Goal: Task Accomplishment & Management: Use online tool/utility

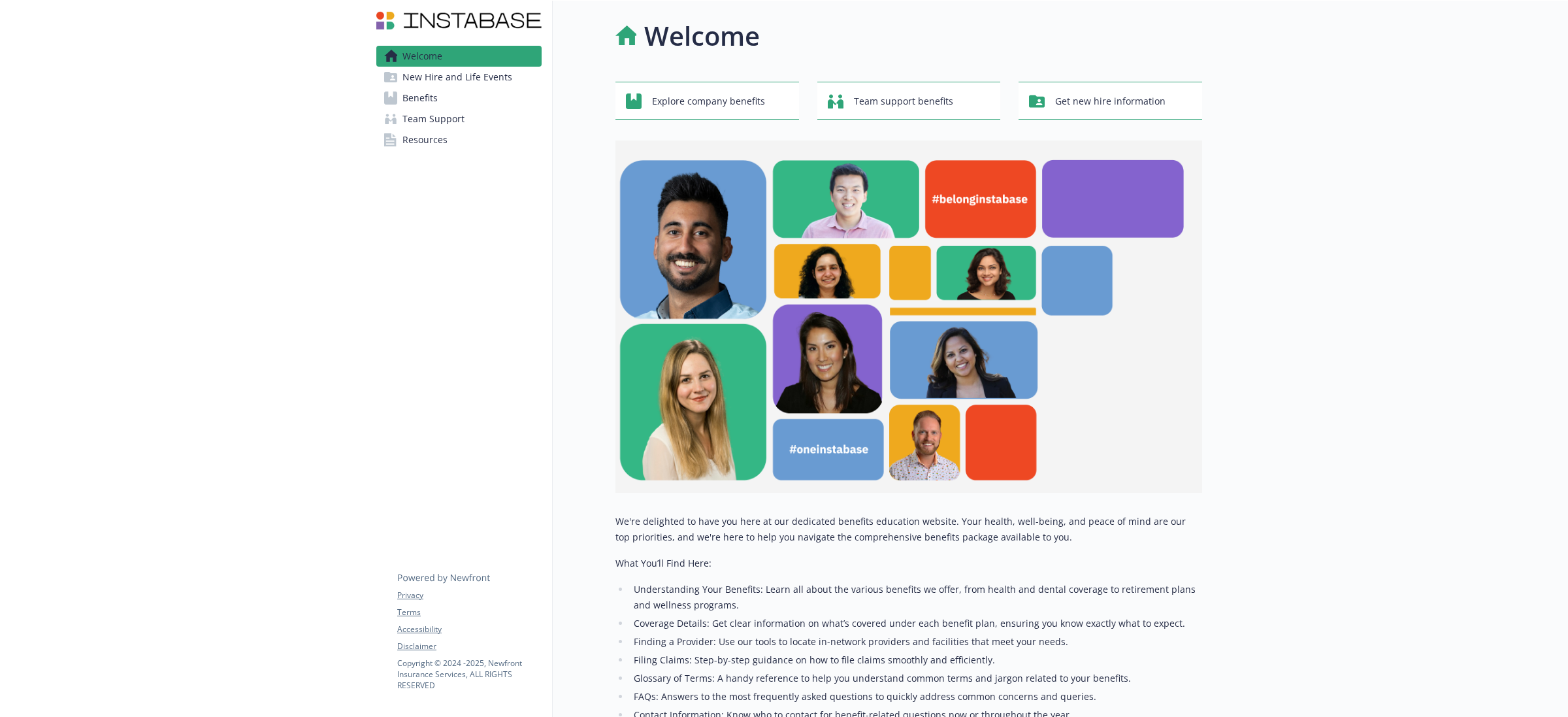
click at [399, 93] on link "Benefits" at bounding box center [459, 98] width 165 height 21
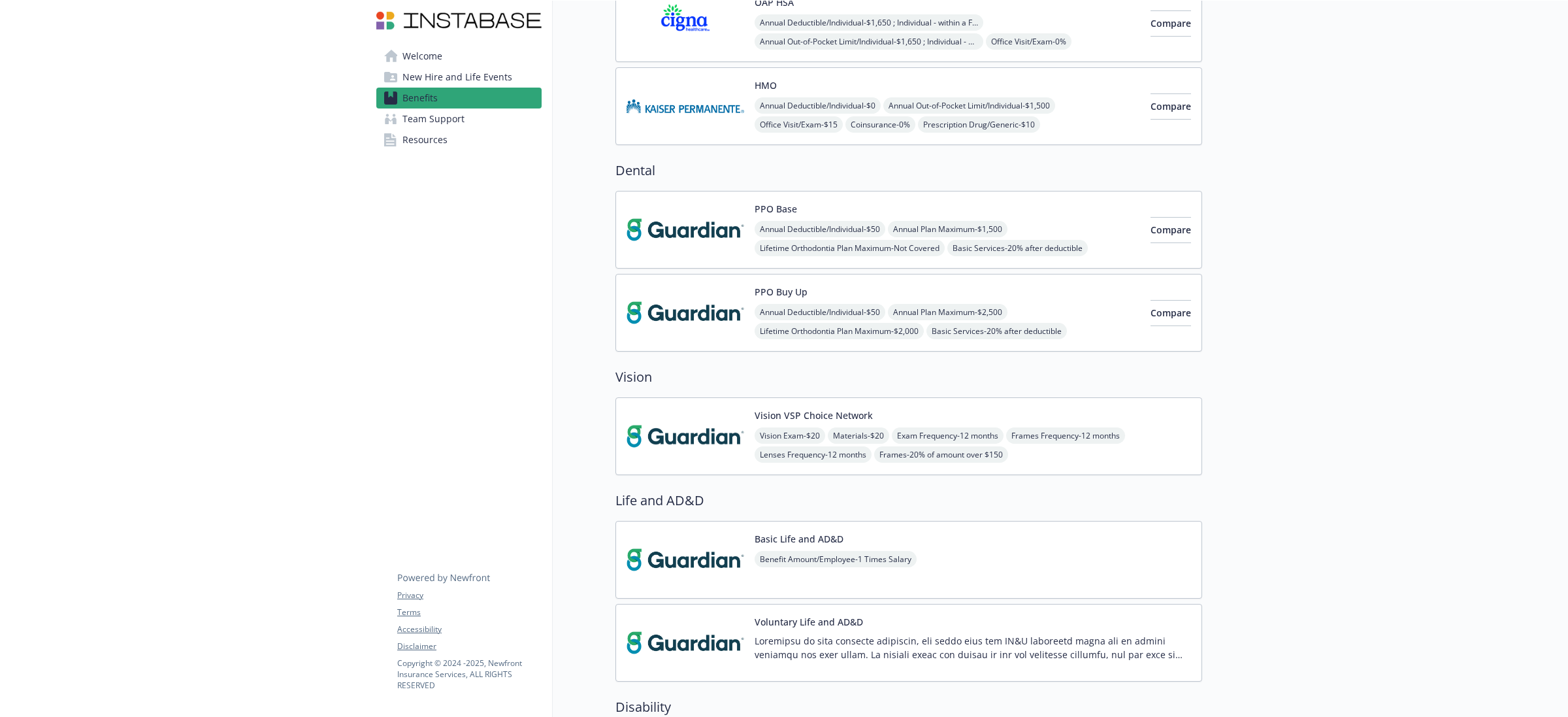
click at [668, 220] on img at bounding box center [685, 230] width 118 height 56
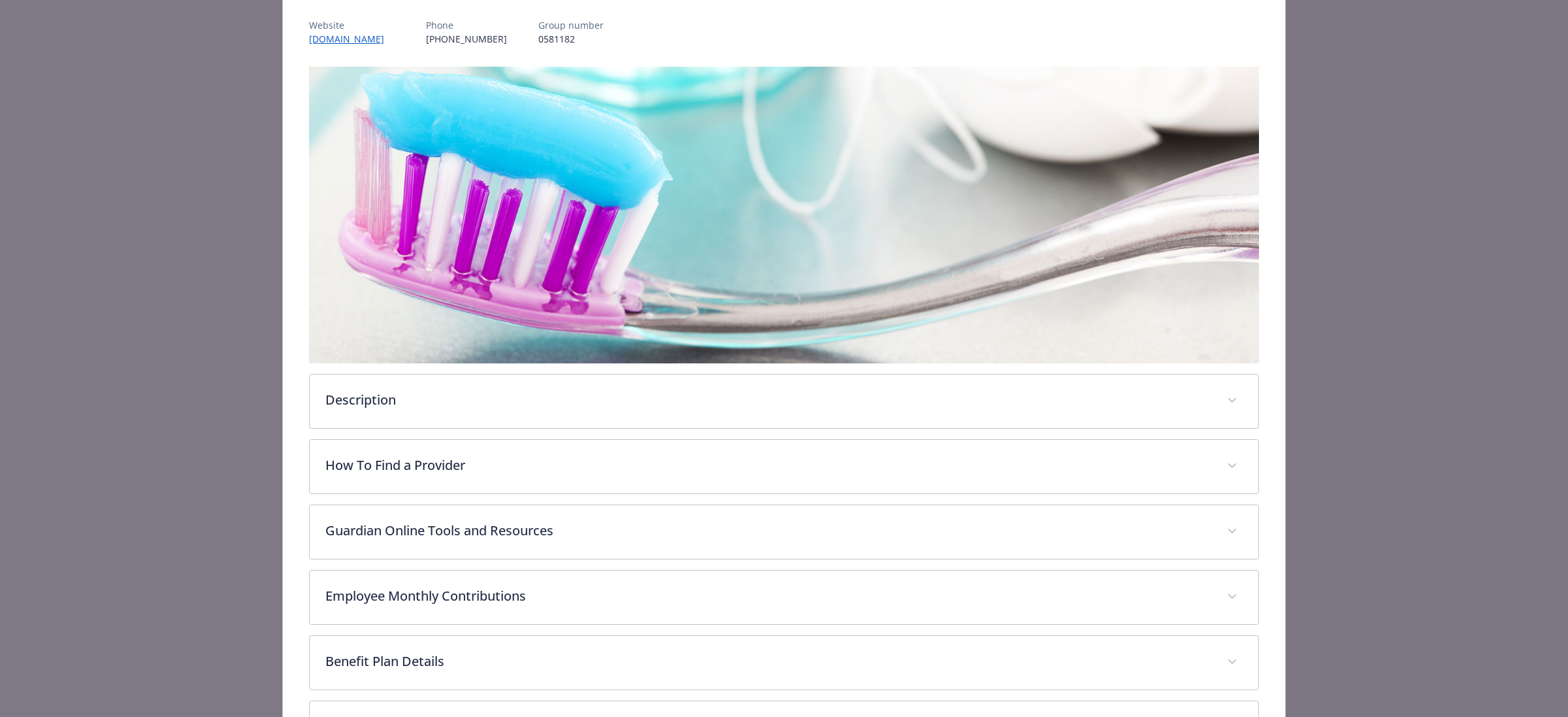
scroll to position [331, 0]
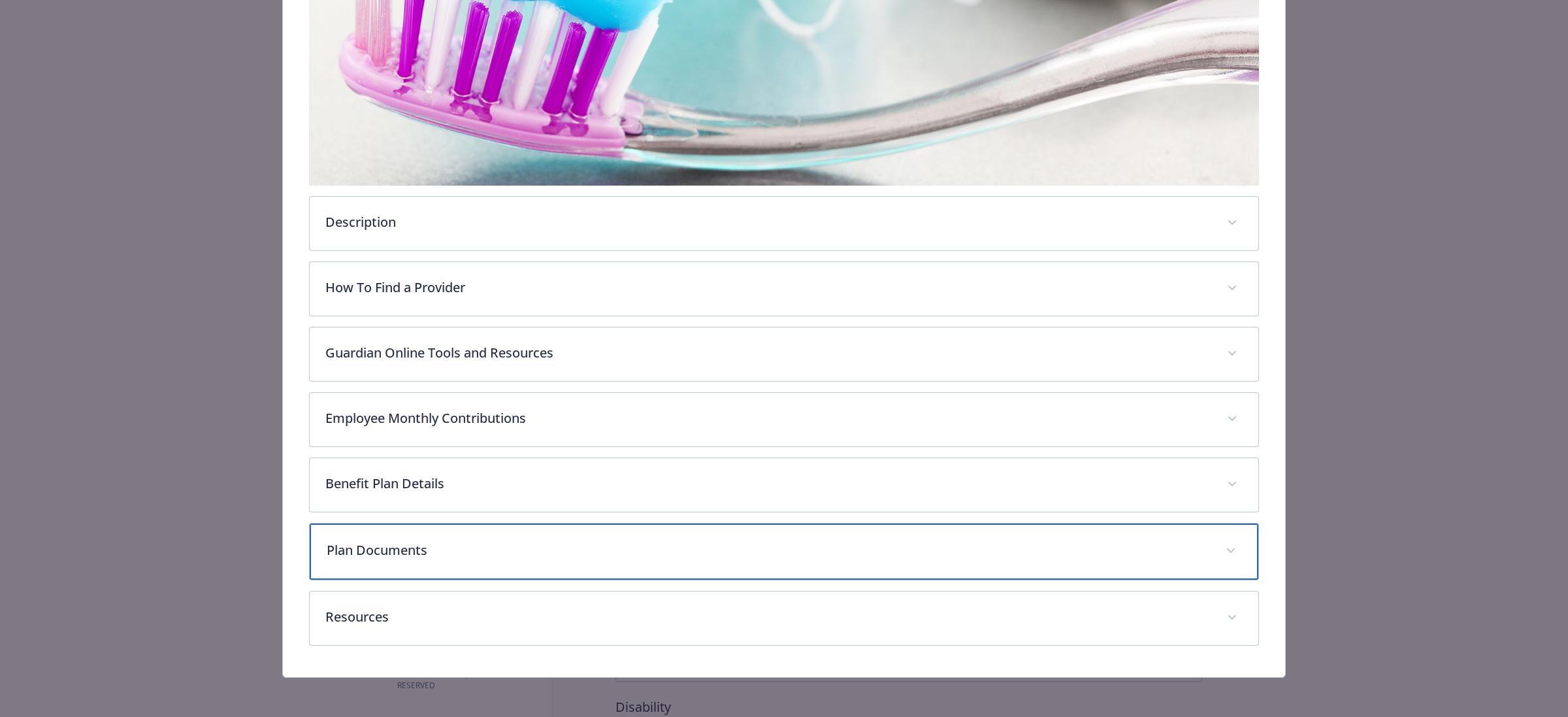
click at [827, 541] on p "Plan Documents" at bounding box center [768, 550] width 883 height 20
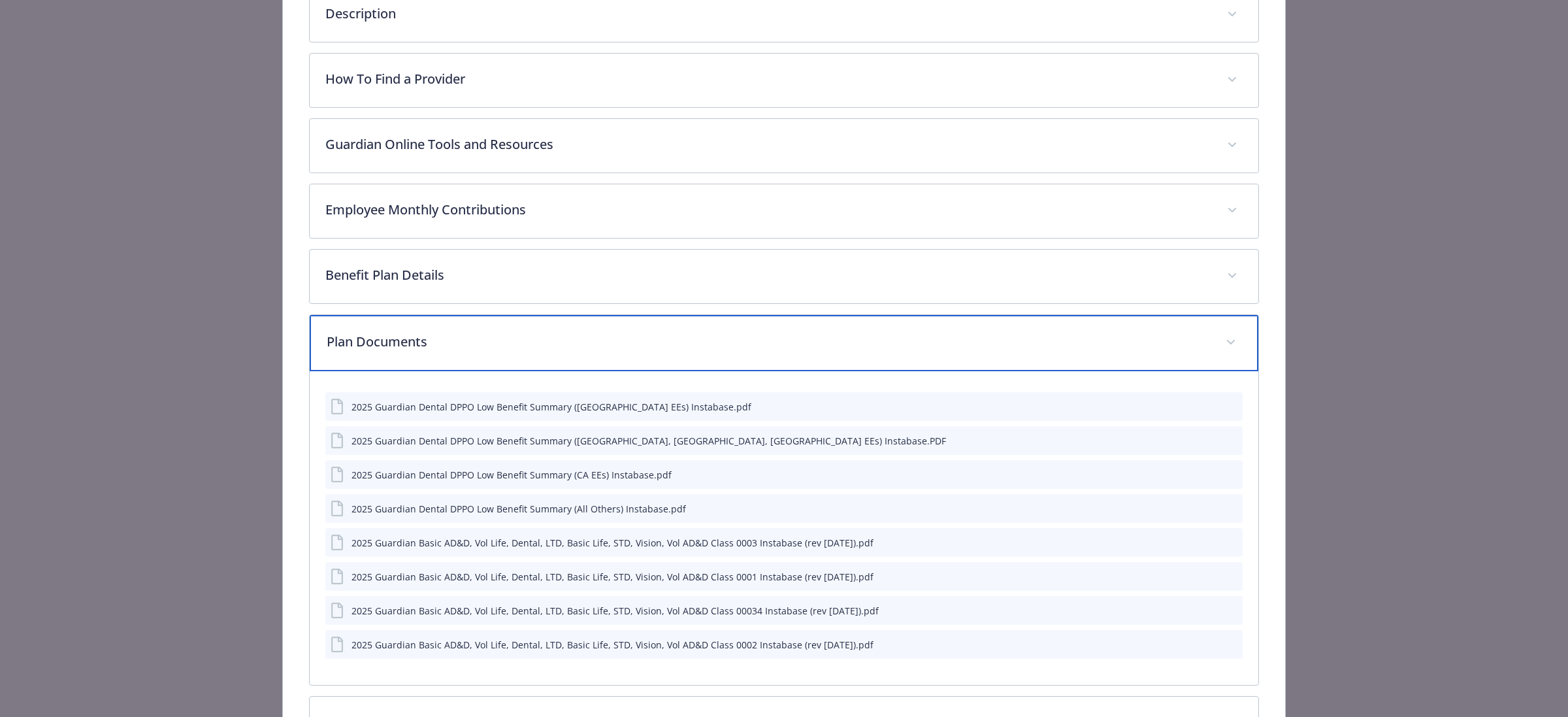
scroll to position [646, 0]
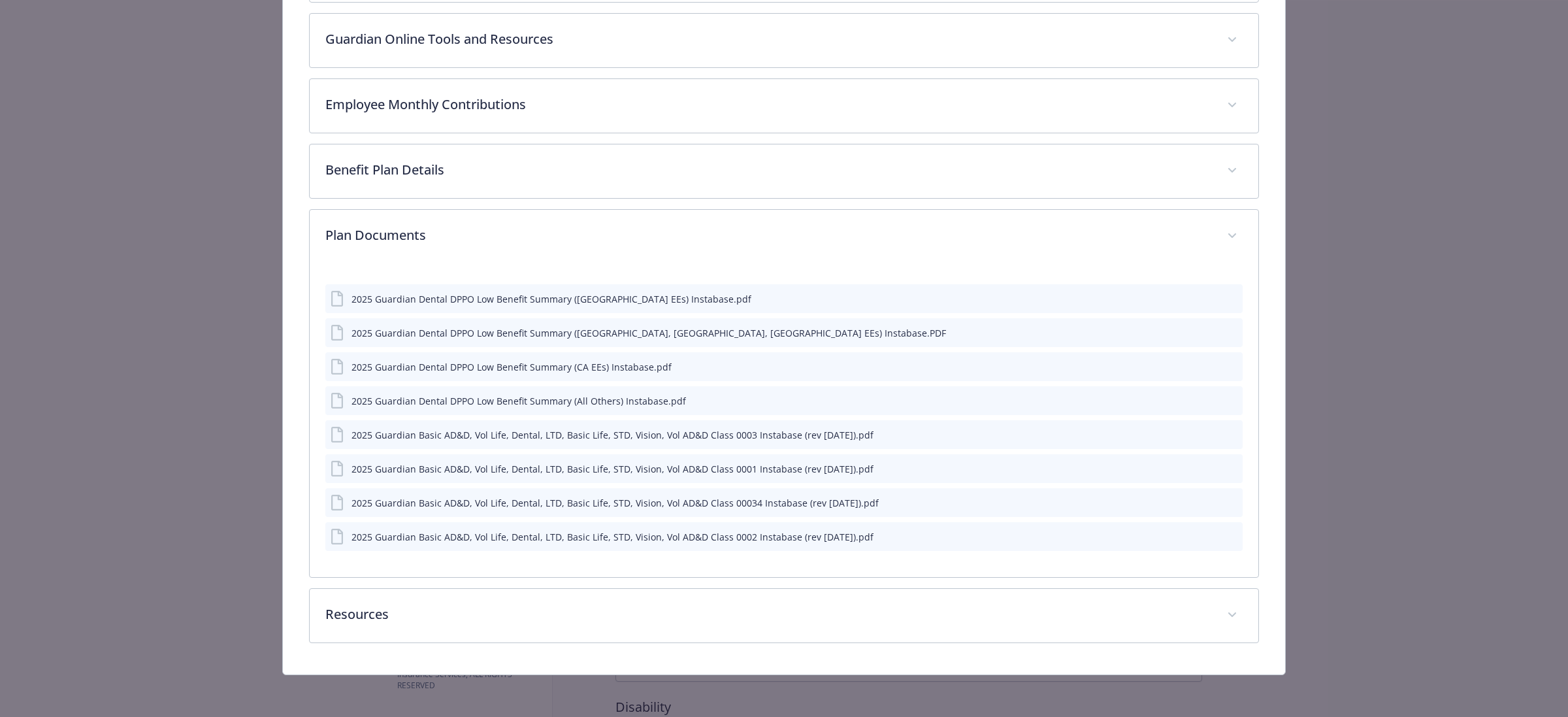
click at [1224, 500] on icon "preview file" at bounding box center [1229, 502] width 12 height 9
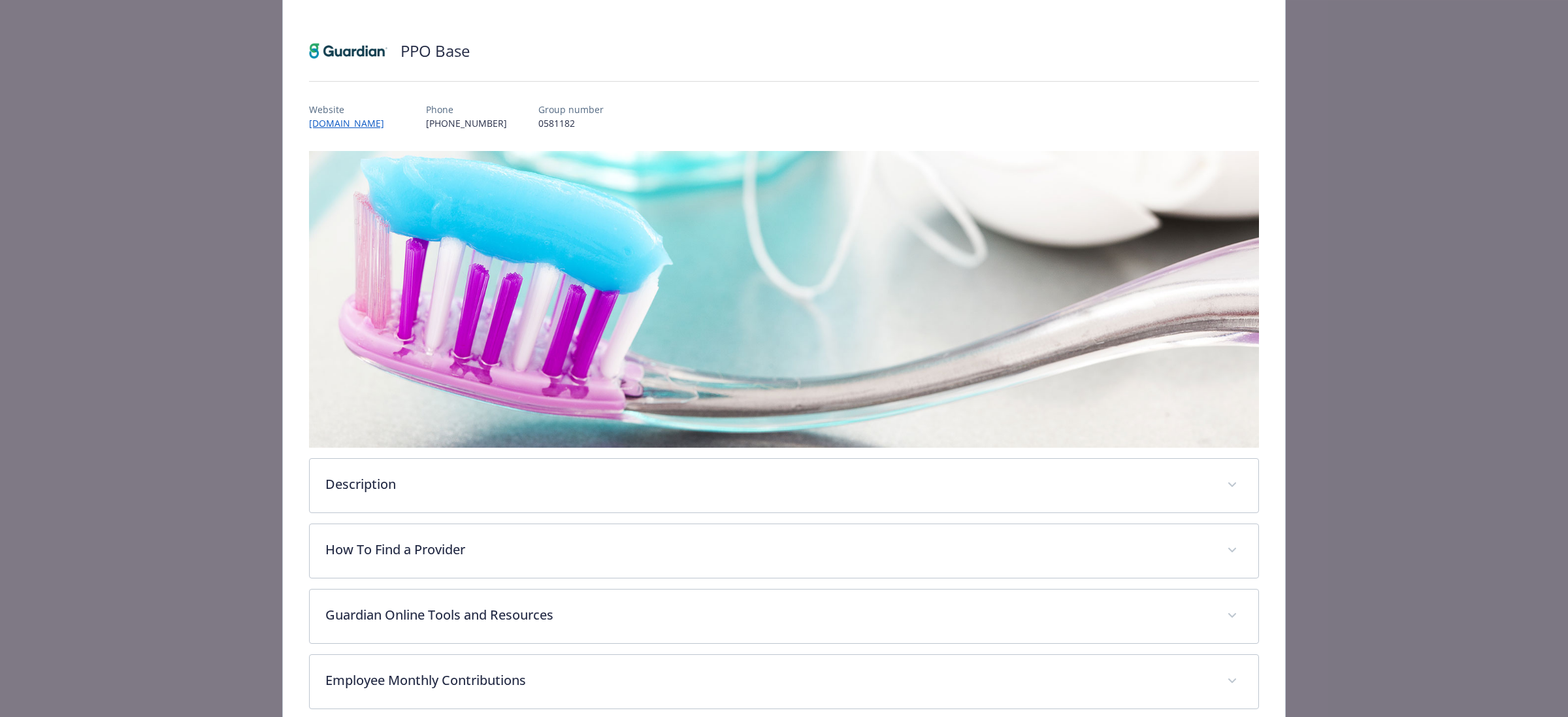
scroll to position [0, 0]
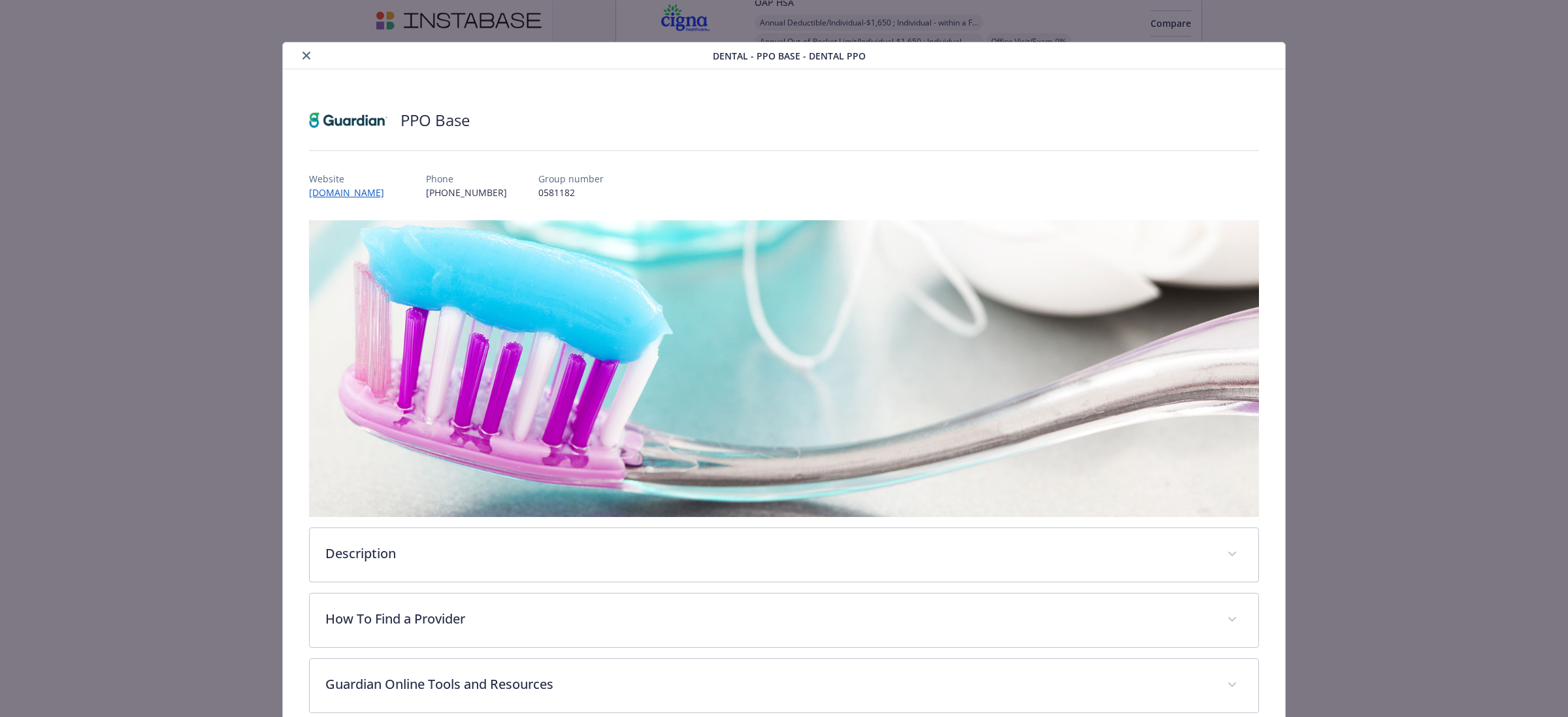
click at [291, 51] on div "details for plan Dental - PPO Base - Dental PPO" at bounding box center [500, 56] width 425 height 16
click at [314, 53] on div "details for plan Dental - PPO Base - Dental PPO" at bounding box center [500, 56] width 425 height 16
click at [302, 53] on icon "close" at bounding box center [306, 55] width 8 height 8
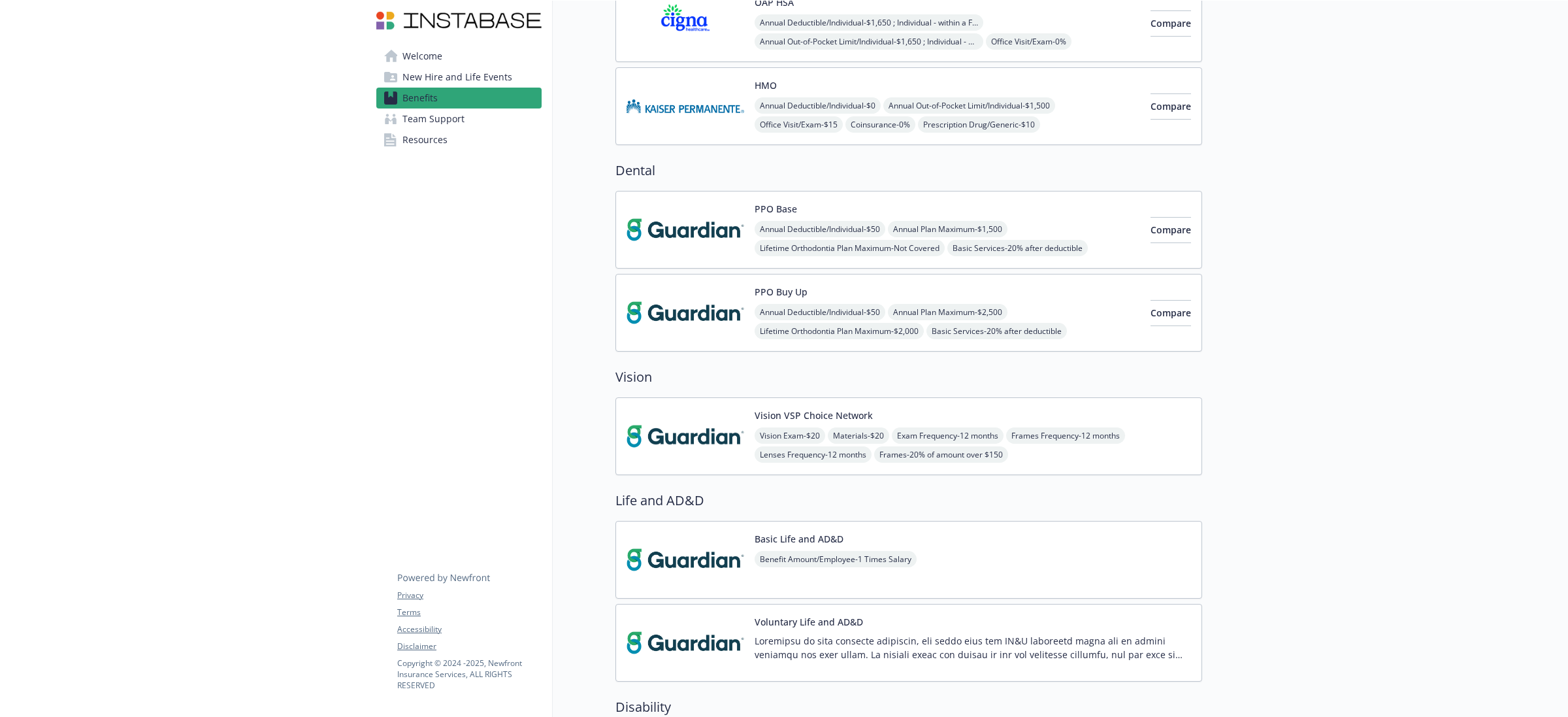
click at [642, 217] on img at bounding box center [685, 230] width 118 height 56
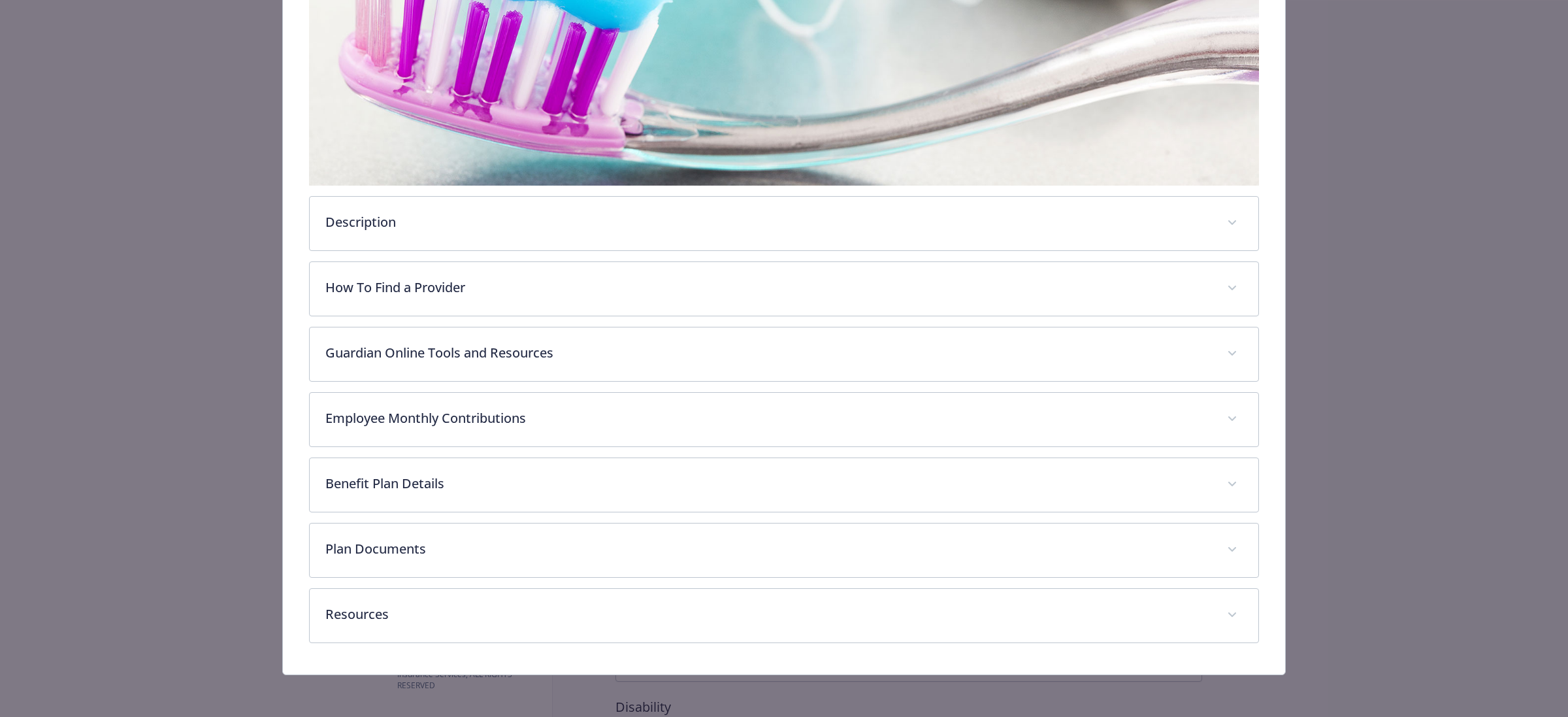
scroll to position [249, 0]
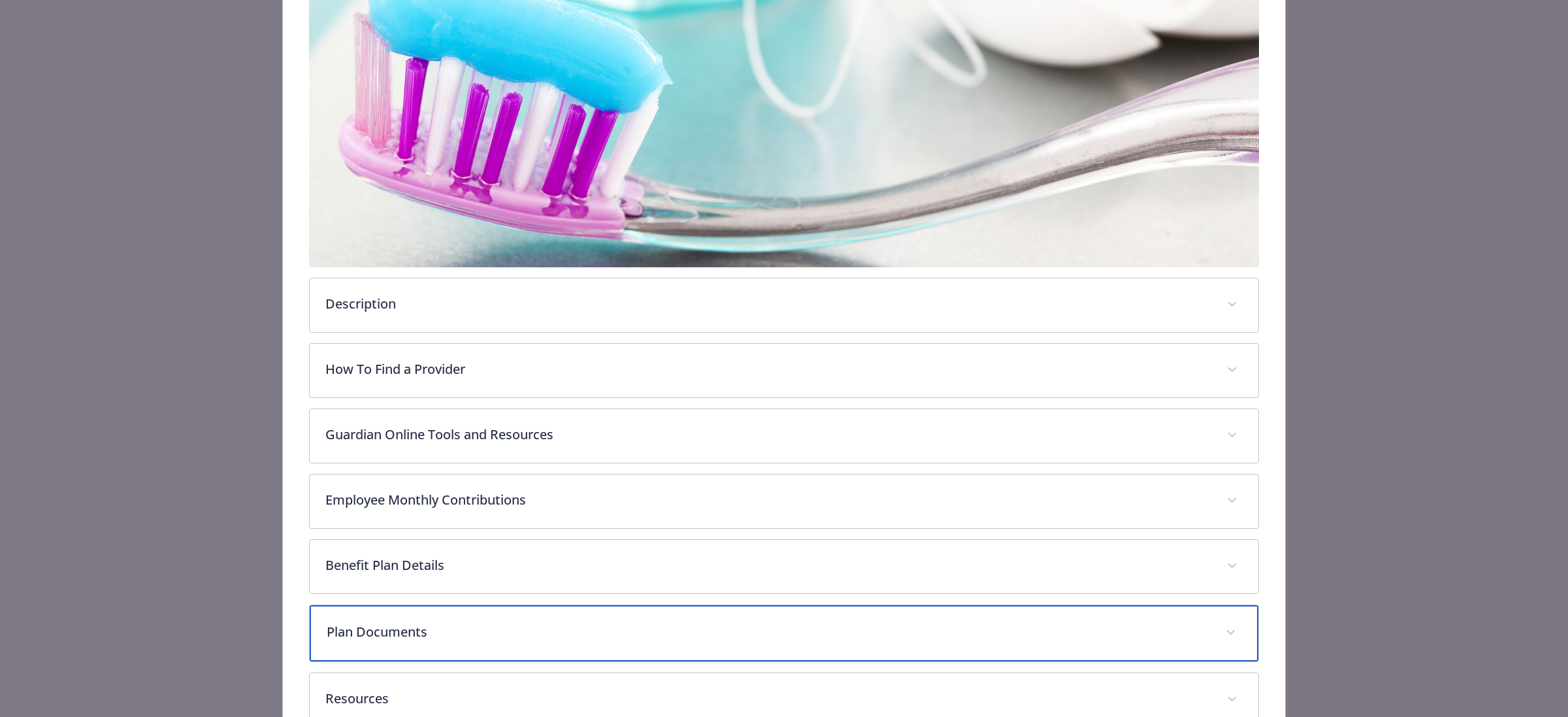
click at [482, 637] on p "Plan Documents" at bounding box center [768, 632] width 883 height 20
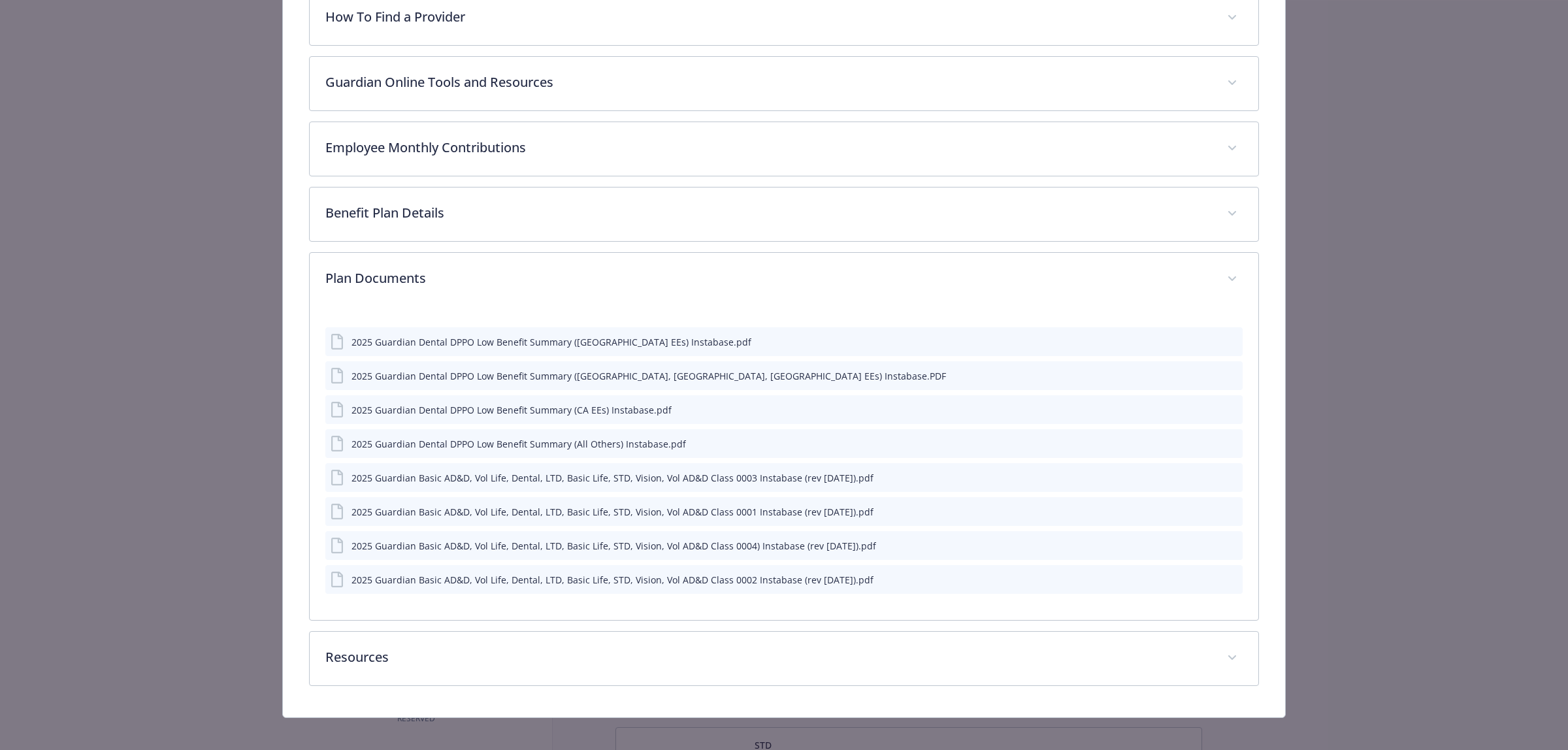
scroll to position [611, 0]
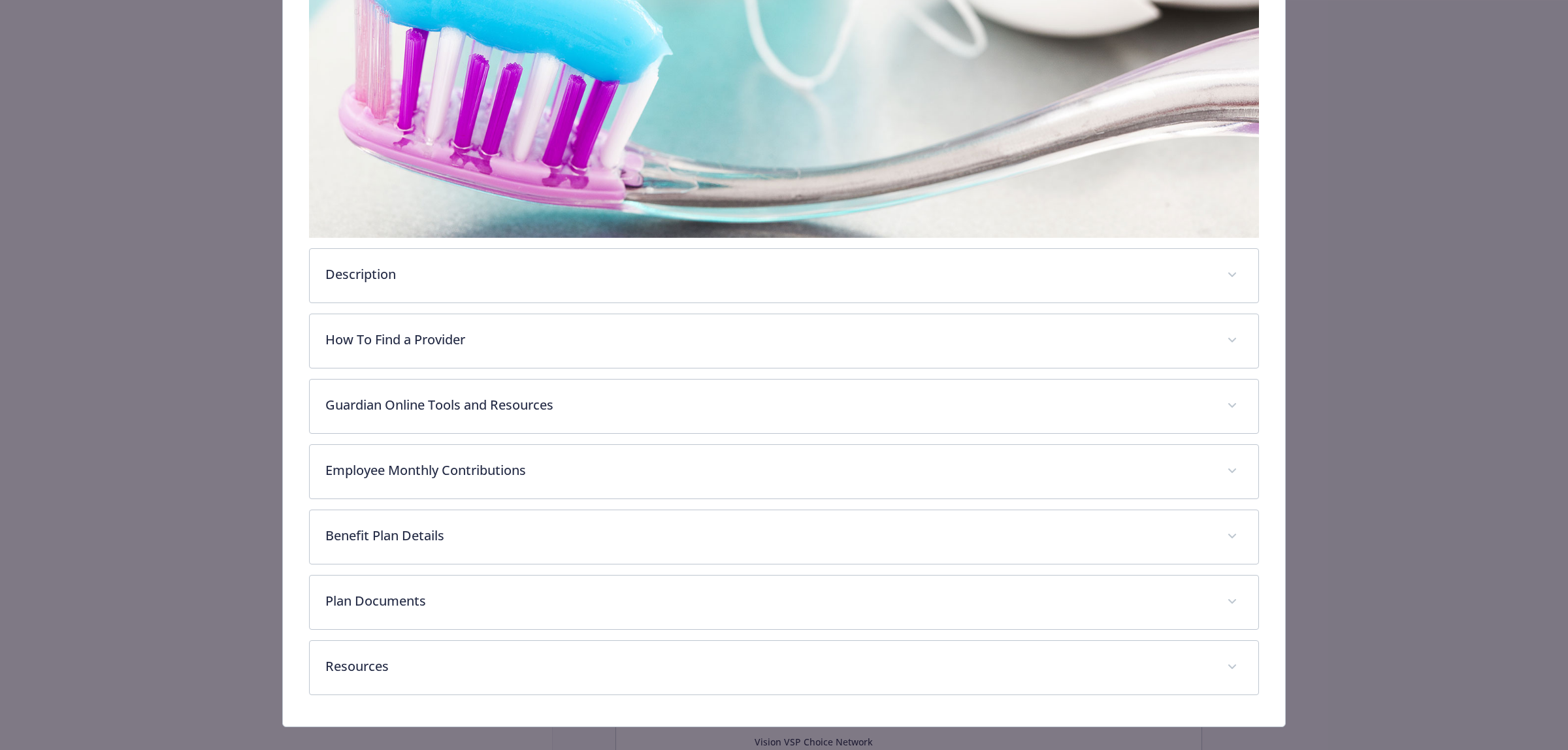
scroll to position [298, 0]
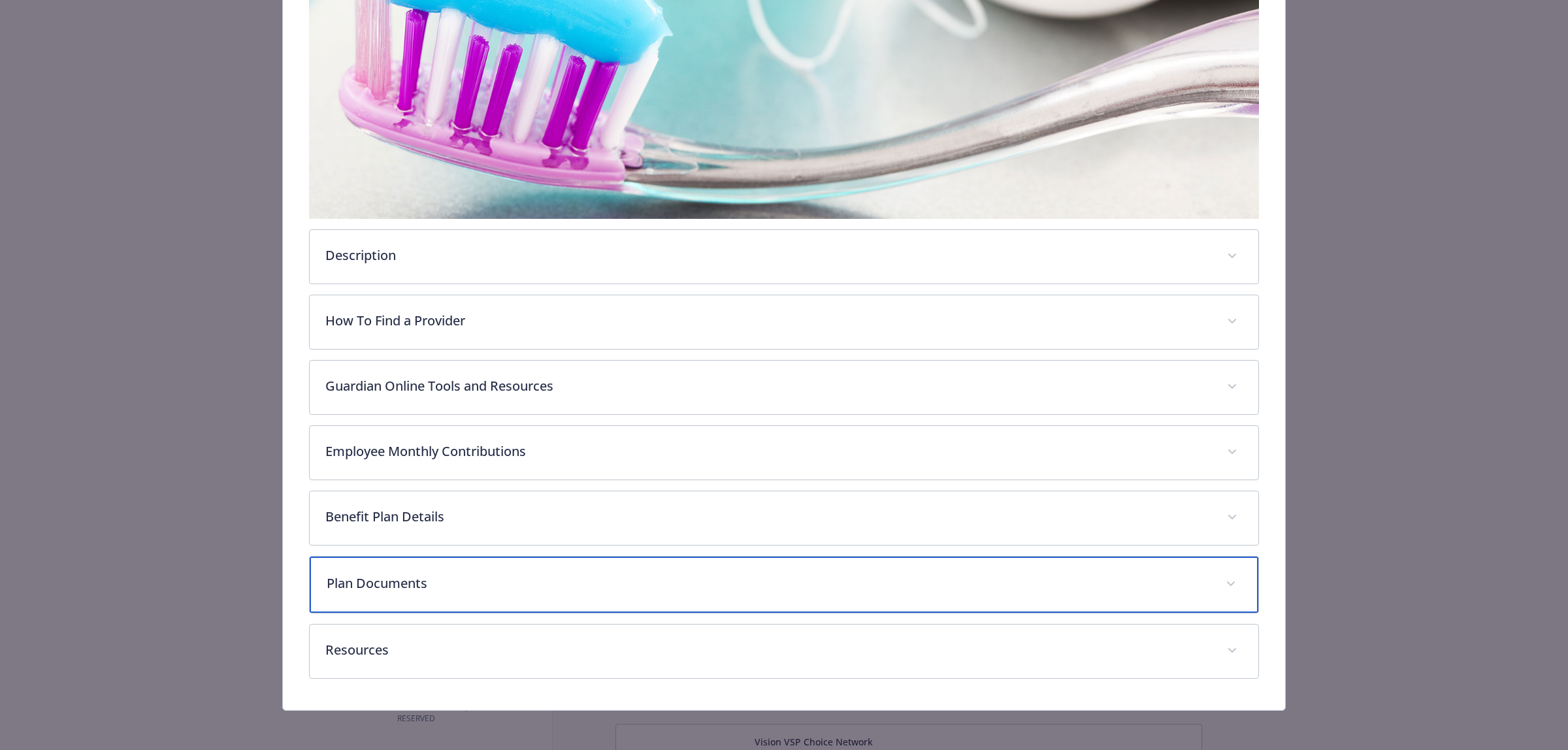
click at [446, 576] on p "Plan Documents" at bounding box center [768, 583] width 883 height 20
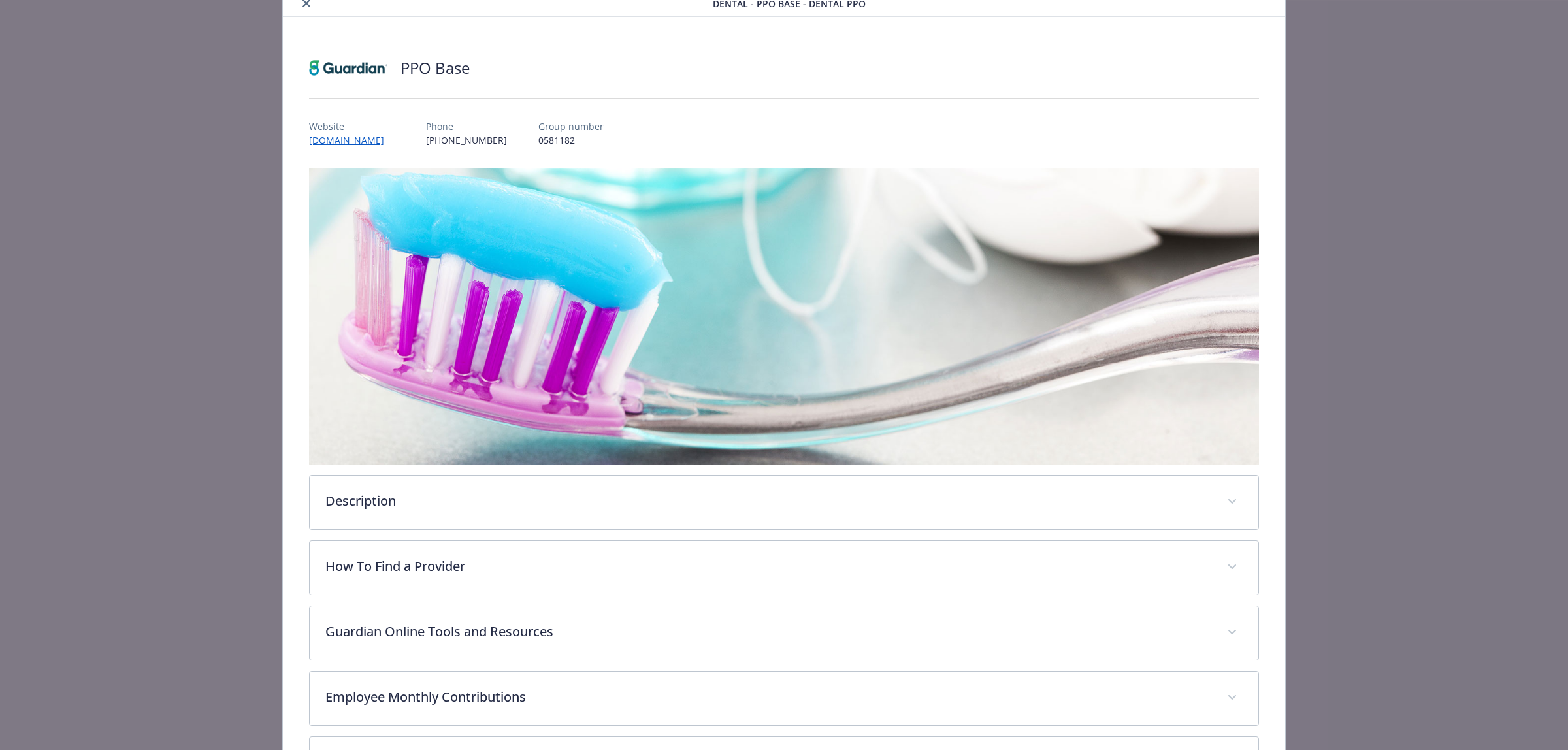
scroll to position [0, 0]
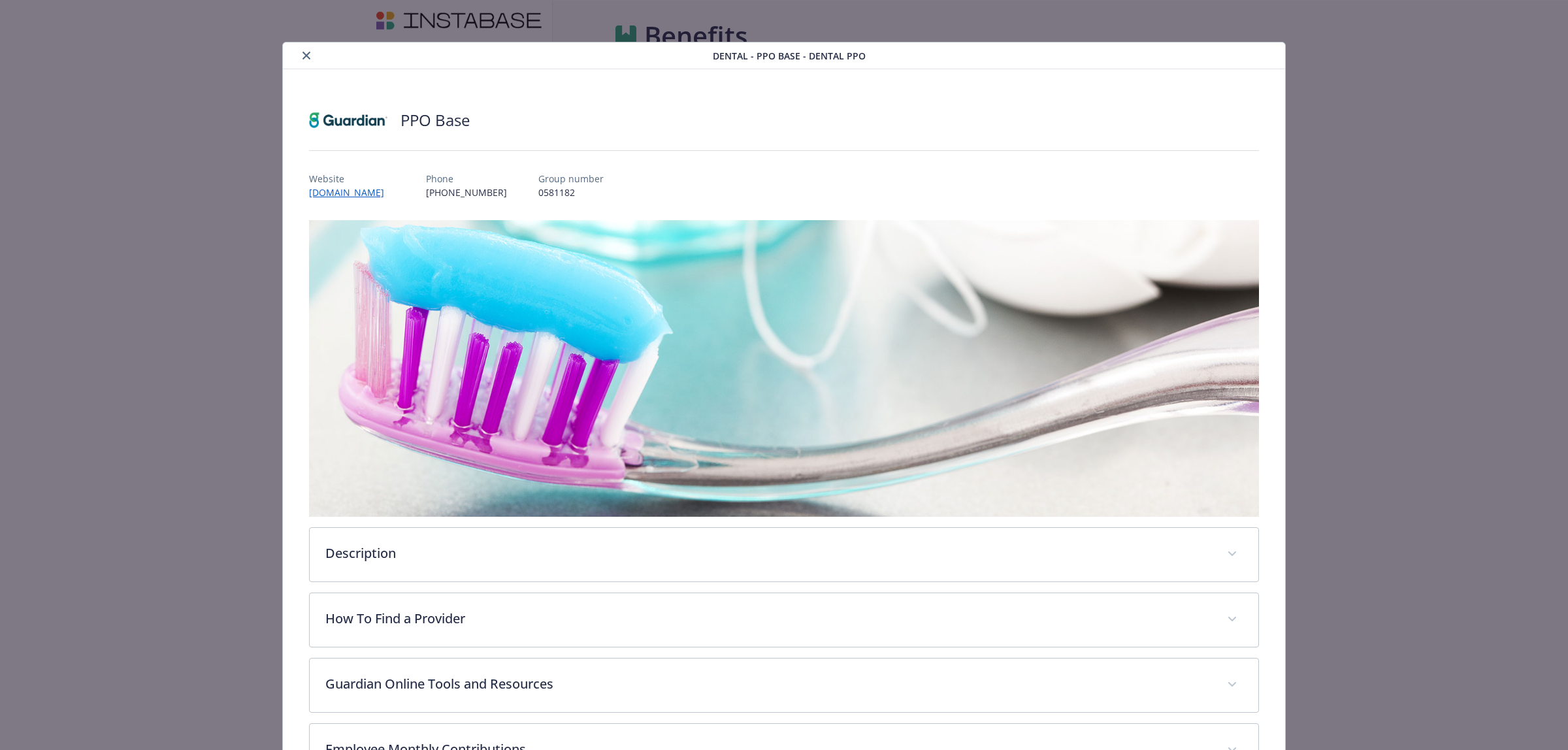
click at [303, 52] on icon "close" at bounding box center [306, 55] width 8 height 8
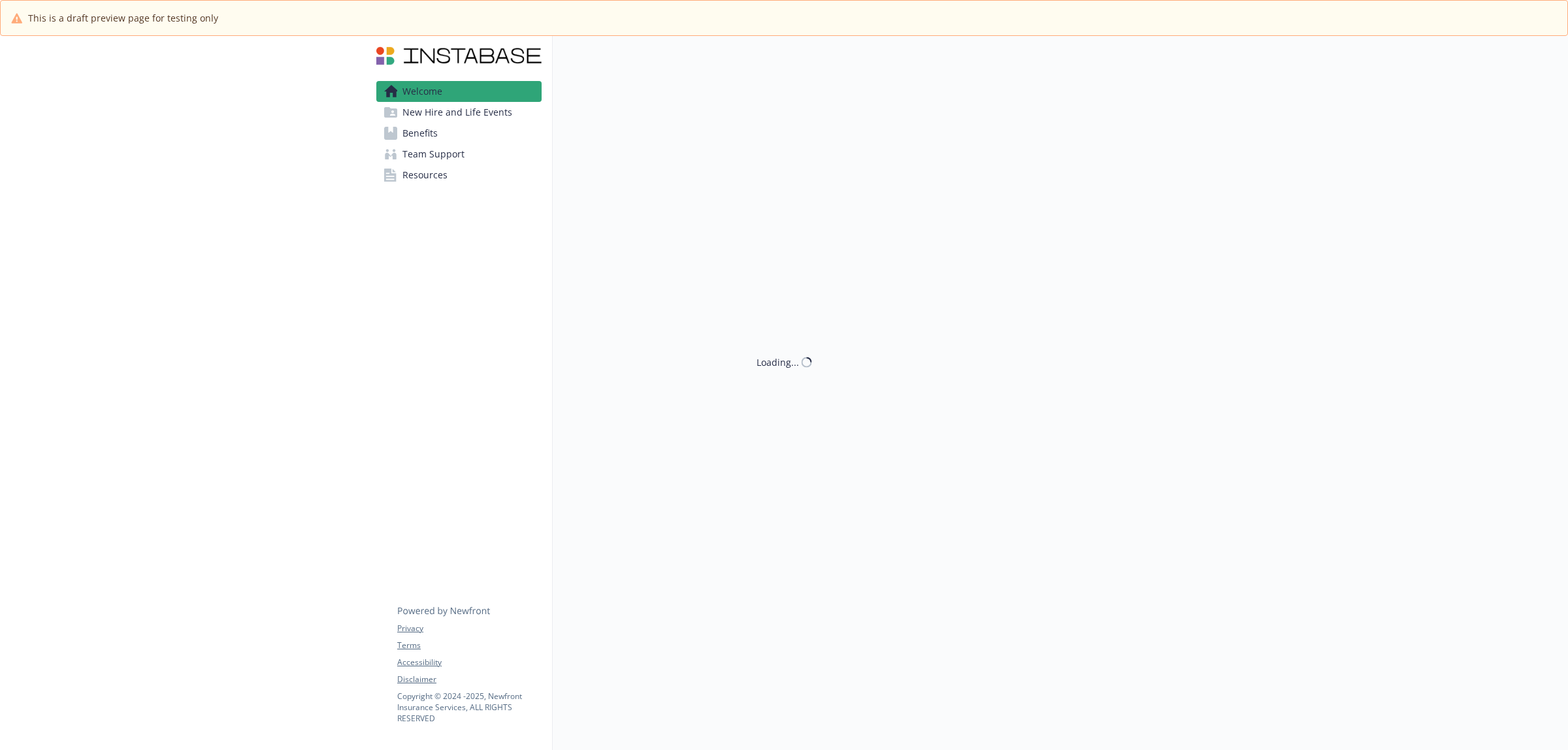
scroll to position [48, 0]
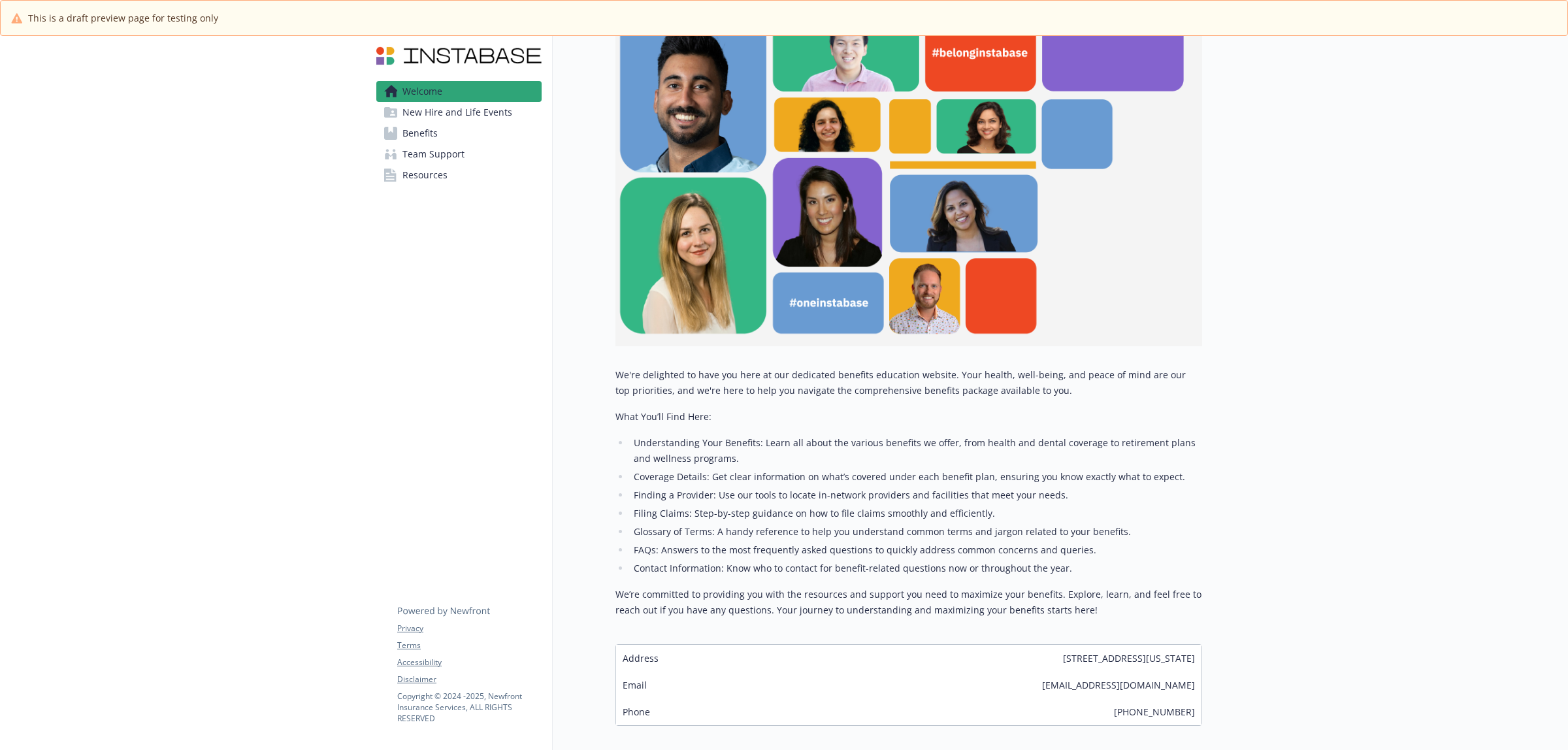
click at [415, 134] on span "Benefits" at bounding box center [420, 133] width 35 height 21
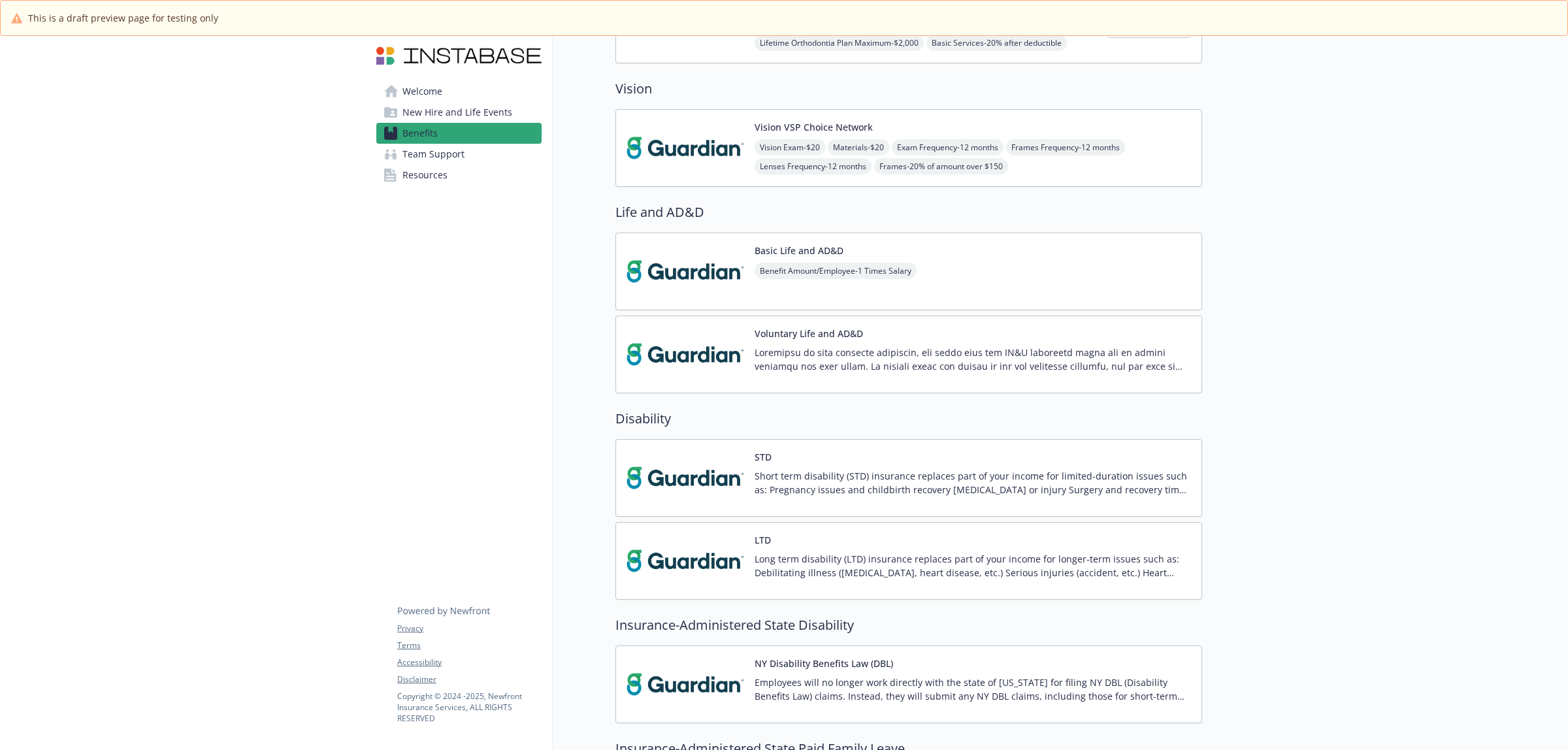
scroll to position [426, 0]
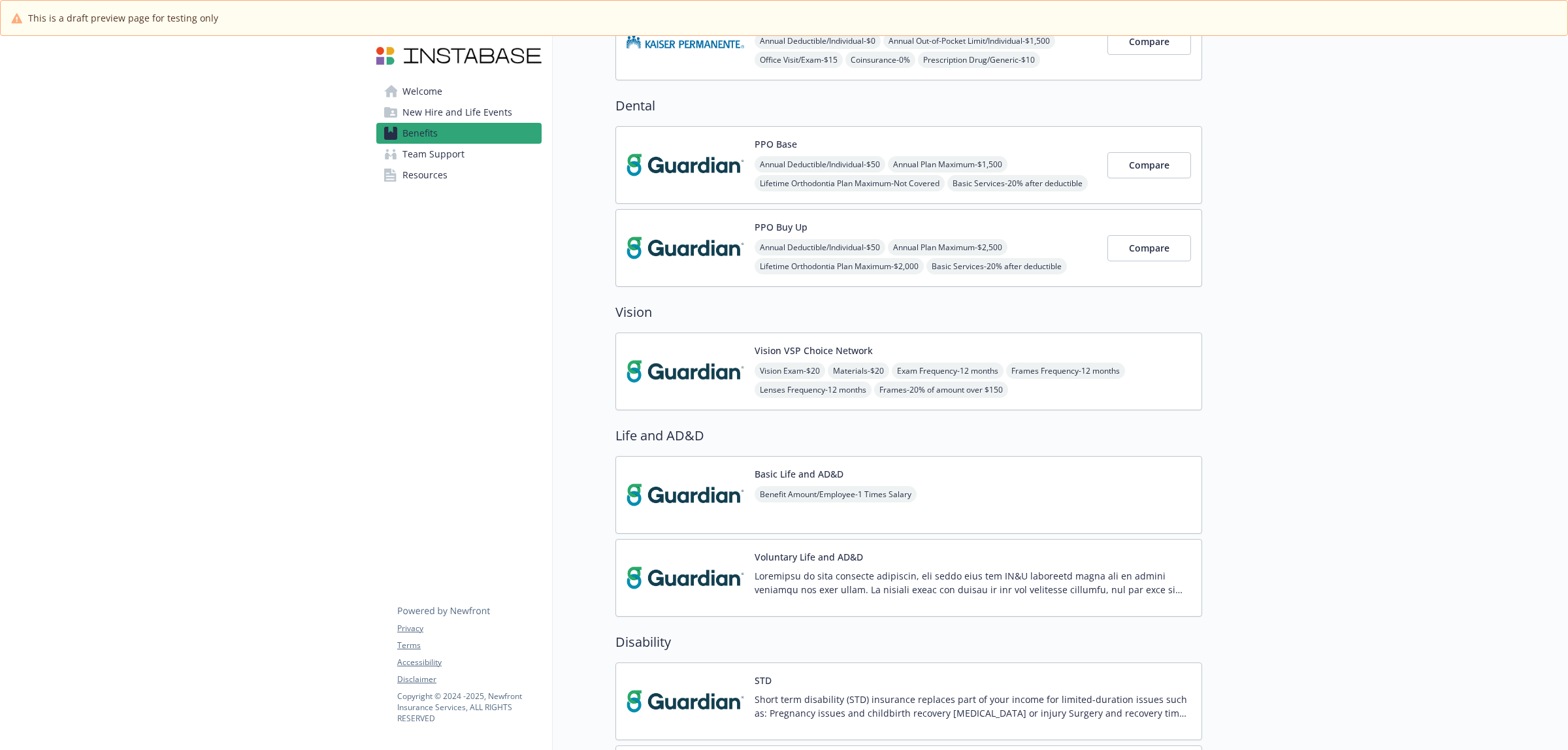
click at [684, 155] on img at bounding box center [685, 165] width 118 height 56
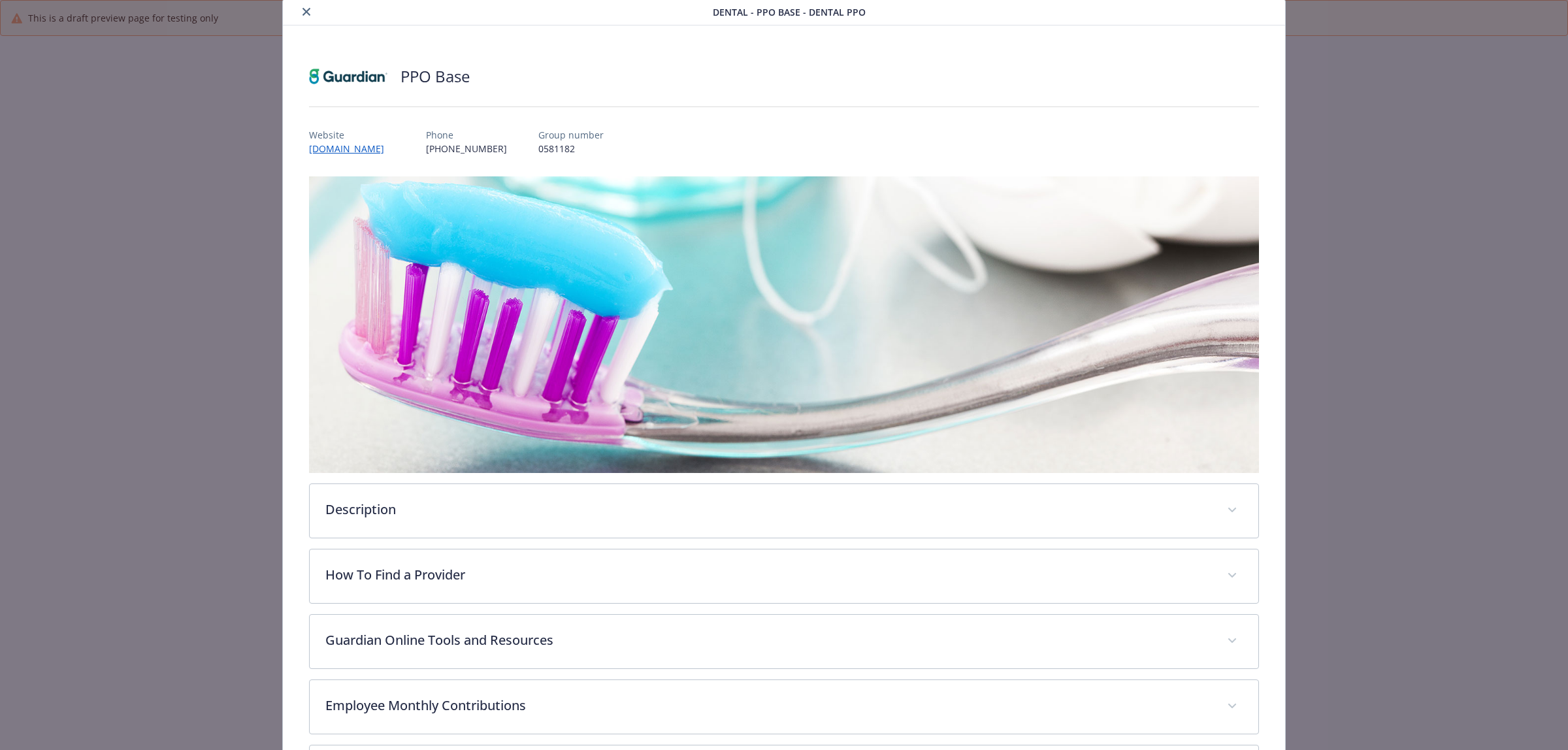
scroll to position [298, 0]
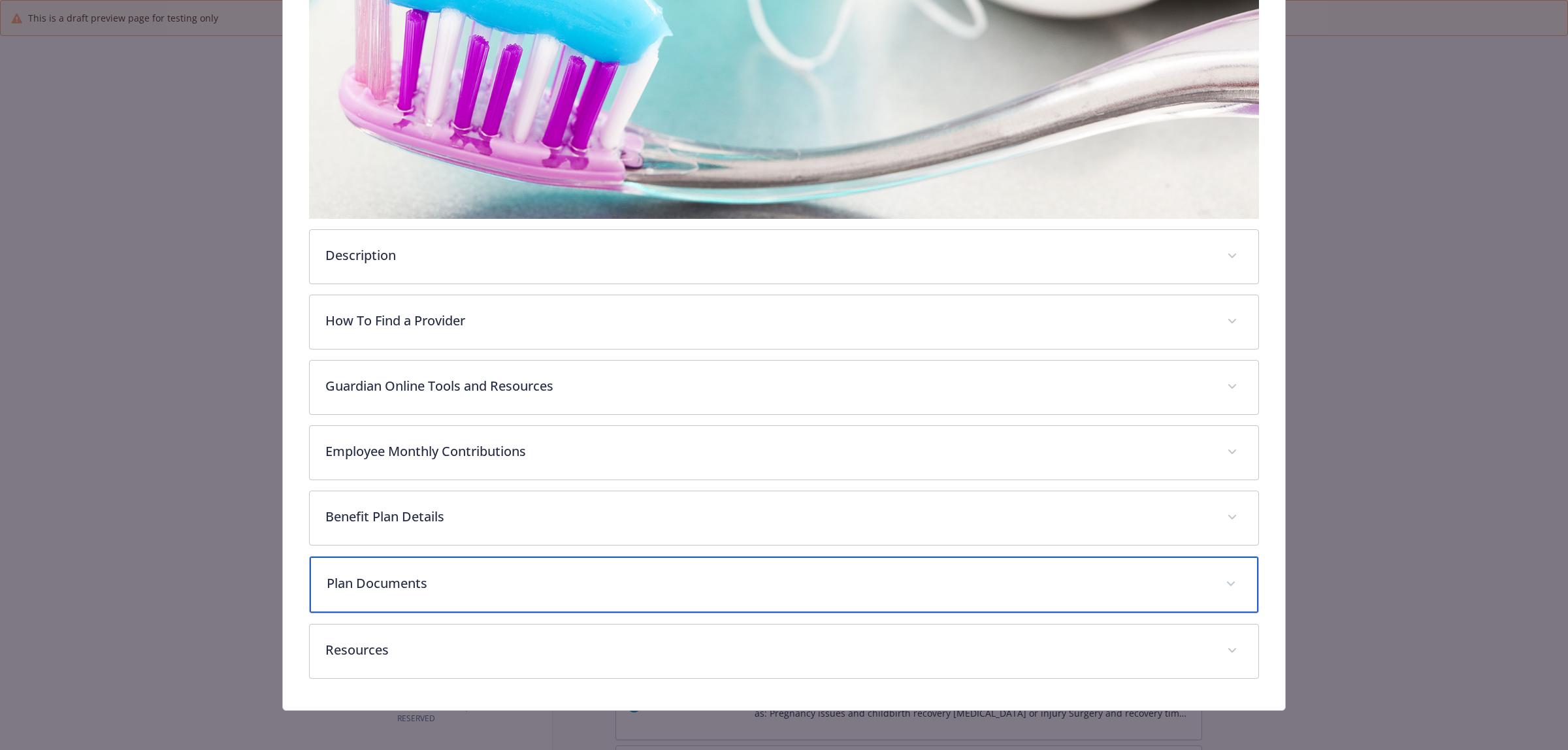
click at [508, 569] on div "Plan Documents" at bounding box center [783, 584] width 948 height 56
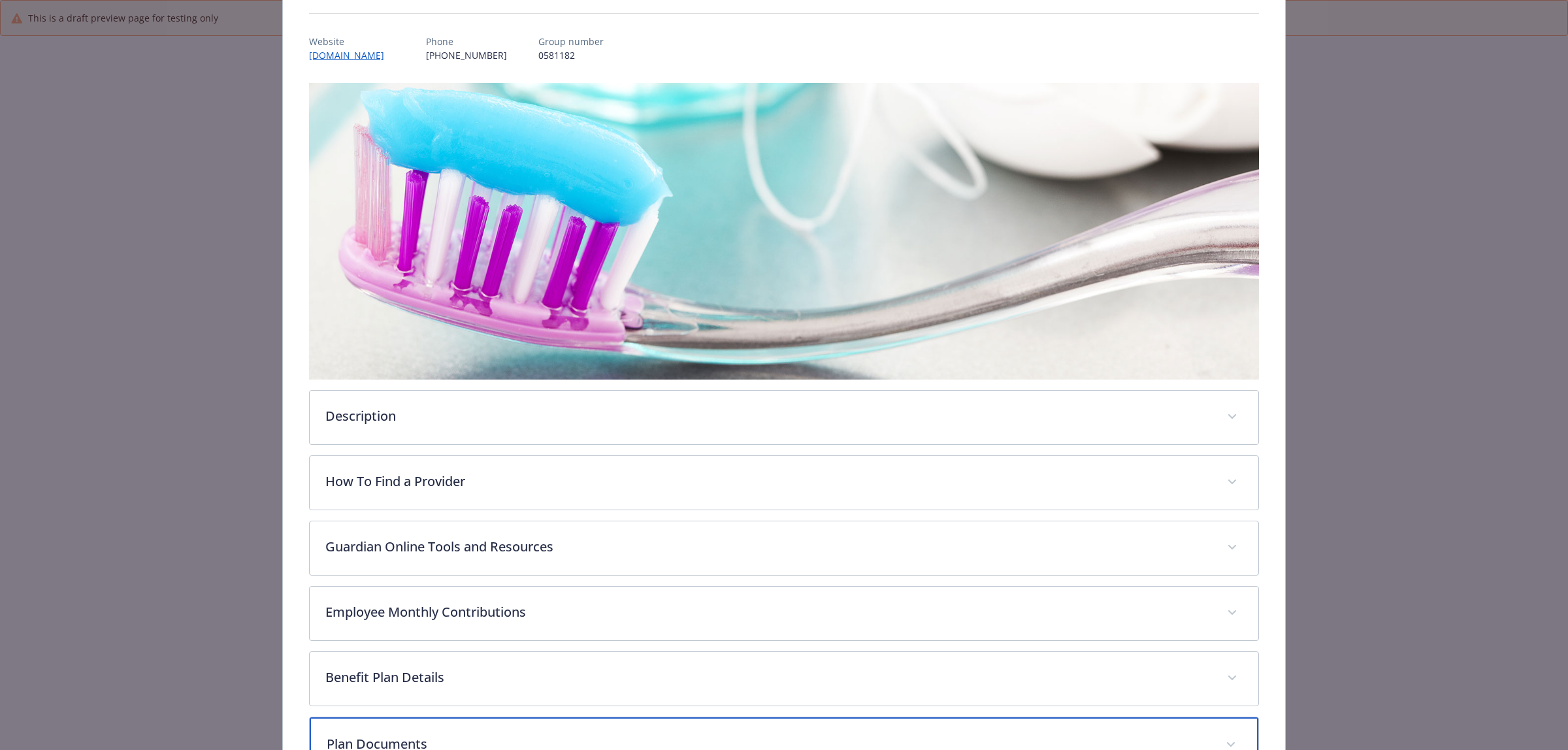
scroll to position [0, 0]
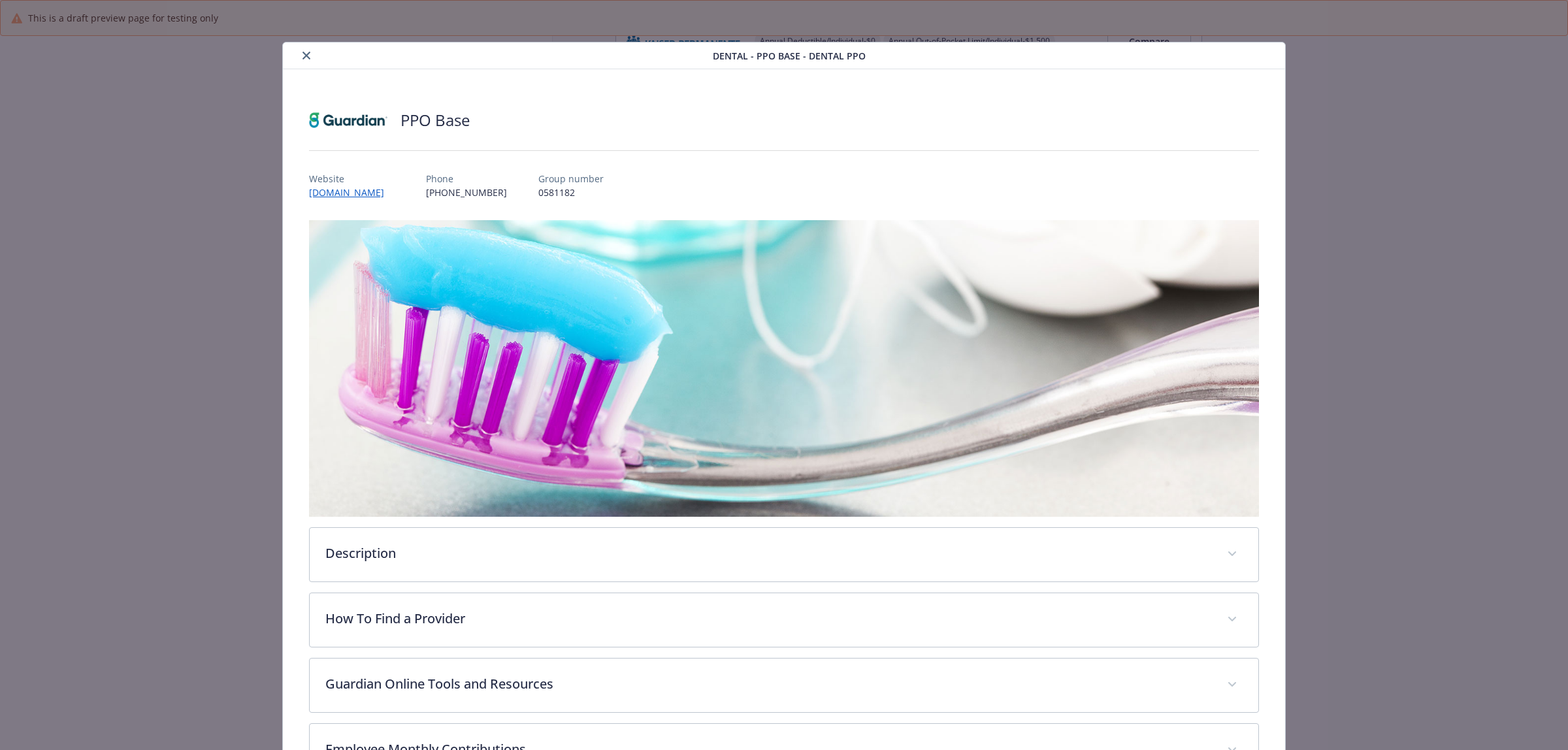
click at [303, 54] on icon "close" at bounding box center [306, 55] width 8 height 8
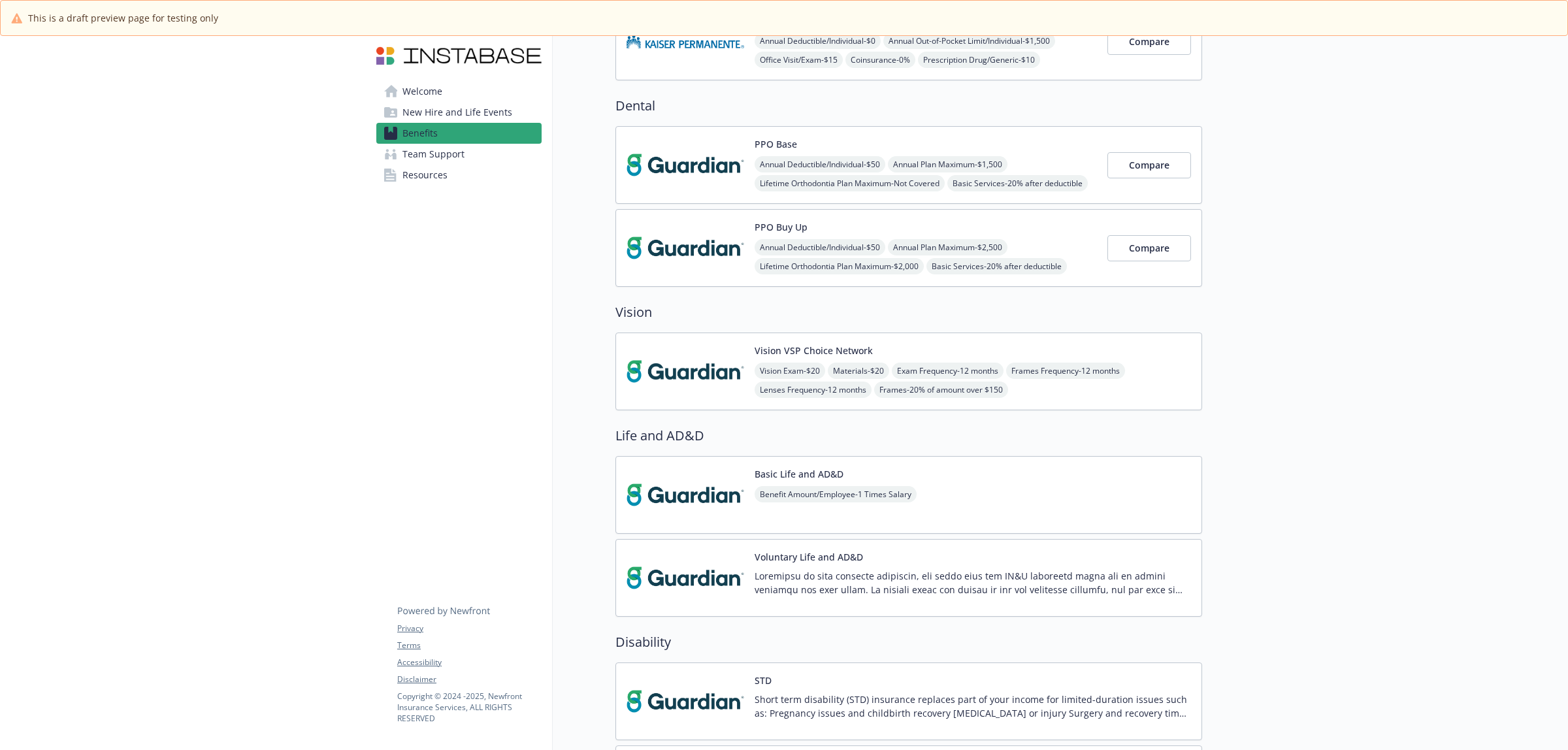
click at [710, 252] on img at bounding box center [685, 247] width 118 height 56
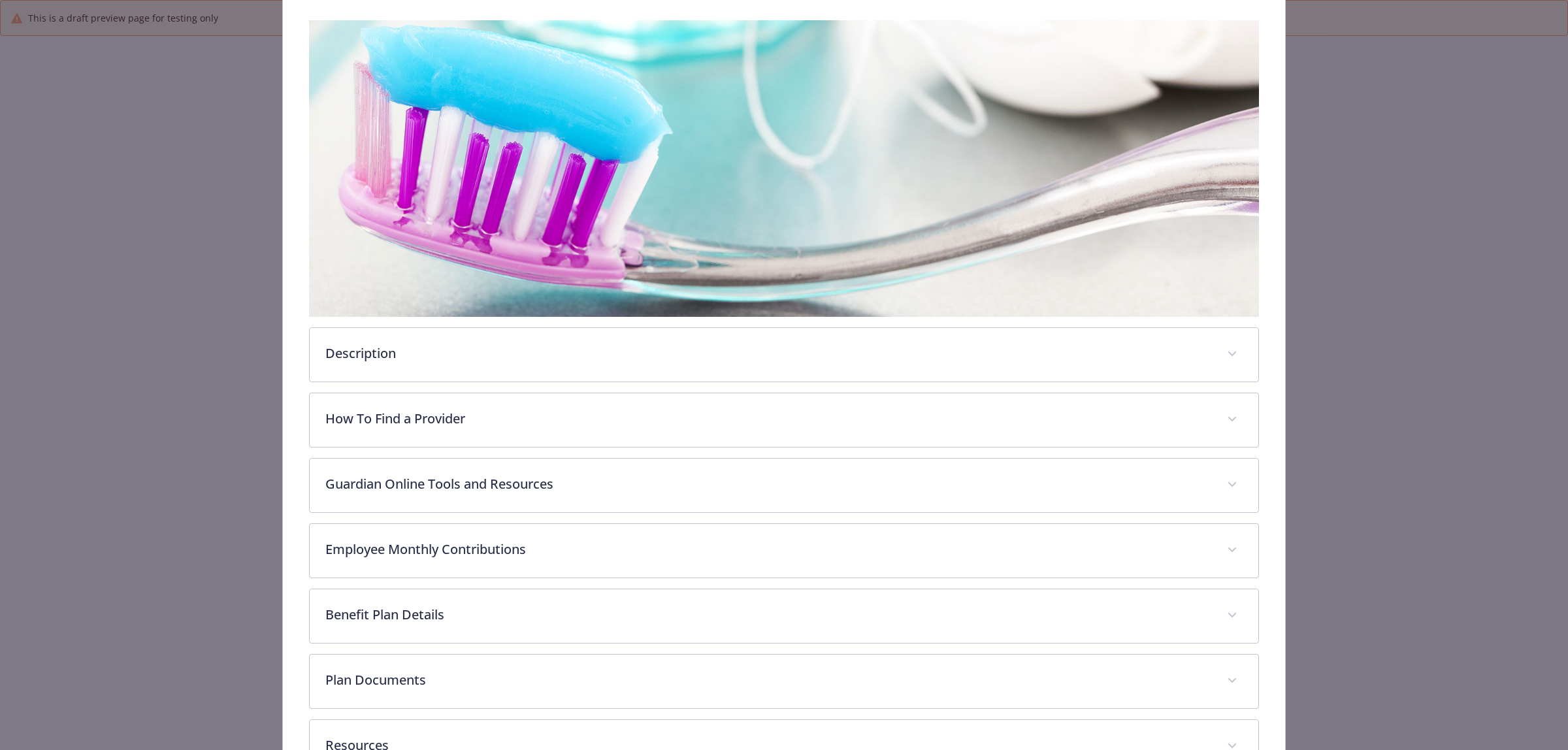
scroll to position [245, 0]
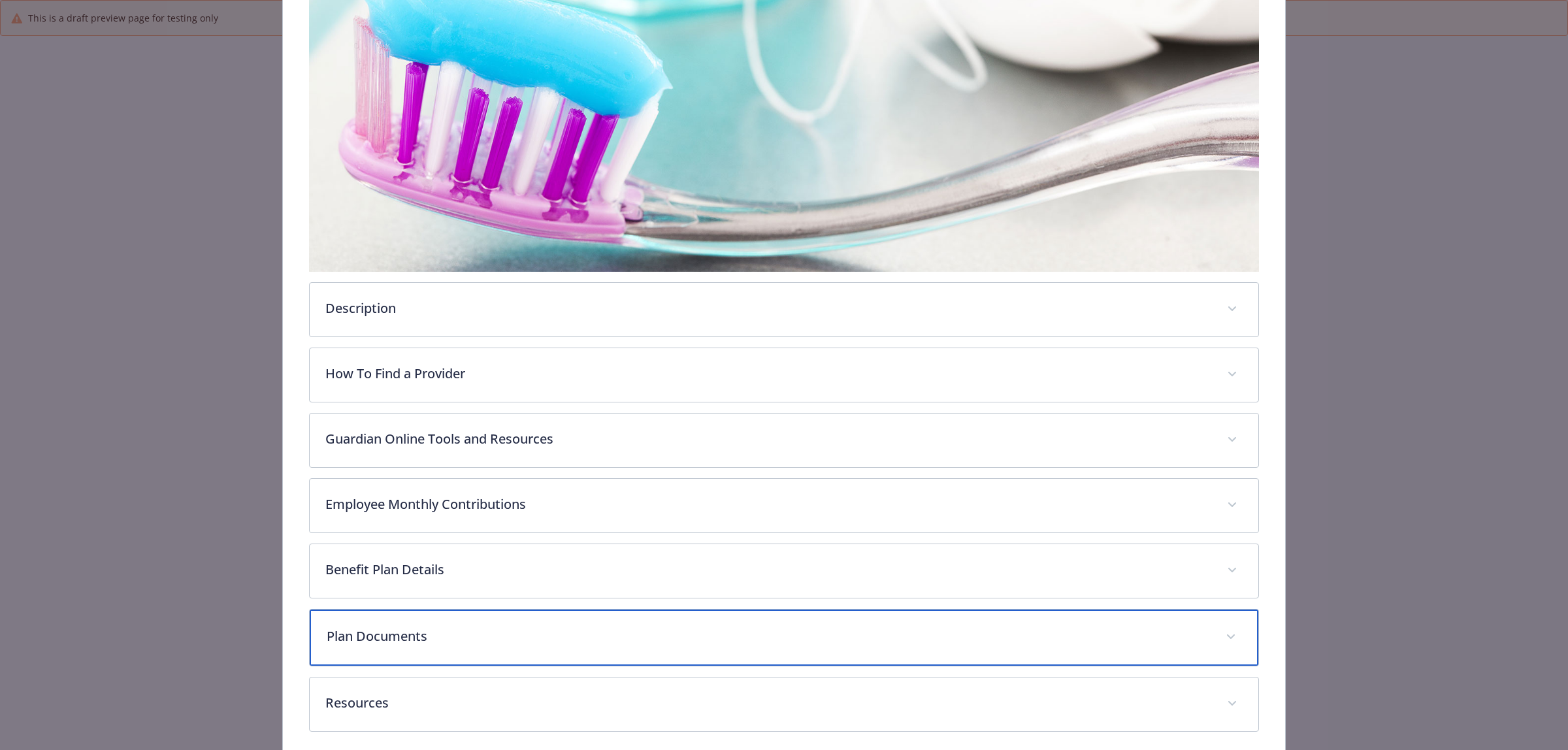
click at [514, 622] on div "Plan Documents" at bounding box center [783, 637] width 948 height 56
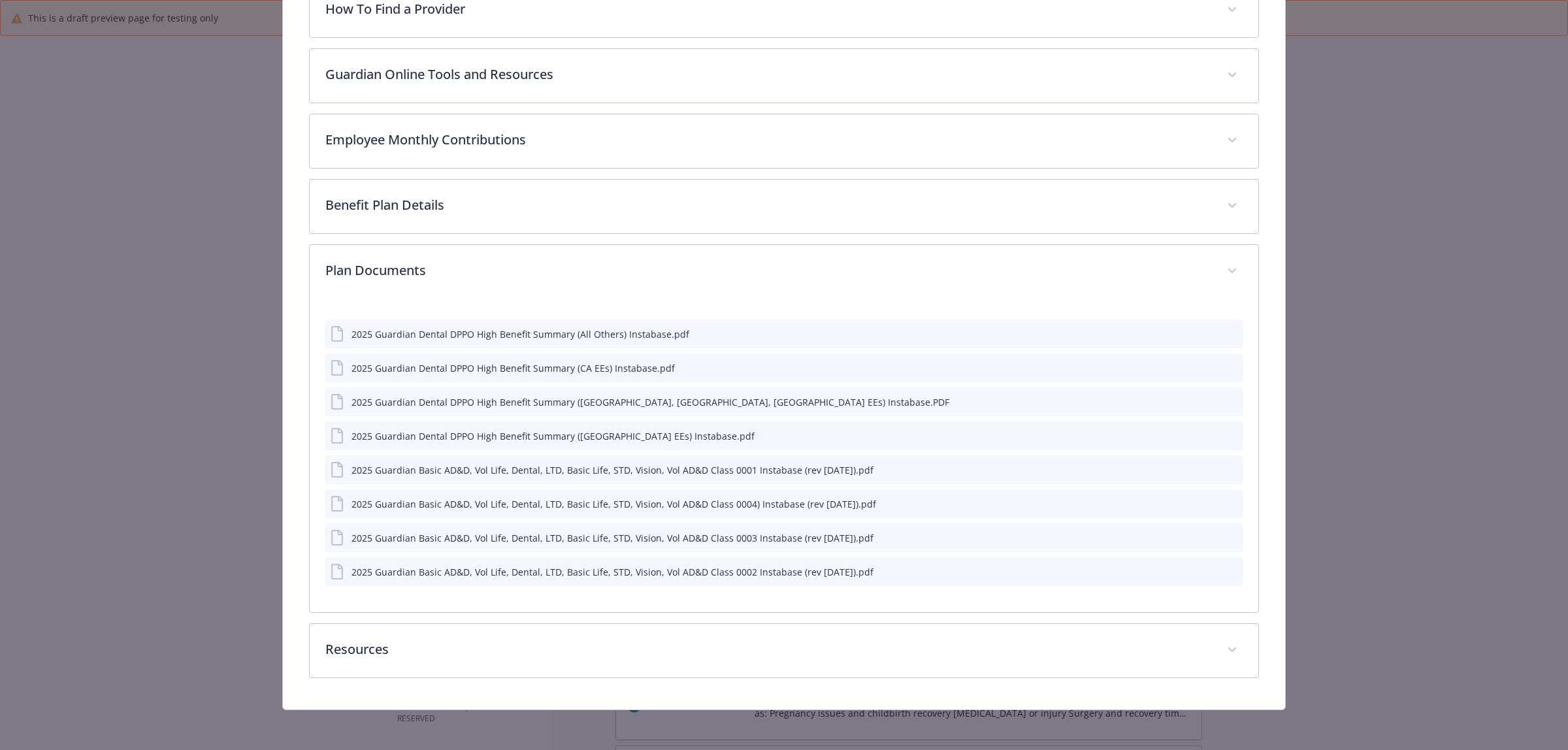
scroll to position [611, 0]
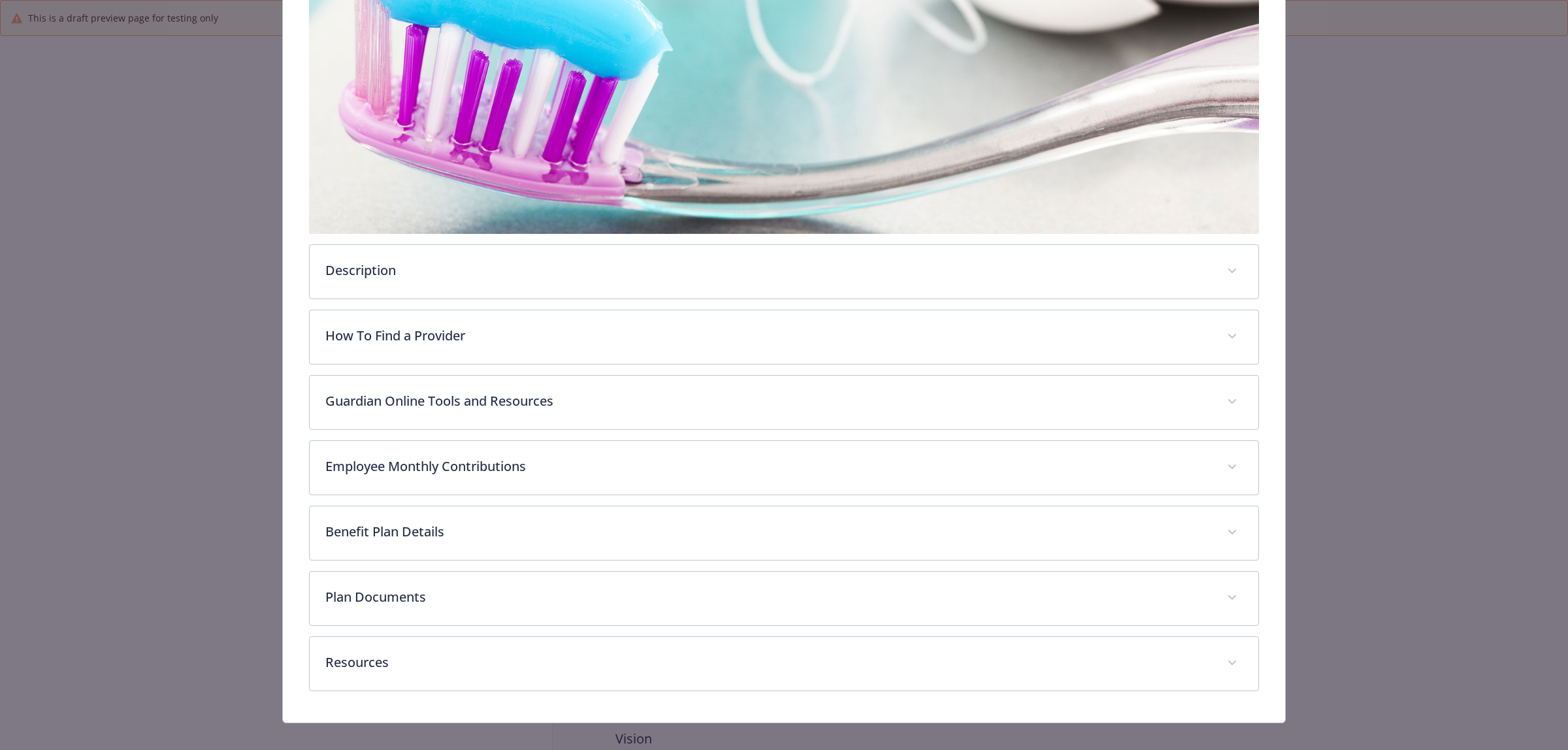
scroll to position [298, 0]
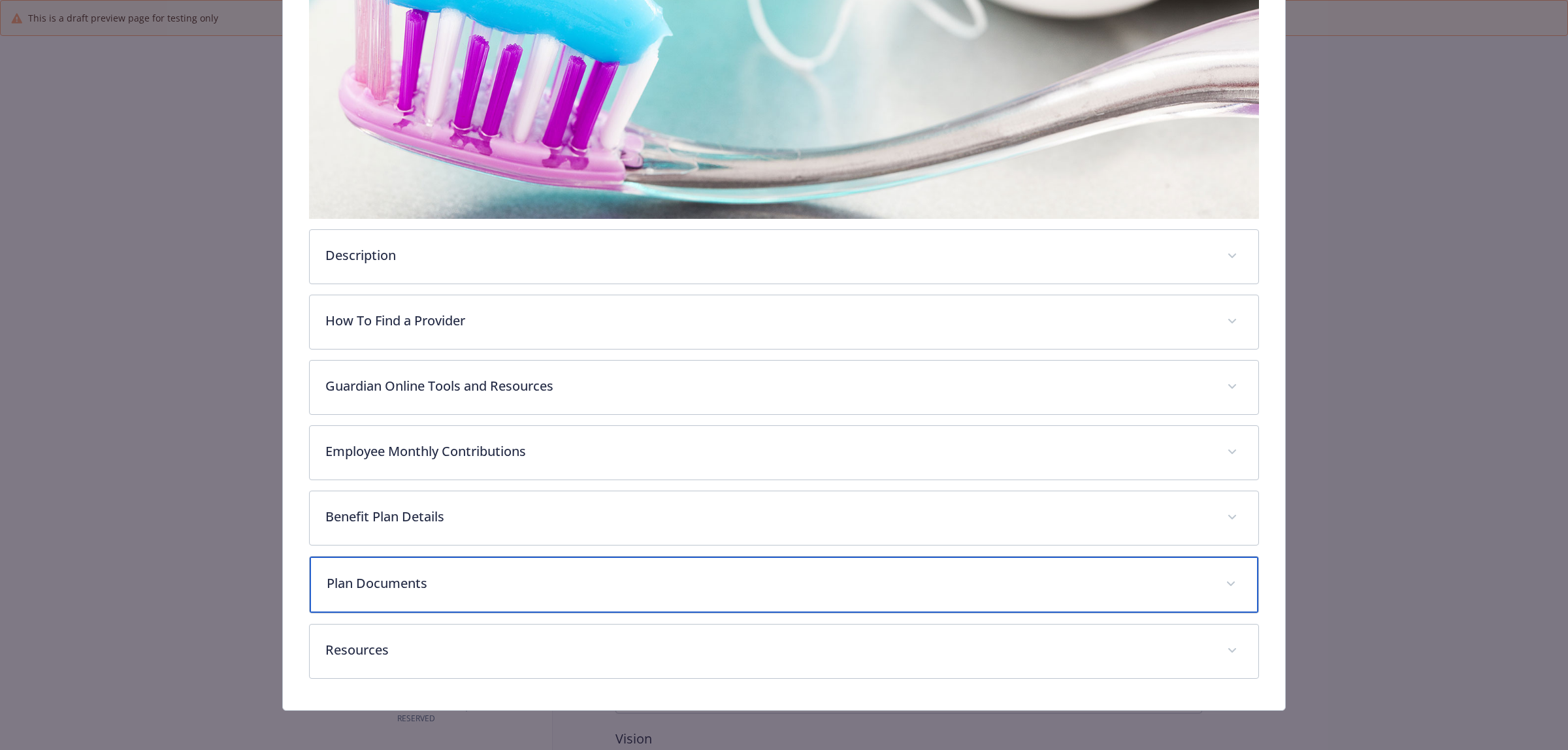
click at [348, 582] on p "Plan Documents" at bounding box center [768, 583] width 883 height 20
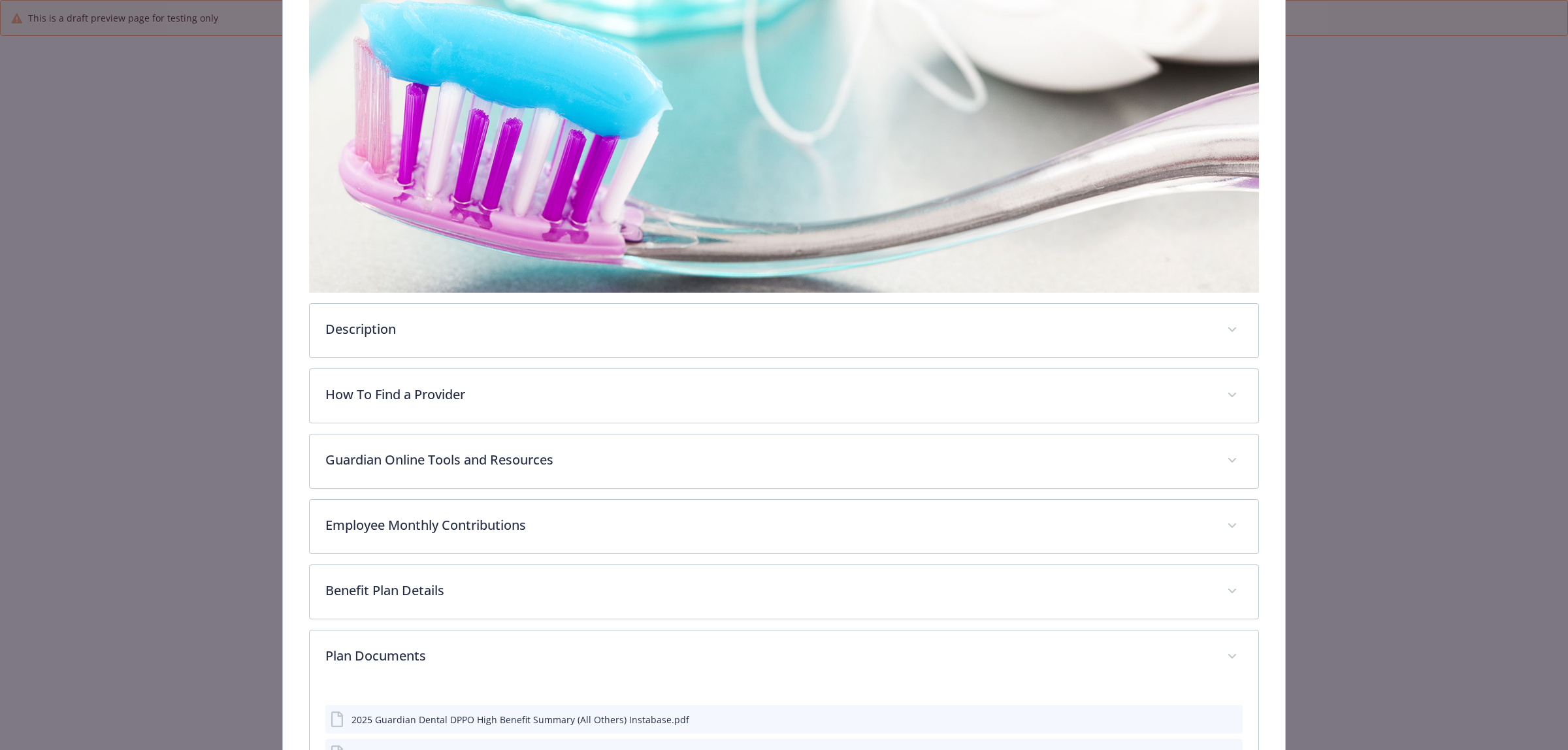
scroll to position [0, 0]
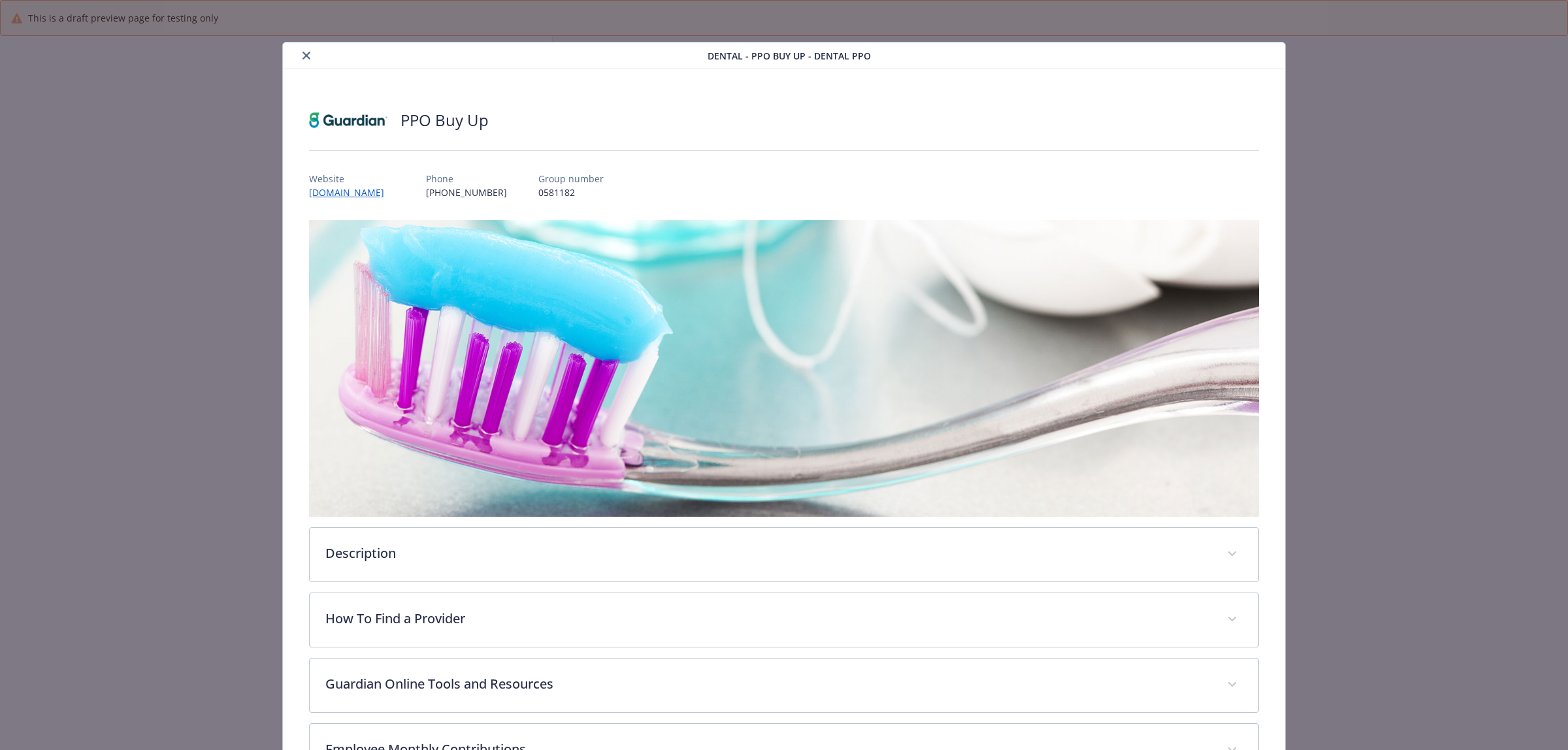
click at [304, 63] on div "Dental - PPO Buy Up - Dental PPO" at bounding box center [784, 56] width 1002 height 27
click at [302, 52] on icon "close" at bounding box center [306, 55] width 8 height 8
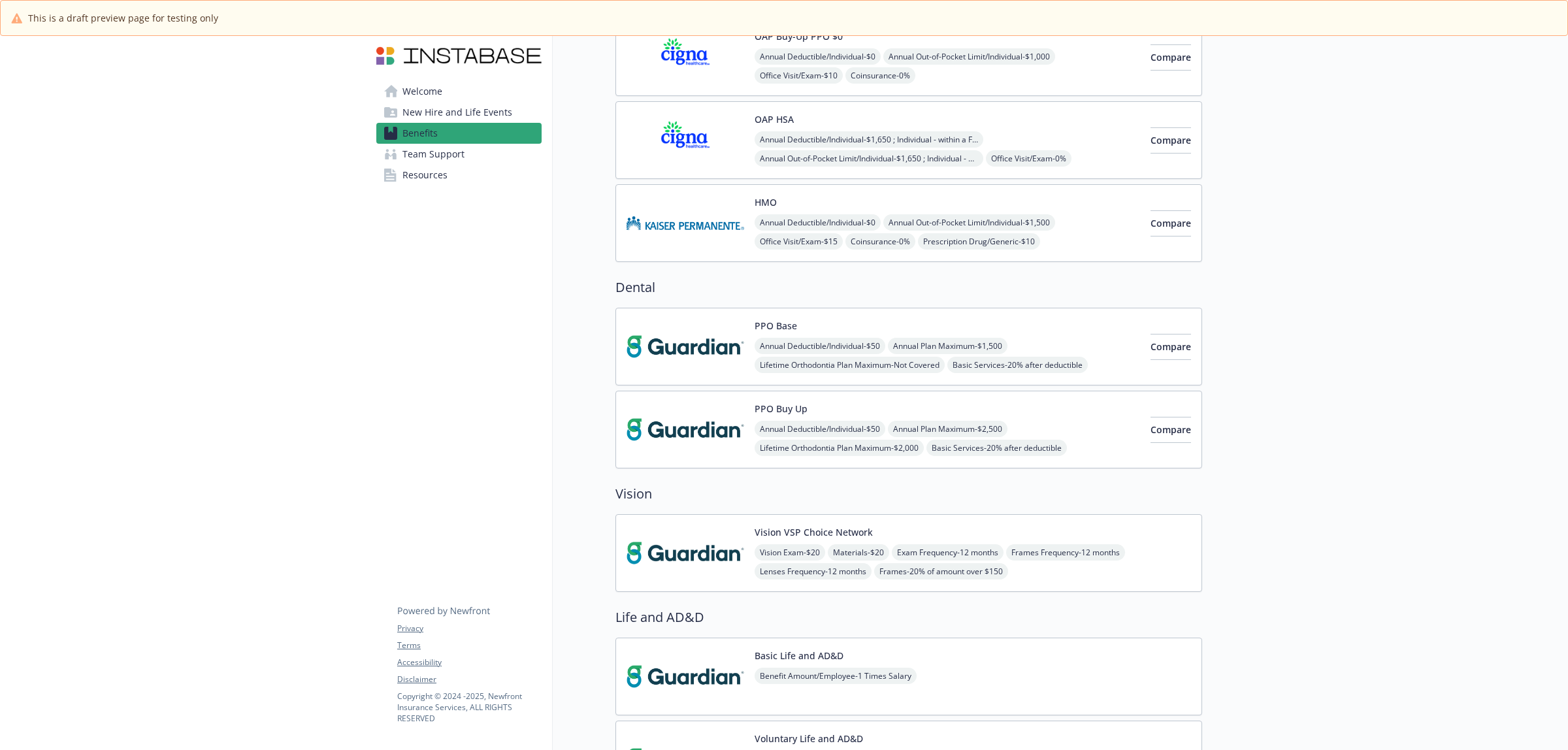
click at [698, 524] on div "Vision VSP Choice Network Vision Exam - $20 Materials - $20 Exam Frequency - 12…" at bounding box center [908, 553] width 586 height 78
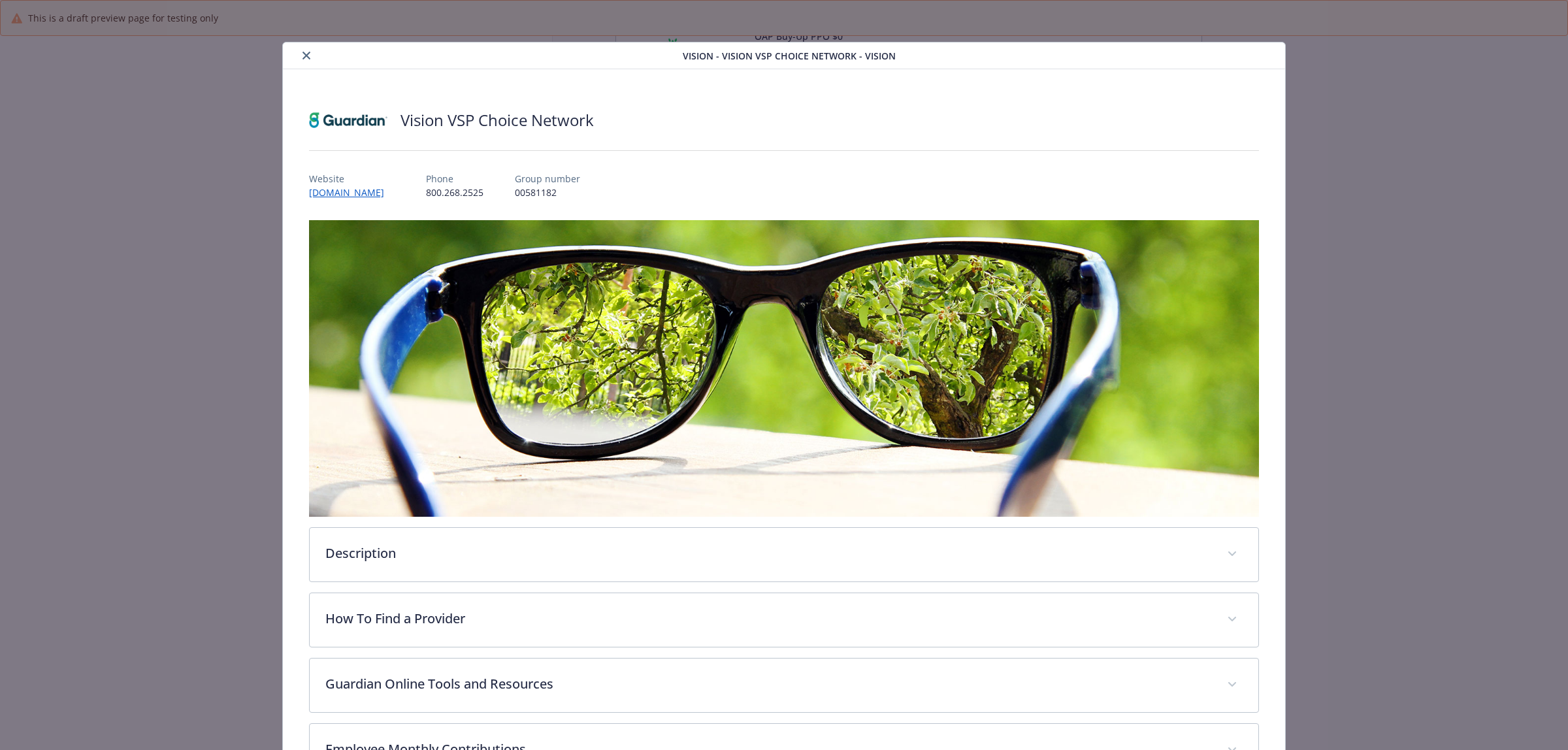
scroll to position [298, 0]
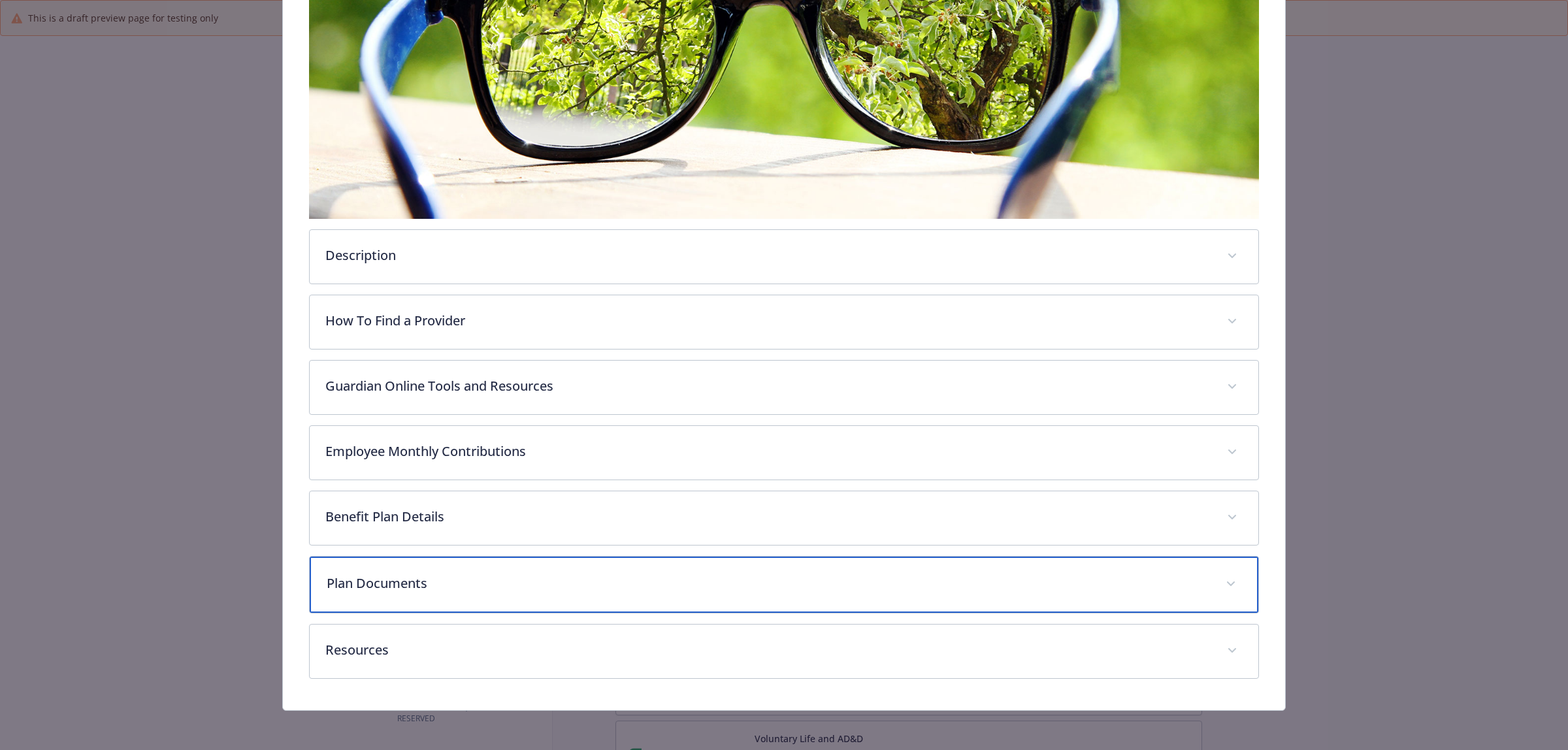
click at [557, 576] on p "Plan Documents" at bounding box center [768, 583] width 883 height 20
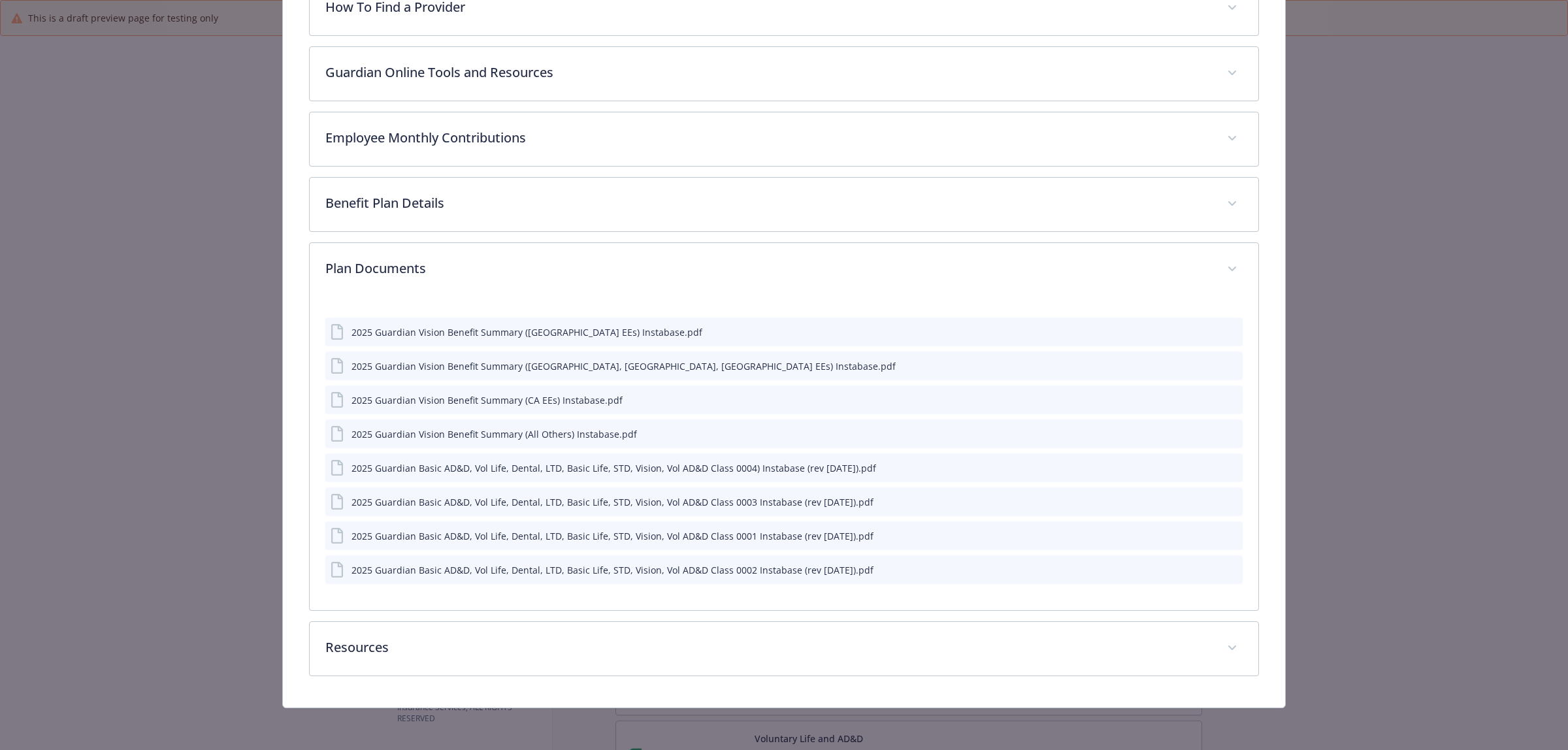
scroll to position [611, 0]
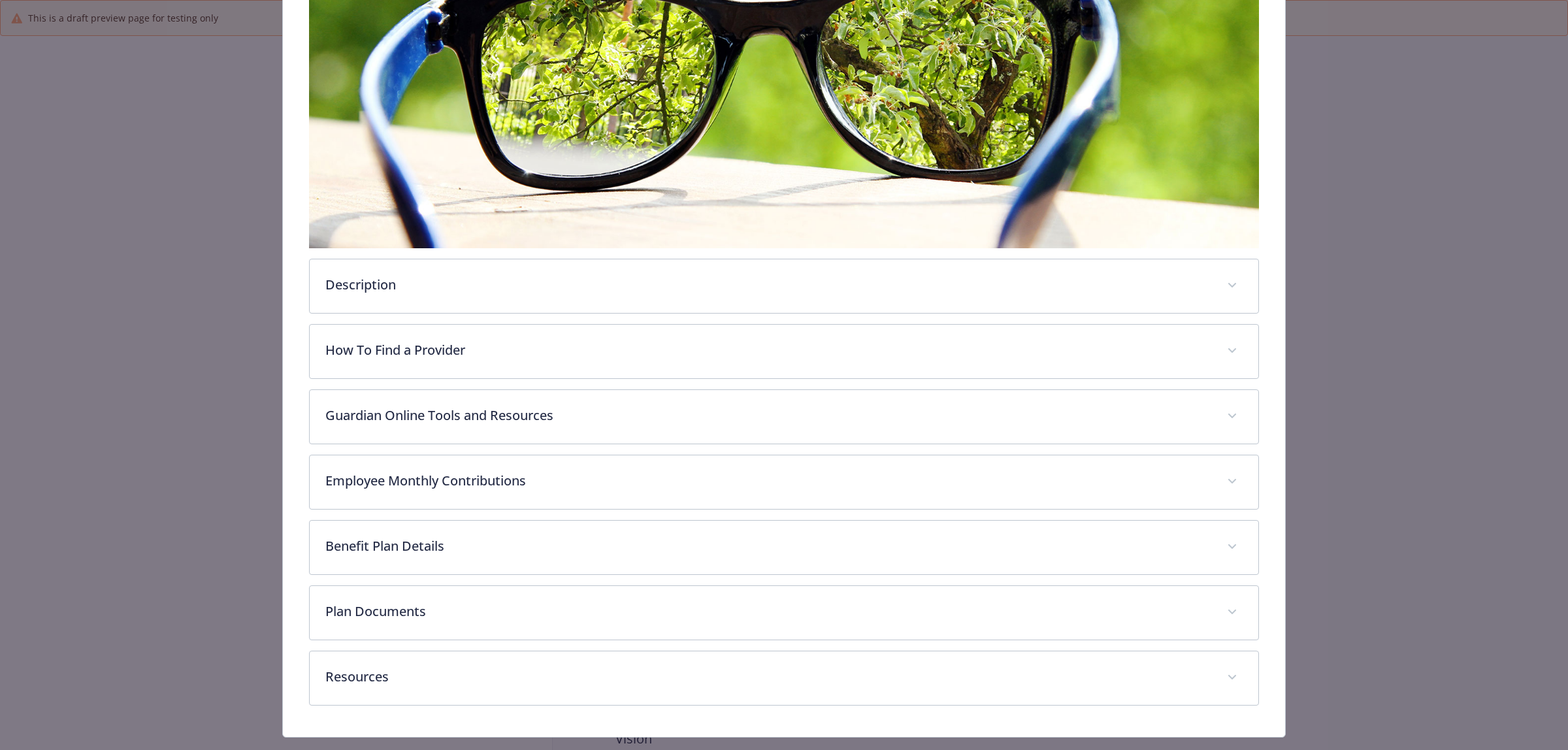
scroll to position [298, 0]
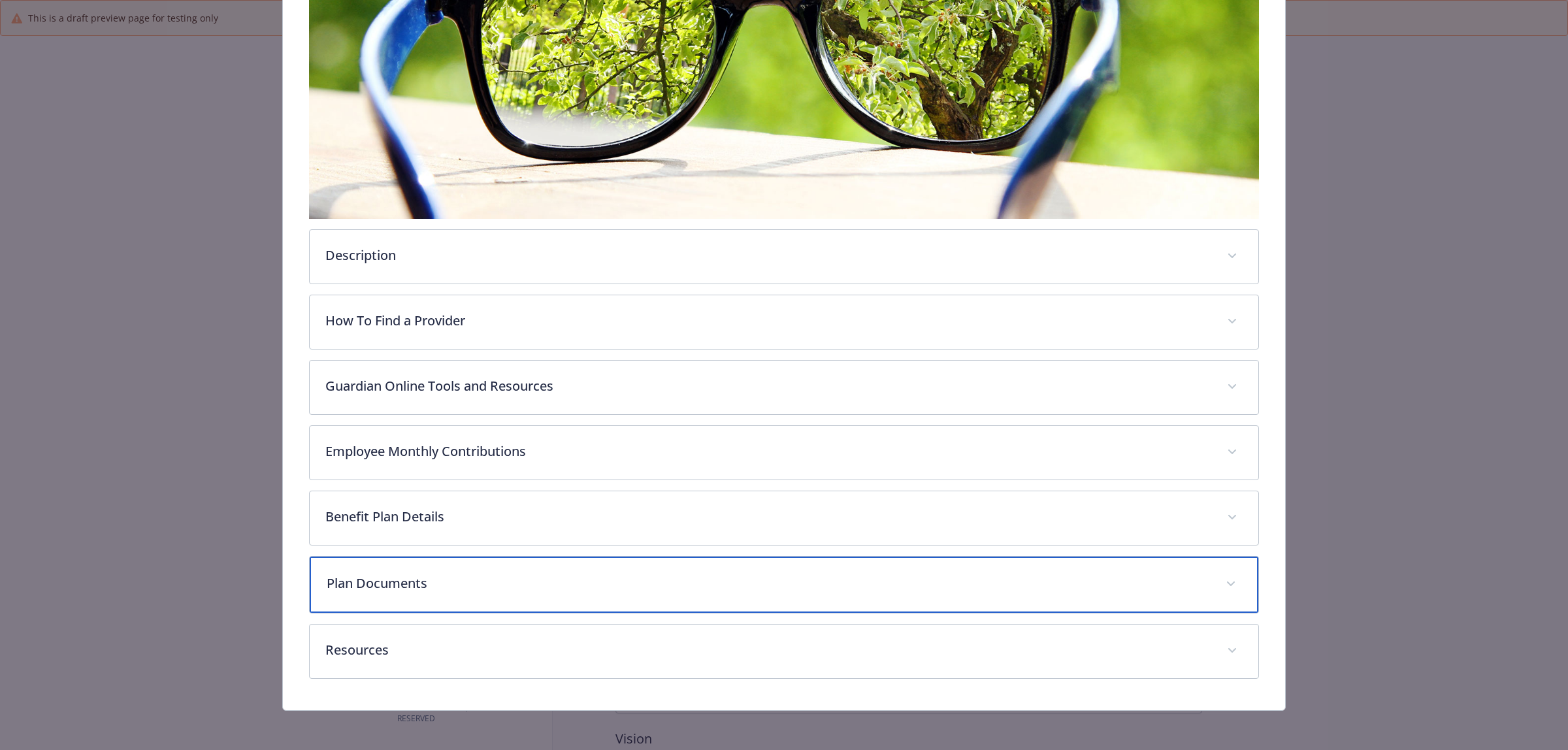
click at [529, 574] on p "Plan Documents" at bounding box center [768, 583] width 883 height 20
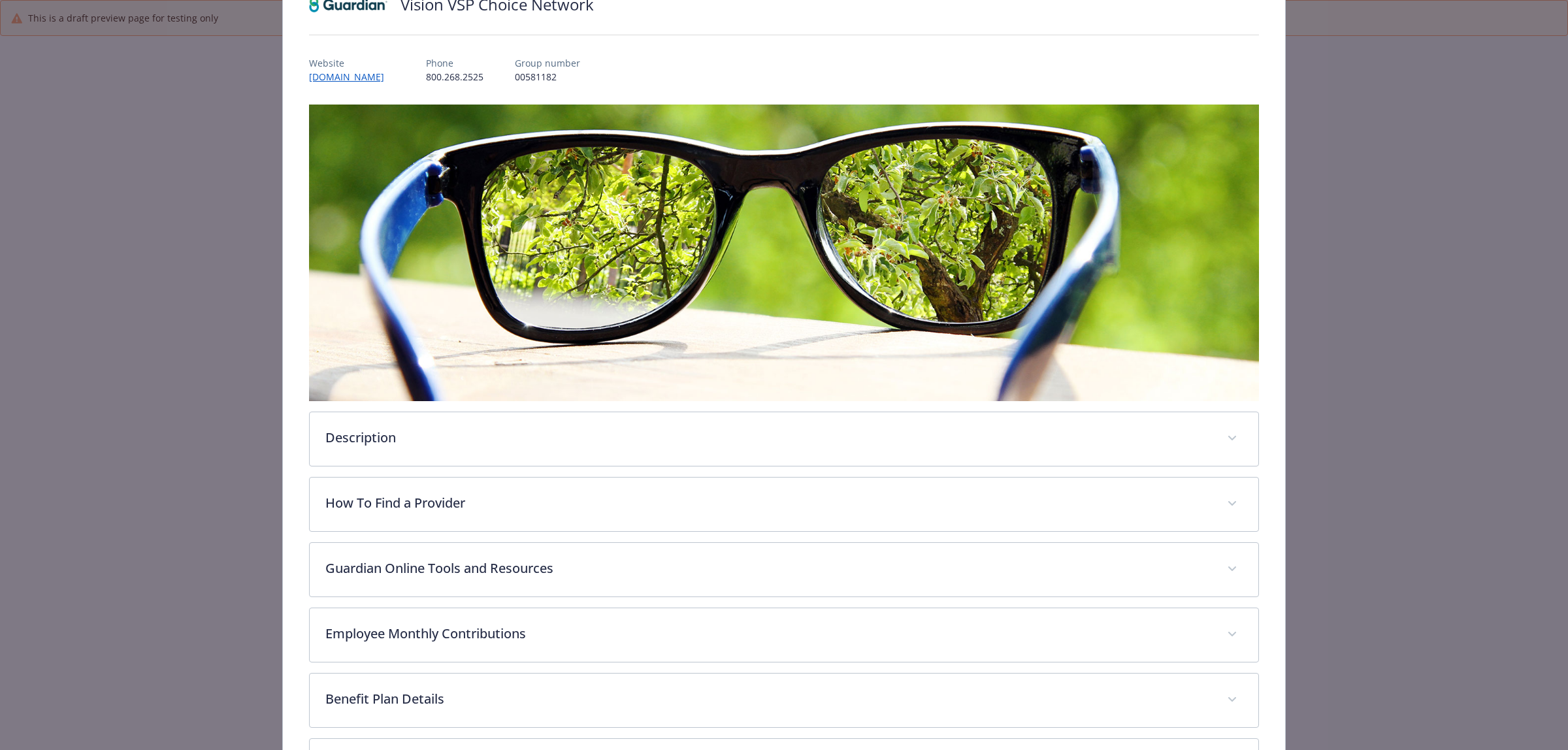
scroll to position [0, 0]
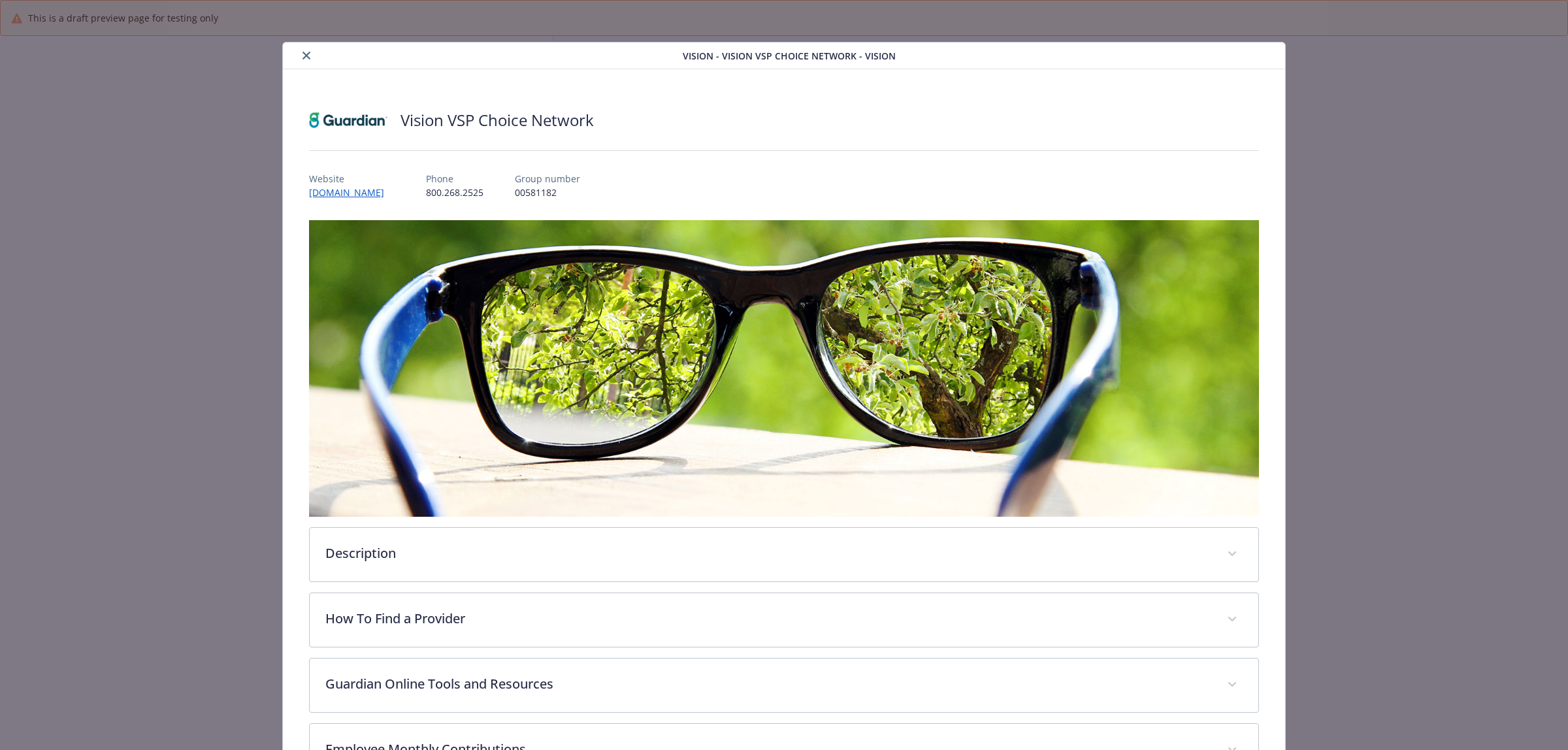
click at [302, 53] on icon "close" at bounding box center [306, 55] width 8 height 8
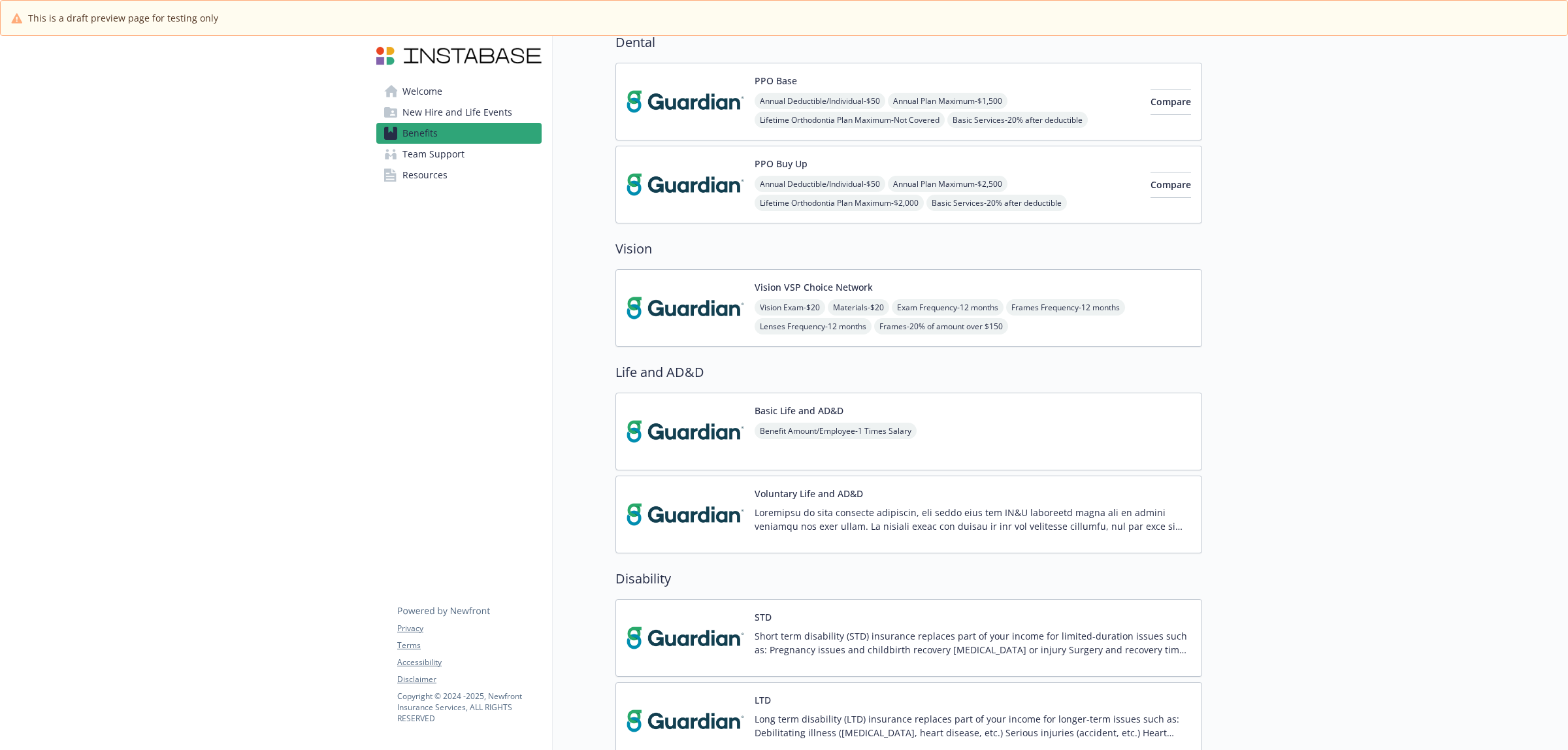
click at [701, 425] on img at bounding box center [685, 431] width 118 height 56
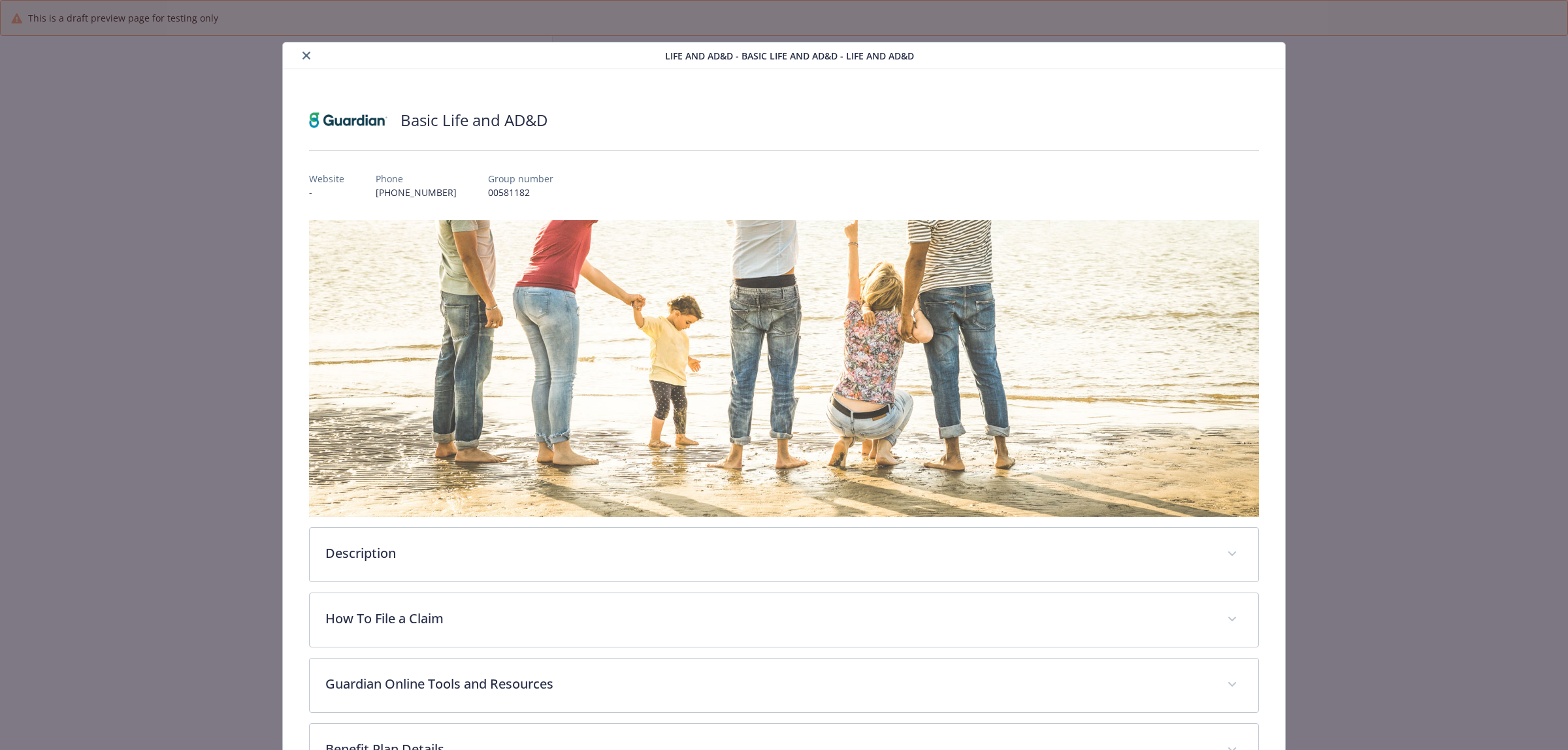
scroll to position [489, 0]
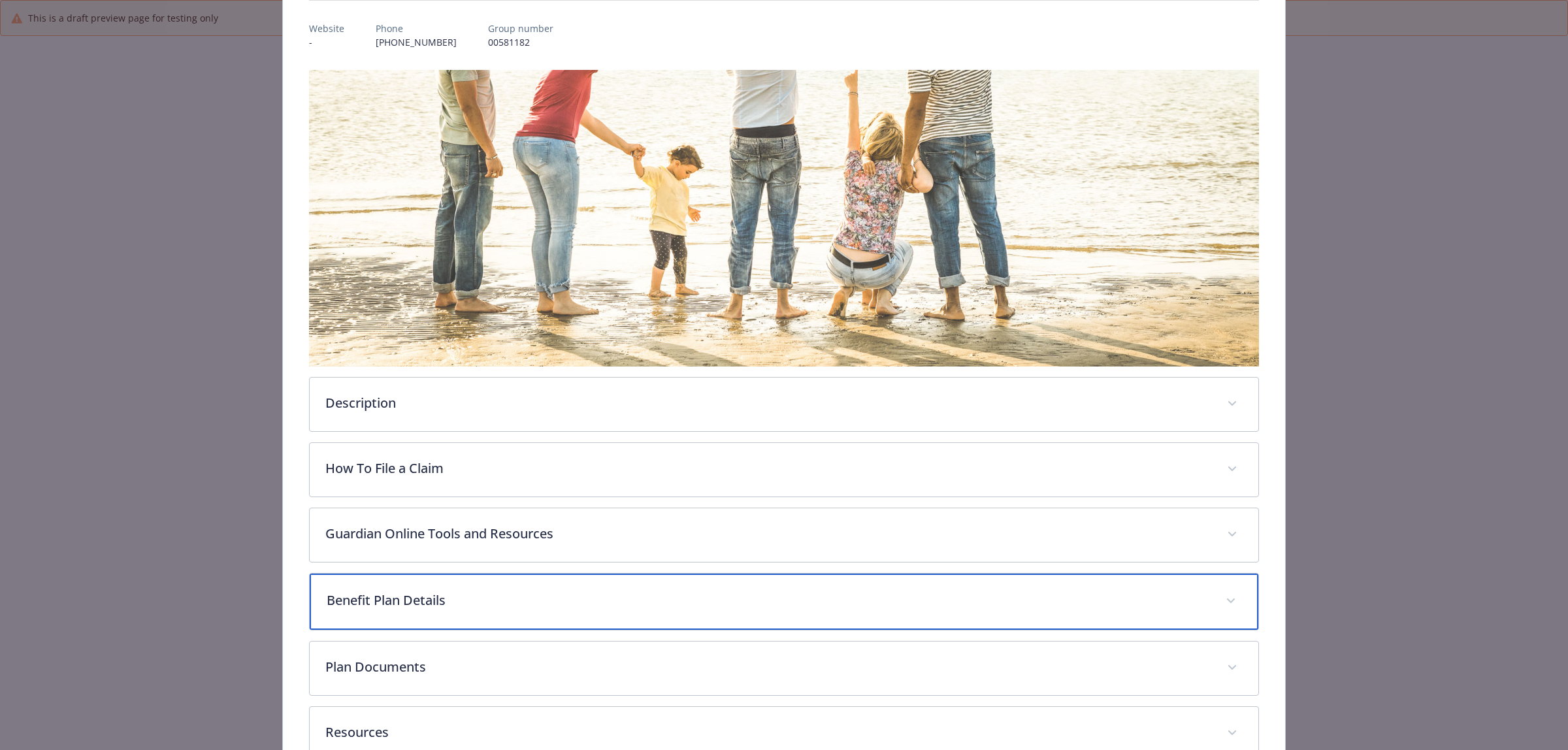
click at [406, 590] on p "Benefit Plan Details" at bounding box center [768, 600] width 883 height 20
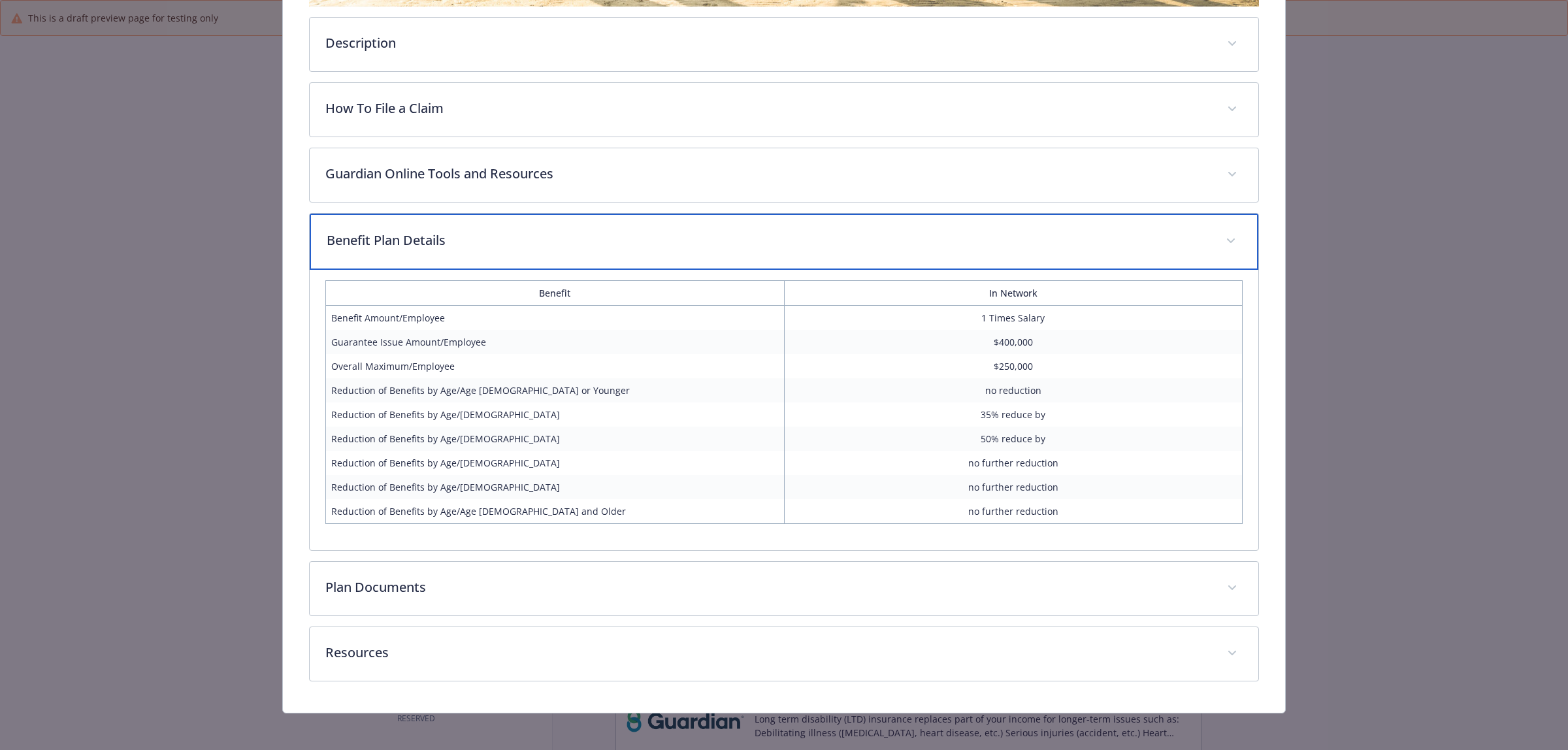
scroll to position [514, 0]
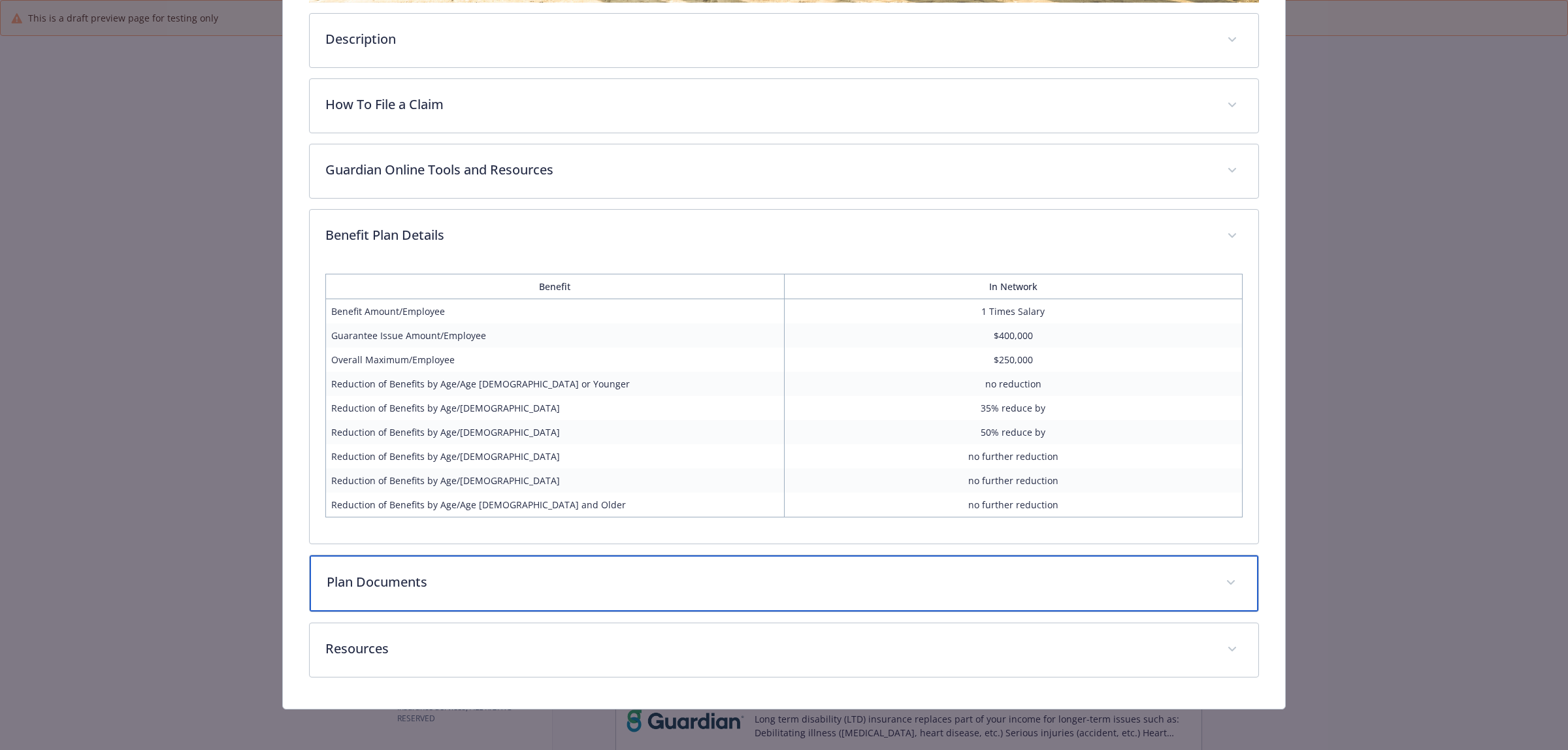
click at [435, 582] on p "Plan Documents" at bounding box center [768, 582] width 883 height 20
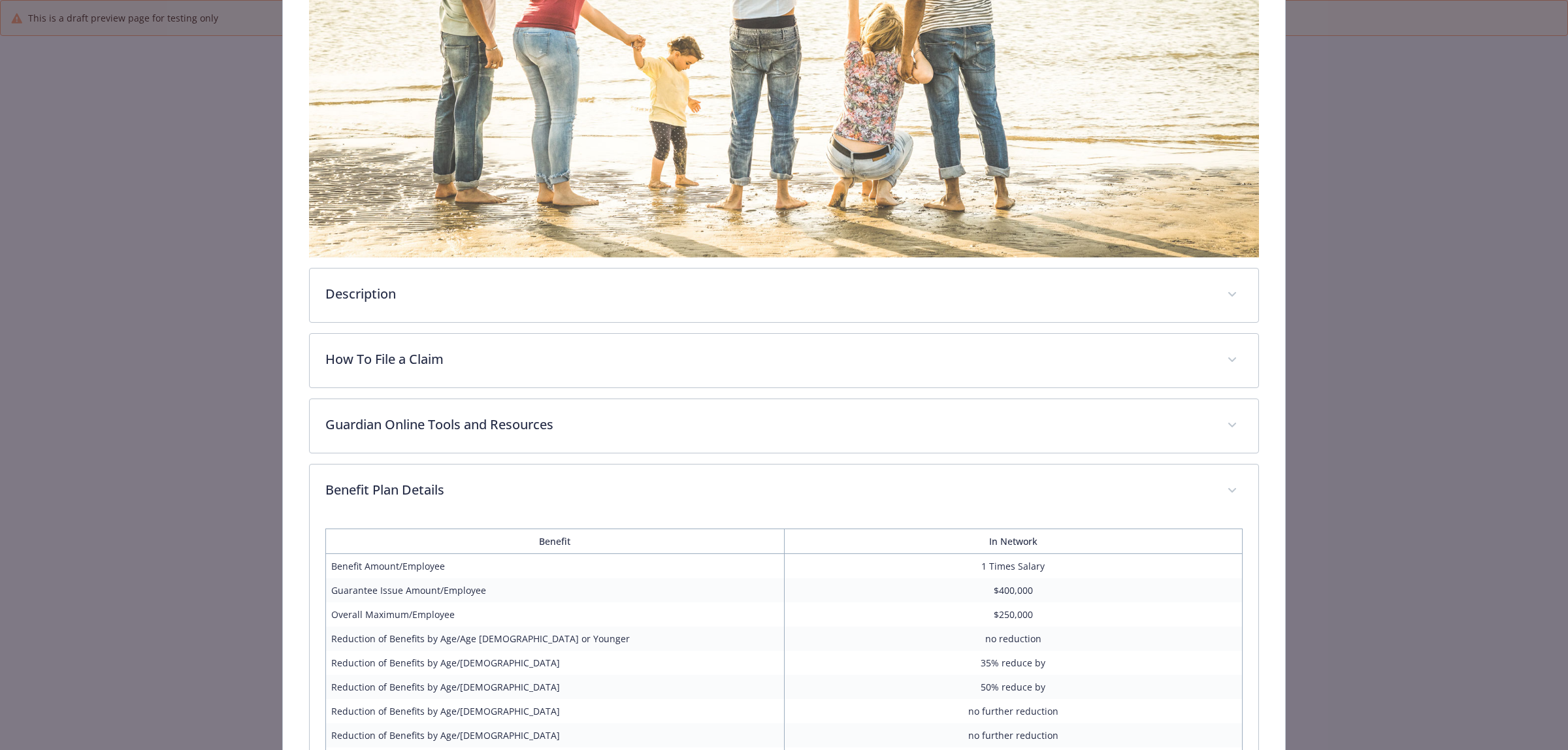
scroll to position [408, 0]
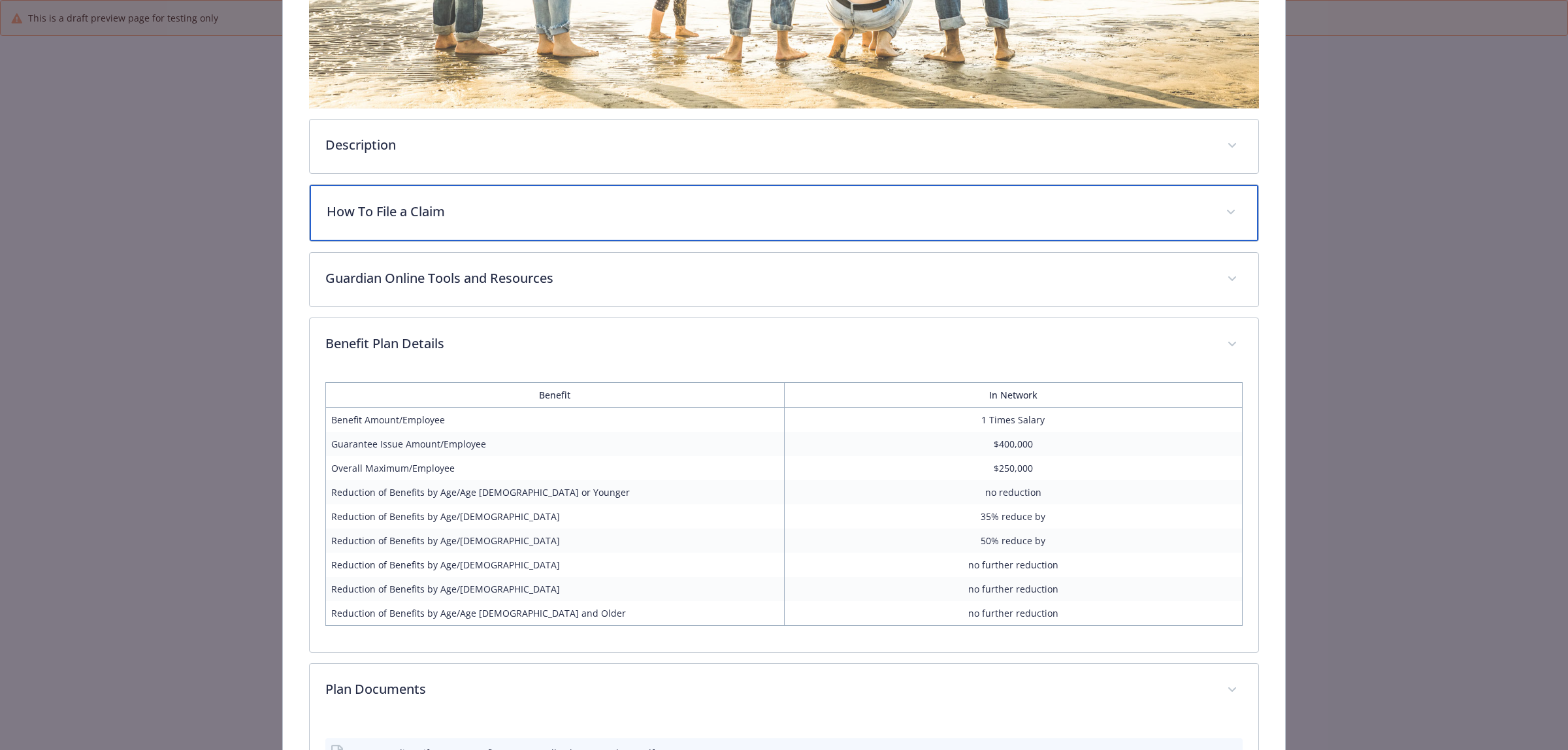
click at [435, 217] on p "How To File a Claim" at bounding box center [768, 212] width 883 height 20
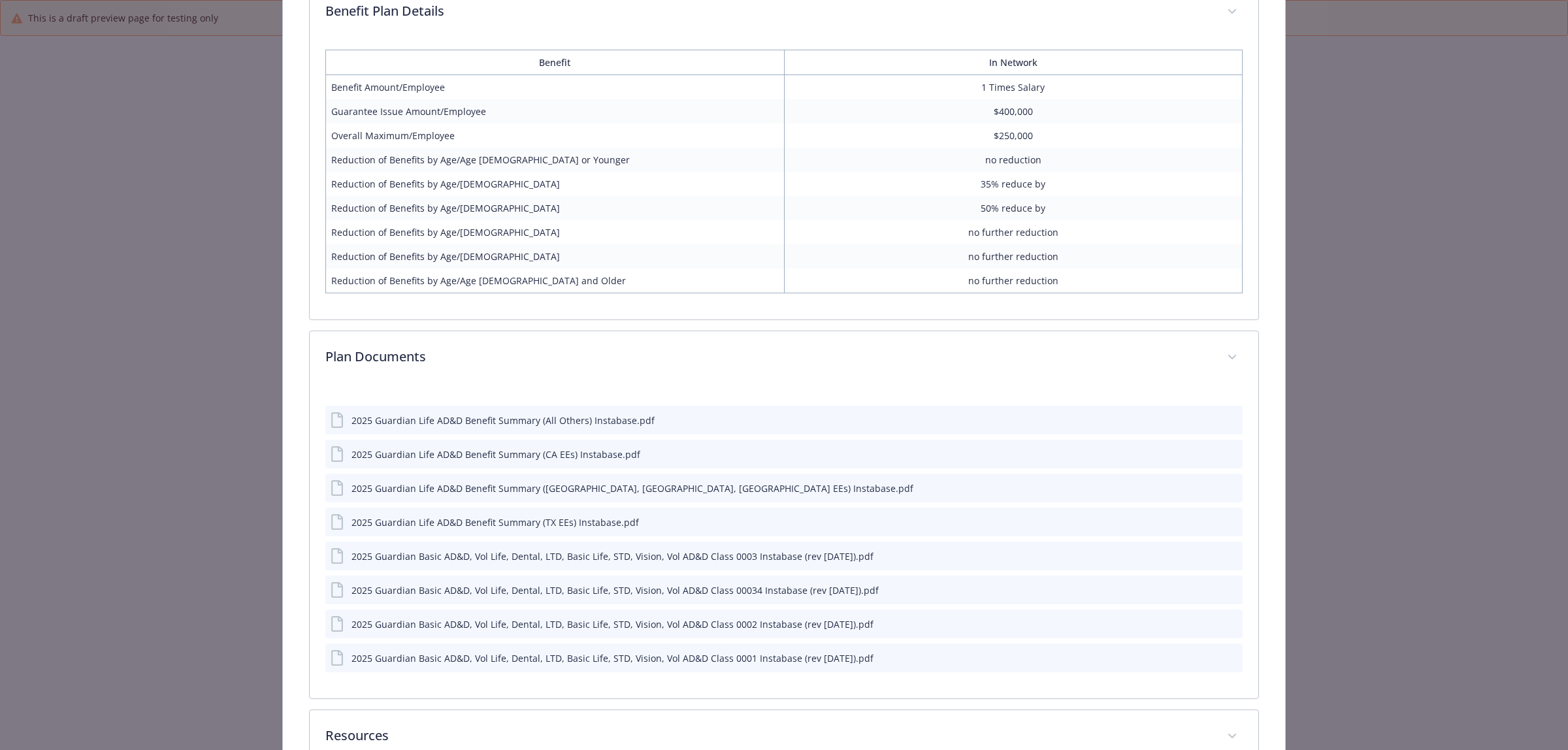
scroll to position [888, 0]
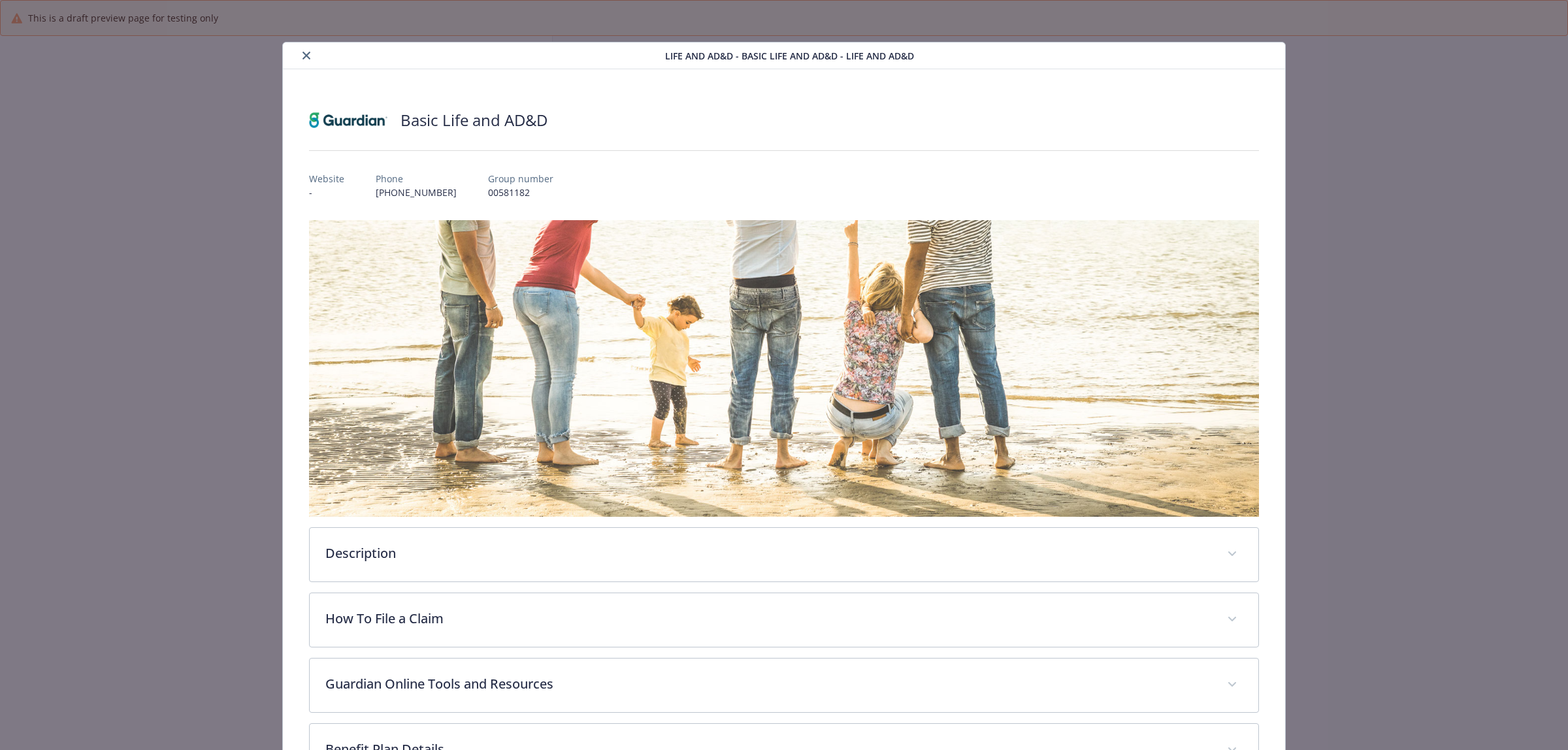
scroll to position [537, 0]
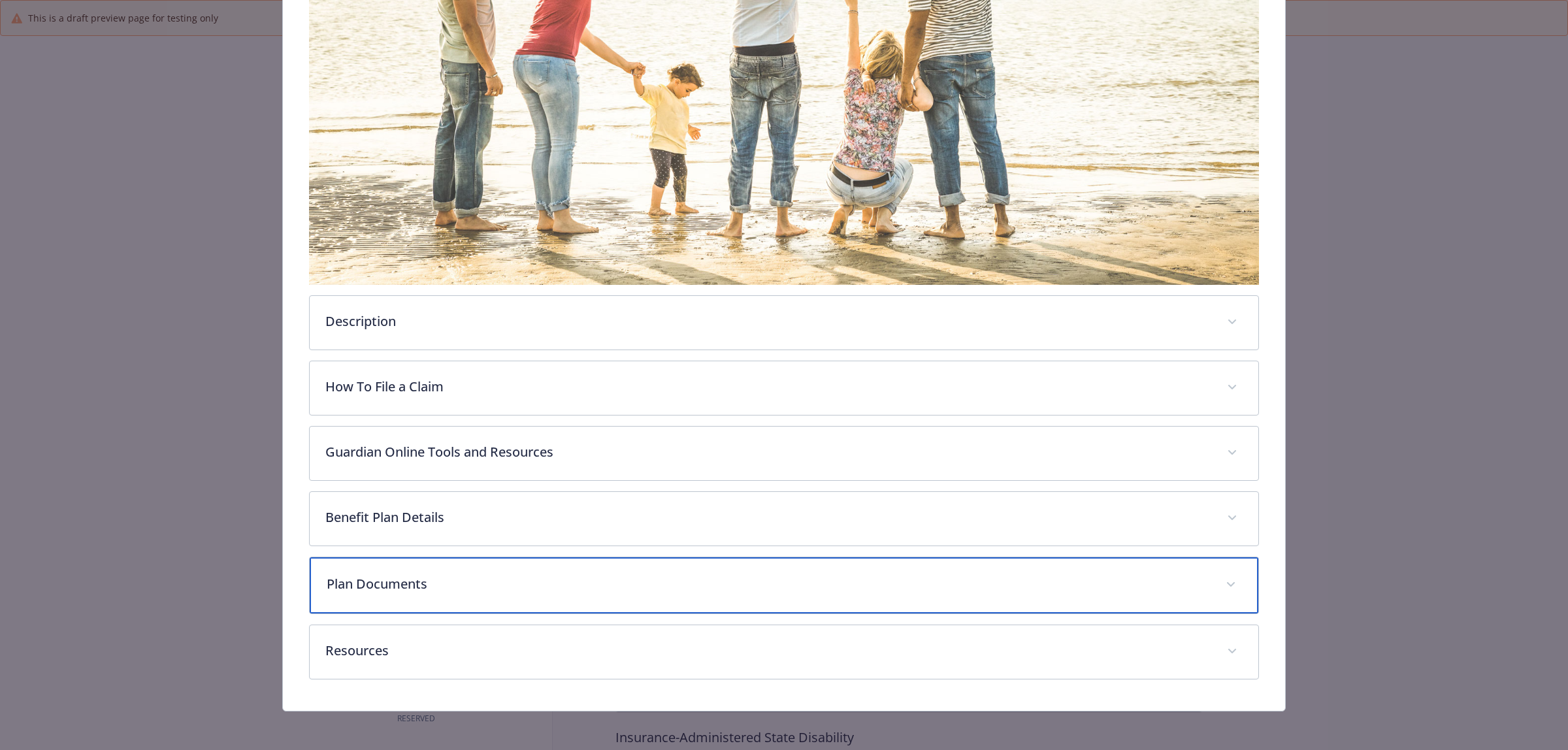
click at [396, 574] on p "Plan Documents" at bounding box center [768, 583] width 883 height 20
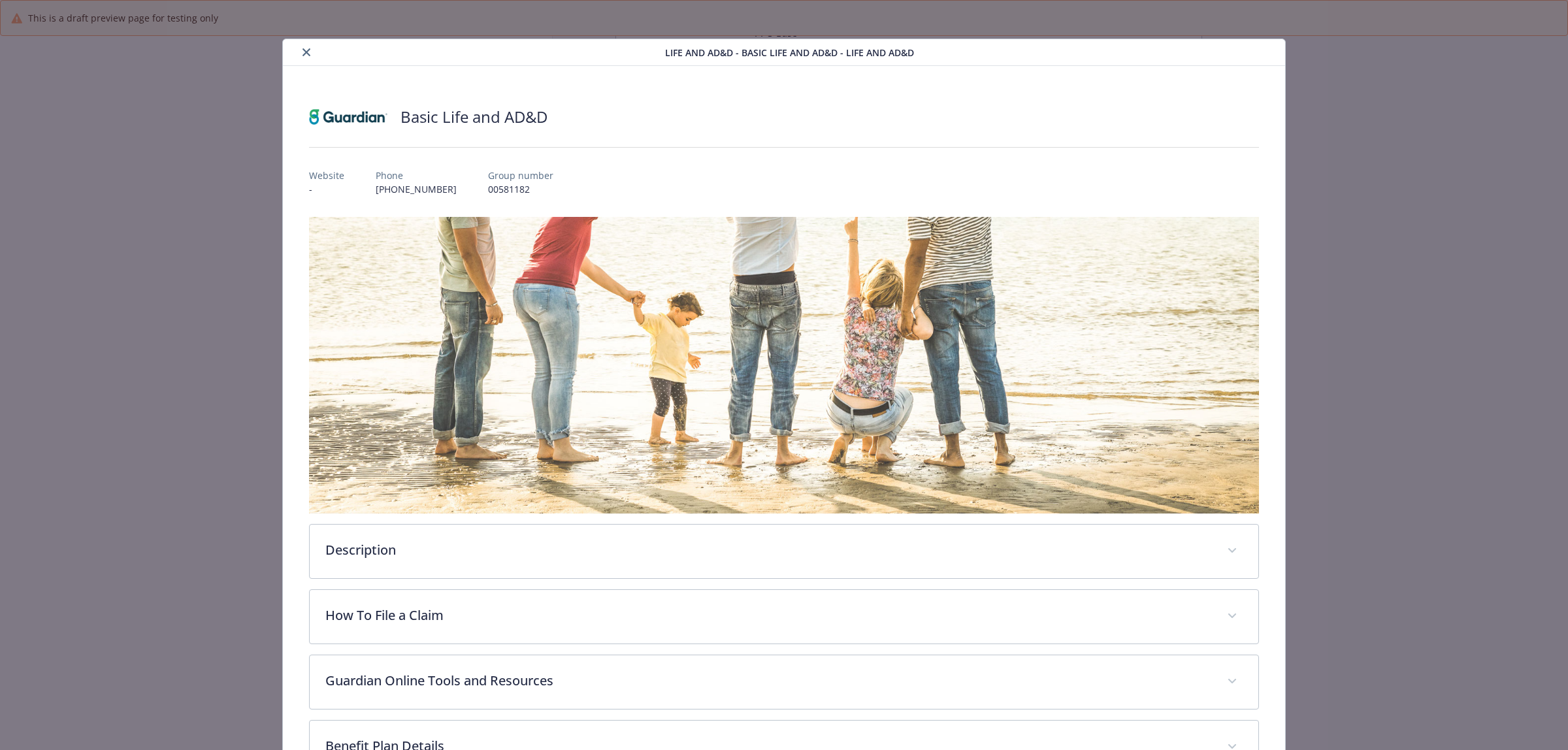
scroll to position [0, 0]
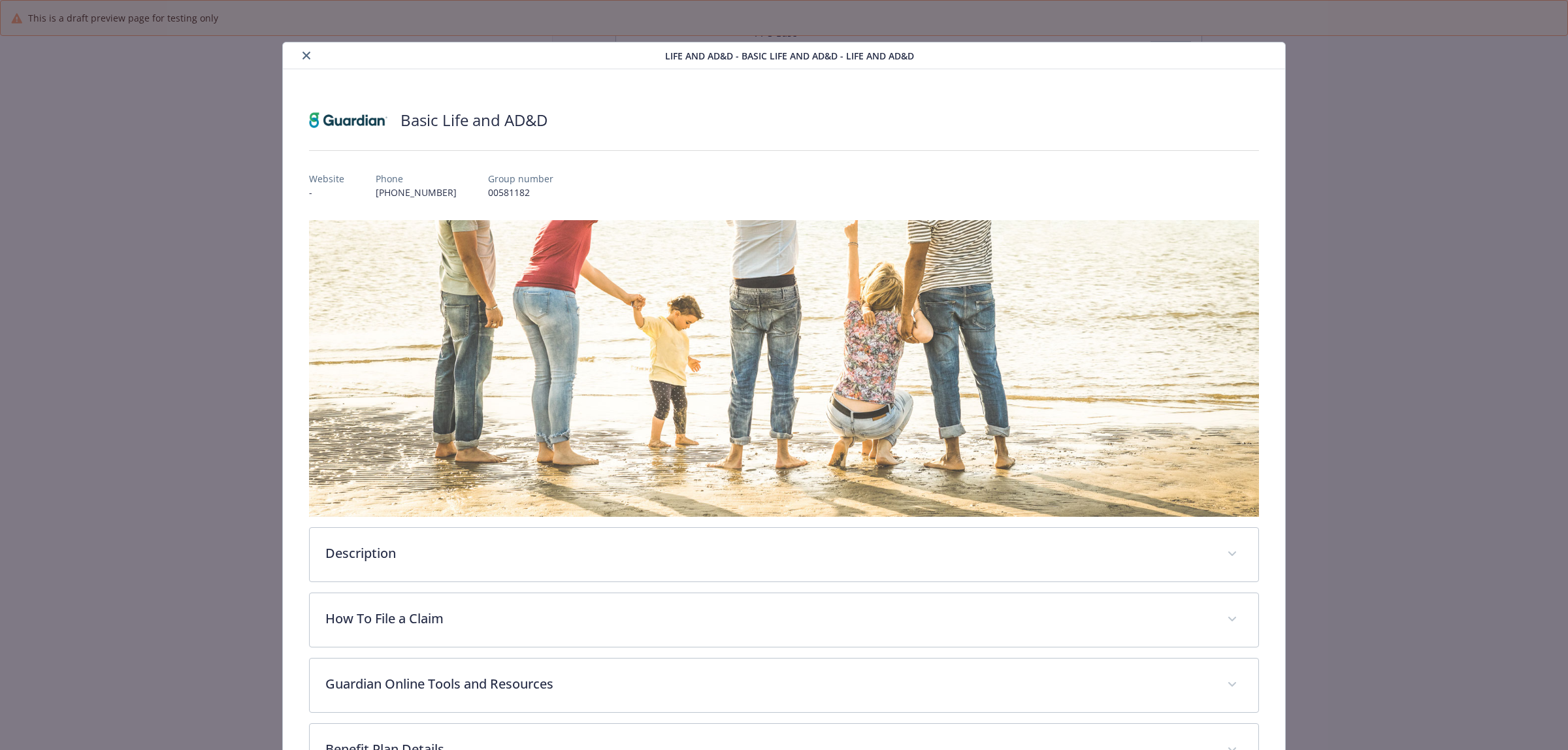
drag, startPoint x: 309, startPoint y: 66, endPoint x: 305, endPoint y: 59, distance: 8.1
click at [309, 66] on div "Life and AD&D - Basic Life and AD&D - Life and AD&D" at bounding box center [784, 56] width 1002 height 27
click at [305, 59] on icon "close" at bounding box center [306, 55] width 8 height 8
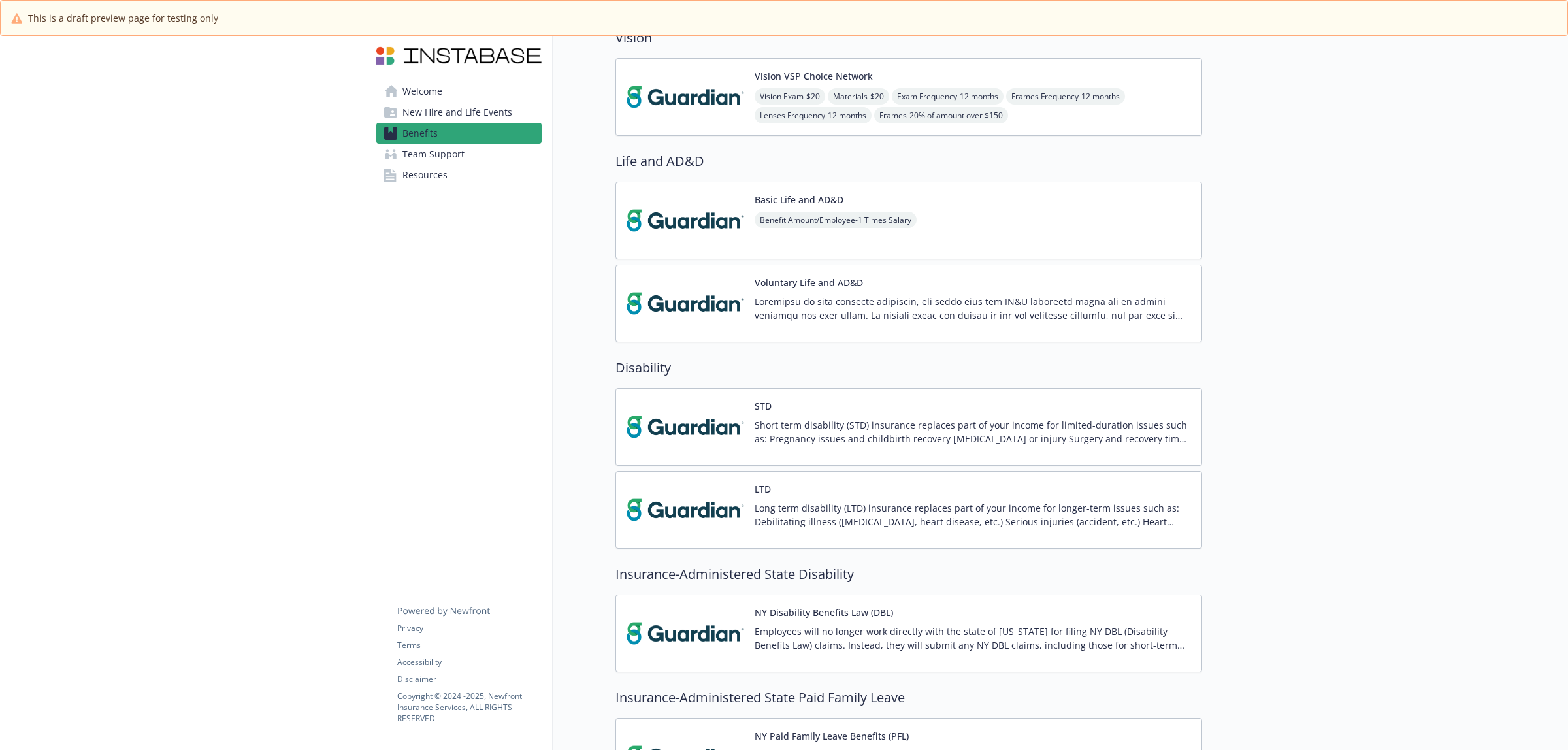
click at [699, 299] on img at bounding box center [685, 303] width 118 height 56
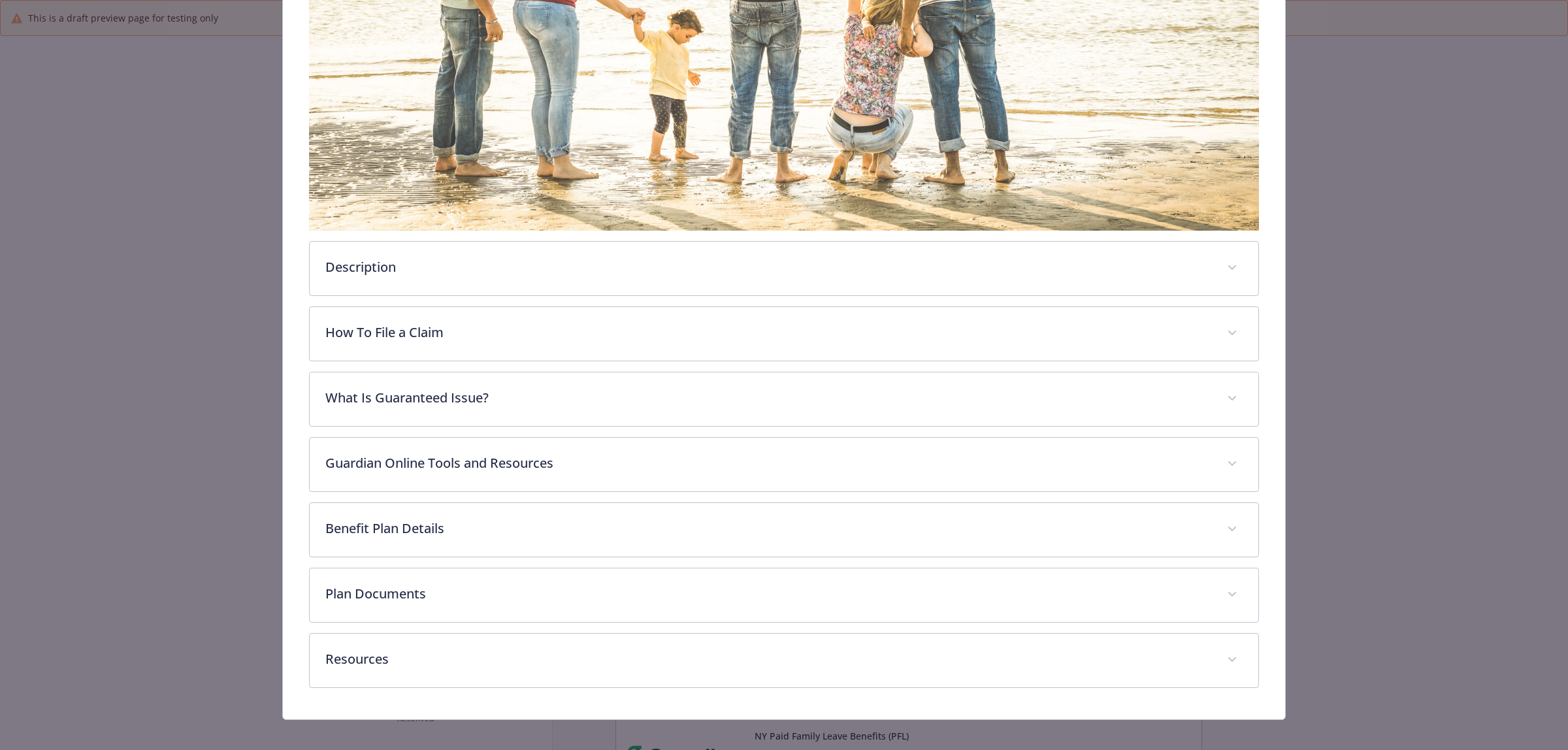
scroll to position [298, 0]
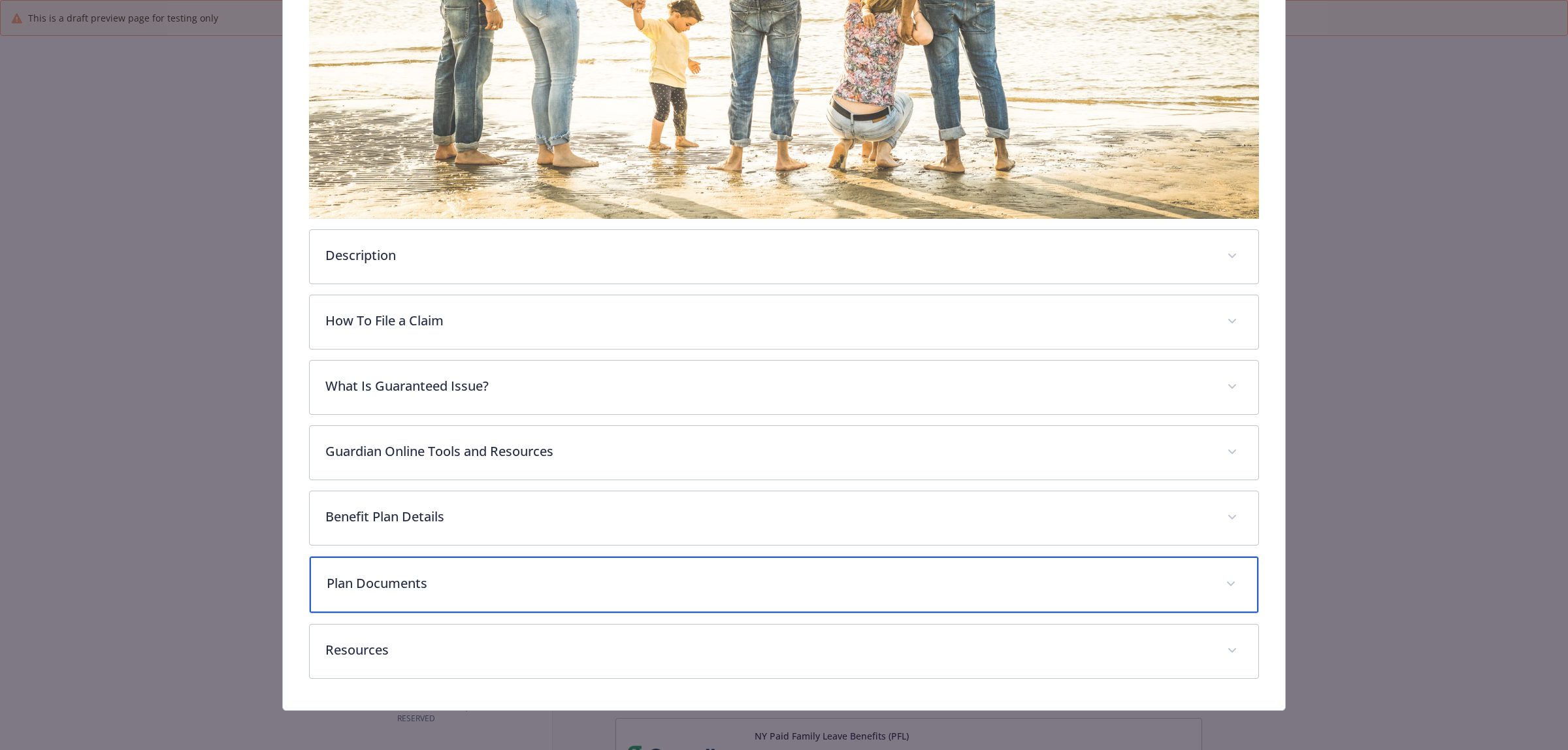
click at [440, 578] on p "Plan Documents" at bounding box center [768, 583] width 883 height 20
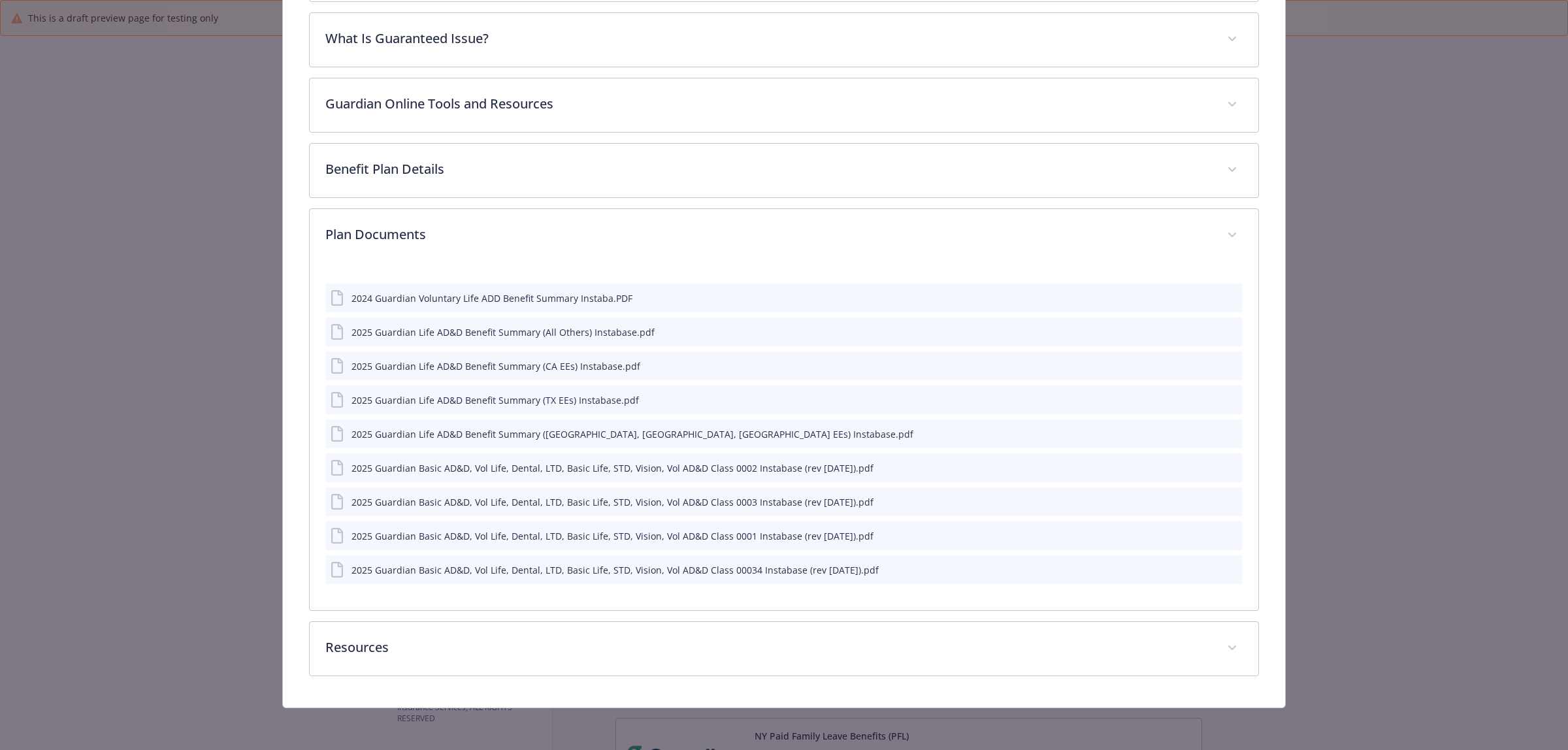
scroll to position [645, 0]
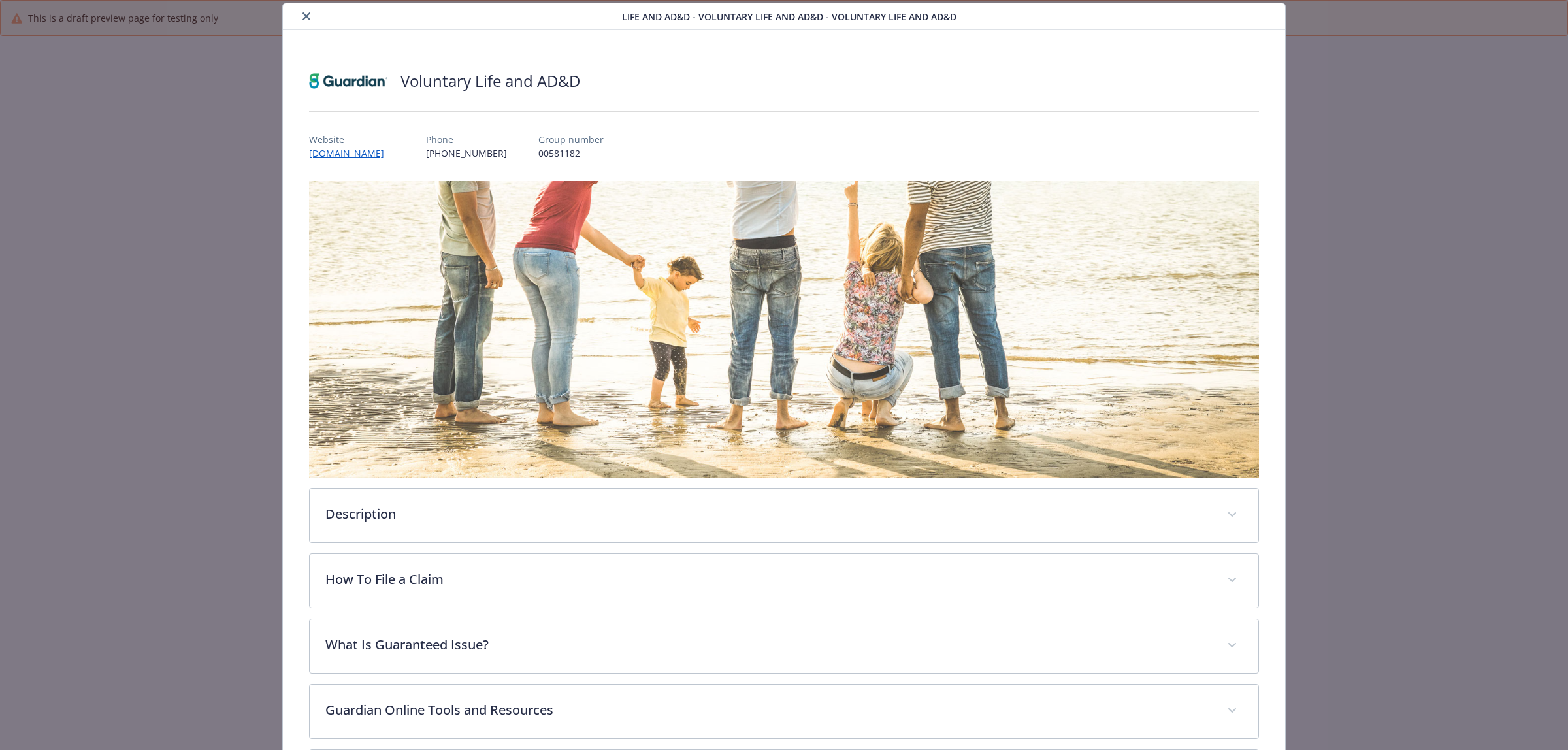
scroll to position [2514, 0]
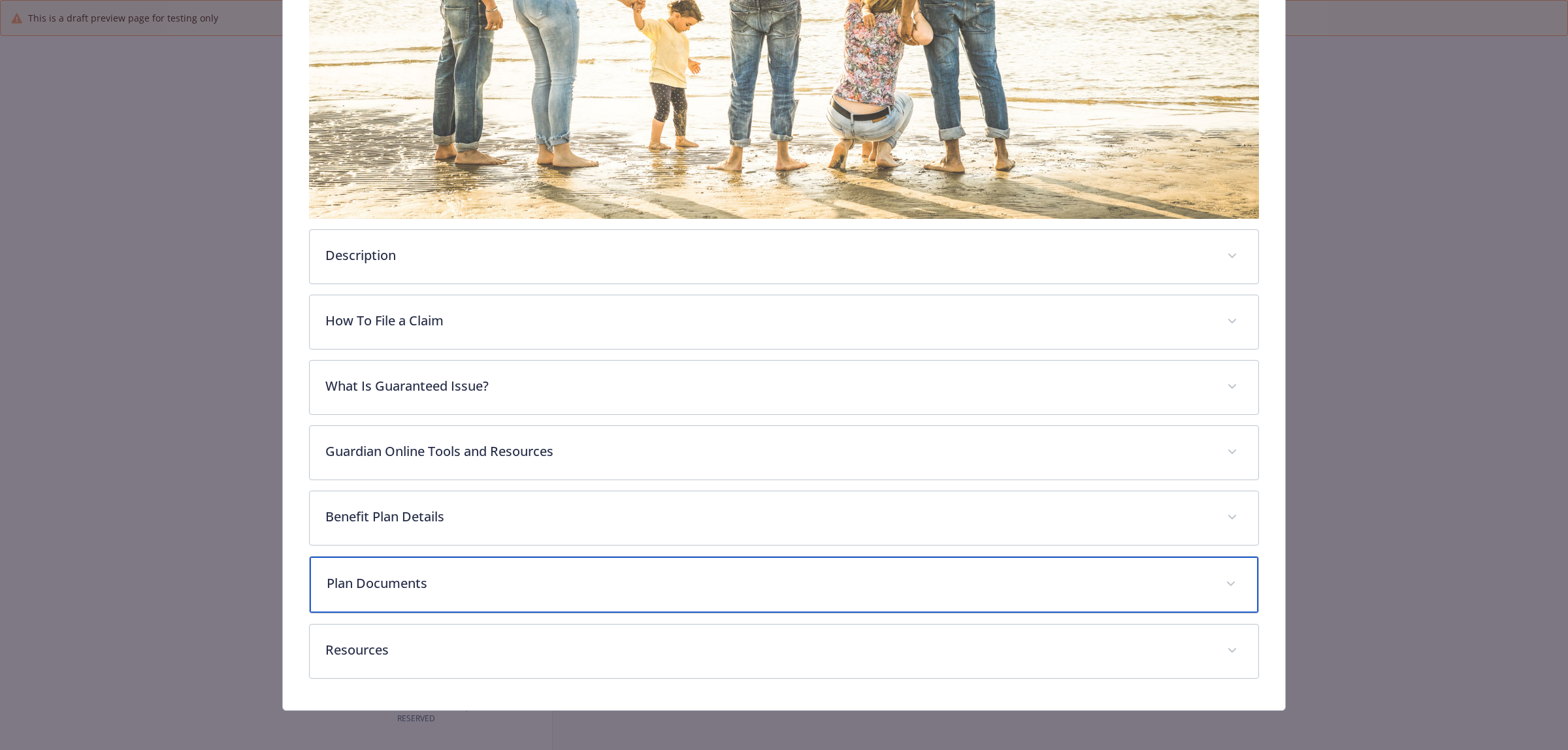
click at [384, 595] on div "Plan Documents" at bounding box center [783, 584] width 948 height 56
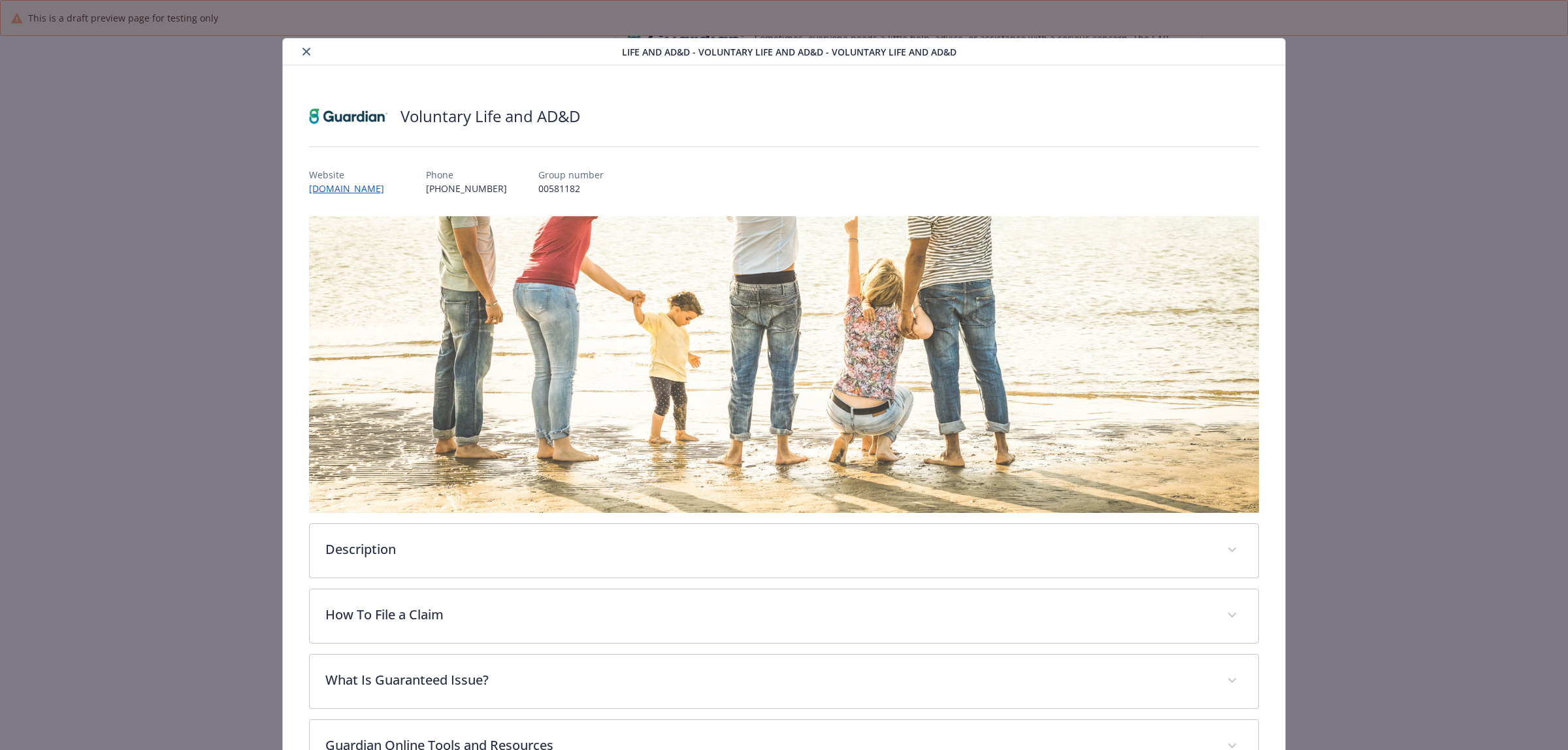
scroll to position [0, 0]
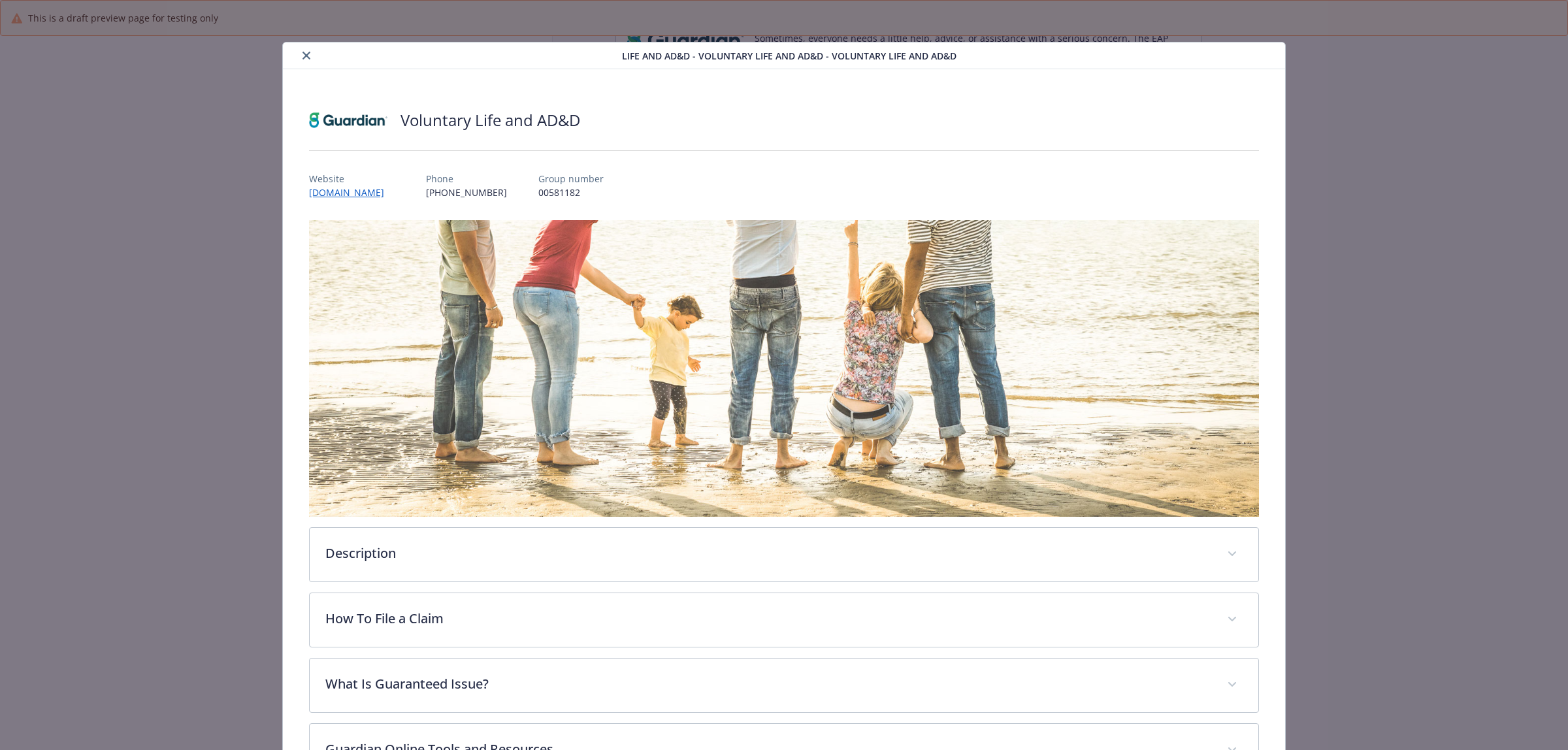
click at [301, 51] on button "close" at bounding box center [307, 56] width 16 height 16
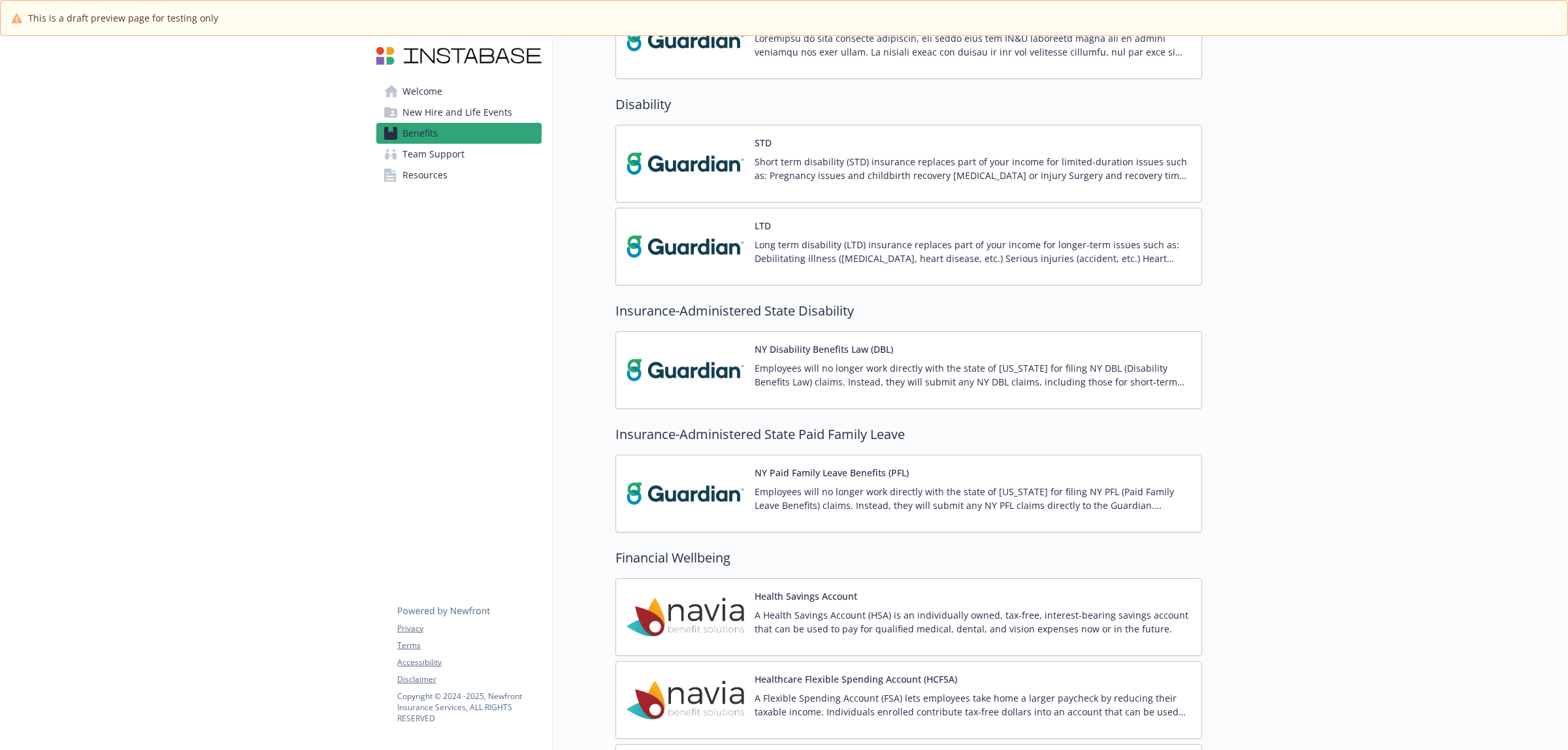
click at [693, 161] on img at bounding box center [685, 163] width 118 height 56
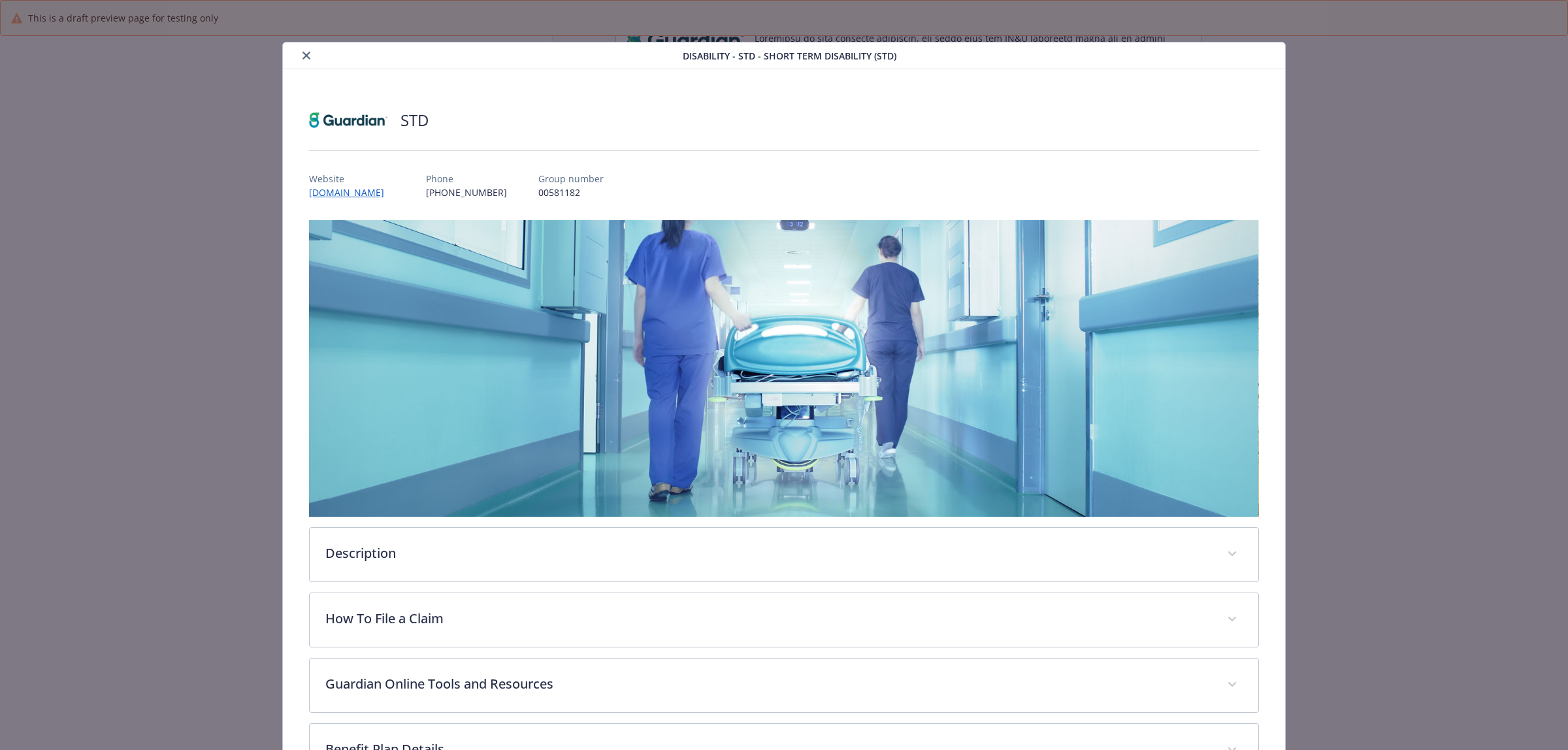
scroll to position [231, 0]
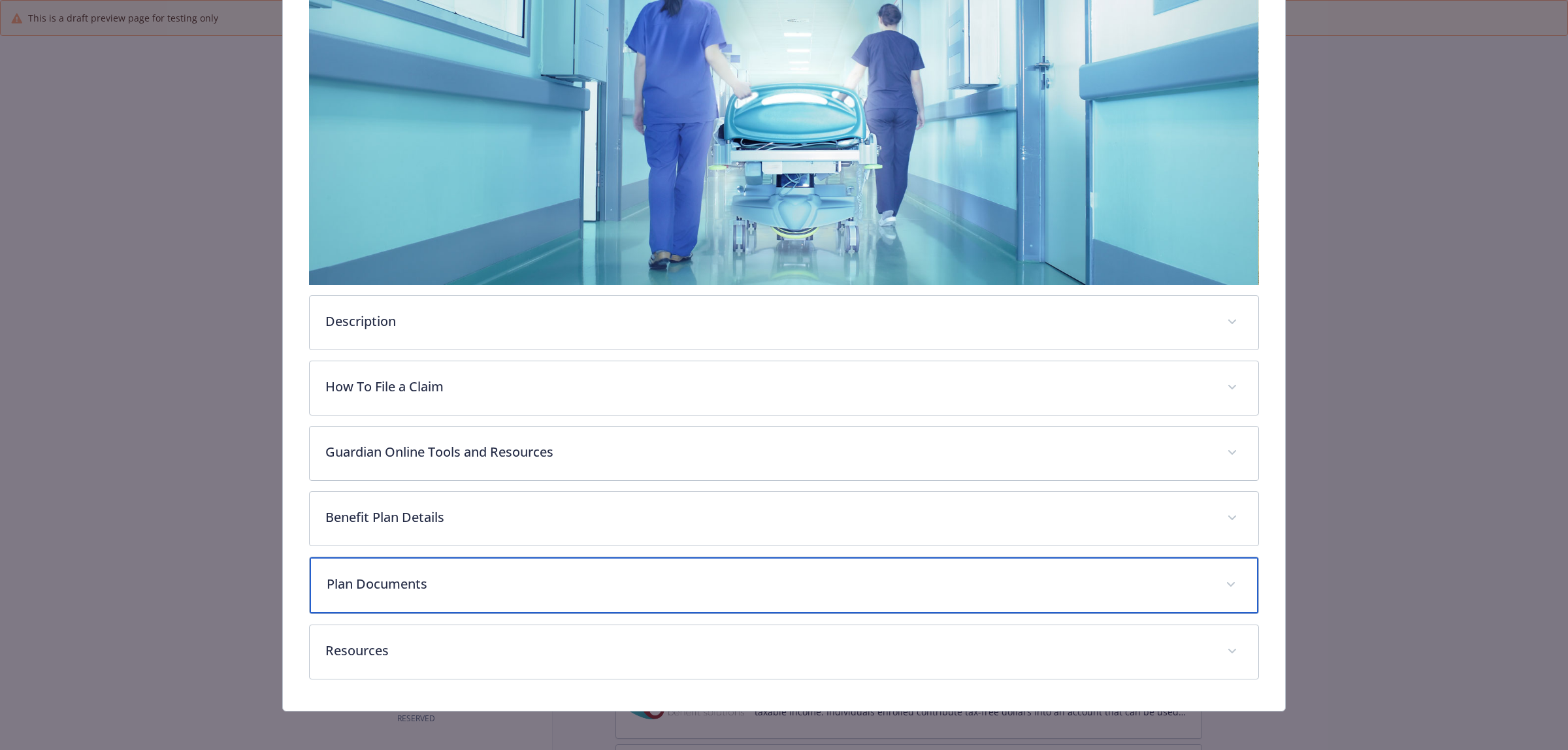
click at [406, 575] on p "Plan Documents" at bounding box center [768, 583] width 883 height 20
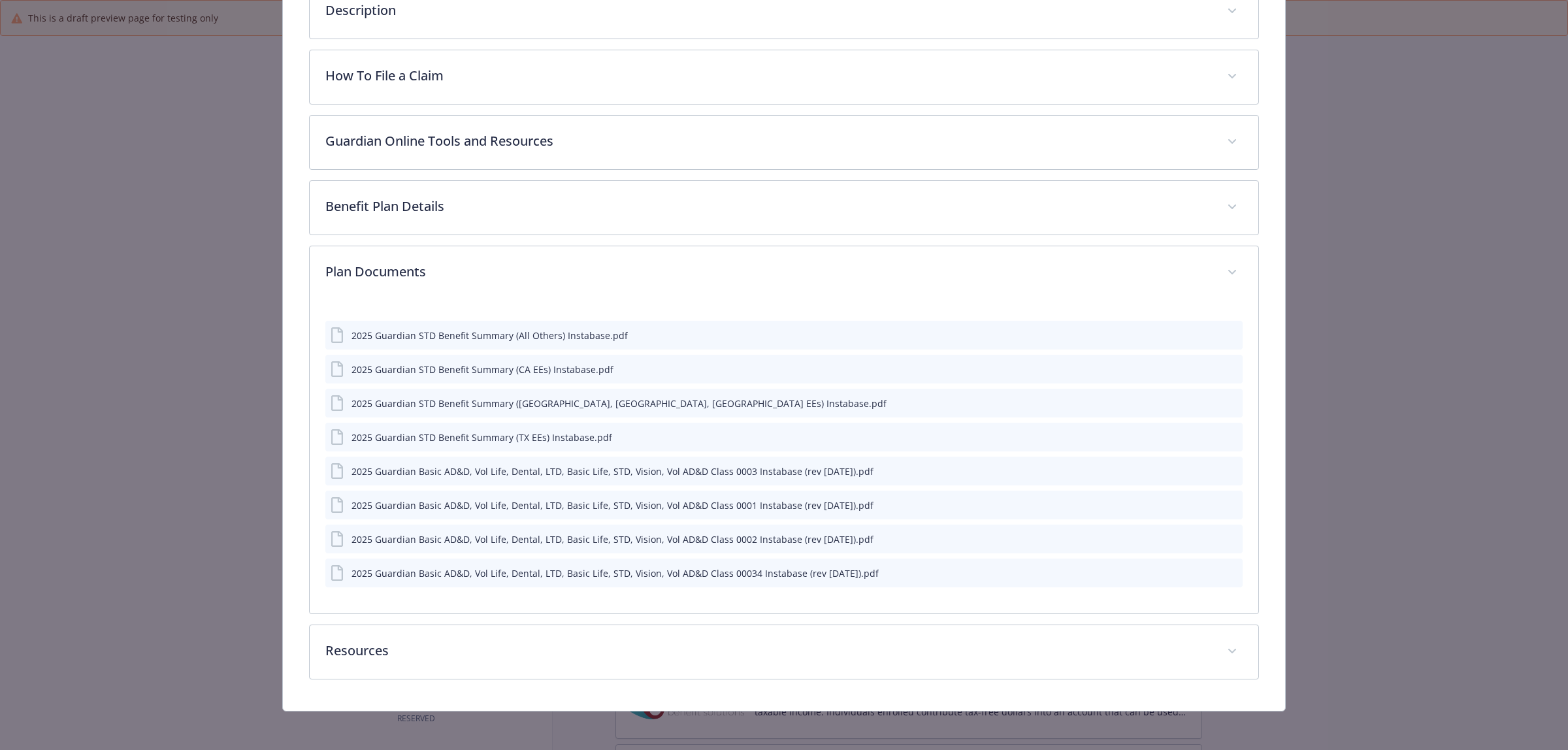
scroll to position [545, 0]
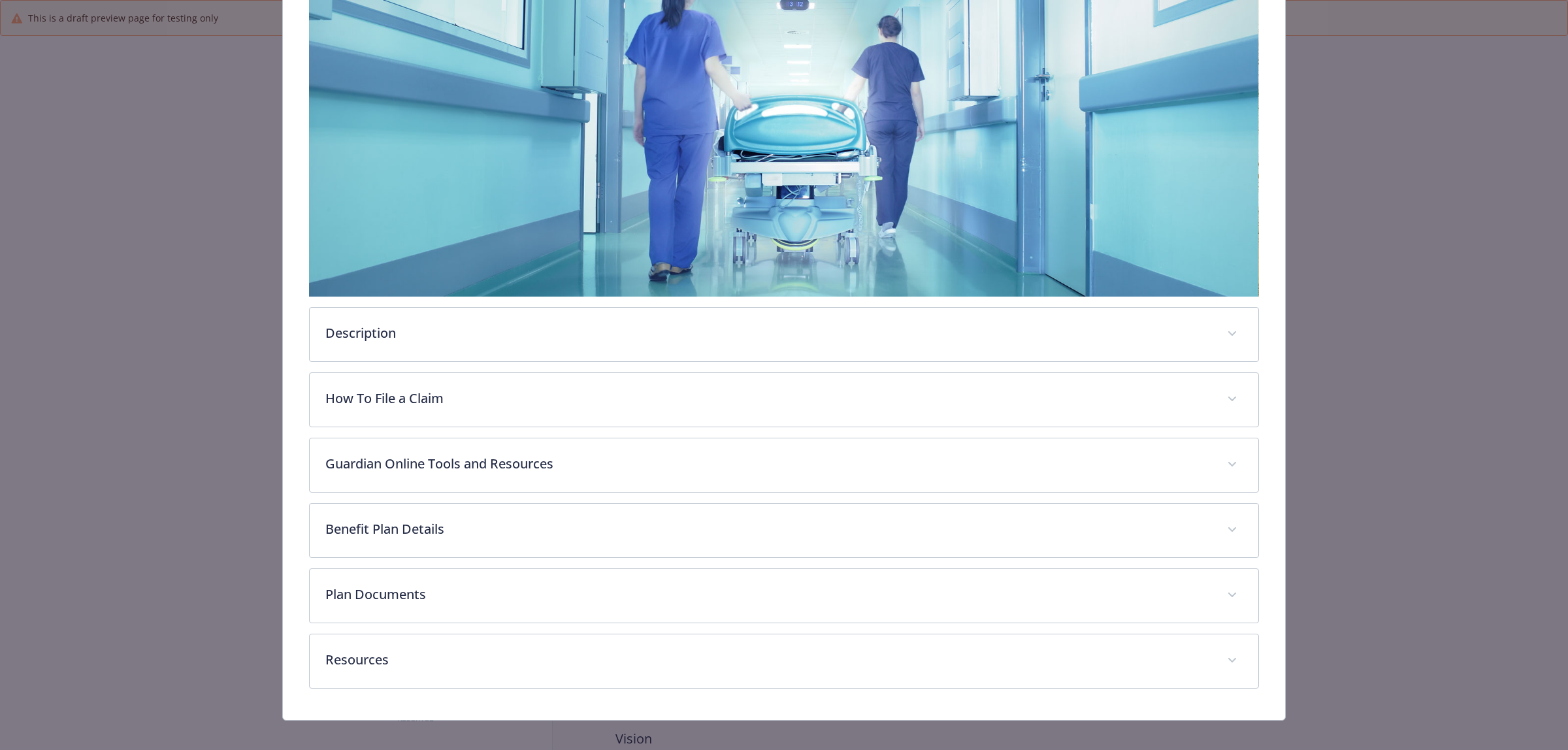
scroll to position [231, 0]
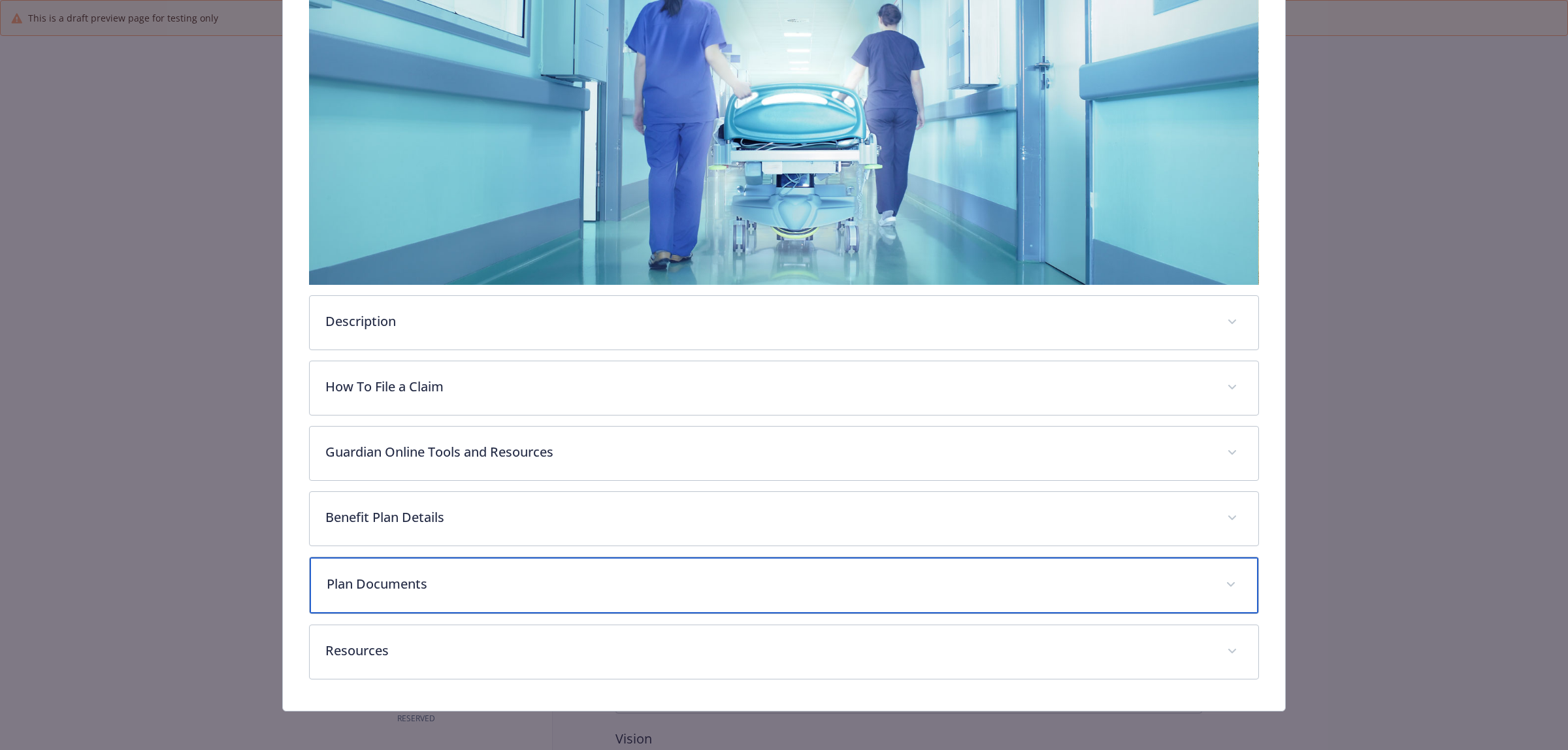
click at [474, 589] on p "Plan Documents" at bounding box center [768, 583] width 883 height 20
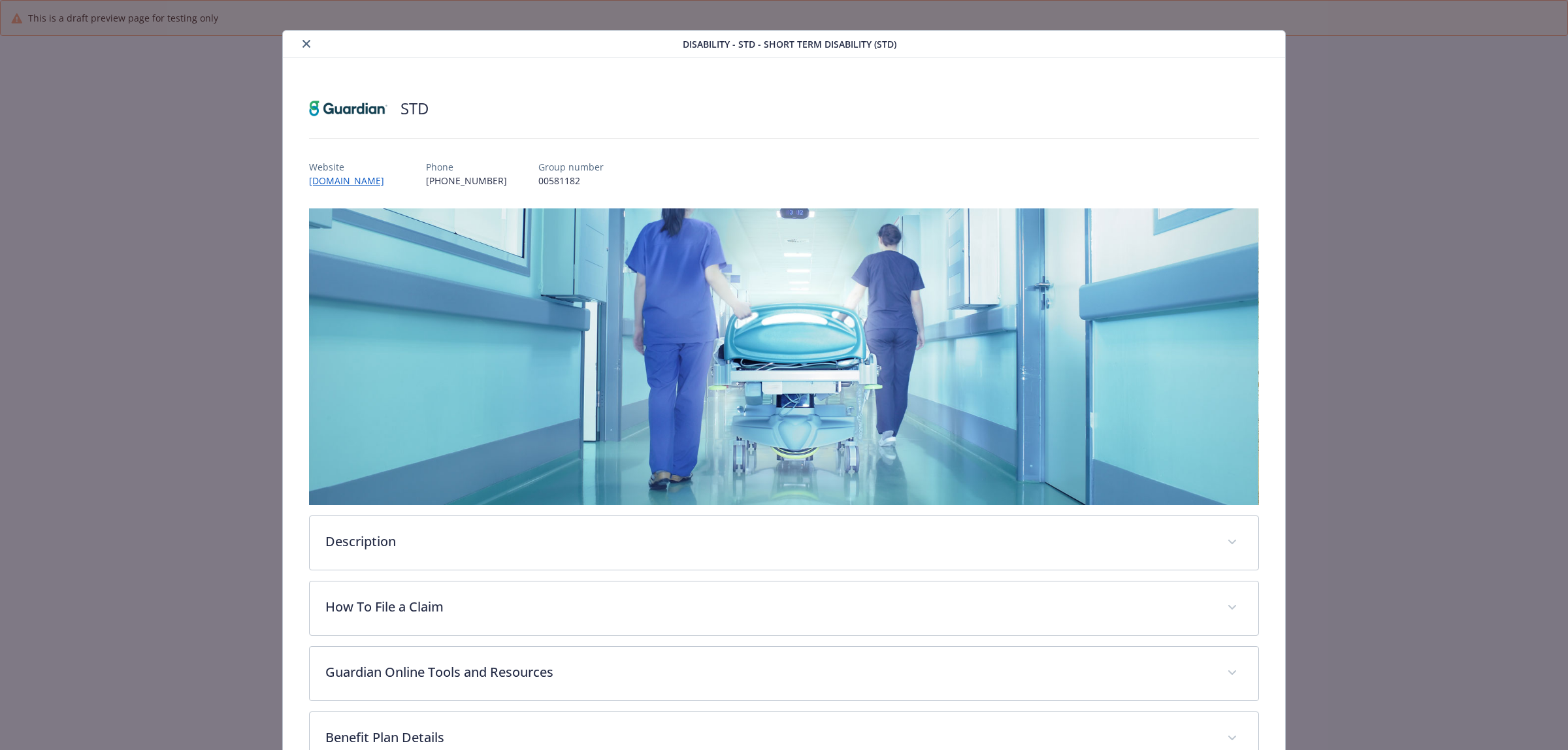
scroll to position [0, 0]
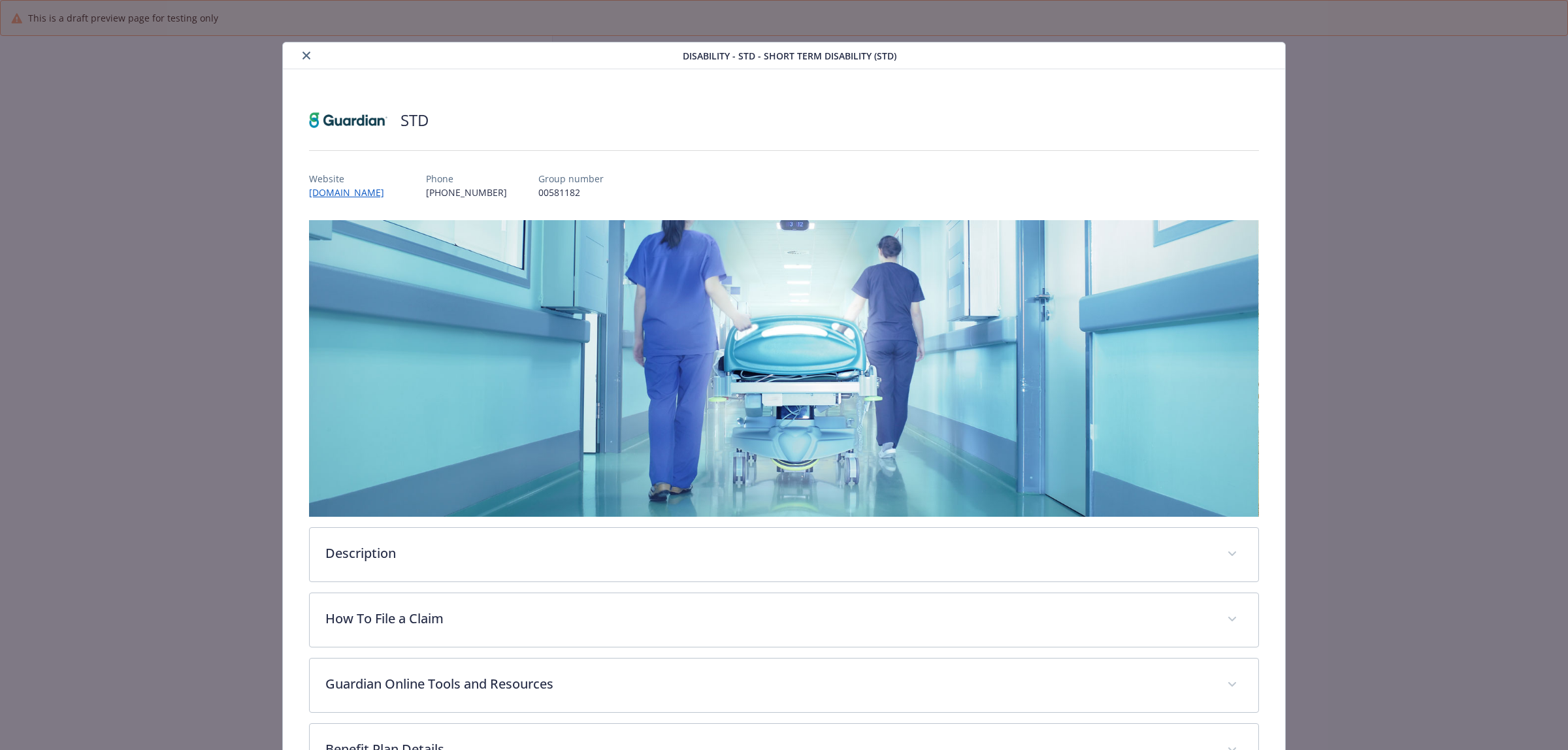
drag, startPoint x: 305, startPoint y: 51, endPoint x: 412, endPoint y: 131, distance: 133.6
click at [305, 51] on button "close" at bounding box center [307, 56] width 16 height 16
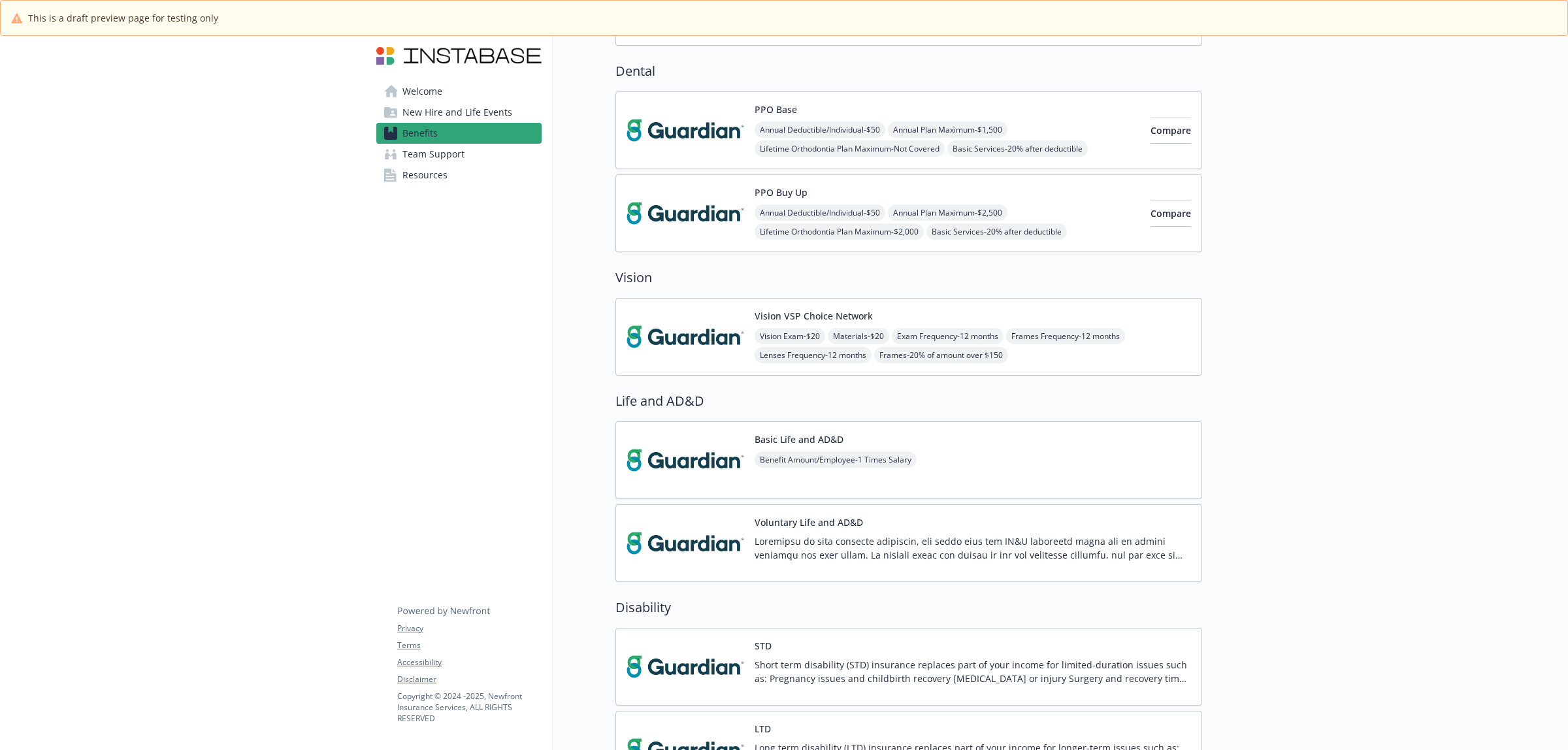
scroll to position [571, 0]
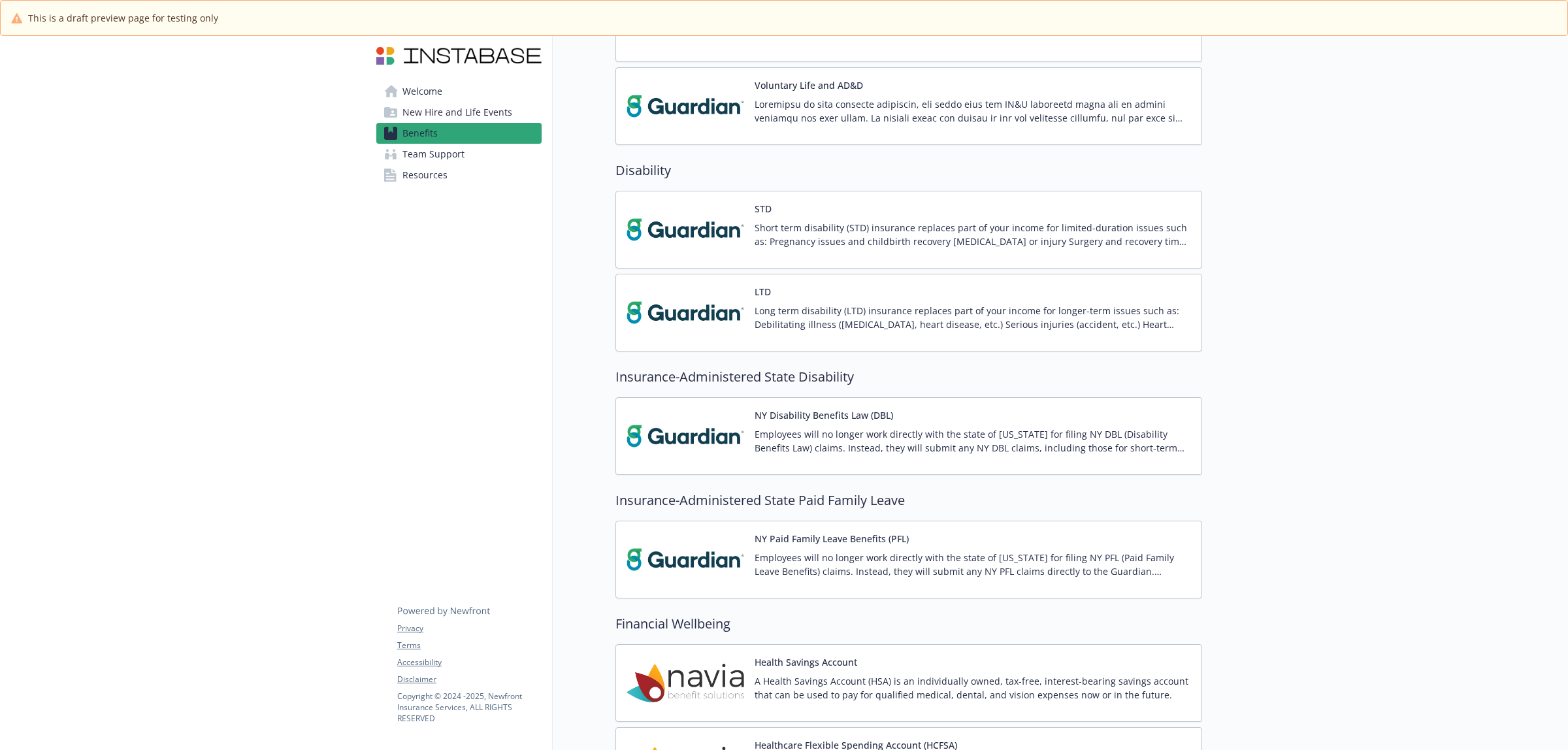
click at [699, 309] on img at bounding box center [685, 312] width 118 height 56
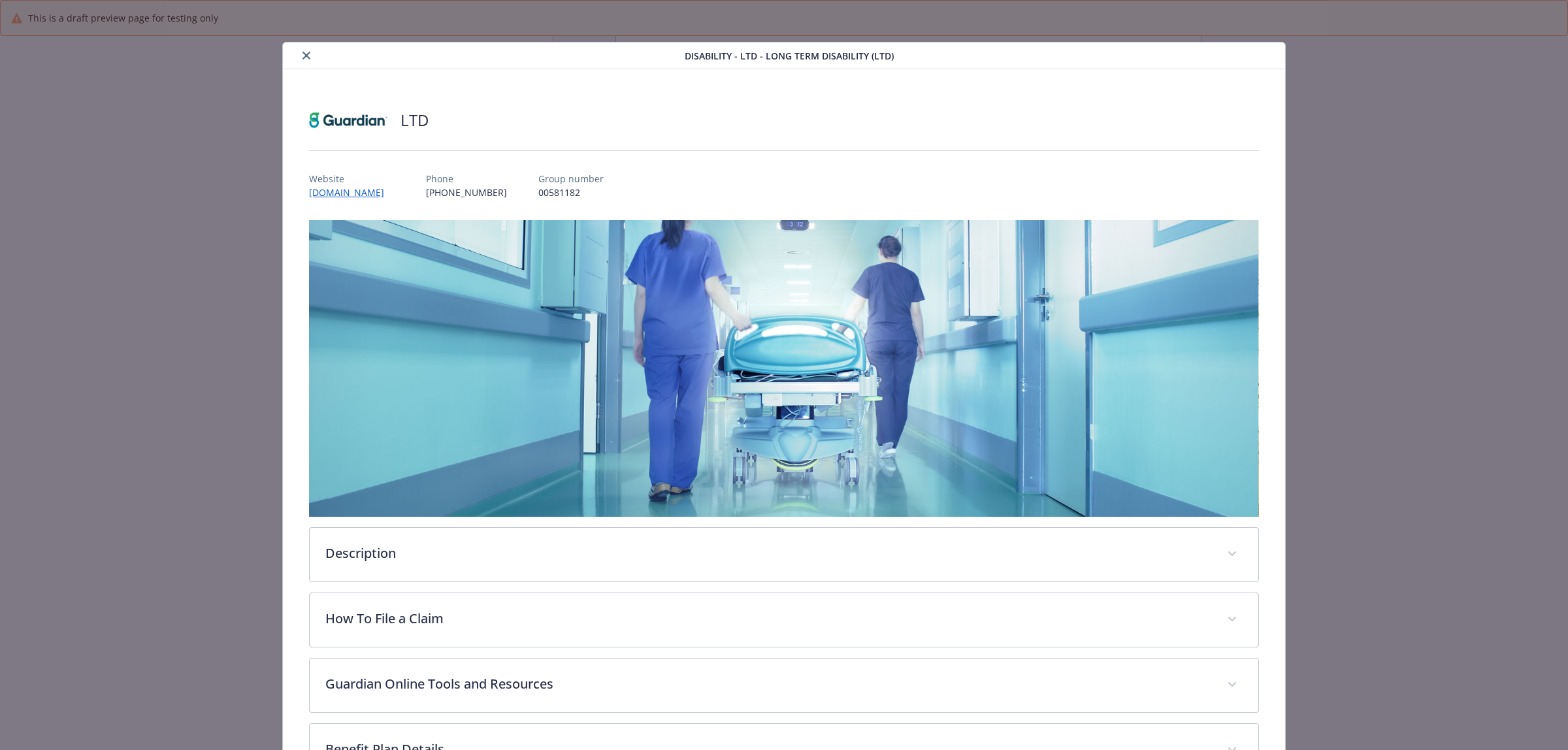
scroll to position [39, 0]
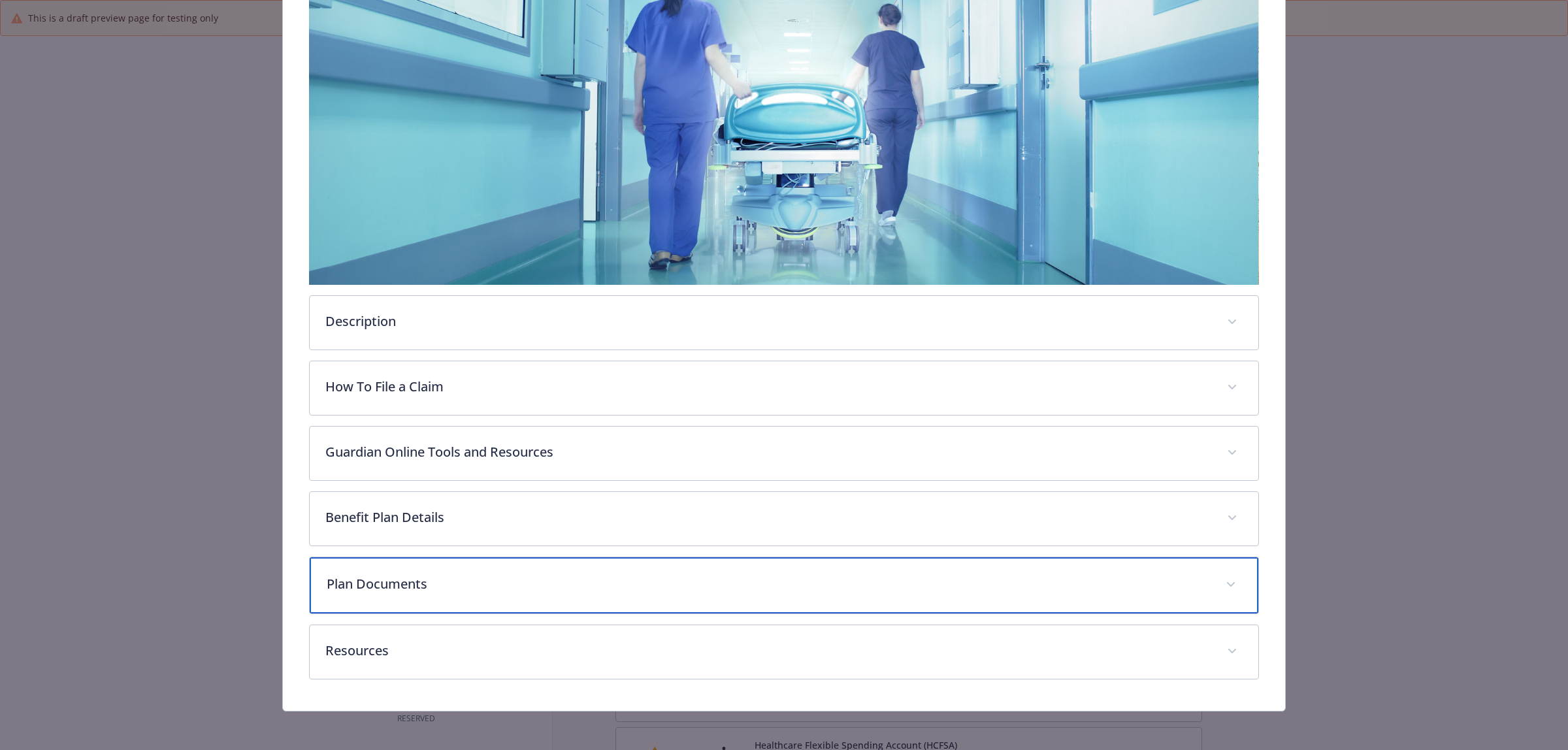
click at [467, 586] on p "Plan Documents" at bounding box center [768, 583] width 883 height 20
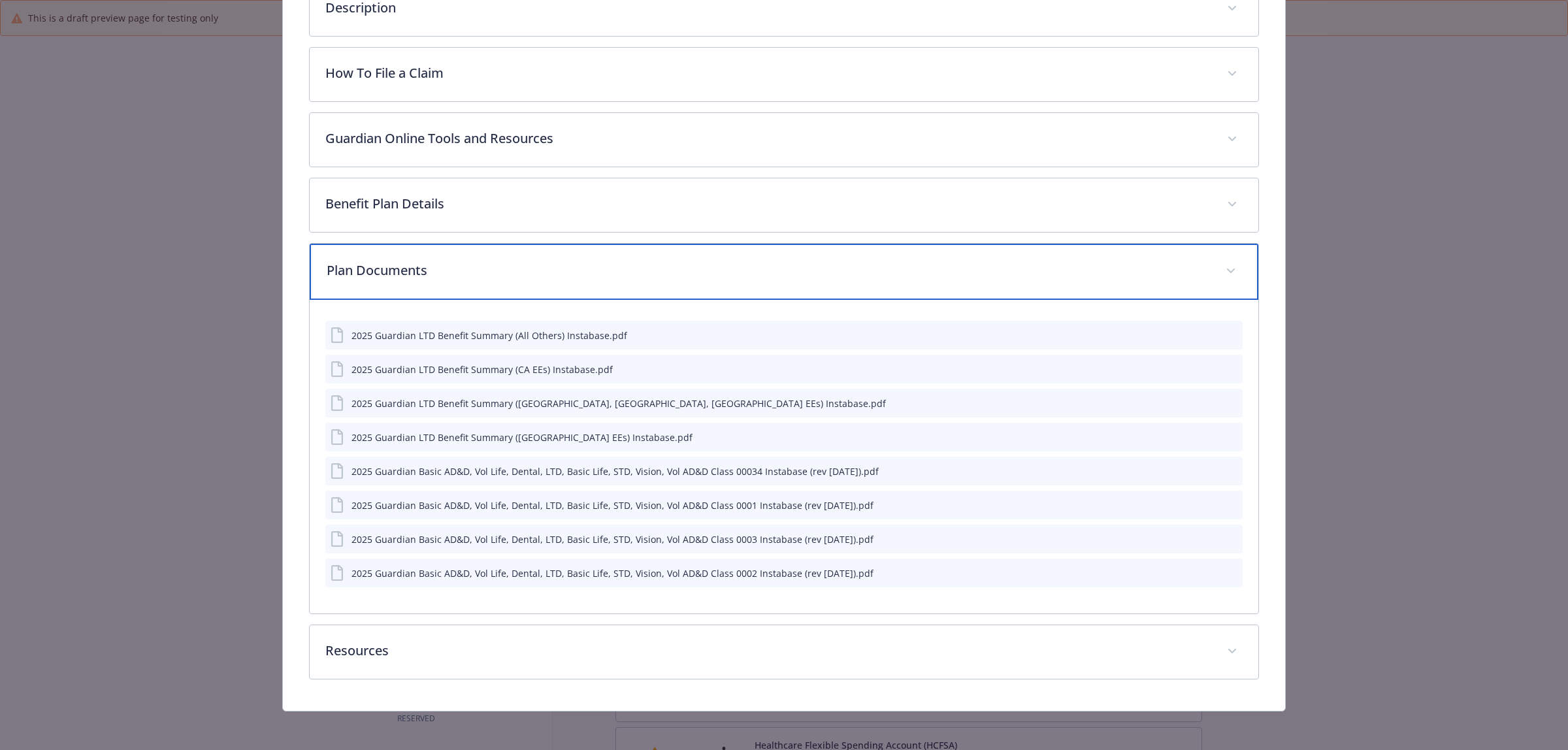
scroll to position [546, 0]
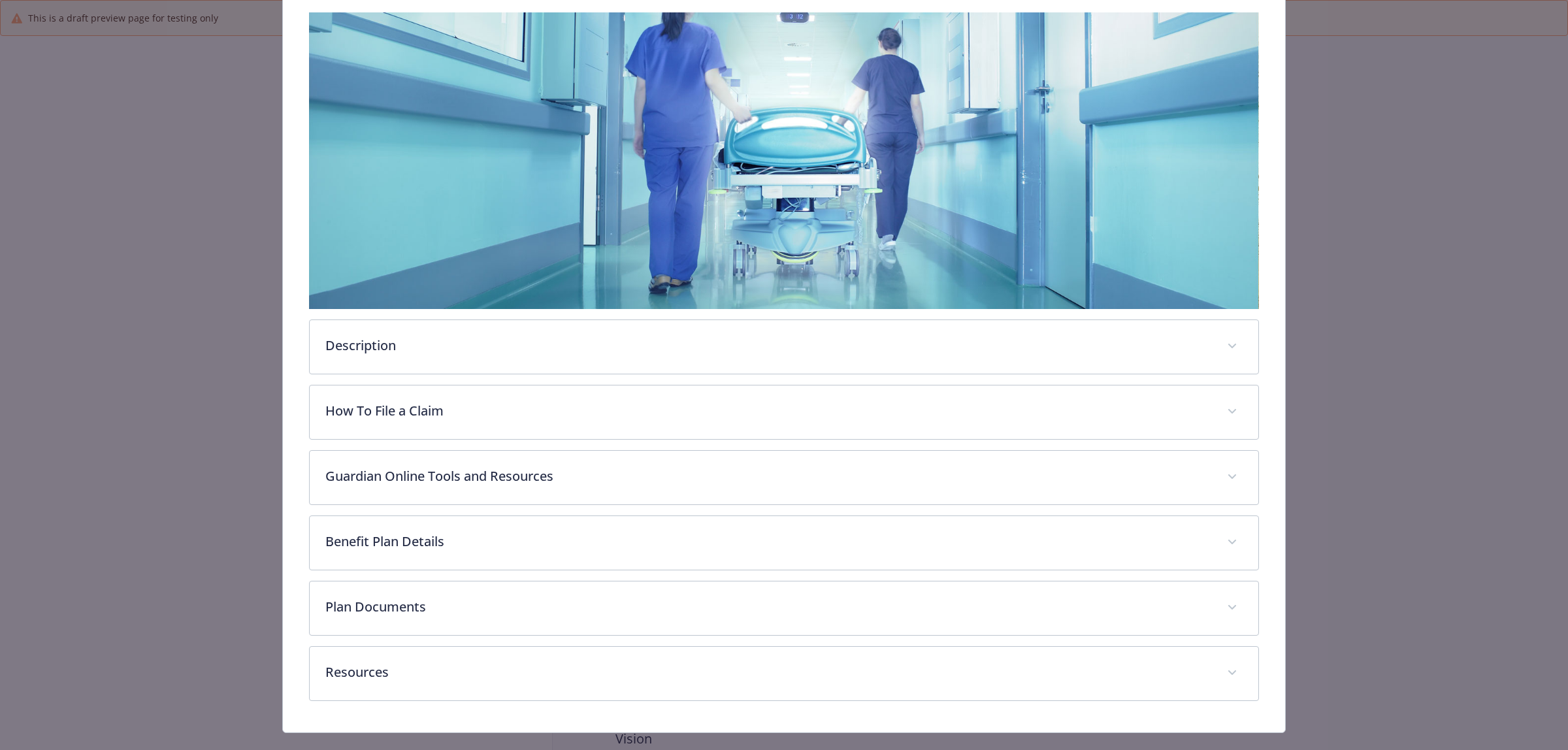
scroll to position [231, 0]
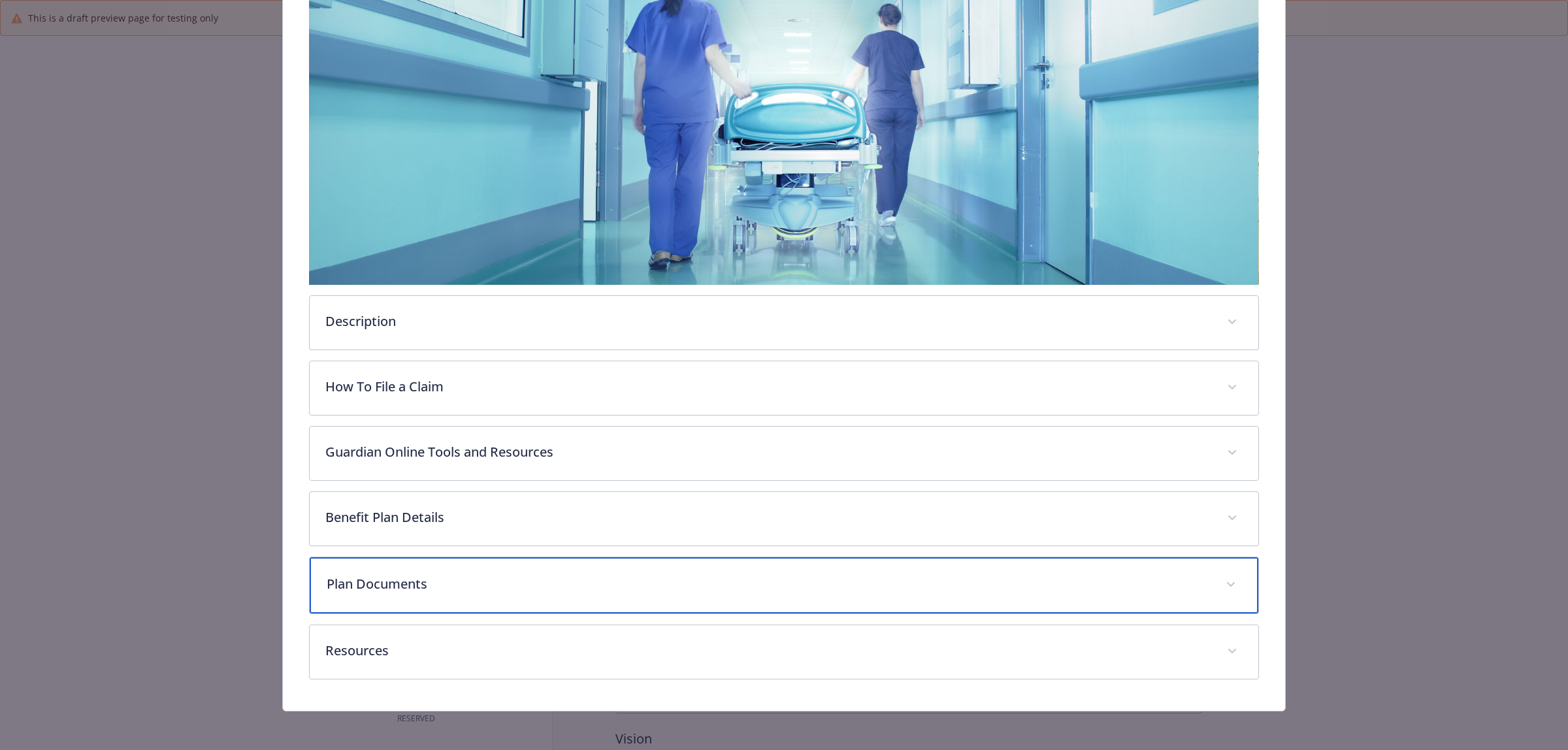
click at [465, 590] on p "Plan Documents" at bounding box center [768, 583] width 883 height 20
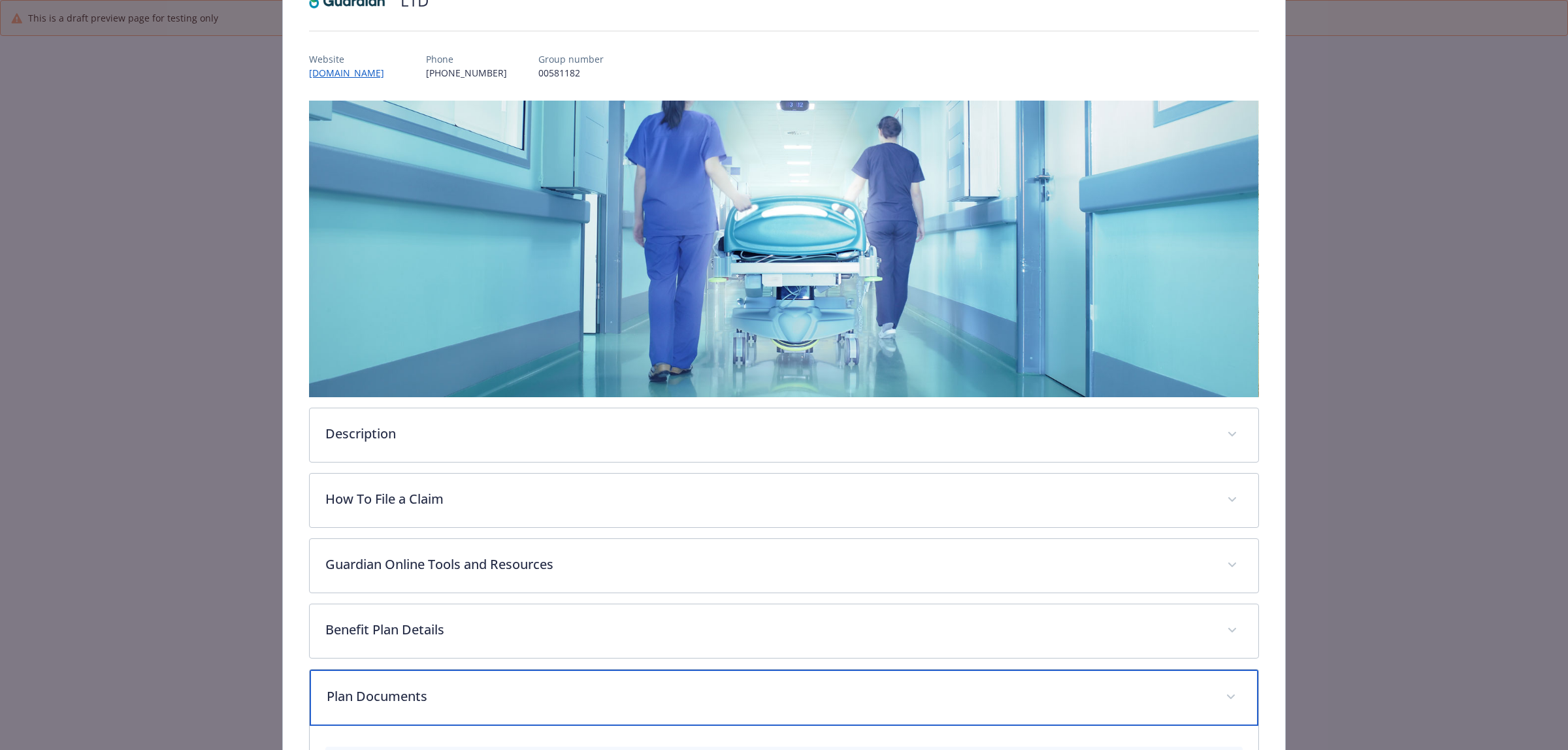
scroll to position [0, 0]
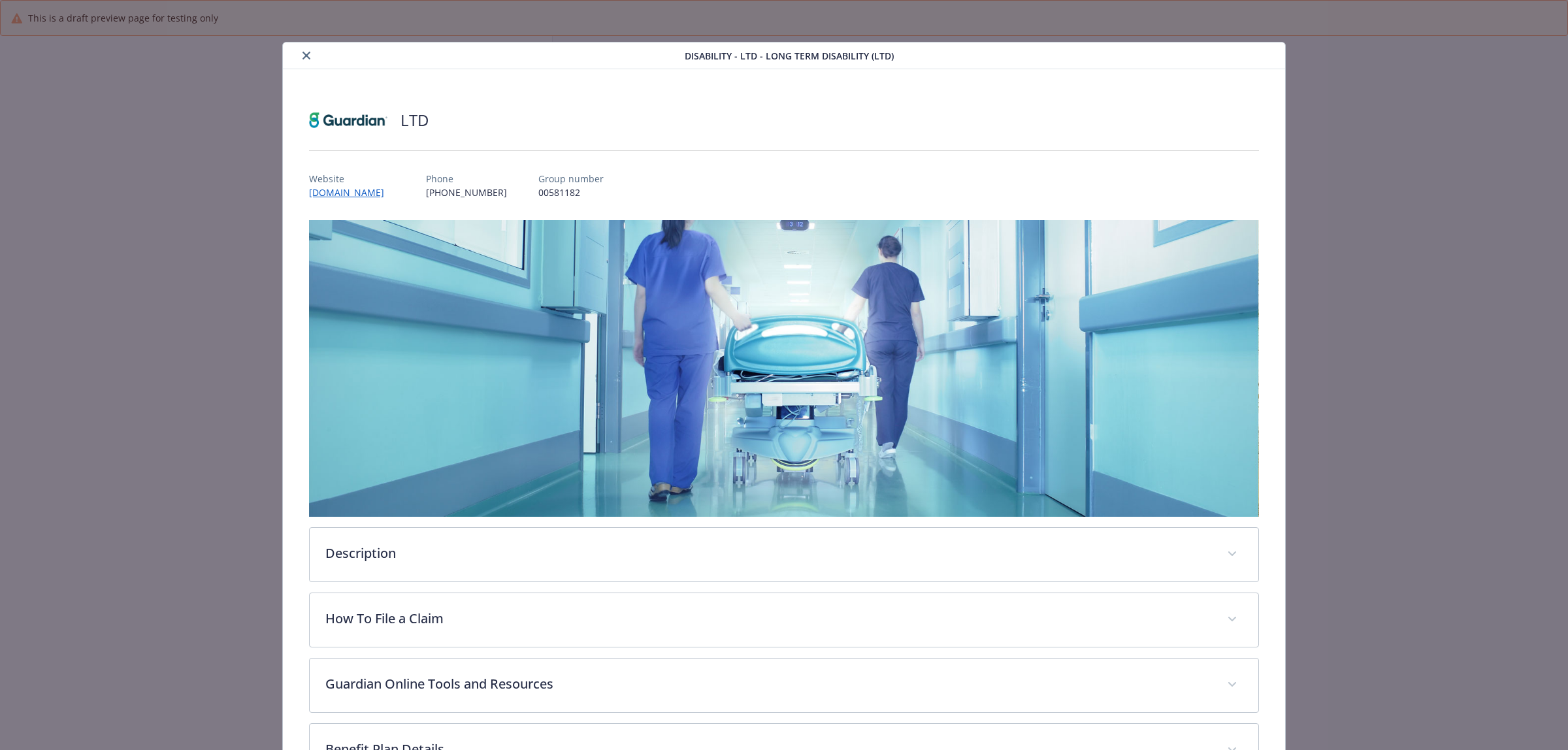
click at [303, 56] on icon "close" at bounding box center [306, 55] width 8 height 8
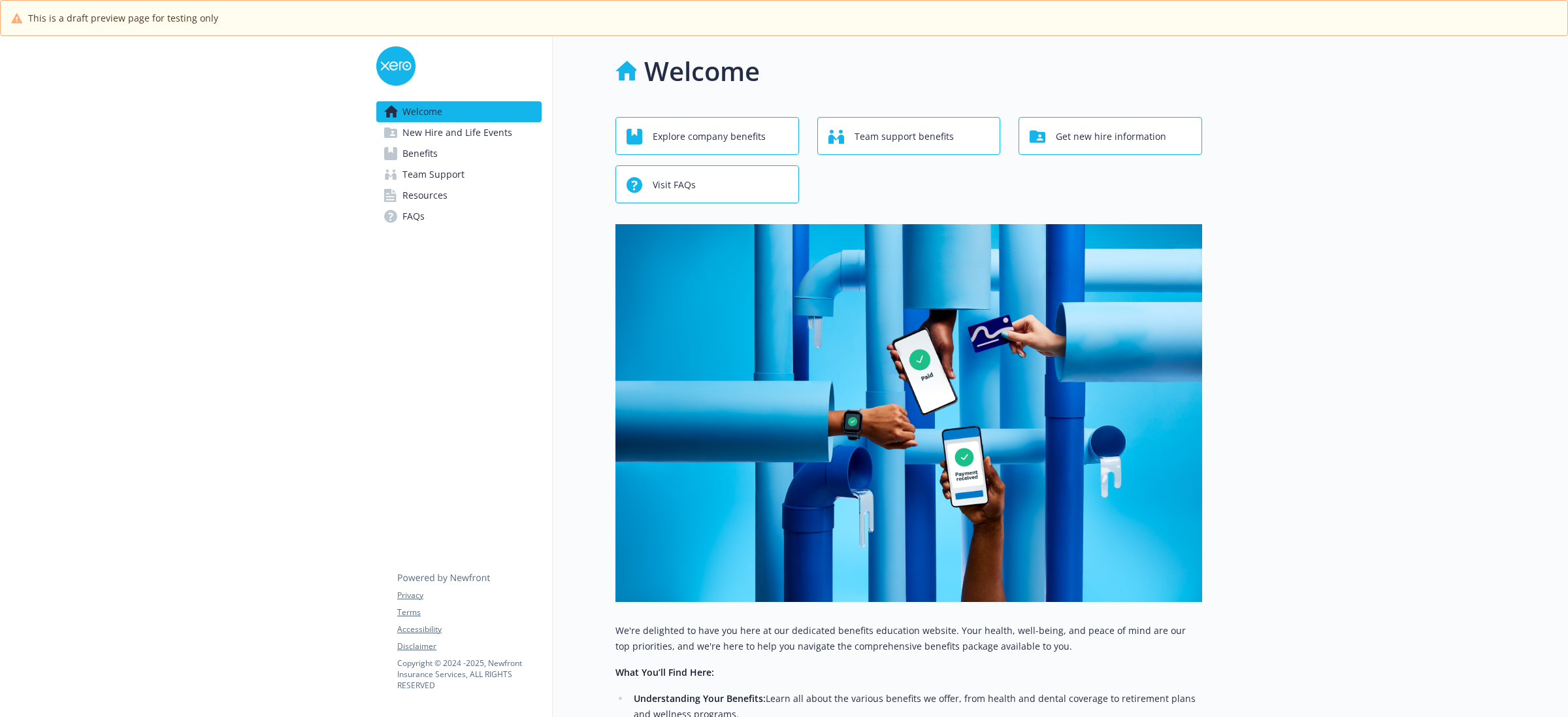
click at [495, 126] on span "New Hire and Life Events" at bounding box center [458, 133] width 110 height 21
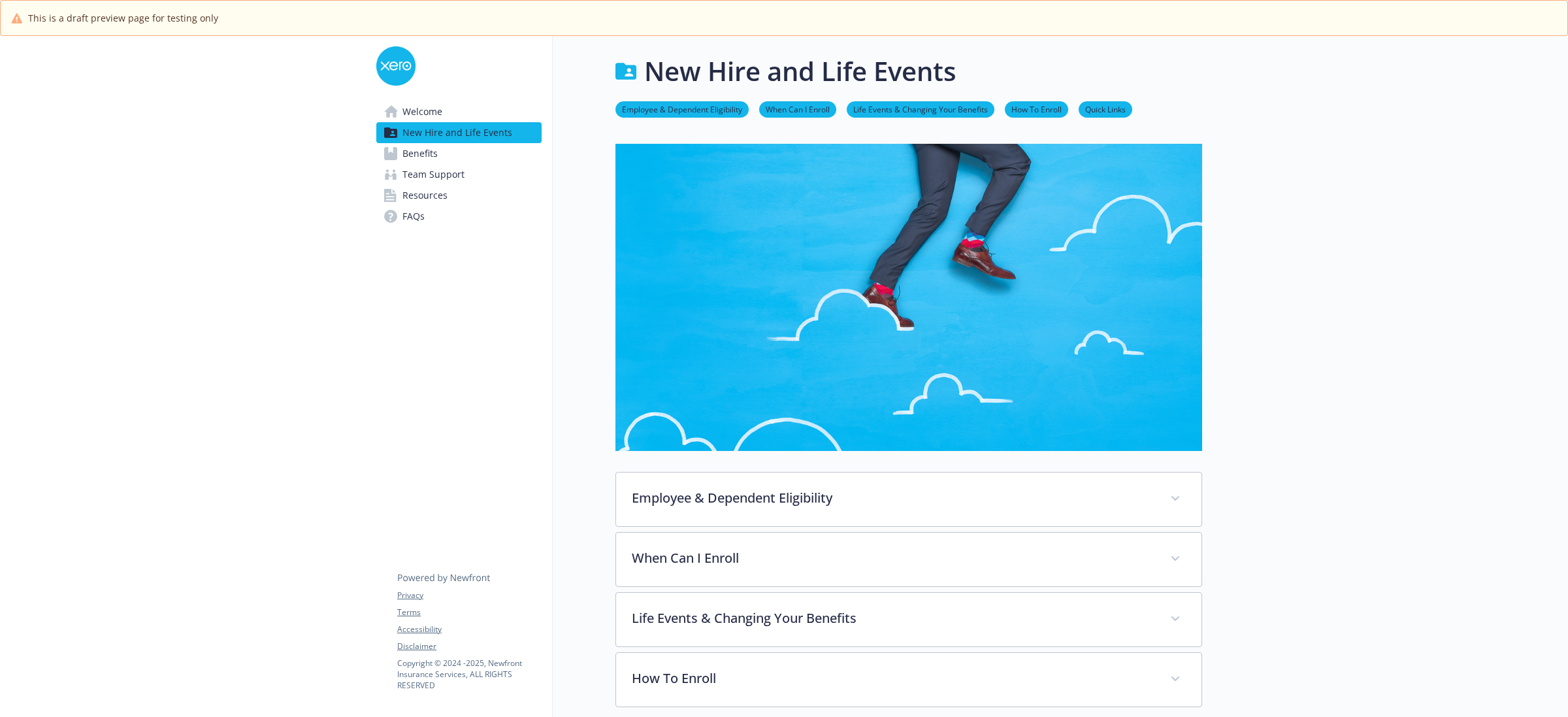
click at [433, 150] on span "Benefits" at bounding box center [420, 154] width 35 height 21
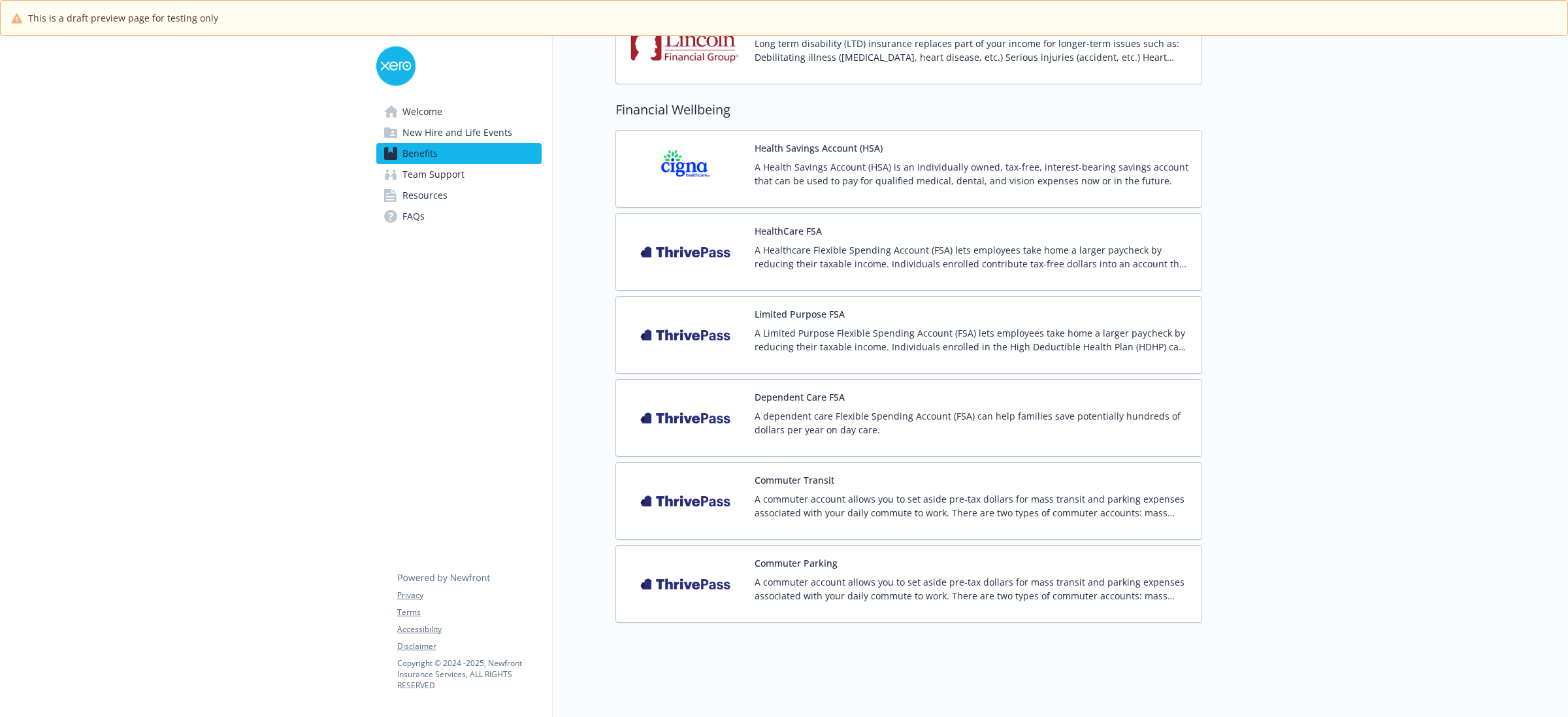
scroll to position [1184, 0]
click at [710, 225] on img at bounding box center [685, 252] width 118 height 56
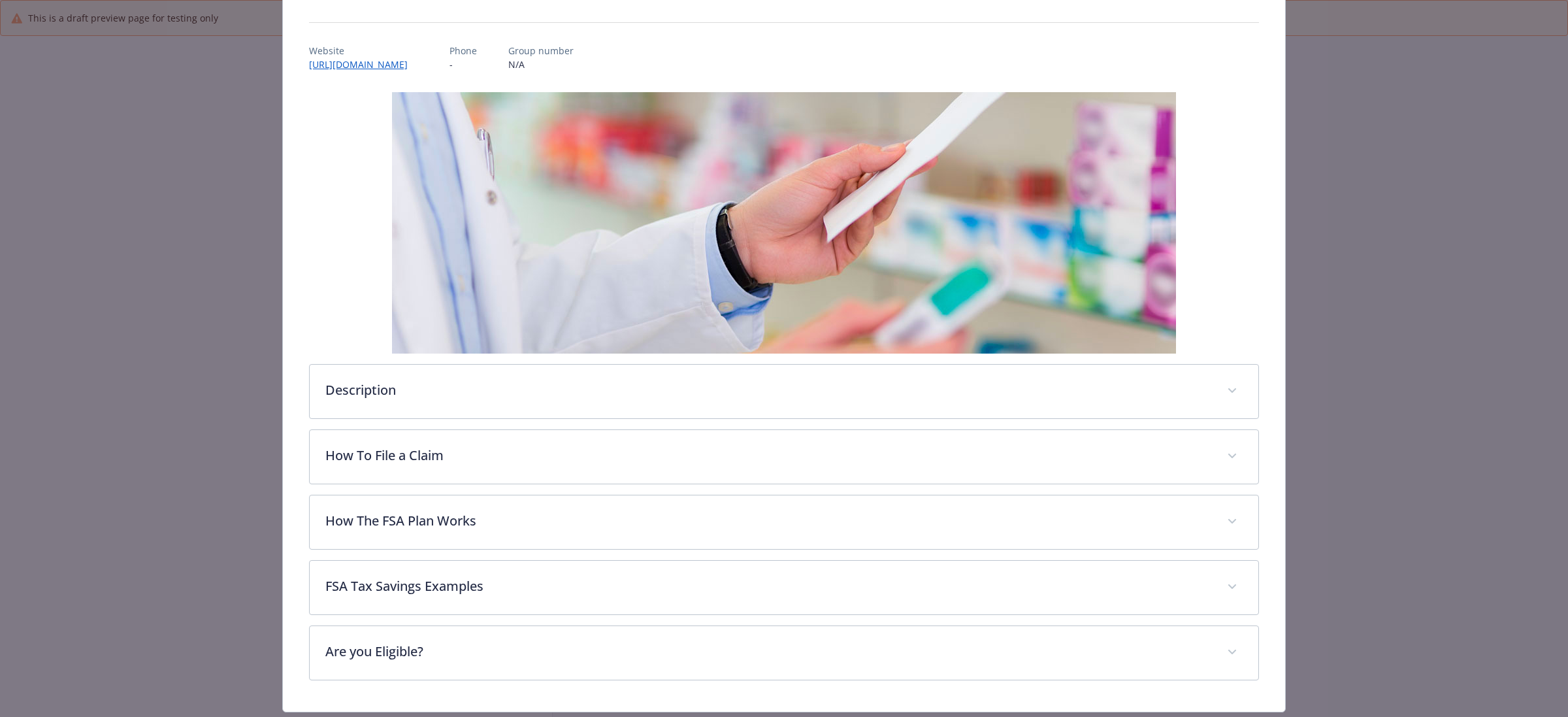
scroll to position [168, 0]
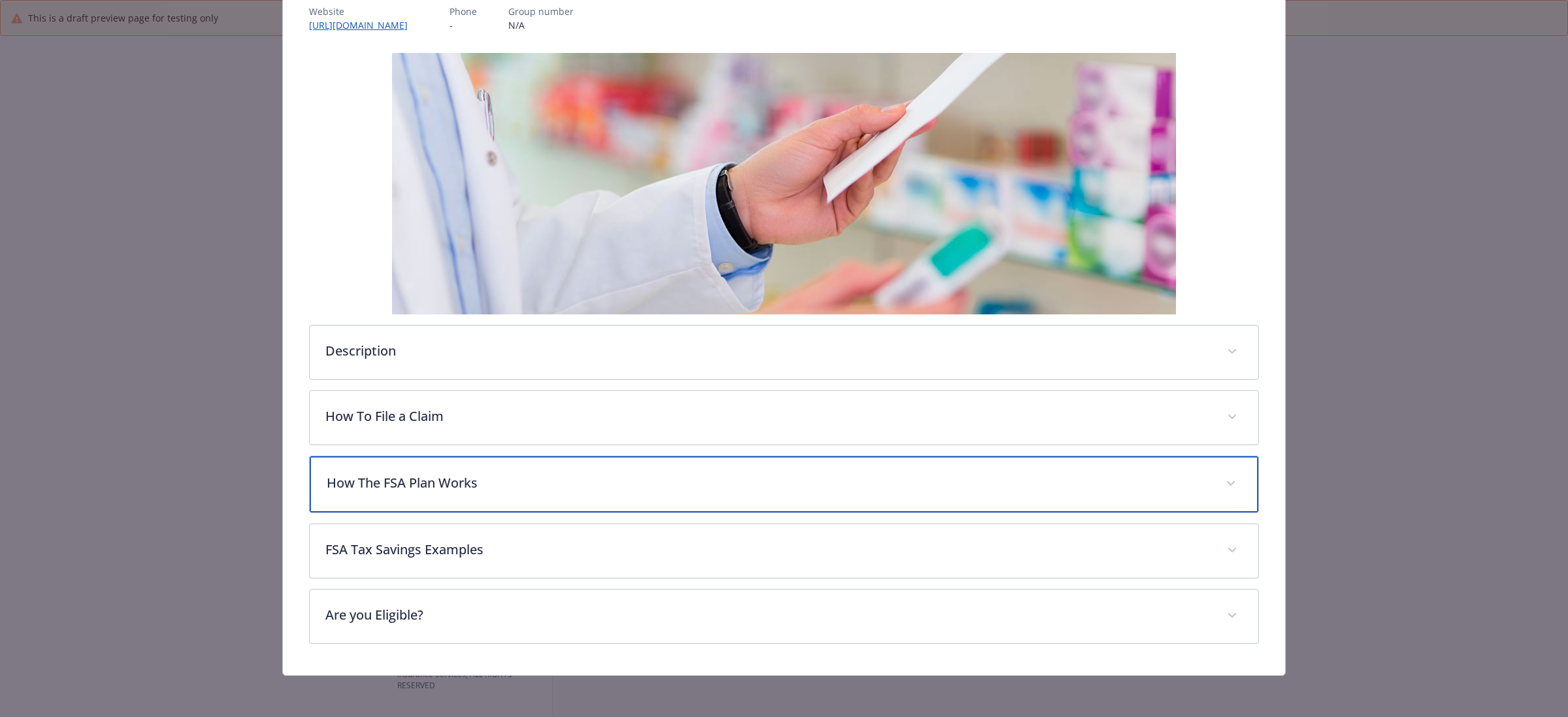
click at [759, 477] on p "How The FSA Plan Works" at bounding box center [768, 483] width 883 height 20
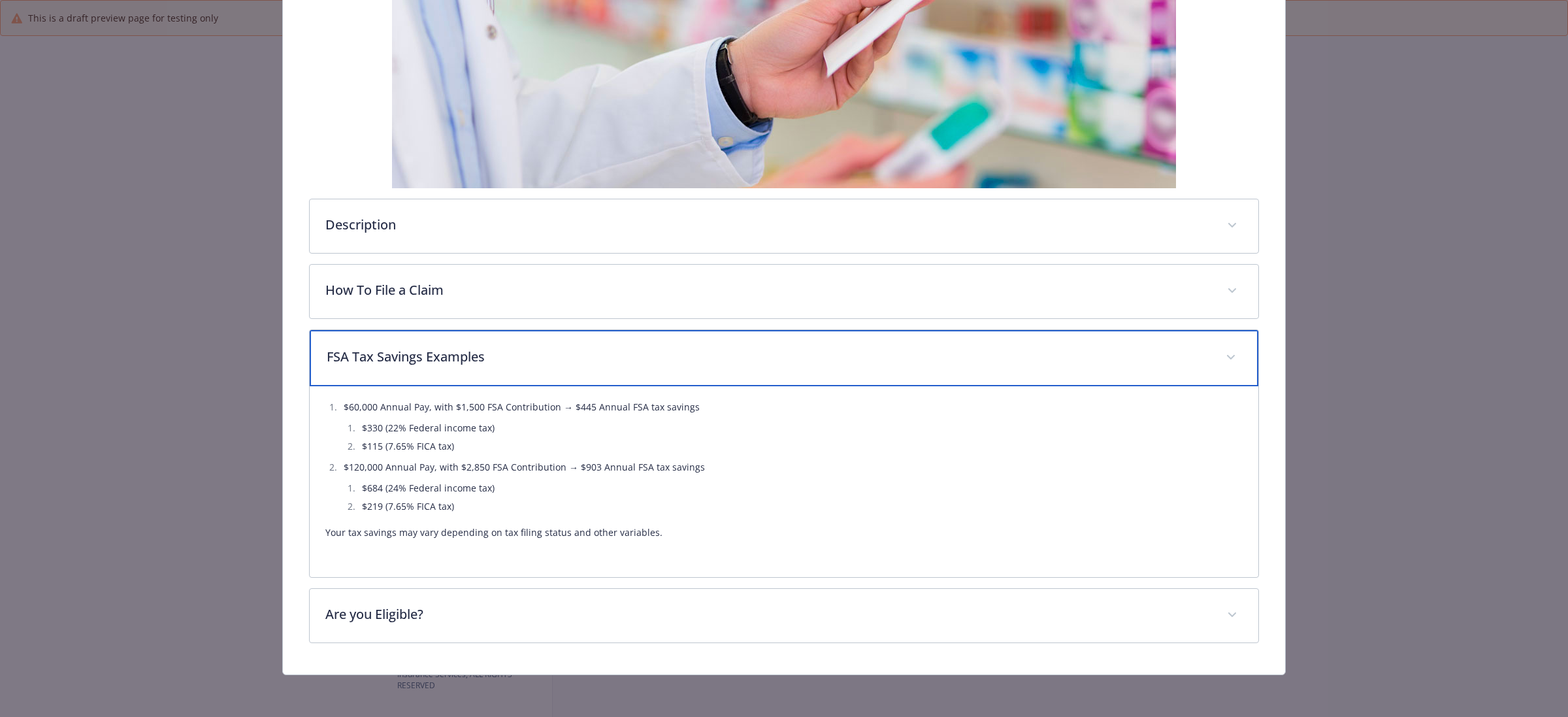
scroll to position [294, 0]
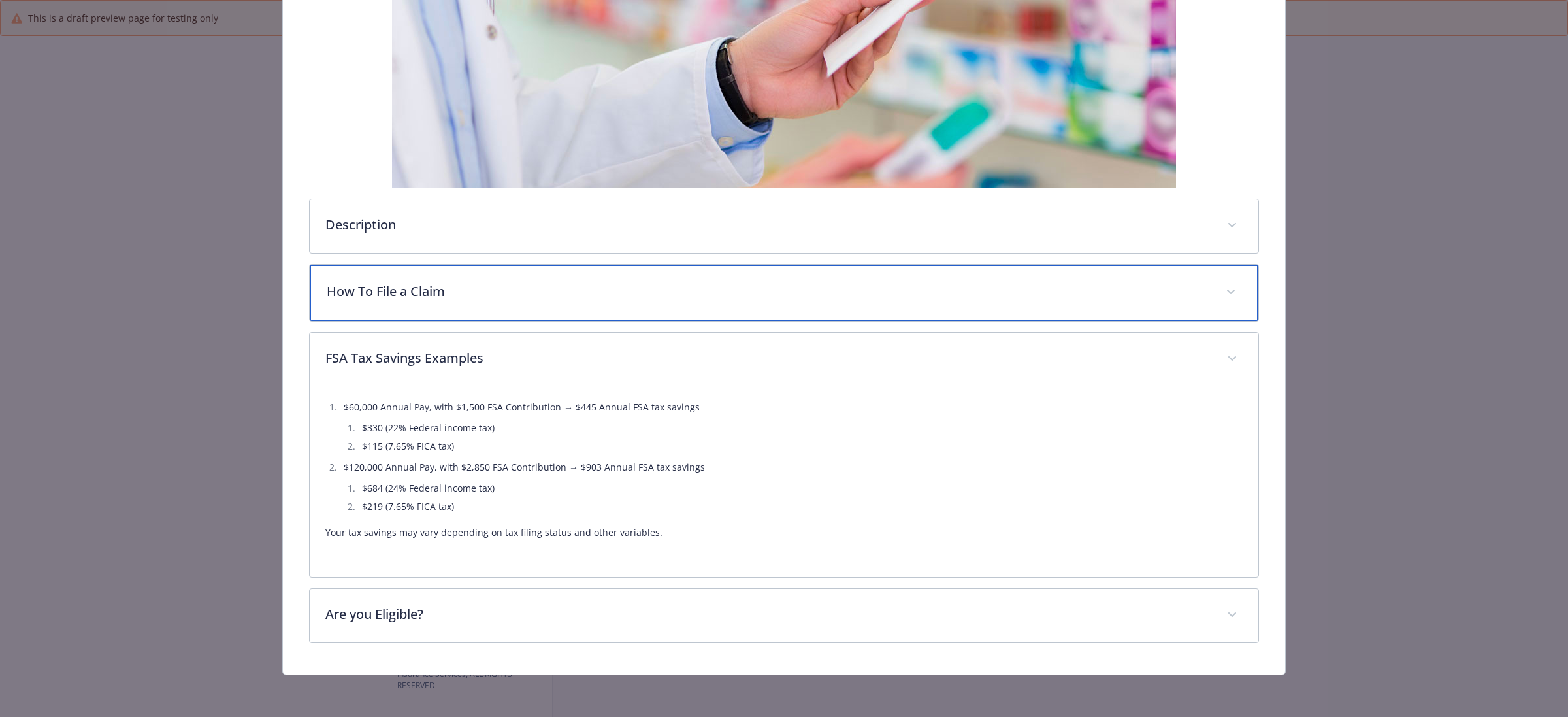
click at [498, 280] on div "How To File a Claim" at bounding box center [783, 292] width 948 height 56
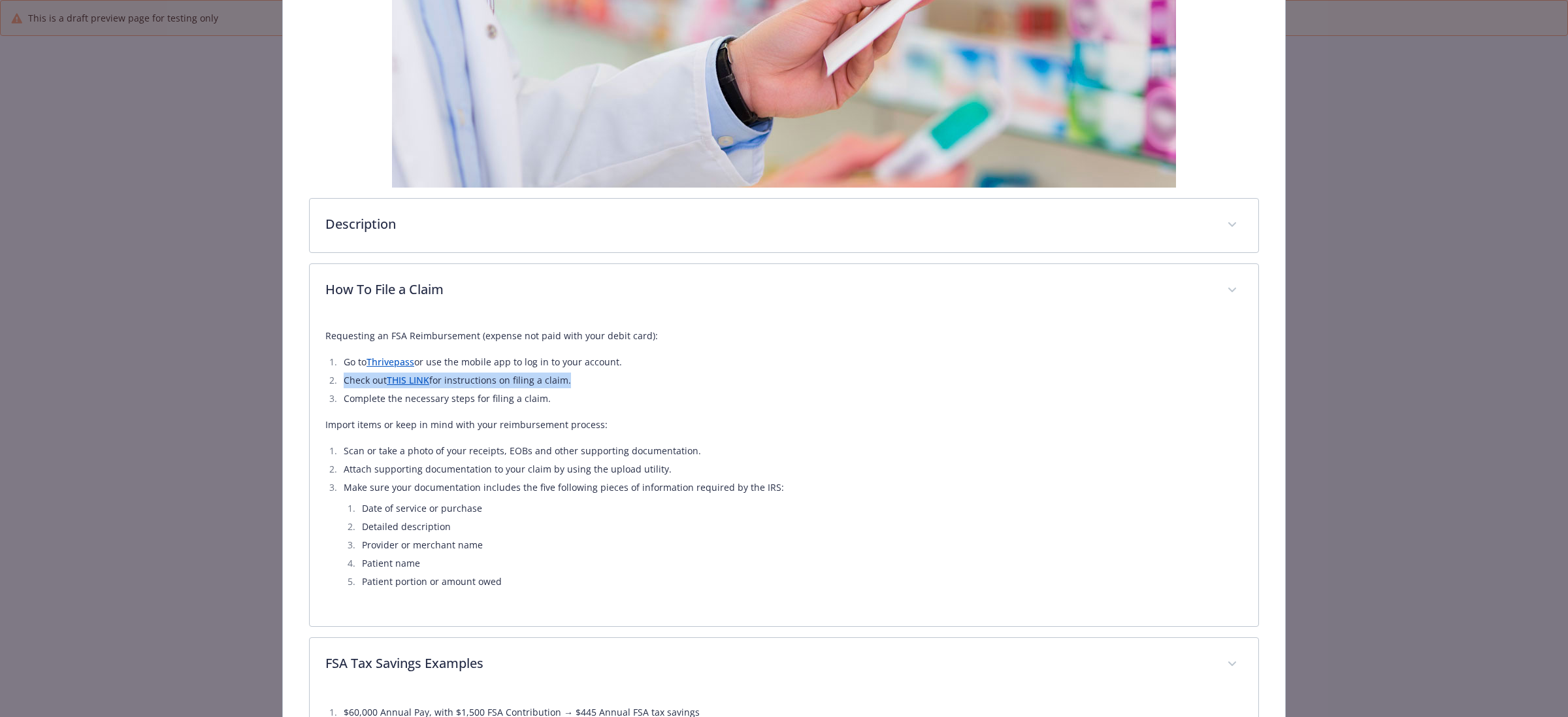
drag, startPoint x: 586, startPoint y: 379, endPoint x: 318, endPoint y: 381, distance: 268.0
click at [318, 381] on div "Requesting an FSA Reimbursement (expense not paid with your debit card): Go to …" at bounding box center [783, 472] width 948 height 309
copy li "Check out THIS LINK for instructions on filing a claim."
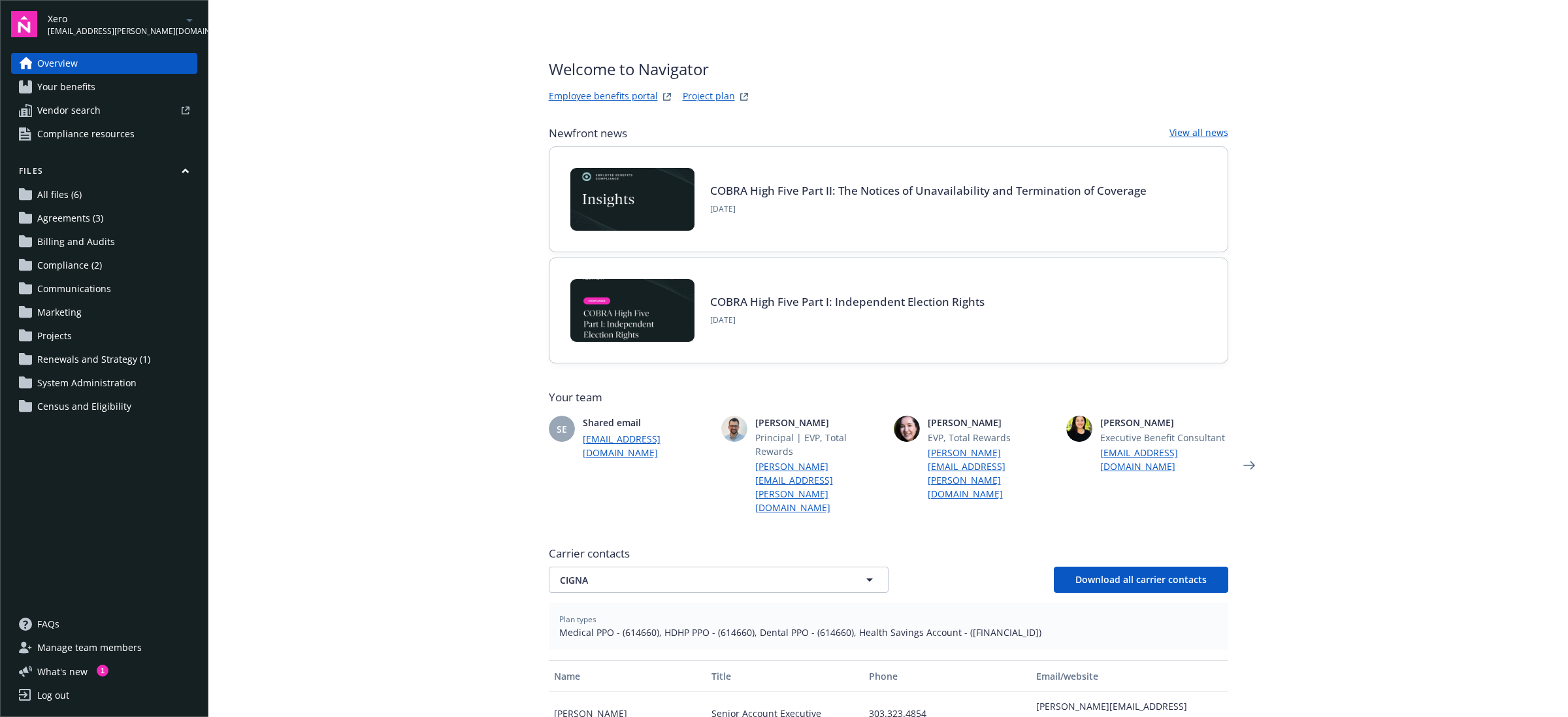
click at [157, 17] on span "Xero" at bounding box center [114, 18] width 134 height 13
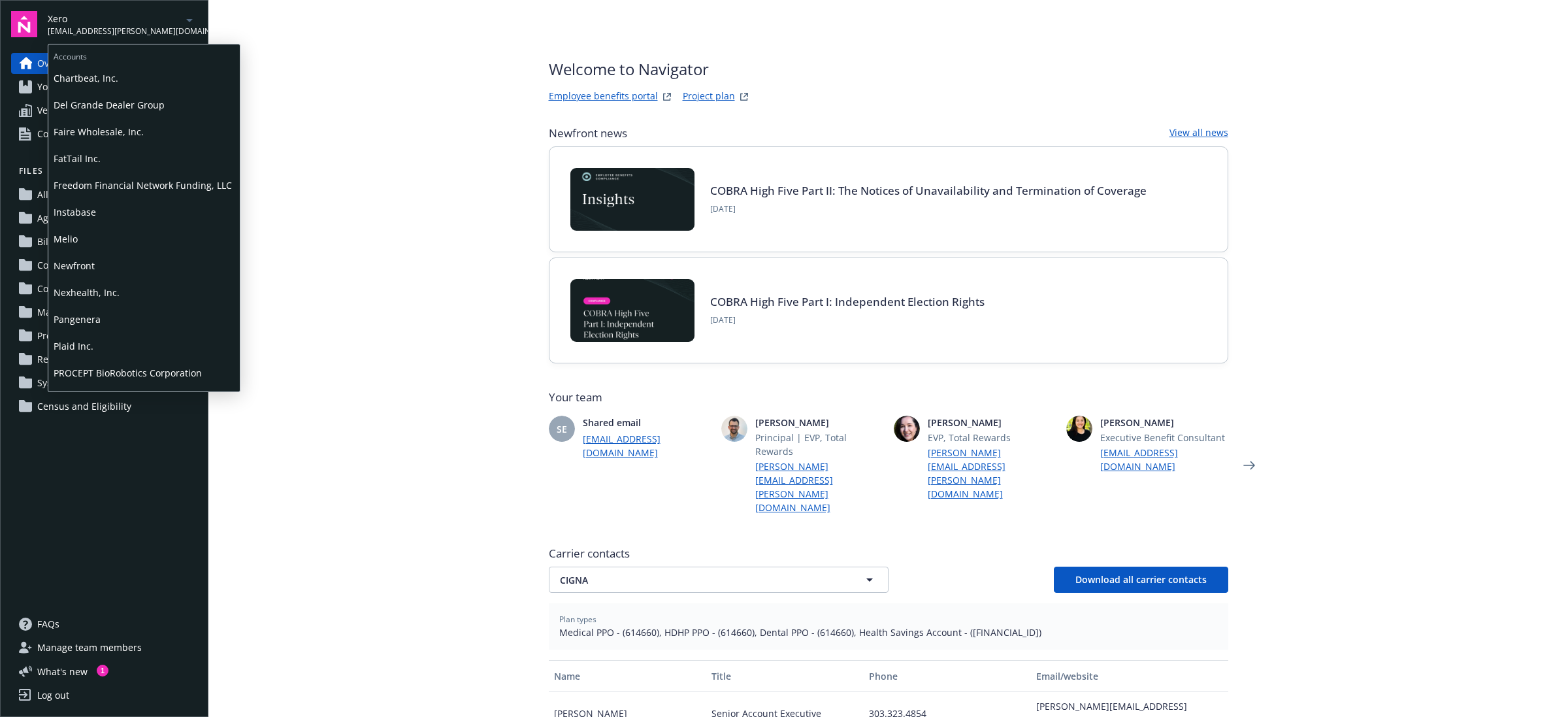
click at [125, 180] on span "Freedom Financial Network Funding, LLC" at bounding box center [144, 185] width 181 height 27
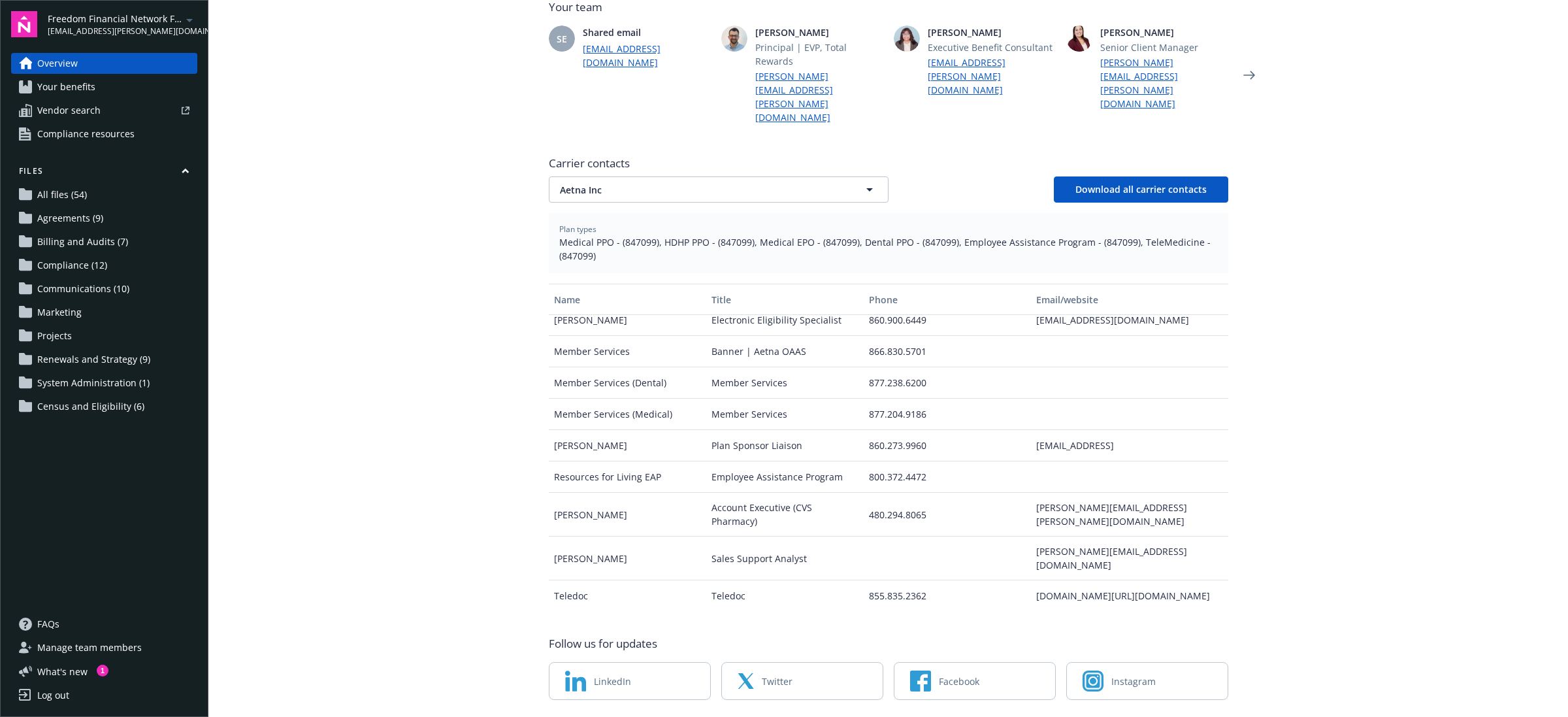
scroll to position [125, 0]
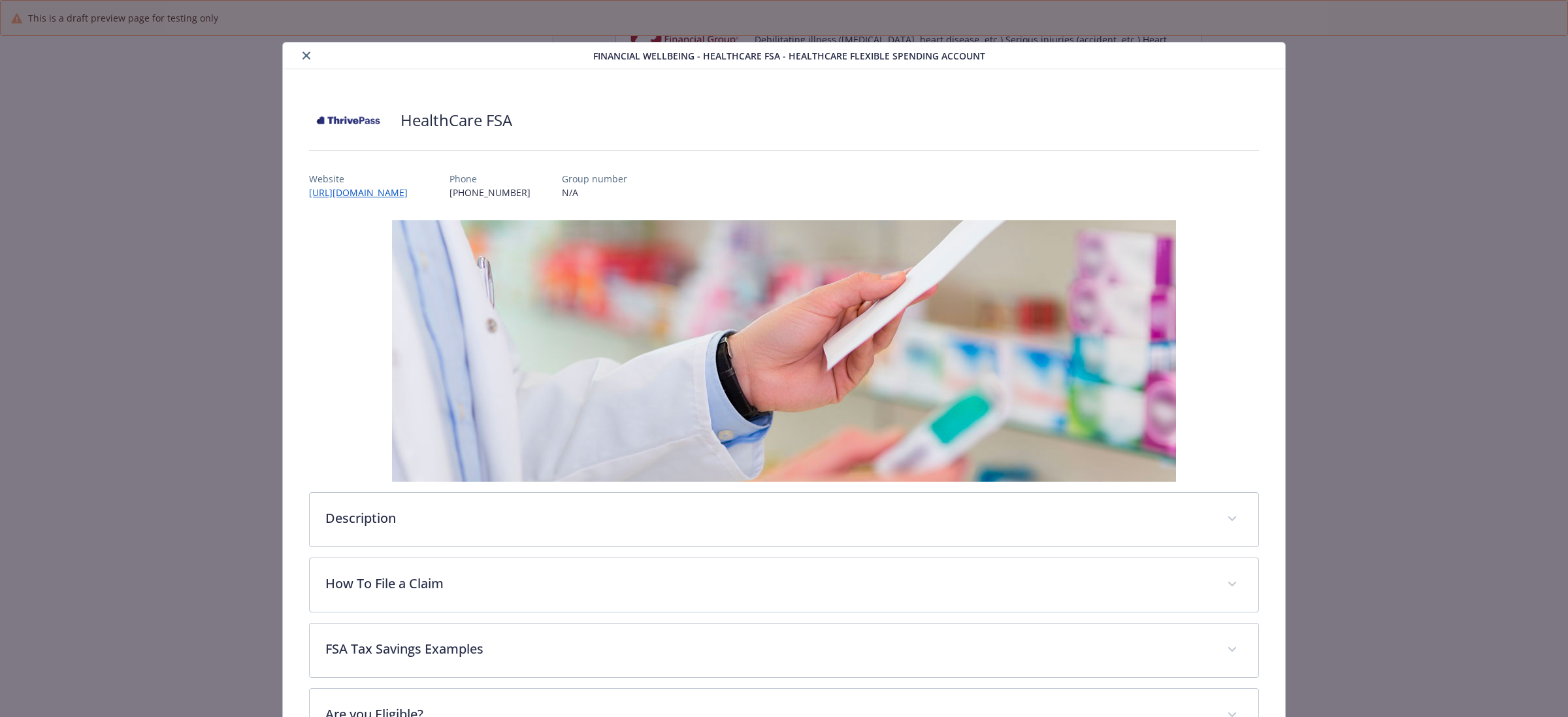
scroll to position [39, 0]
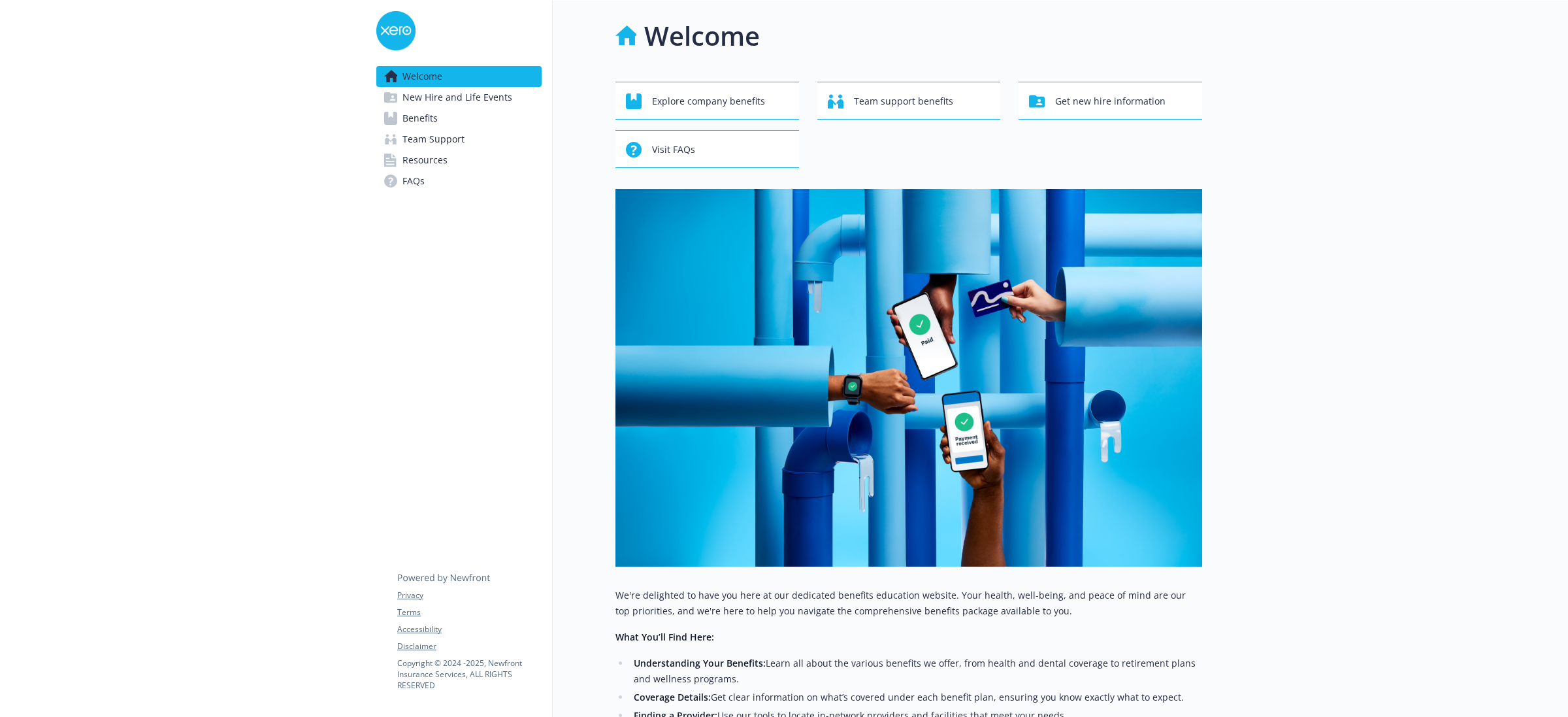
click at [495, 95] on span "New Hire and Life Events" at bounding box center [458, 98] width 110 height 21
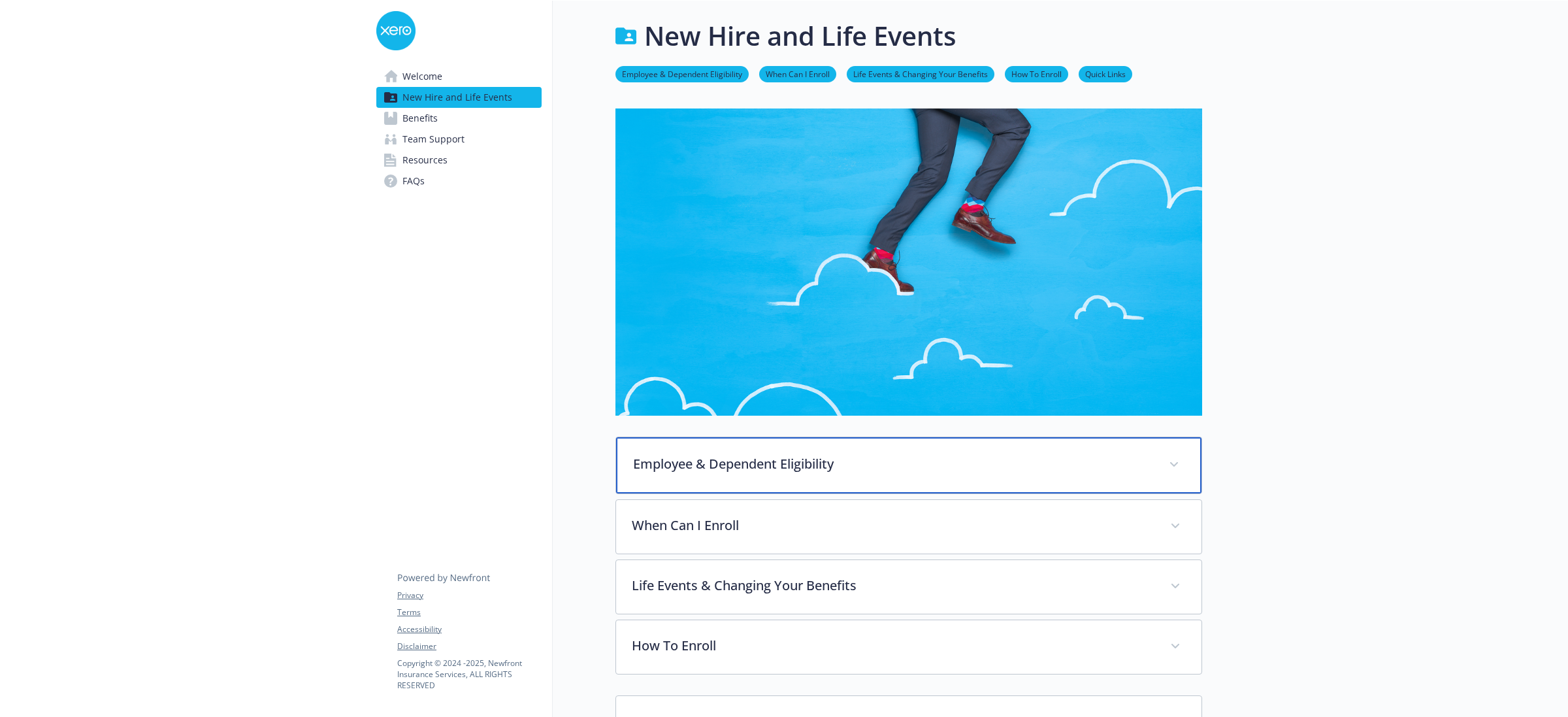
click at [908, 461] on p "Employee & Dependent Eligibility" at bounding box center [893, 464] width 520 height 20
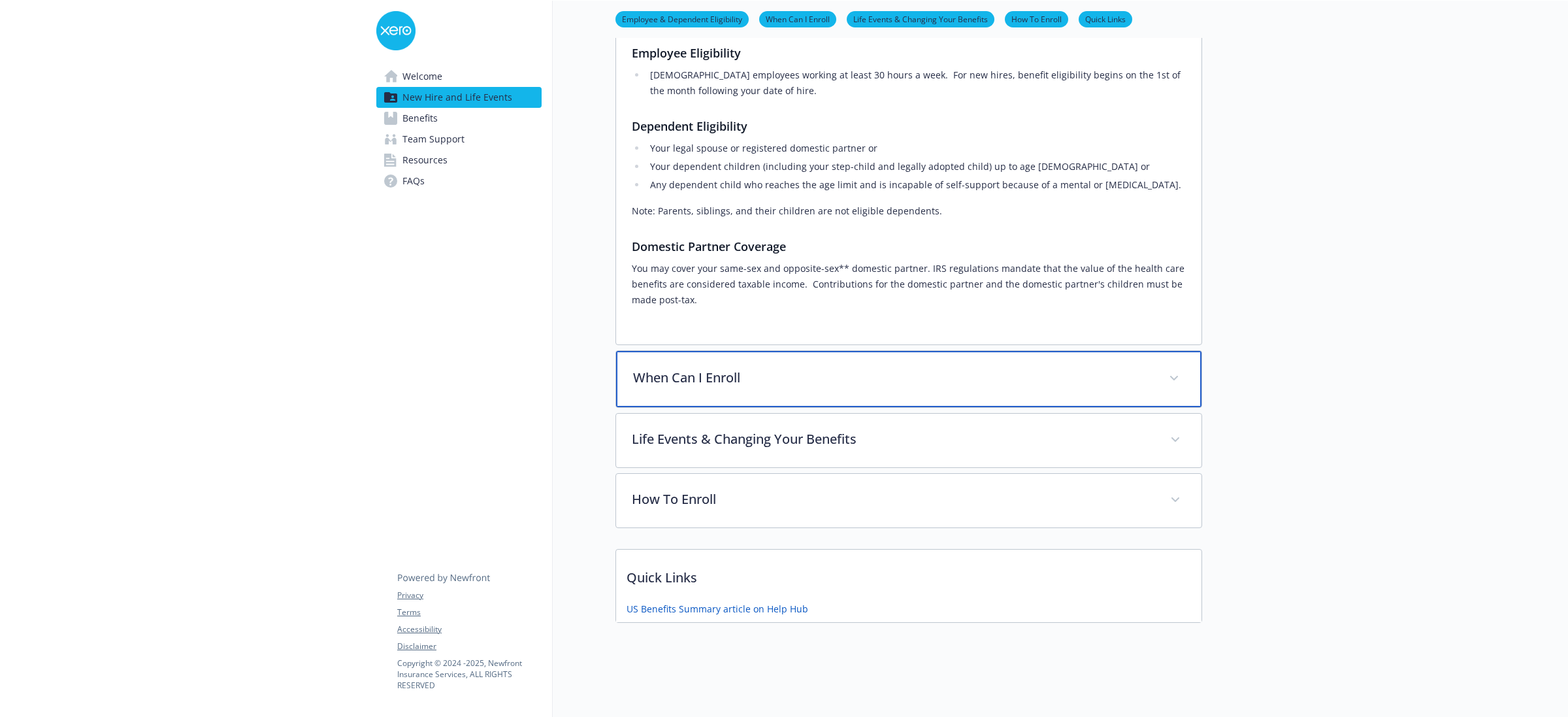
click at [866, 368] on p "When Can I Enroll" at bounding box center [893, 378] width 520 height 20
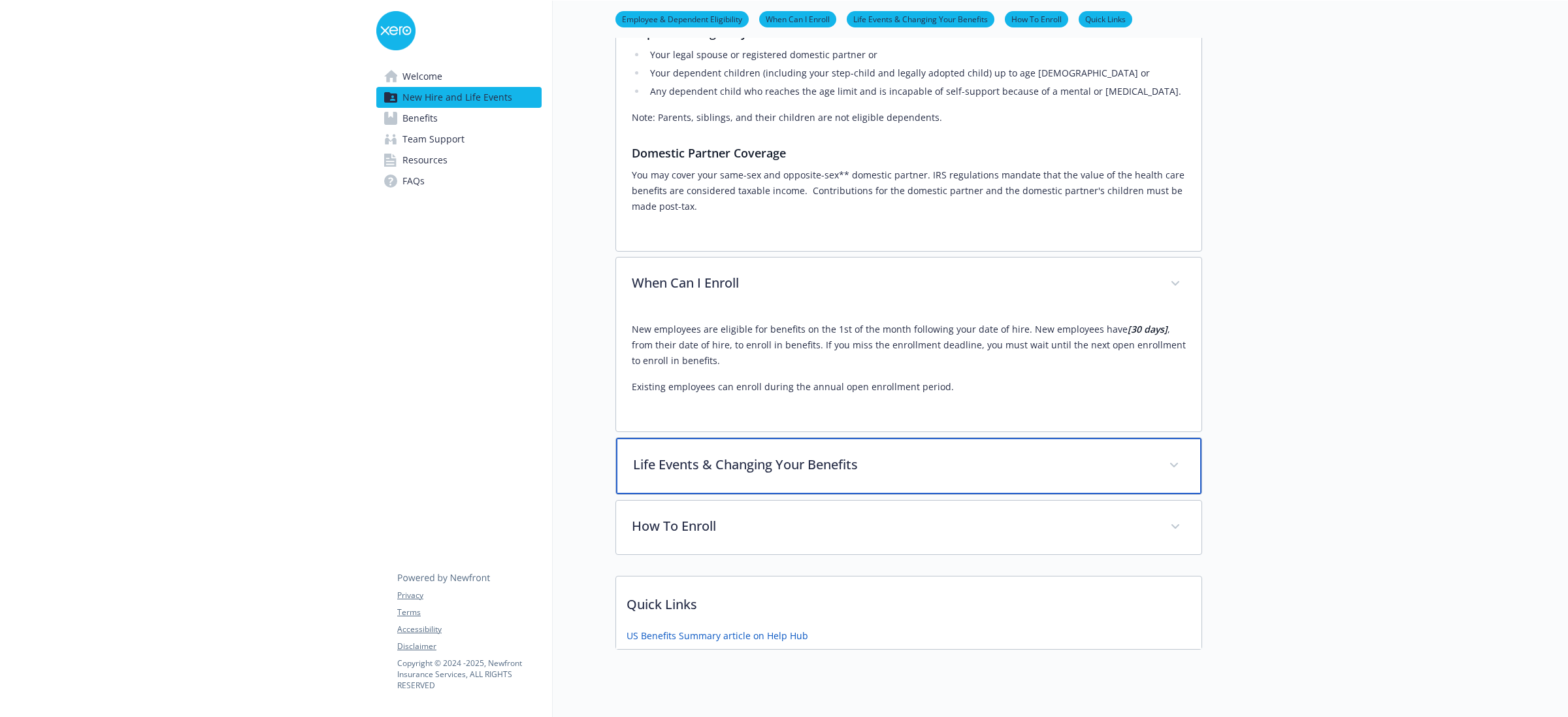
click at [938, 450] on div "Life Events & Changing Your Benefits" at bounding box center [909, 465] width 585 height 56
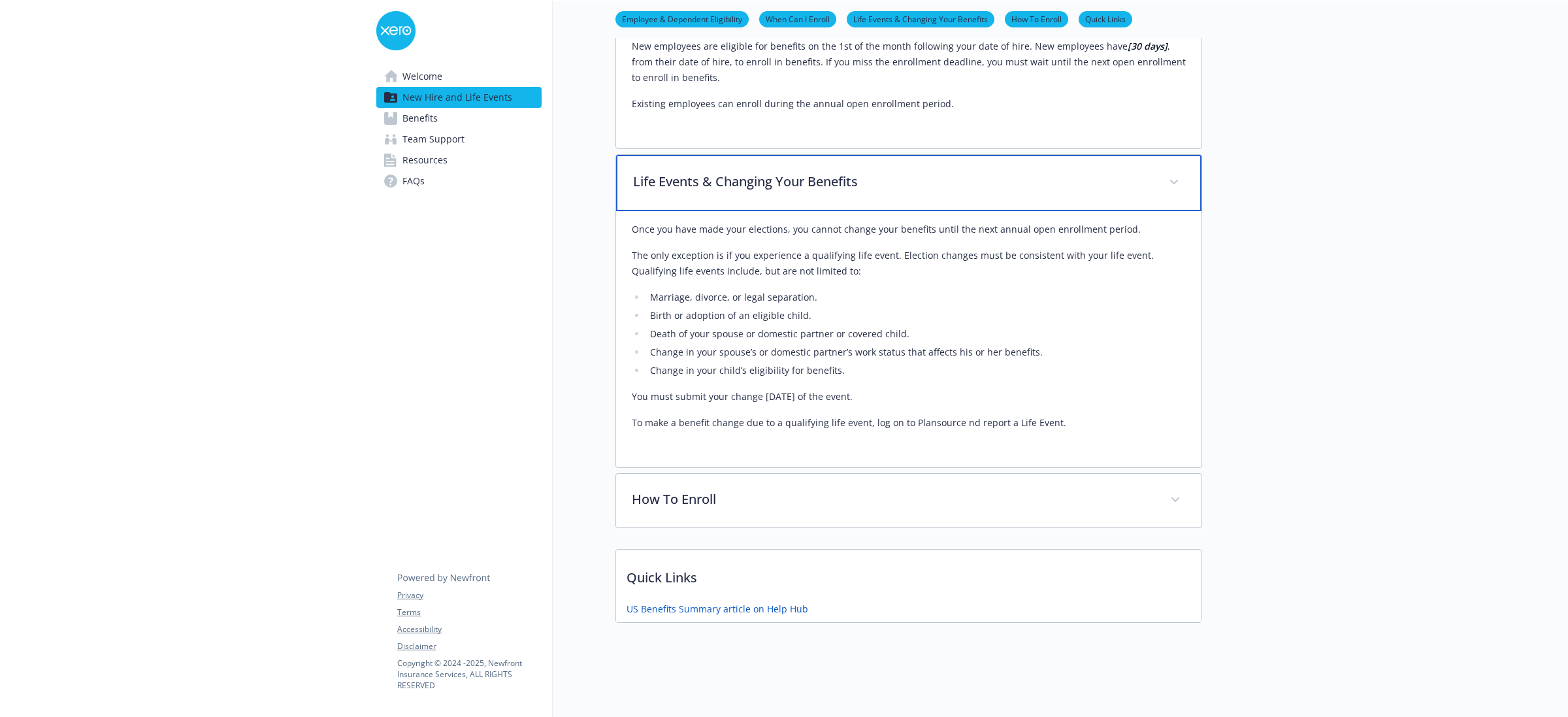
scroll to position [847, 0]
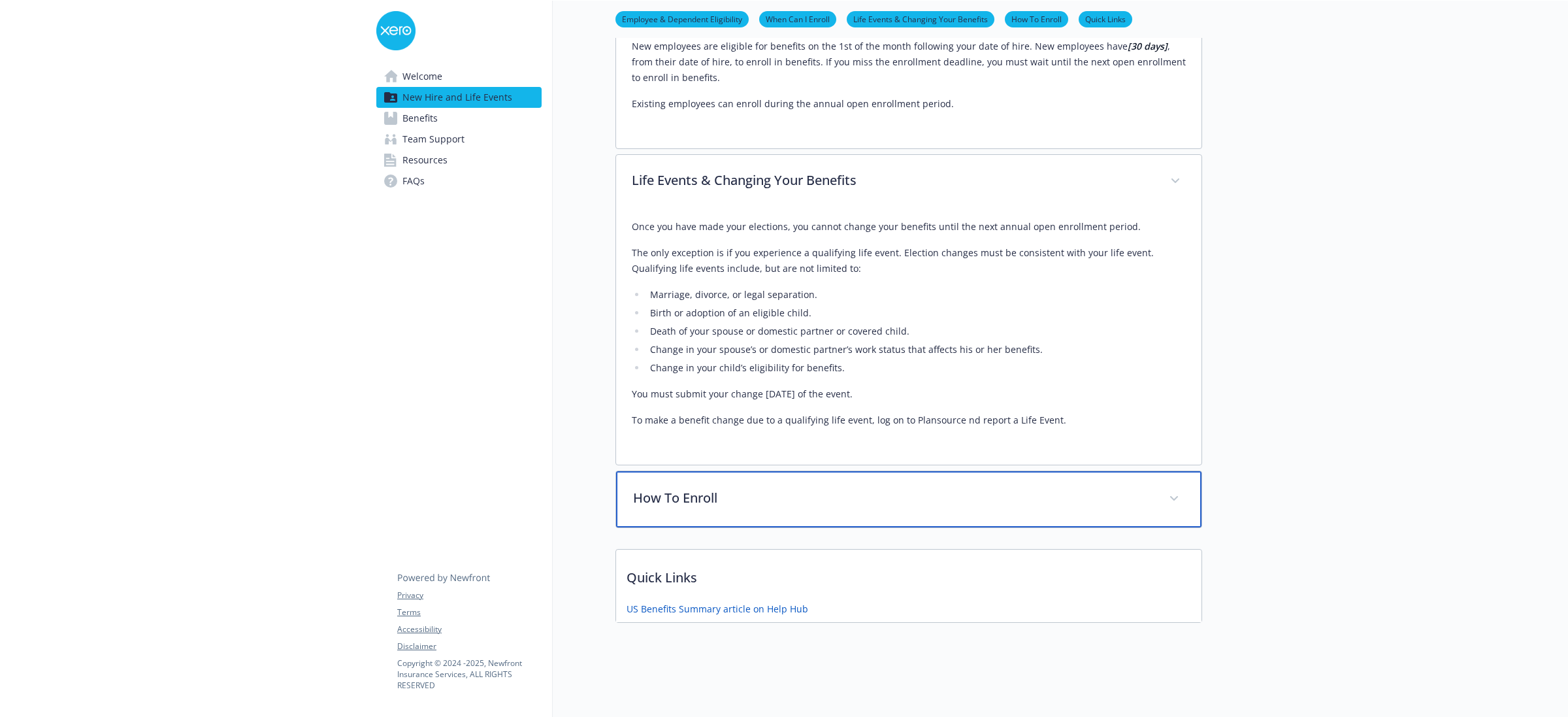
click at [983, 471] on div "How To Enroll" at bounding box center [909, 499] width 585 height 56
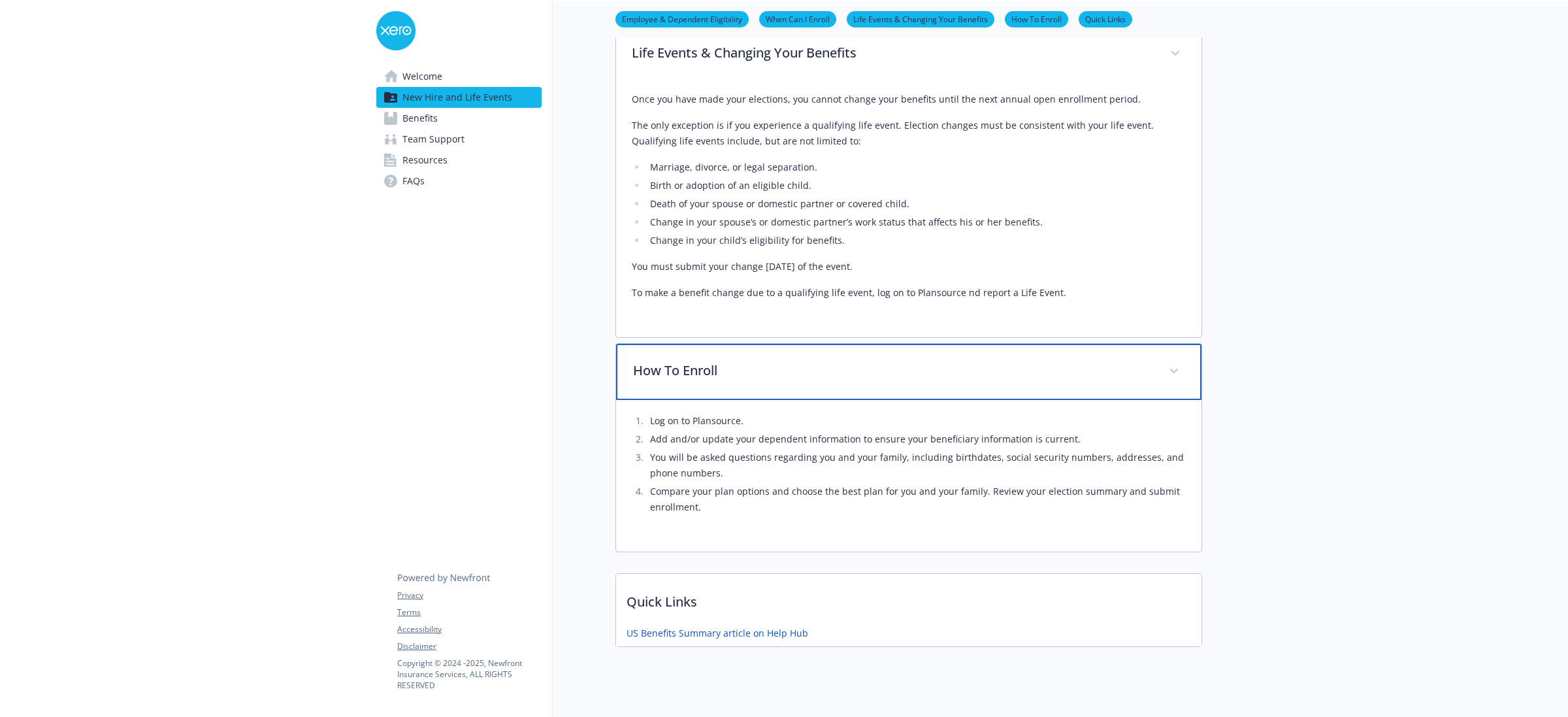
scroll to position [997, 0]
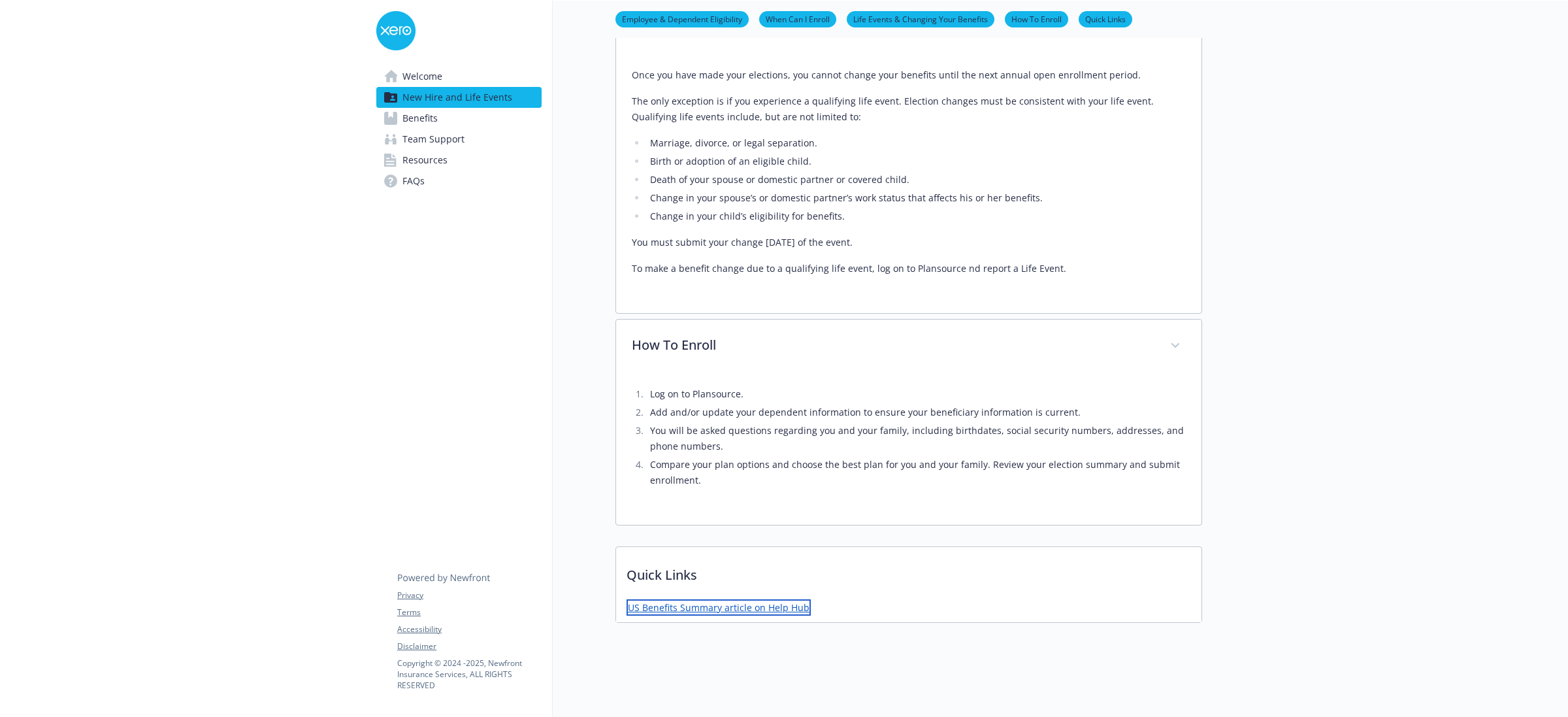
click at [709, 599] on link "US Benefits Summary article on Help Hub" at bounding box center [718, 607] width 184 height 16
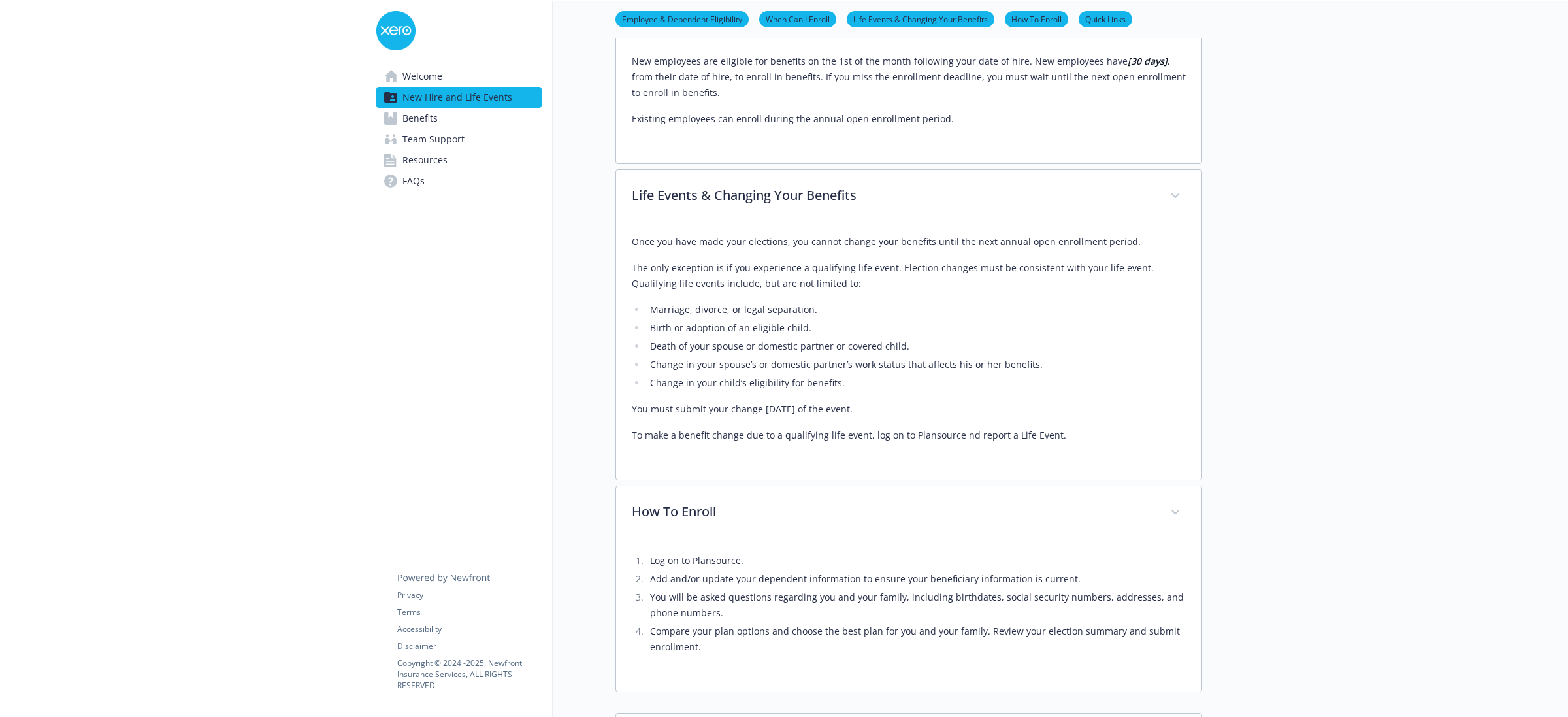
scroll to position [671, 0]
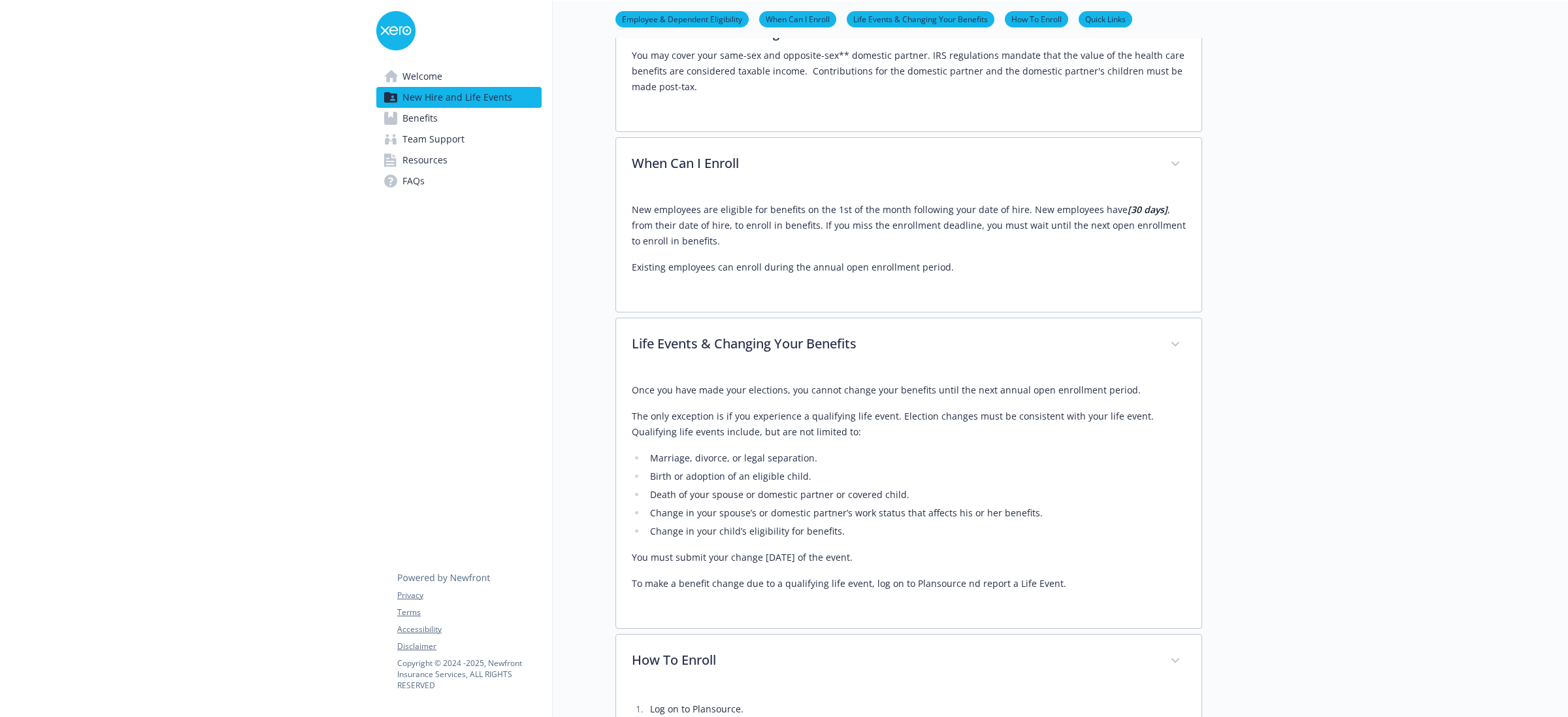
click at [493, 413] on div "Welcome New Hire and Life Events Benefits Team Support Resources FAQs Privacy T…" at bounding box center [459, 179] width 187 height 1699
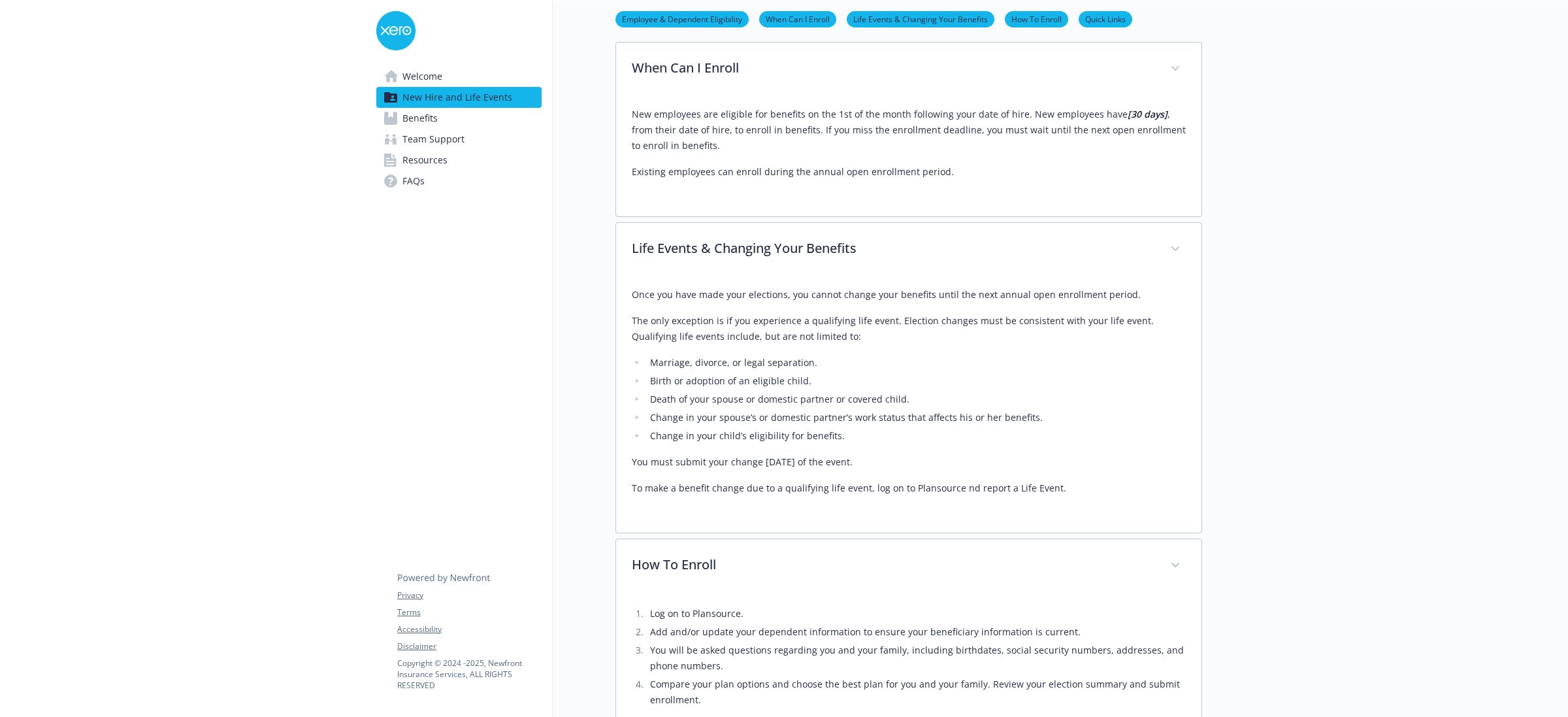
scroll to position [817, 0]
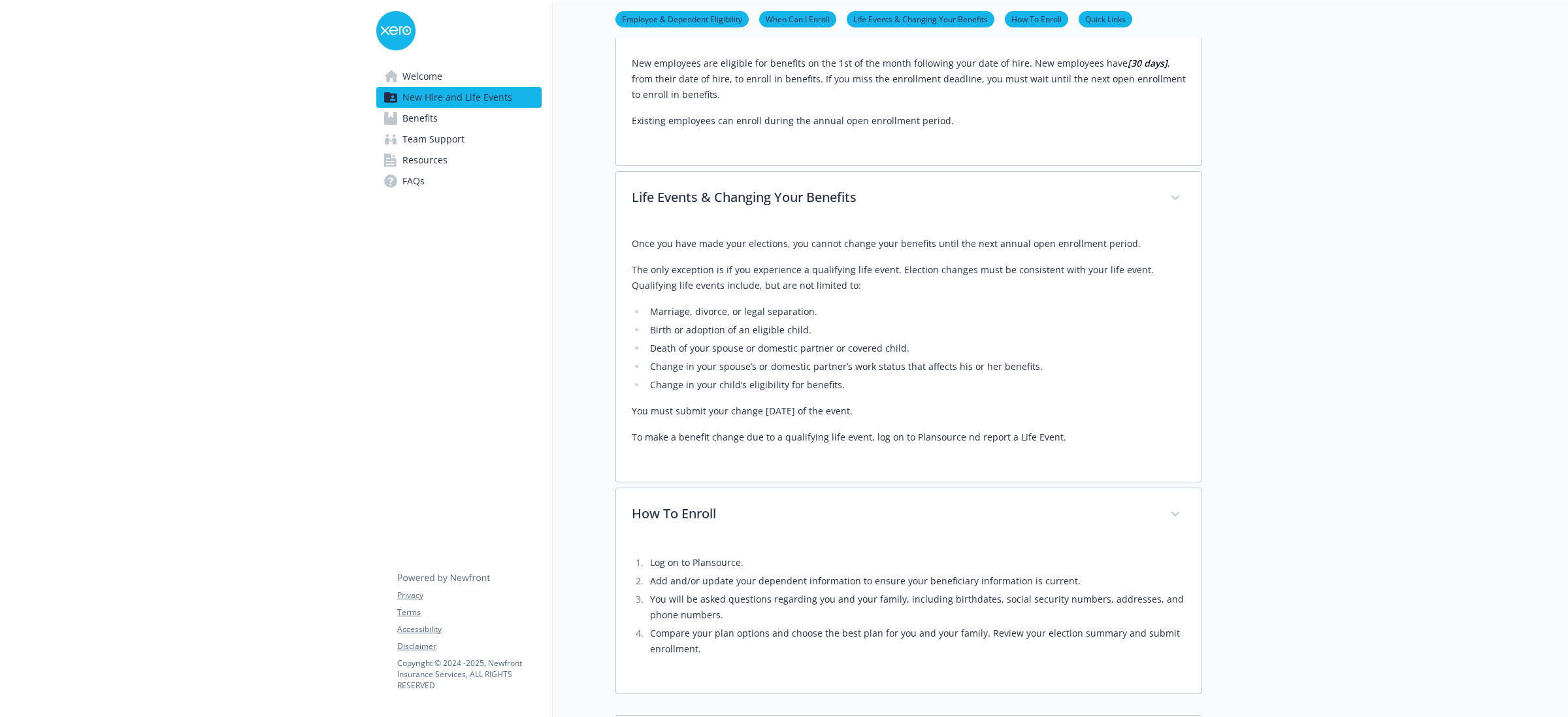
click at [455, 122] on link "Benefits" at bounding box center [459, 119] width 165 height 21
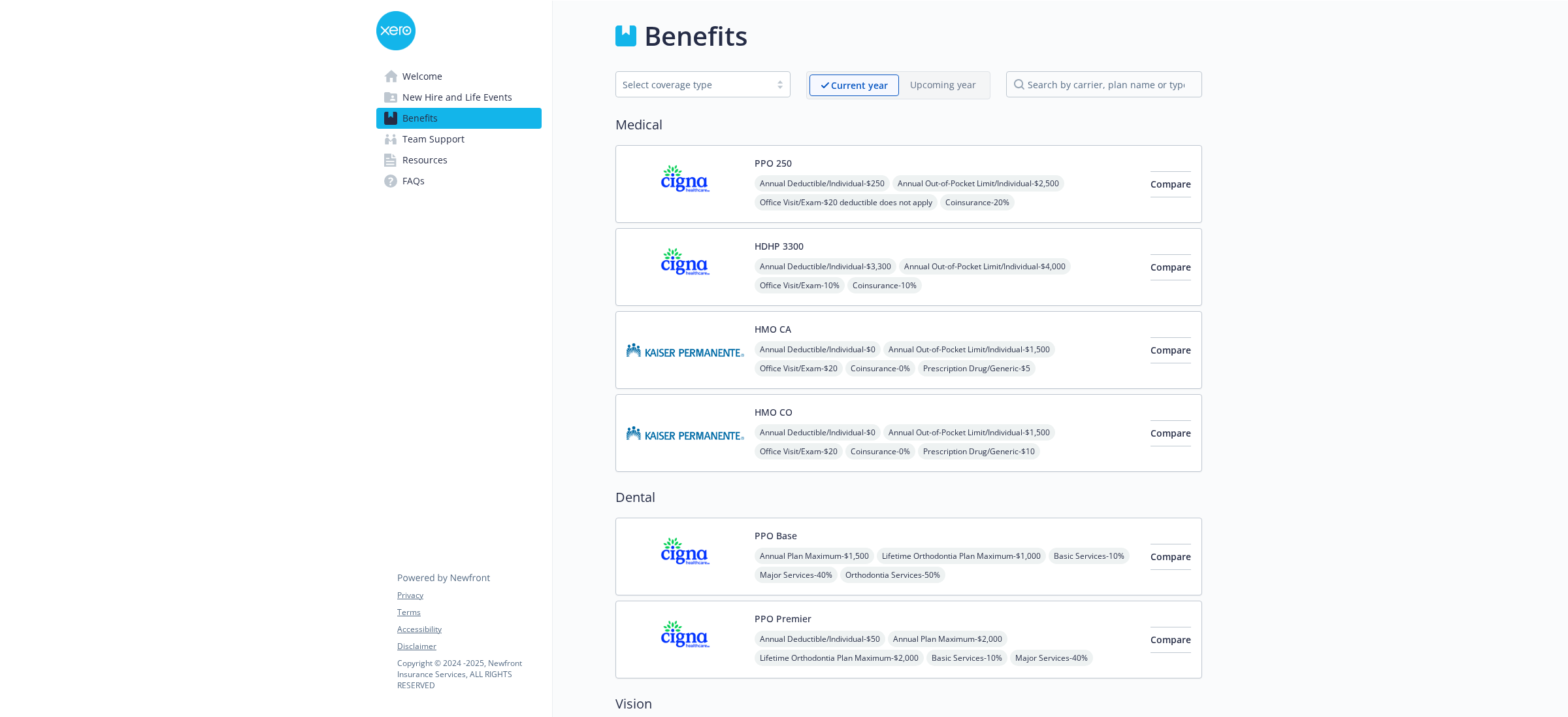
click at [679, 172] on img at bounding box center [685, 184] width 118 height 56
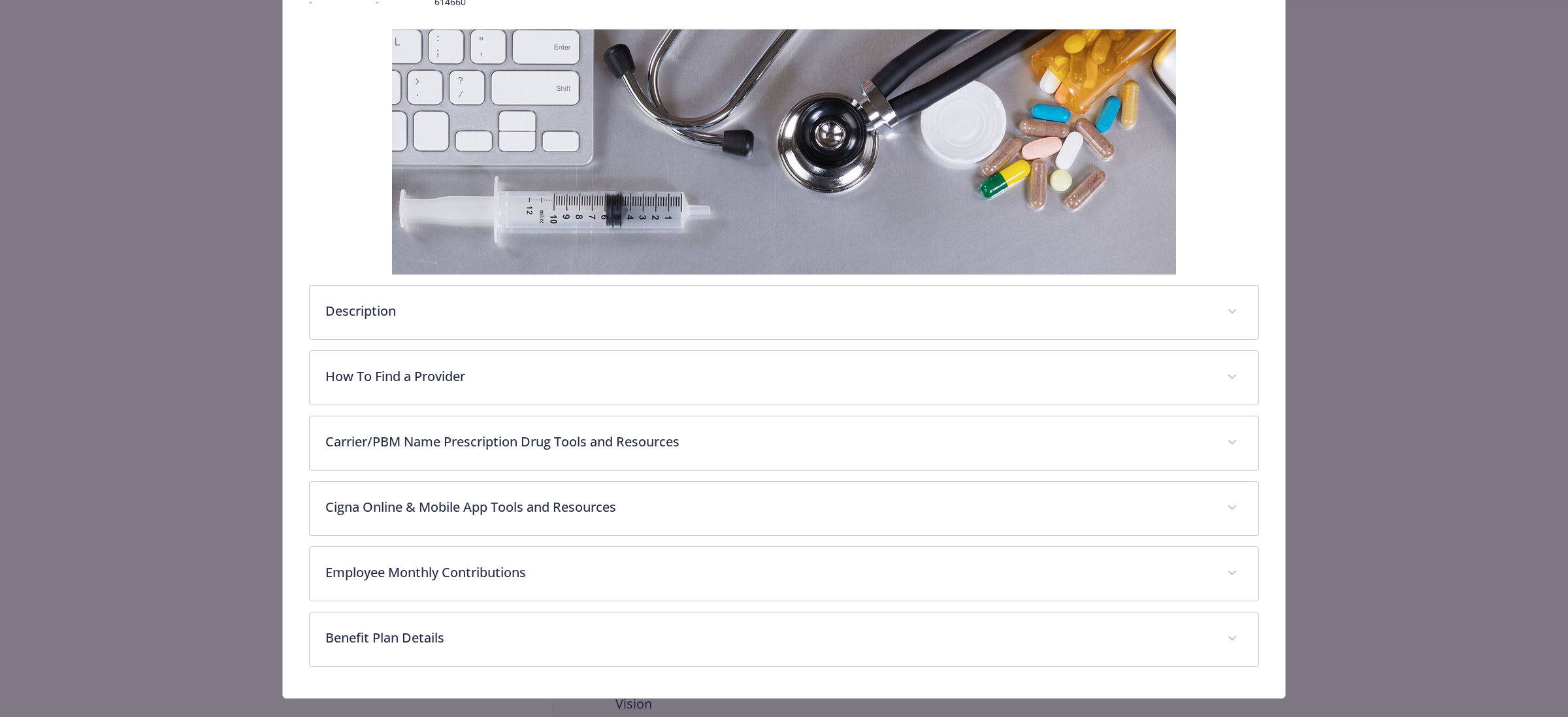
scroll to position [217, 0]
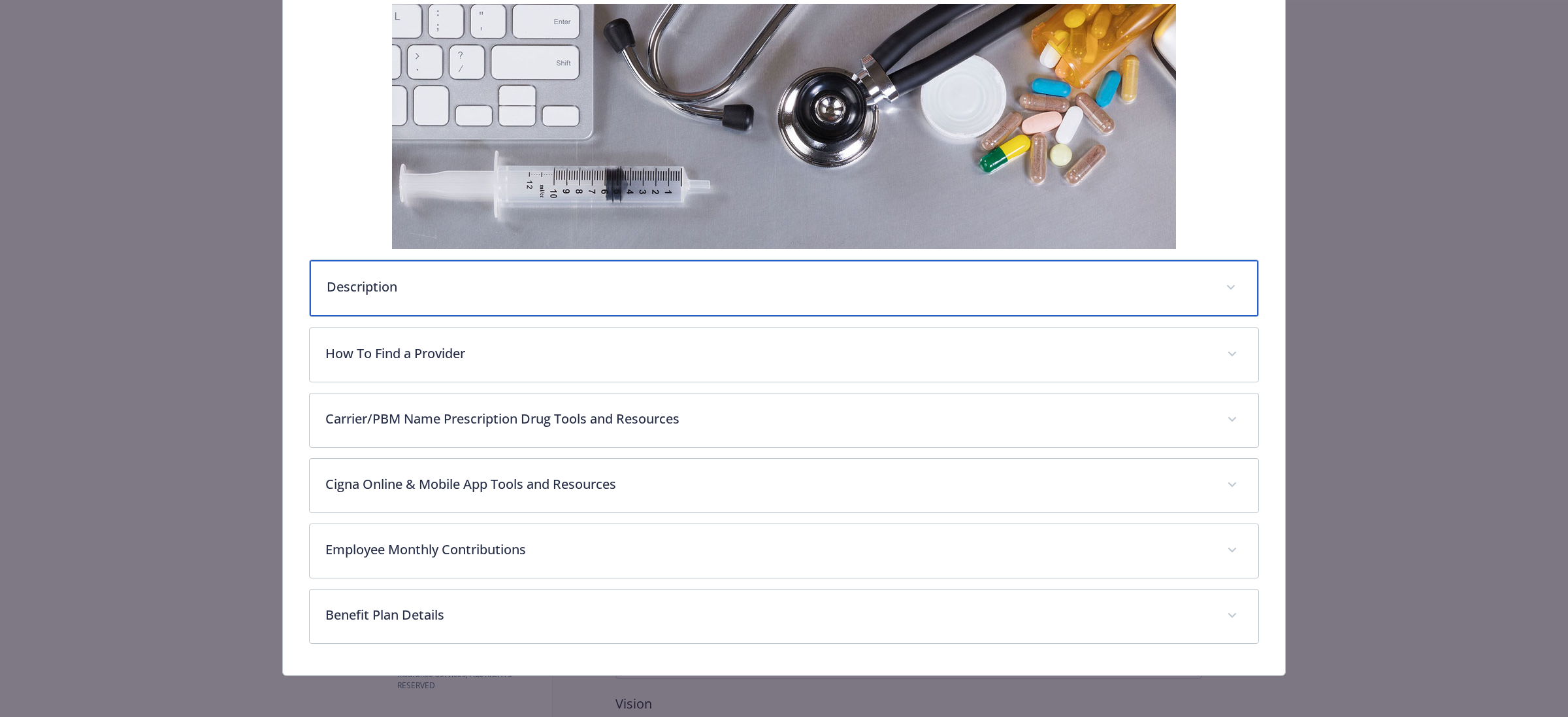
click at [629, 302] on div "Description" at bounding box center [783, 288] width 948 height 56
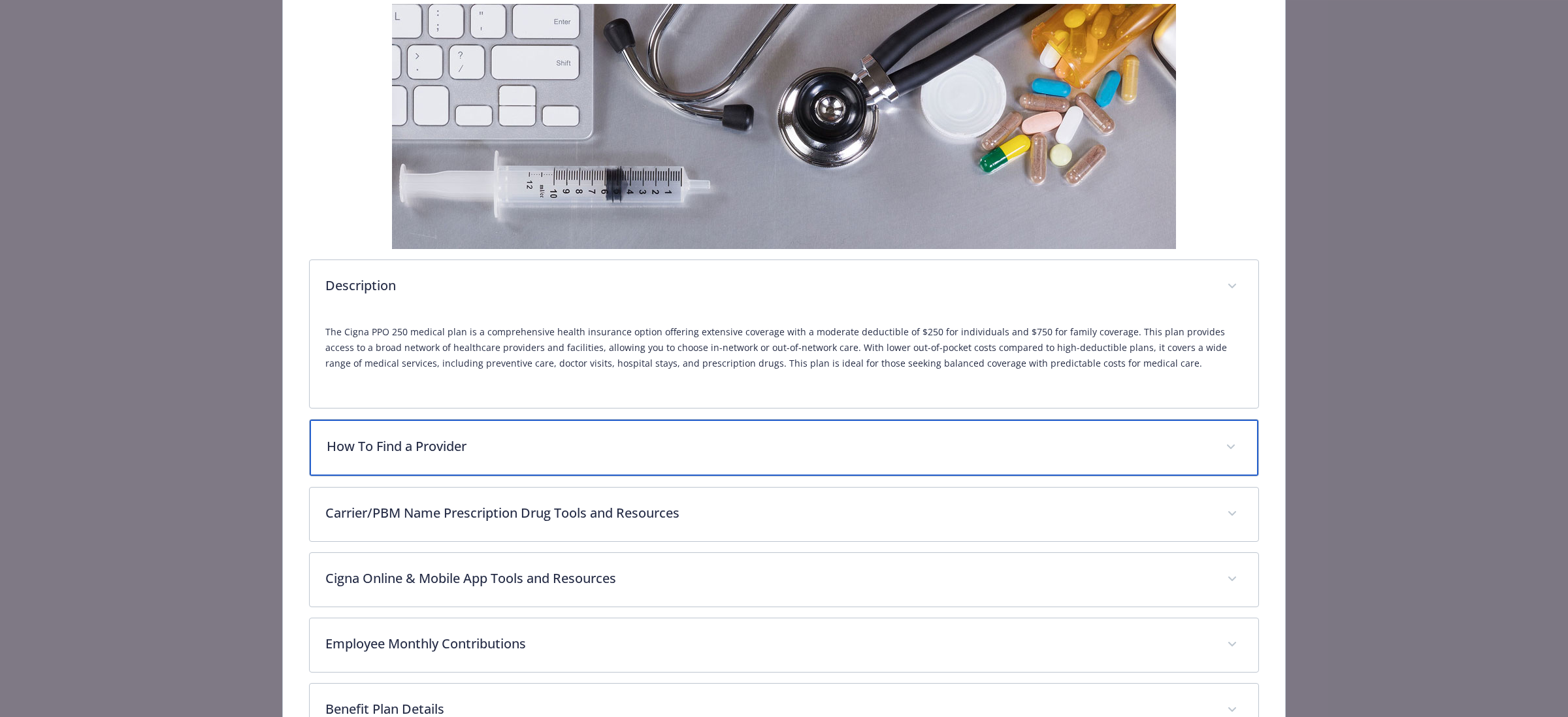
click at [904, 433] on div "How To Find a Provider" at bounding box center [783, 447] width 948 height 56
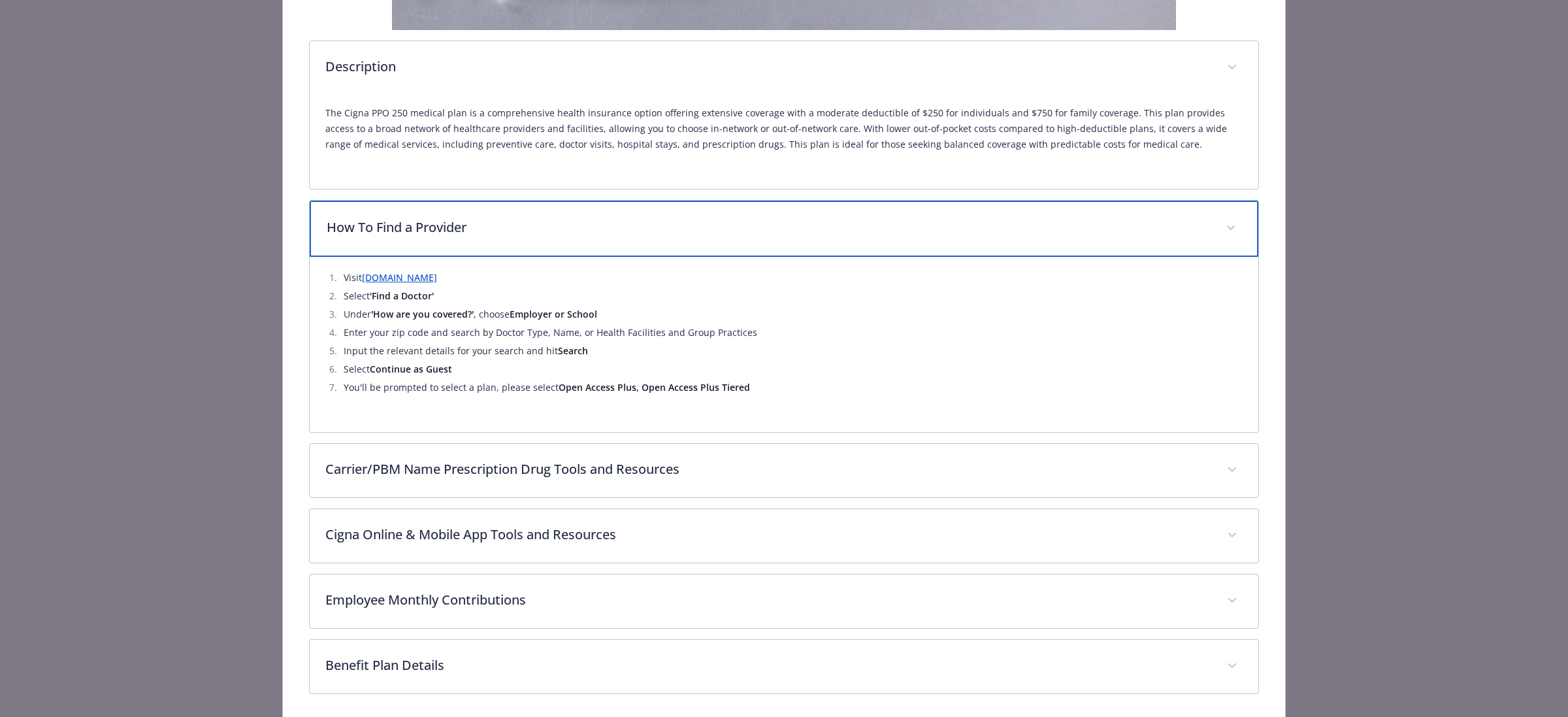
scroll to position [461, 0]
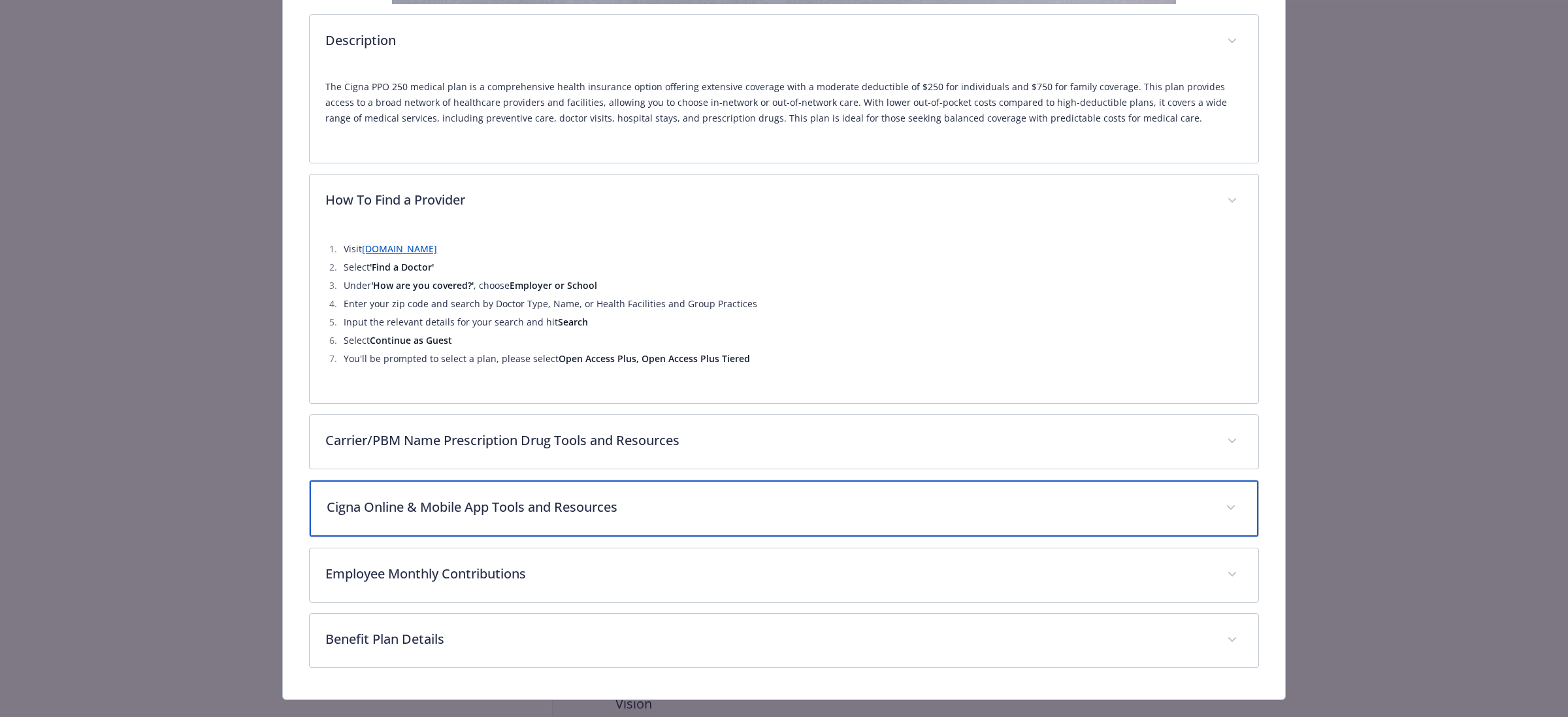
click at [838, 518] on div "Cigna Online & Mobile App Tools and Resources" at bounding box center [783, 508] width 948 height 56
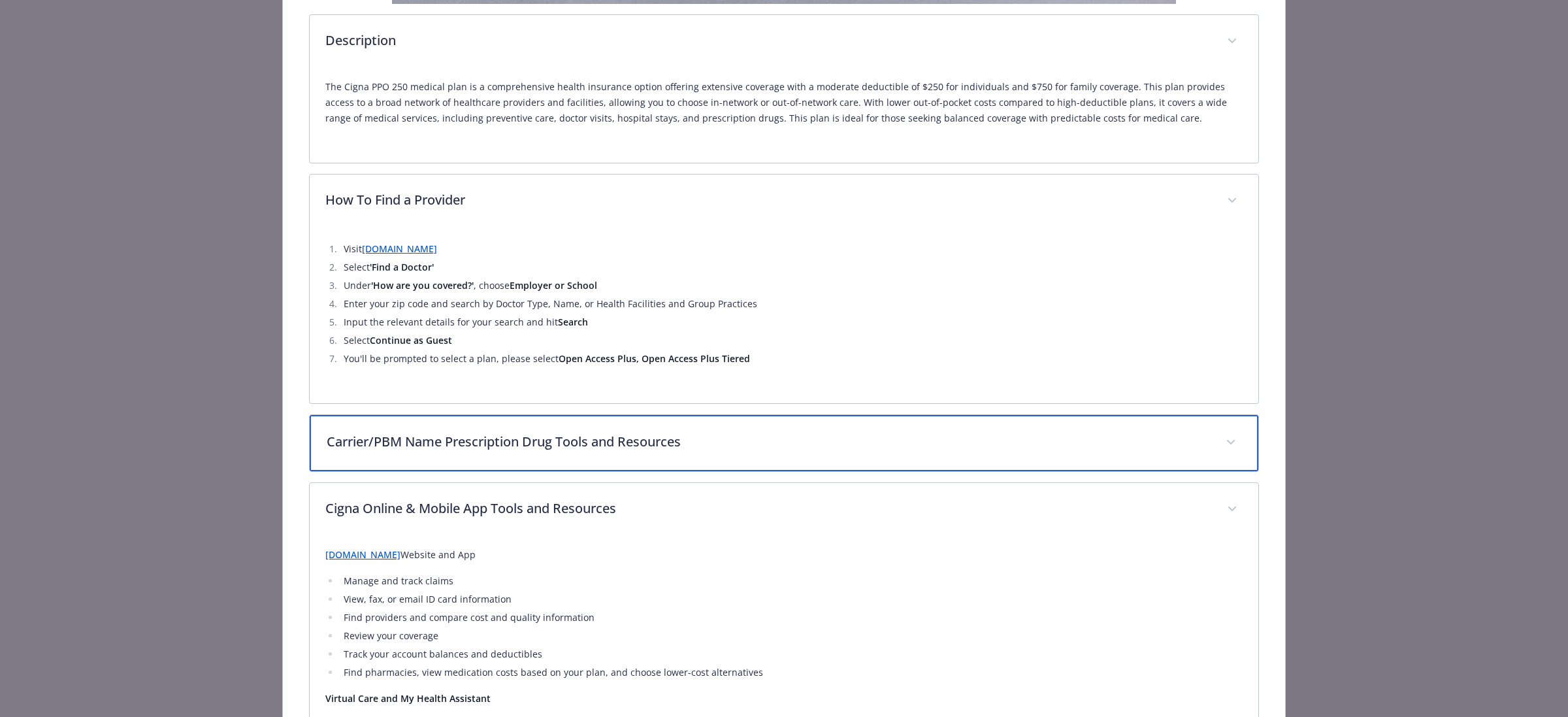
click at [850, 459] on div "Carrier/PBM Name Prescription Drug Tools and Resources" at bounding box center [783, 443] width 948 height 56
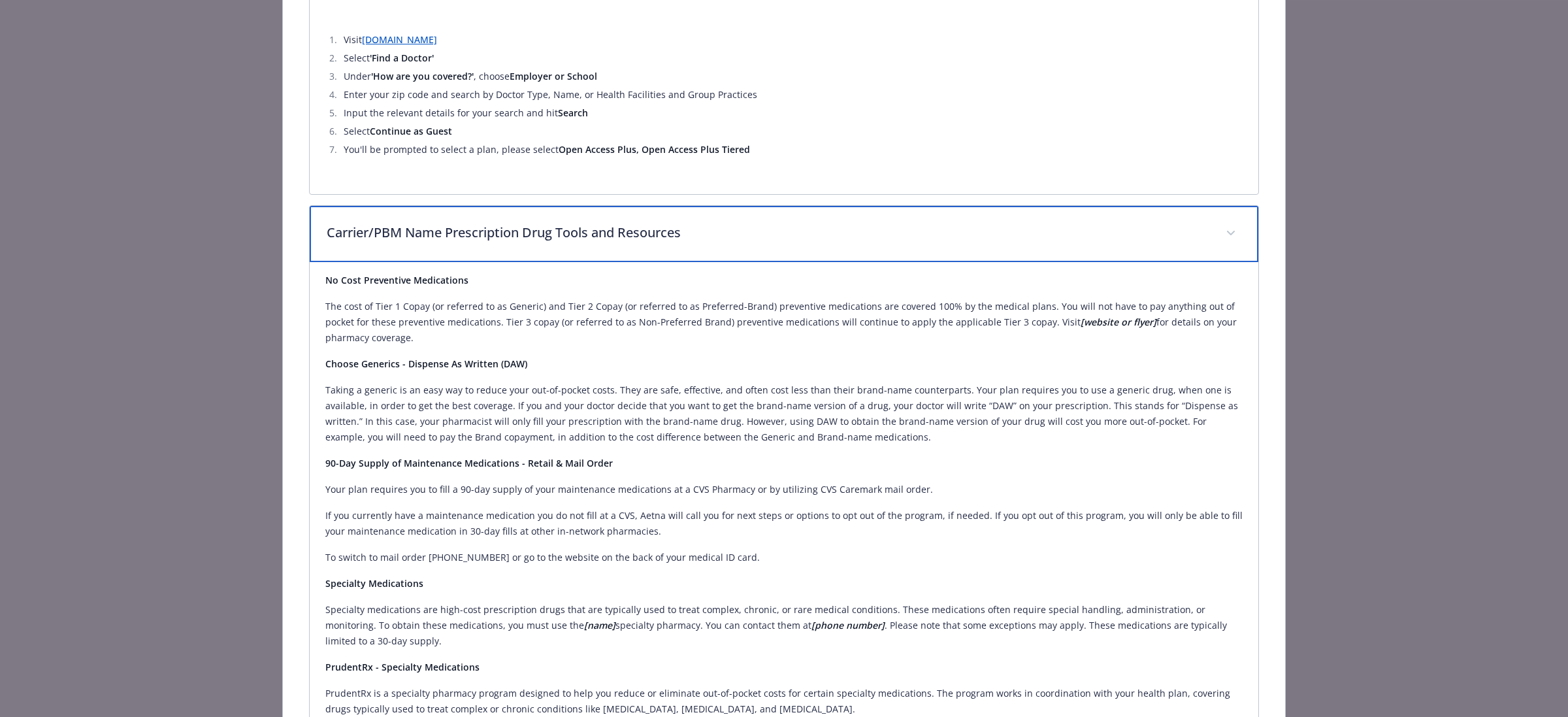
scroll to position [706, 0]
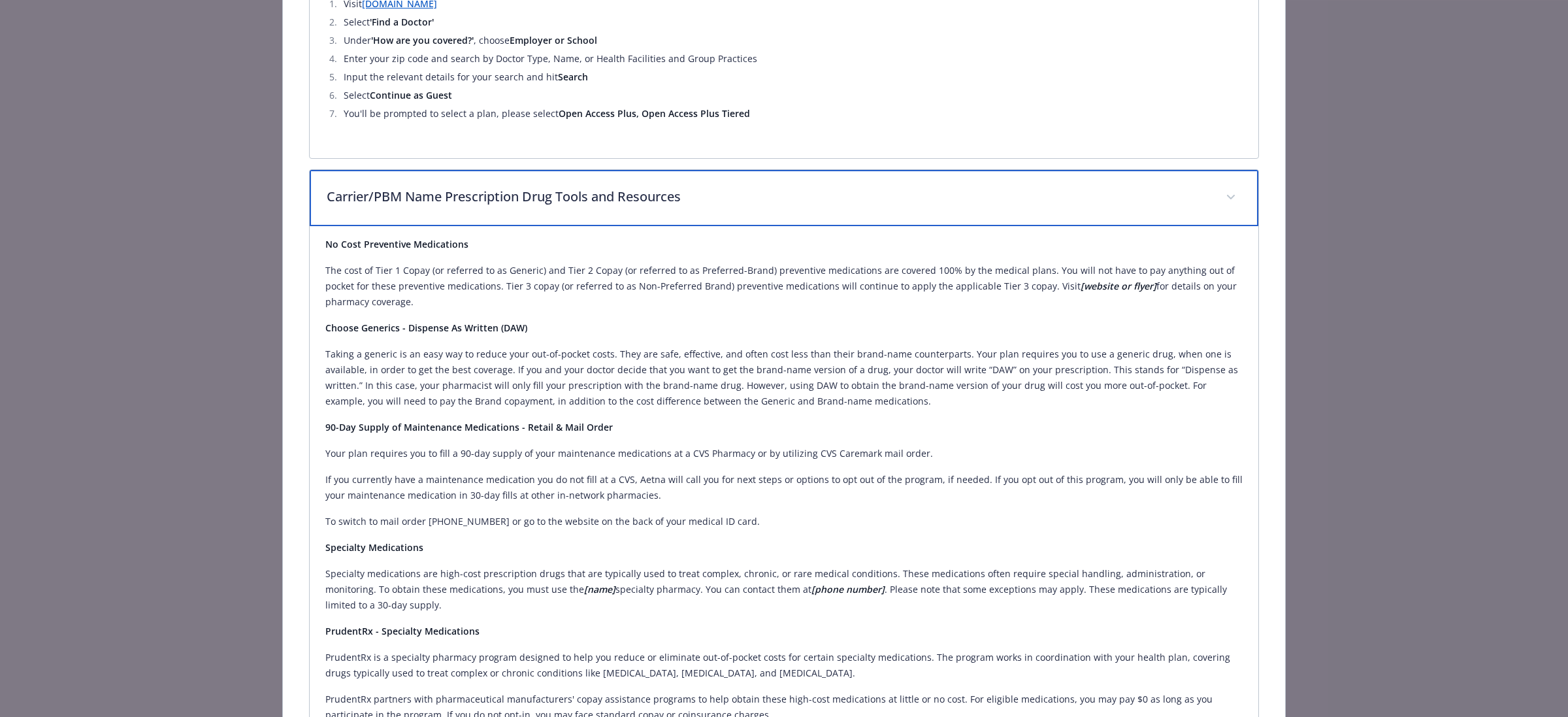
click at [1220, 187] on span "details for plan Medical - PPO 250 - Medical PPO" at bounding box center [1231, 198] width 21 height 21
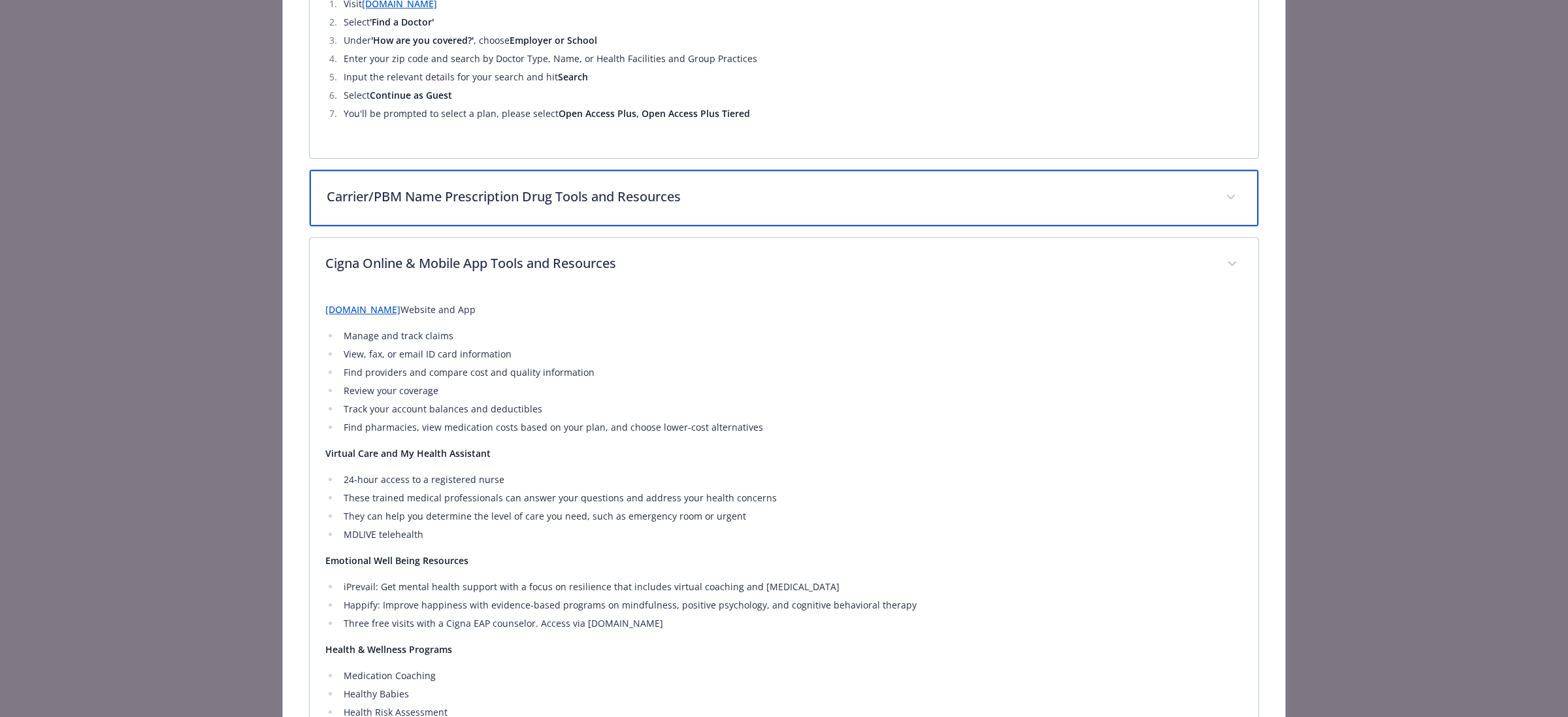
click at [1220, 187] on span "details for plan Medical - PPO 250 - Medical PPO" at bounding box center [1231, 198] width 21 height 21
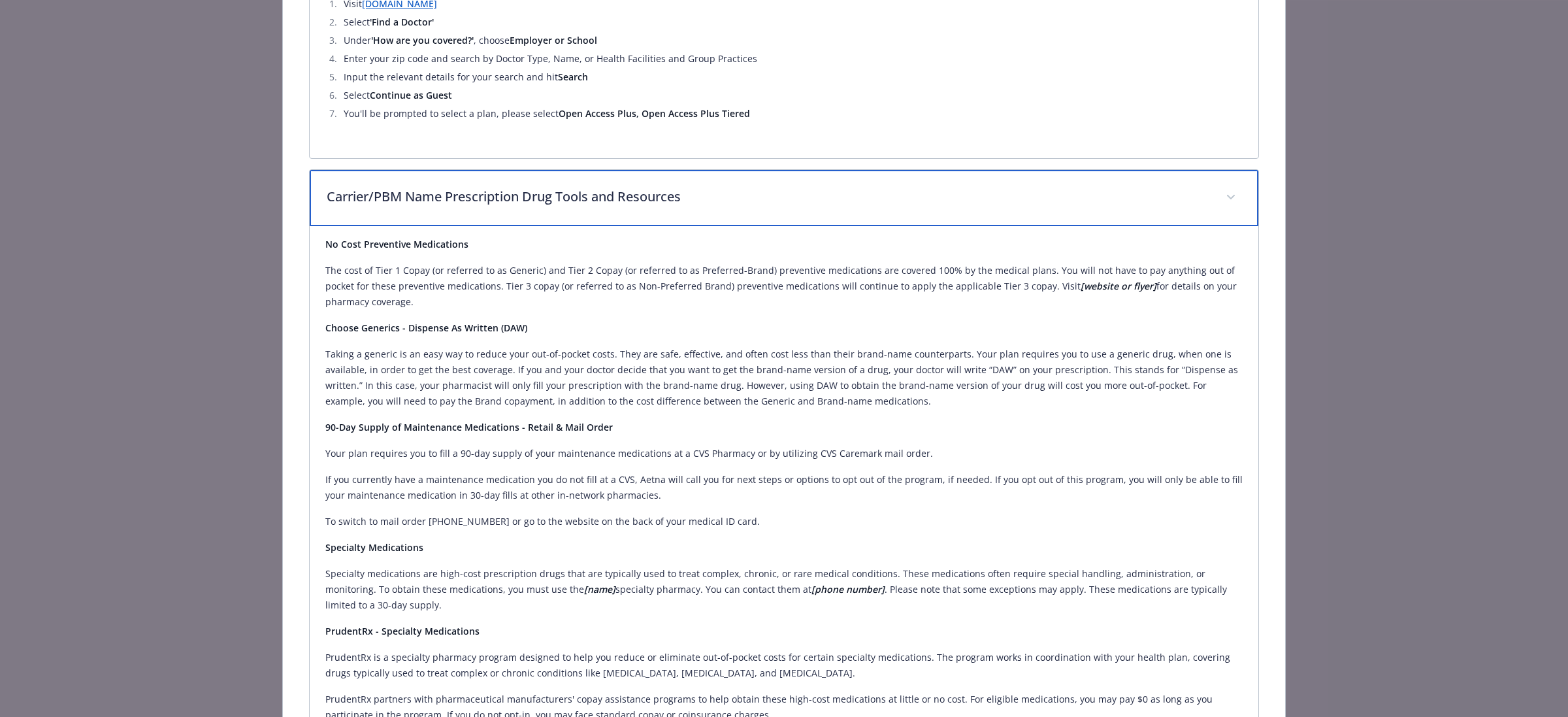
click at [353, 198] on p "Carrier/PBM Name Prescription Drug Tools and Resources" at bounding box center [768, 197] width 883 height 20
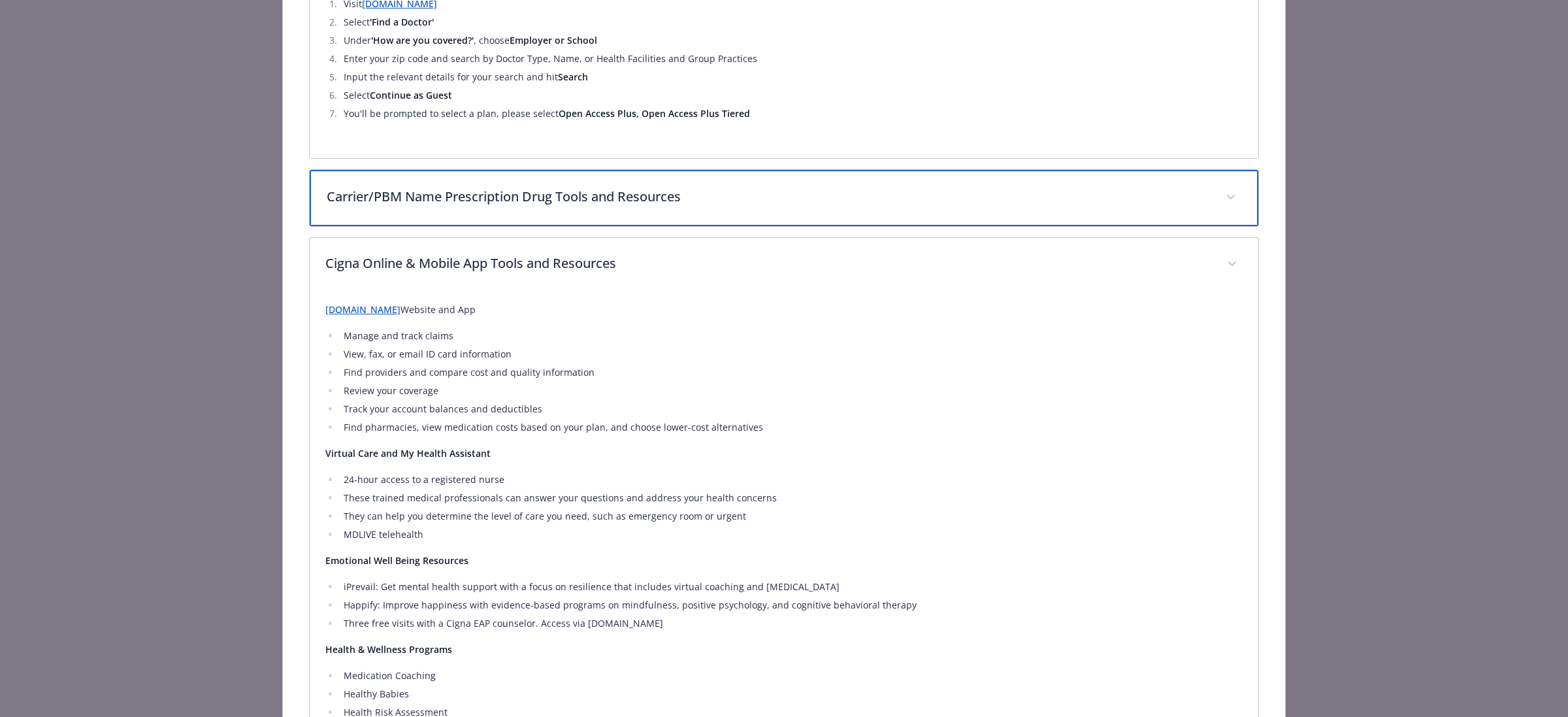
click at [1196, 187] on p "Carrier/PBM Name Prescription Drug Tools and Resources" at bounding box center [768, 197] width 883 height 20
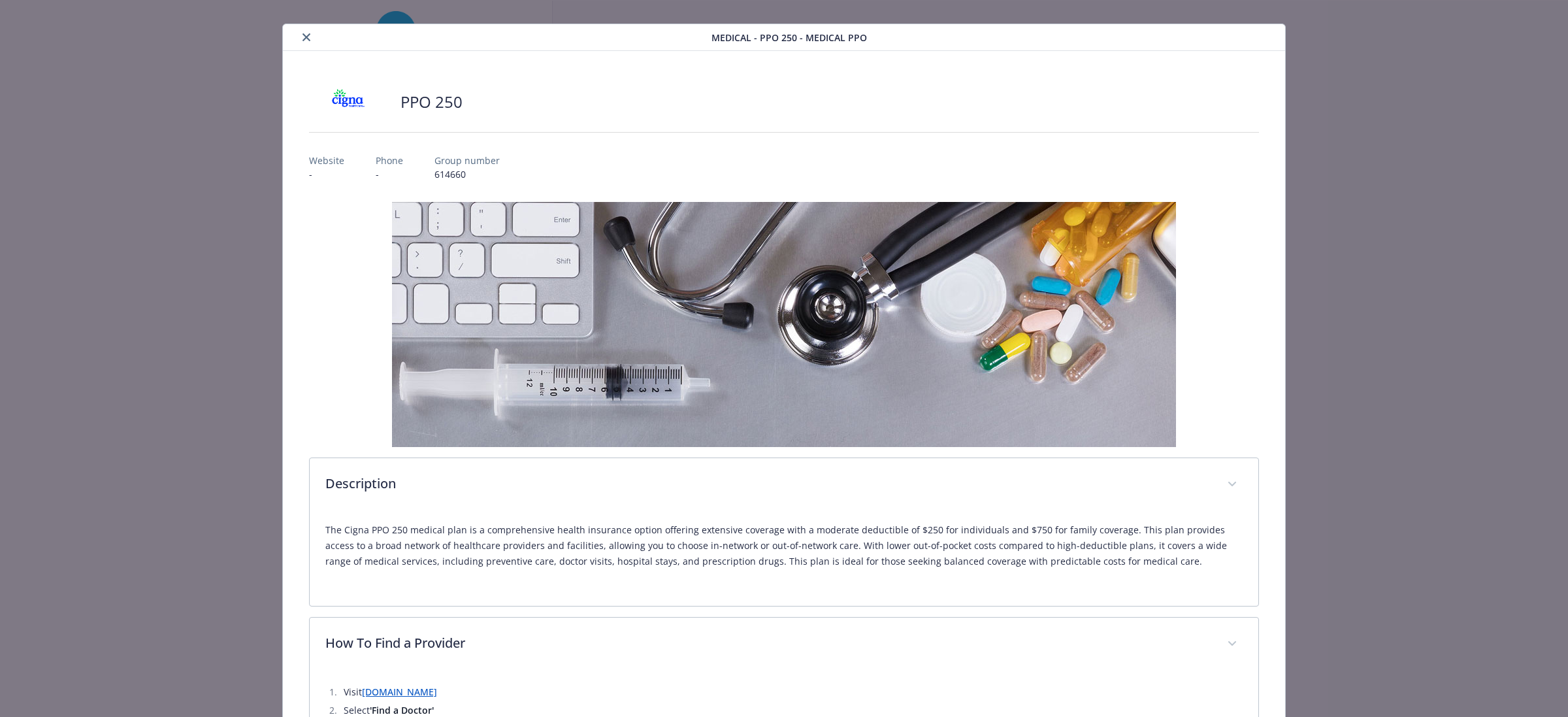
scroll to position [0, 0]
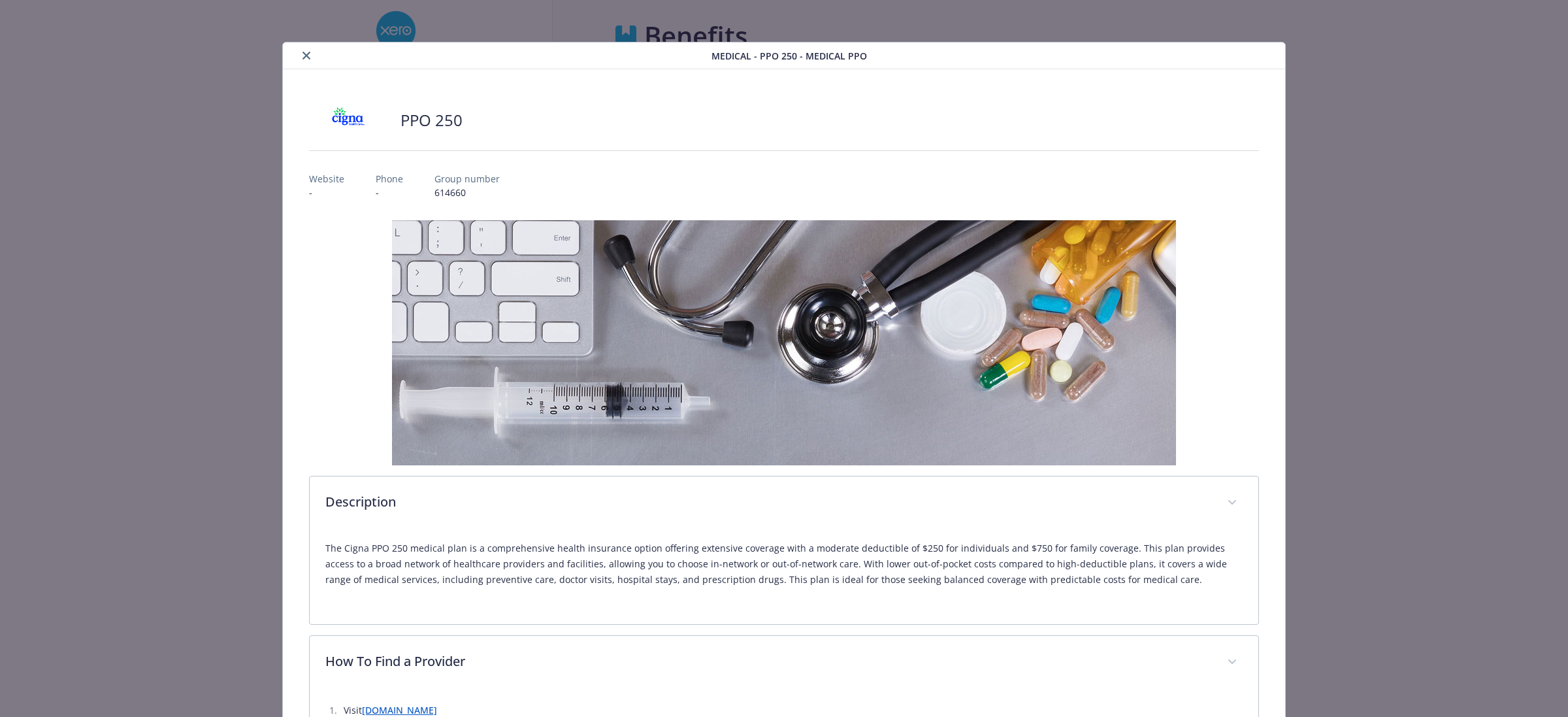
click at [302, 60] on button "close" at bounding box center [307, 56] width 16 height 16
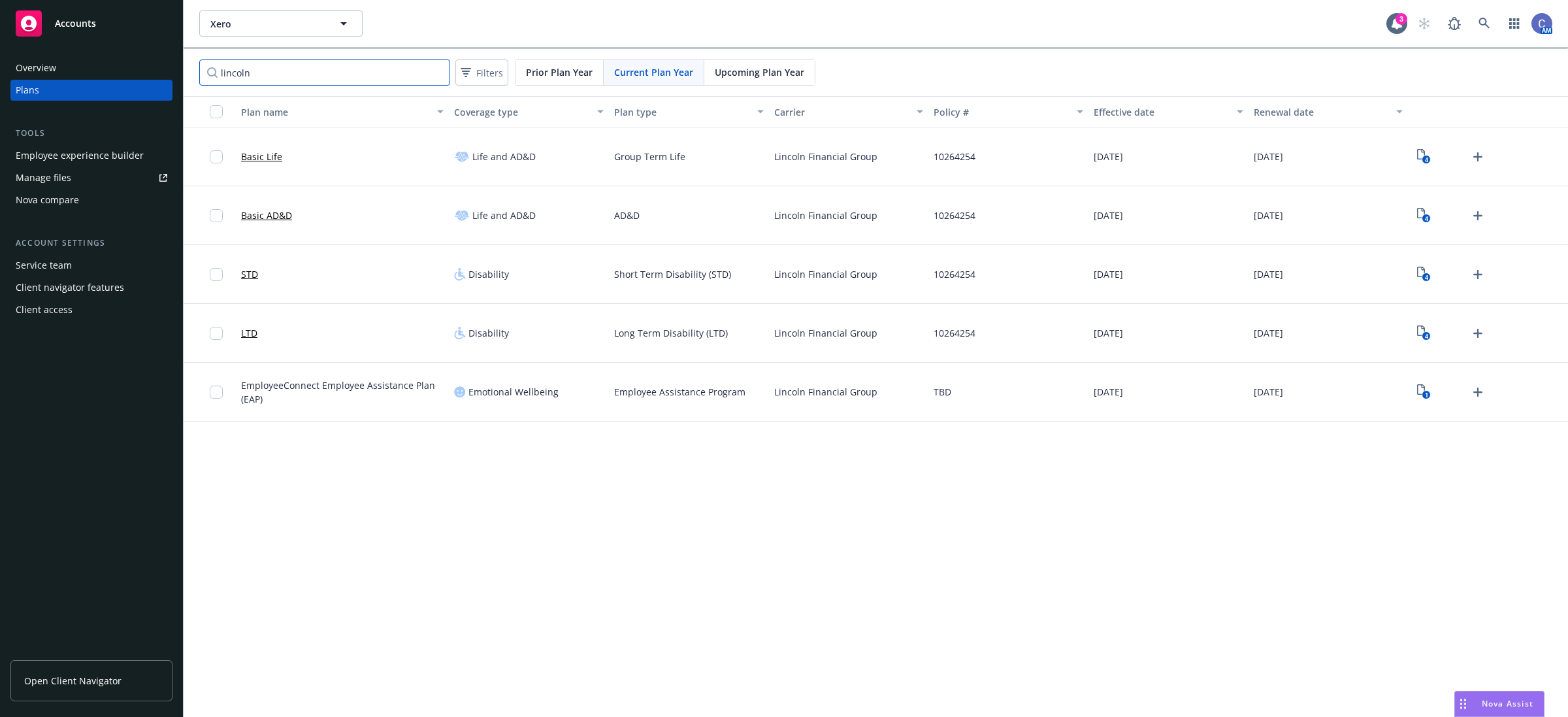
drag, startPoint x: 297, startPoint y: 67, endPoint x: 83, endPoint y: 67, distance: 214.0
click at [83, 67] on div "Accounts Overview Plans Tools Employee experience builder Manage files Nova com…" at bounding box center [784, 358] width 1568 height 717
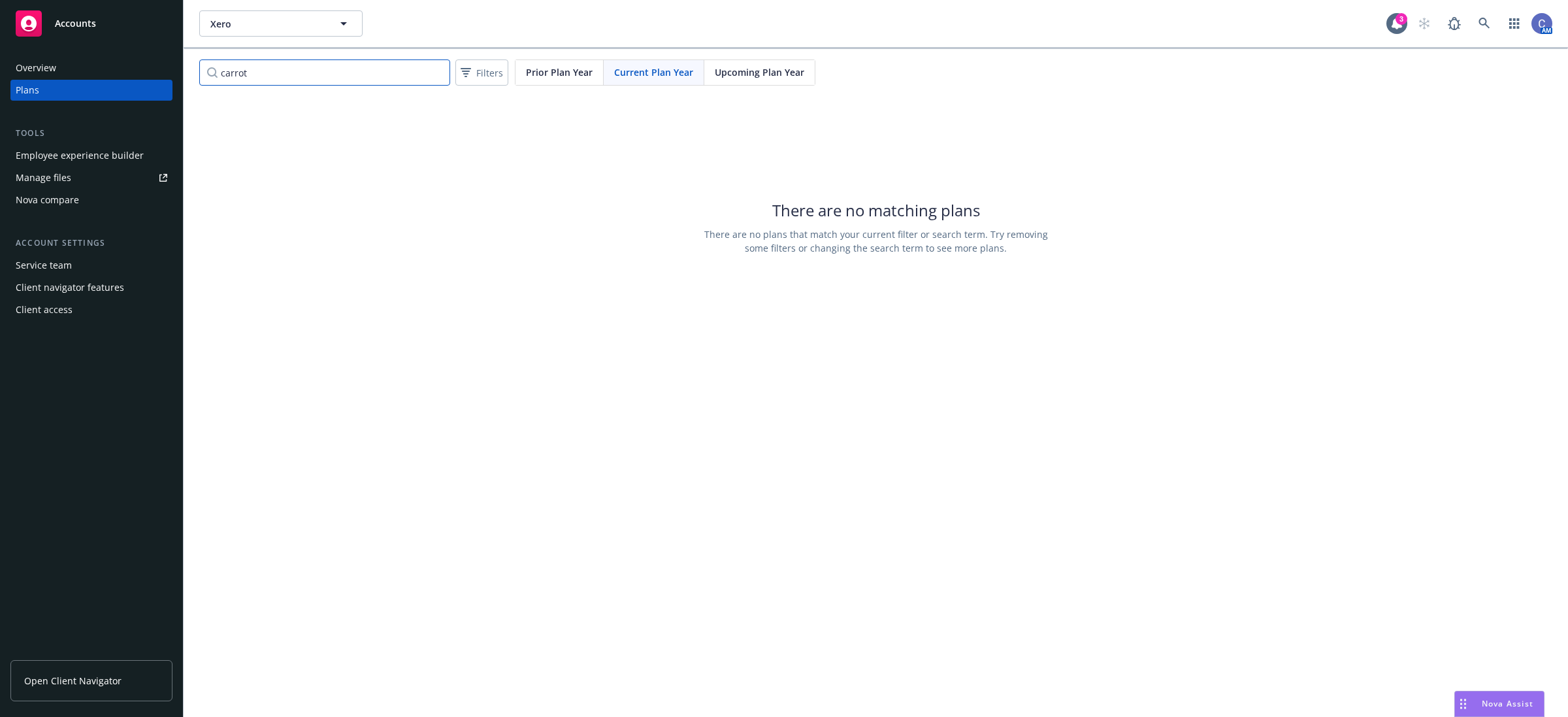
type input "carrot"
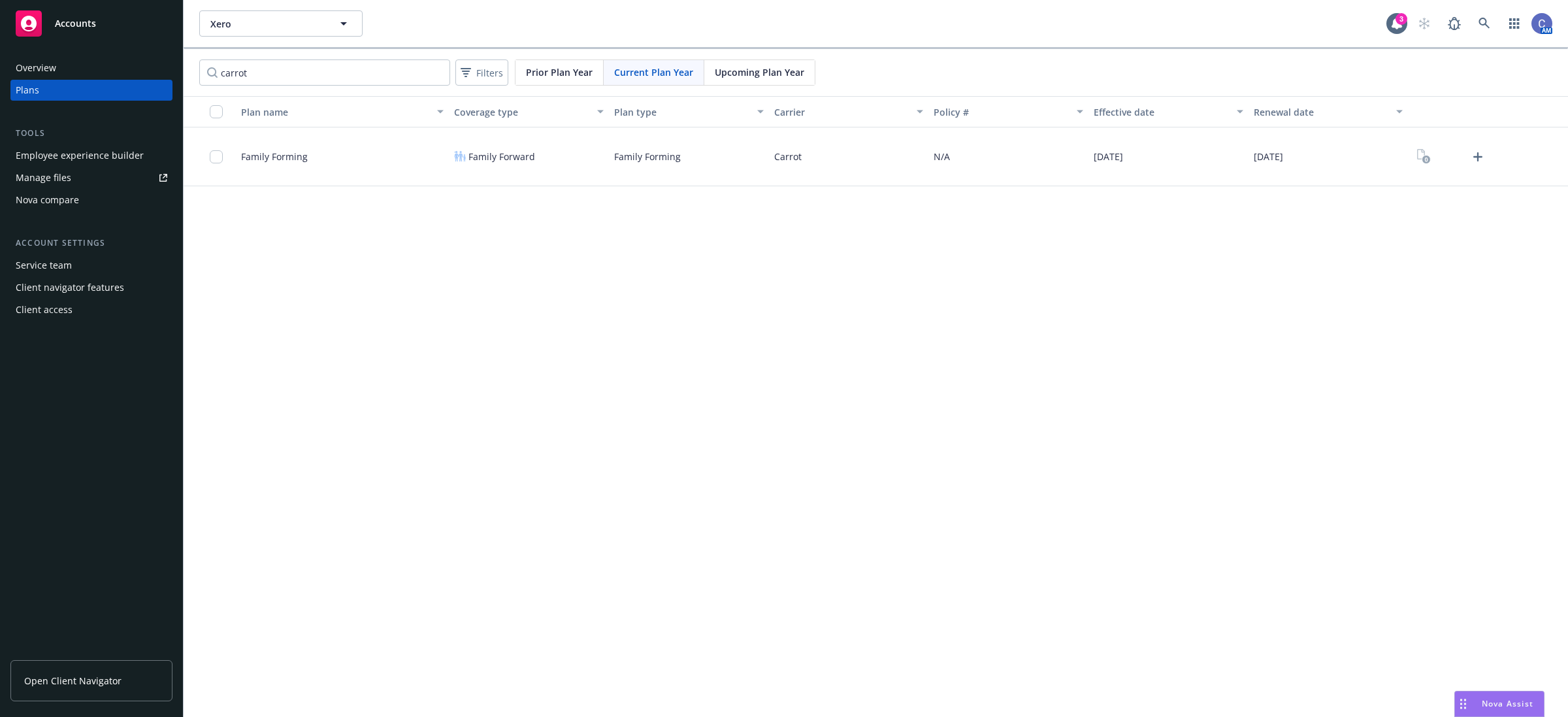
click at [1467, 162] on div at bounding box center [1450, 157] width 74 height 21
click at [1474, 158] on icon "Upload Plan Documents" at bounding box center [1478, 157] width 16 height 16
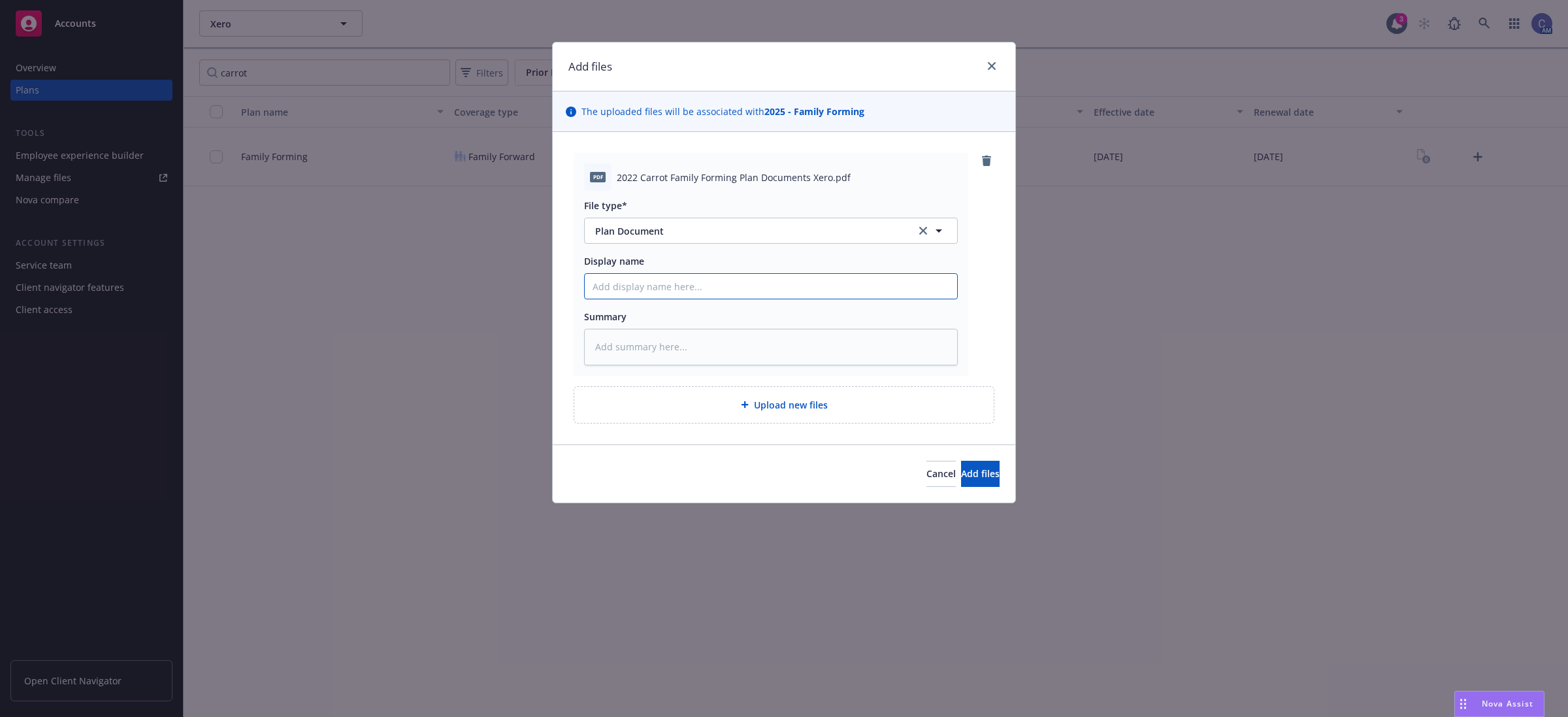
click at [856, 291] on input "Display name" at bounding box center [771, 287] width 372 height 25
click at [967, 469] on span "Add files" at bounding box center [979, 474] width 38 height 12
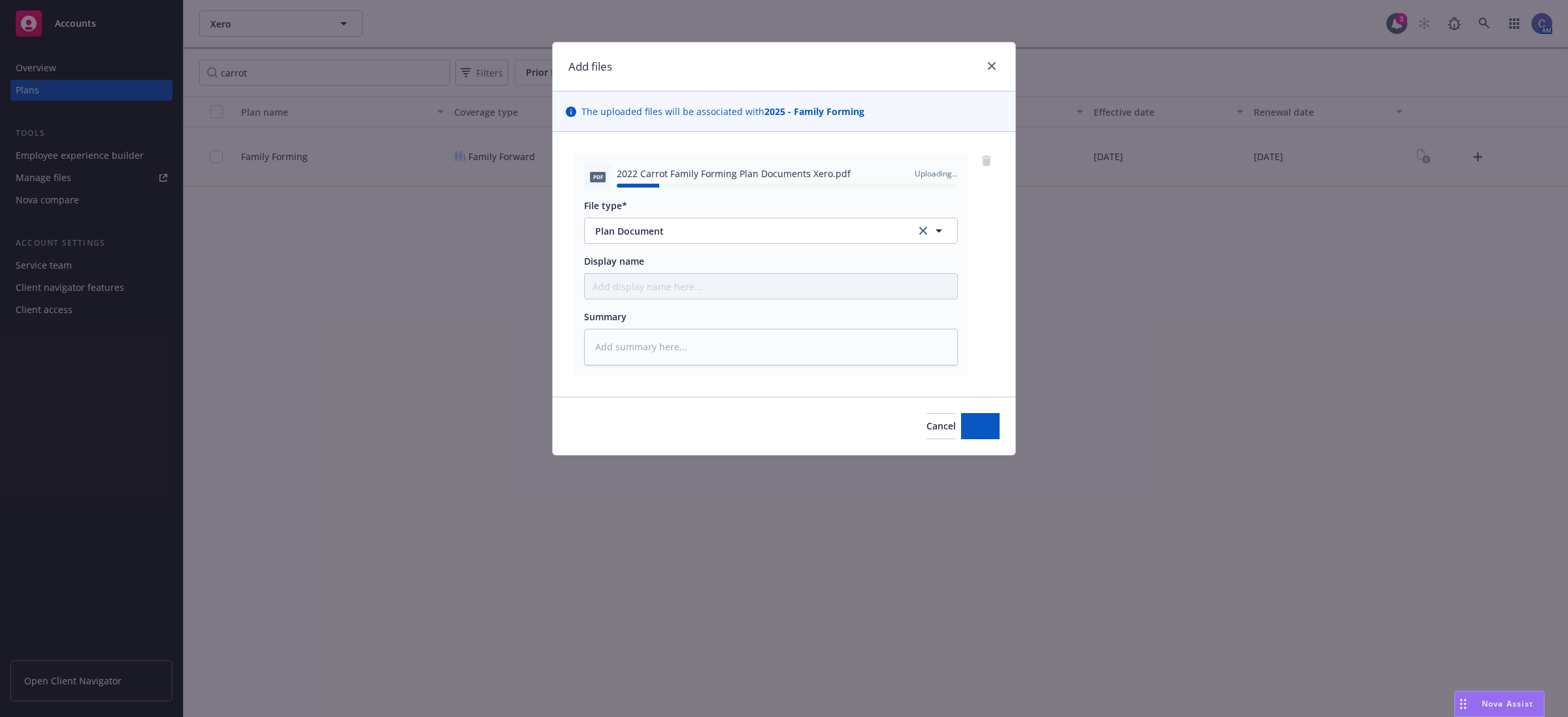
type textarea "x"
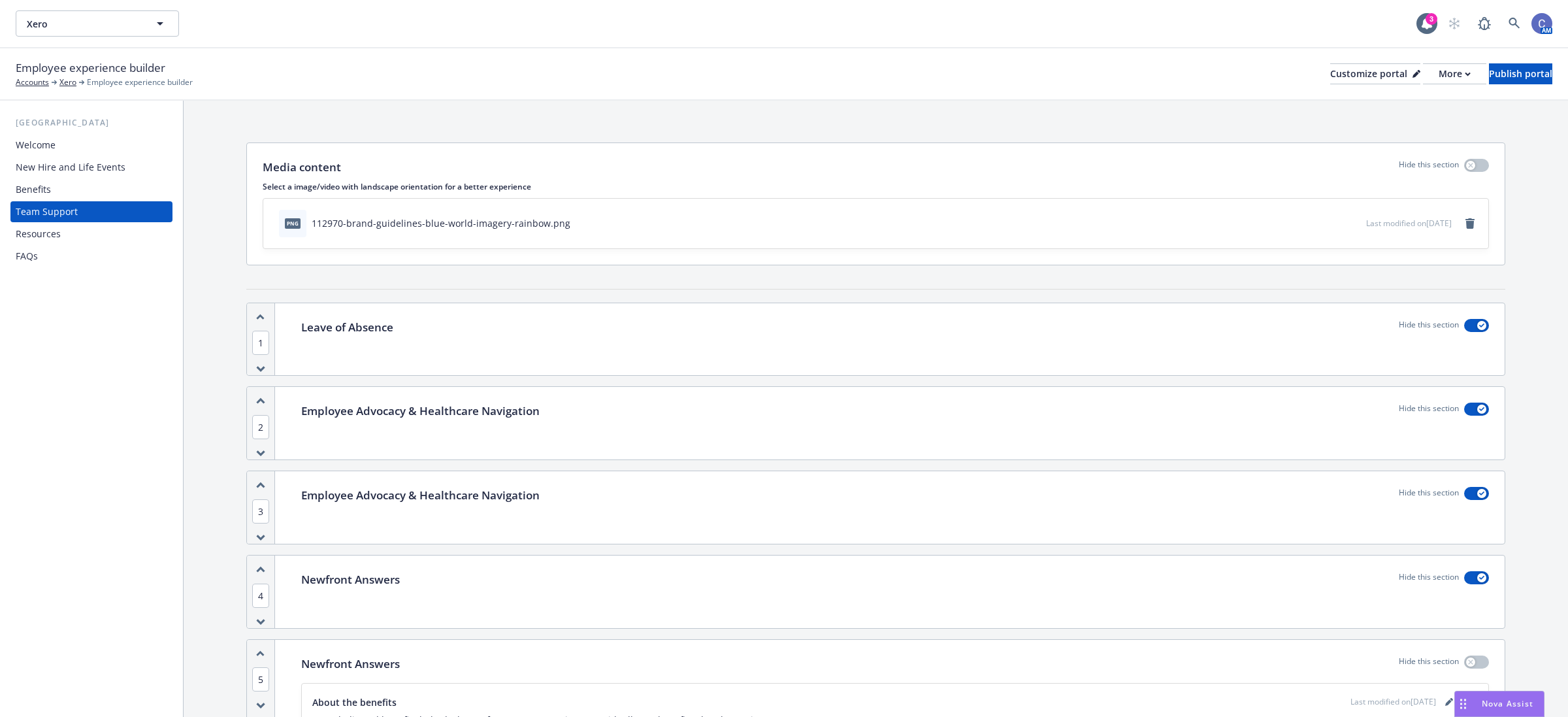
scroll to position [266, 0]
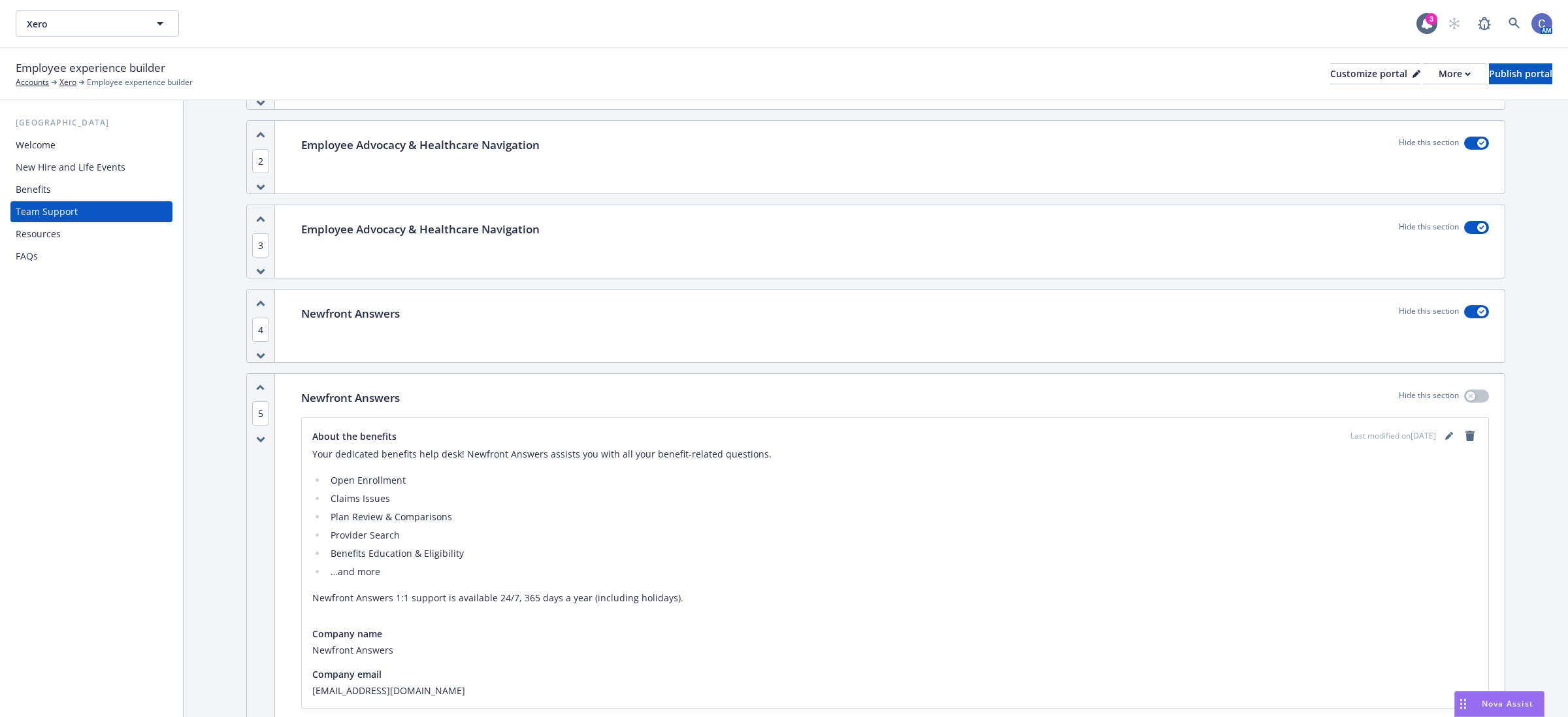
click at [36, 188] on div "Benefits" at bounding box center [34, 190] width 35 height 21
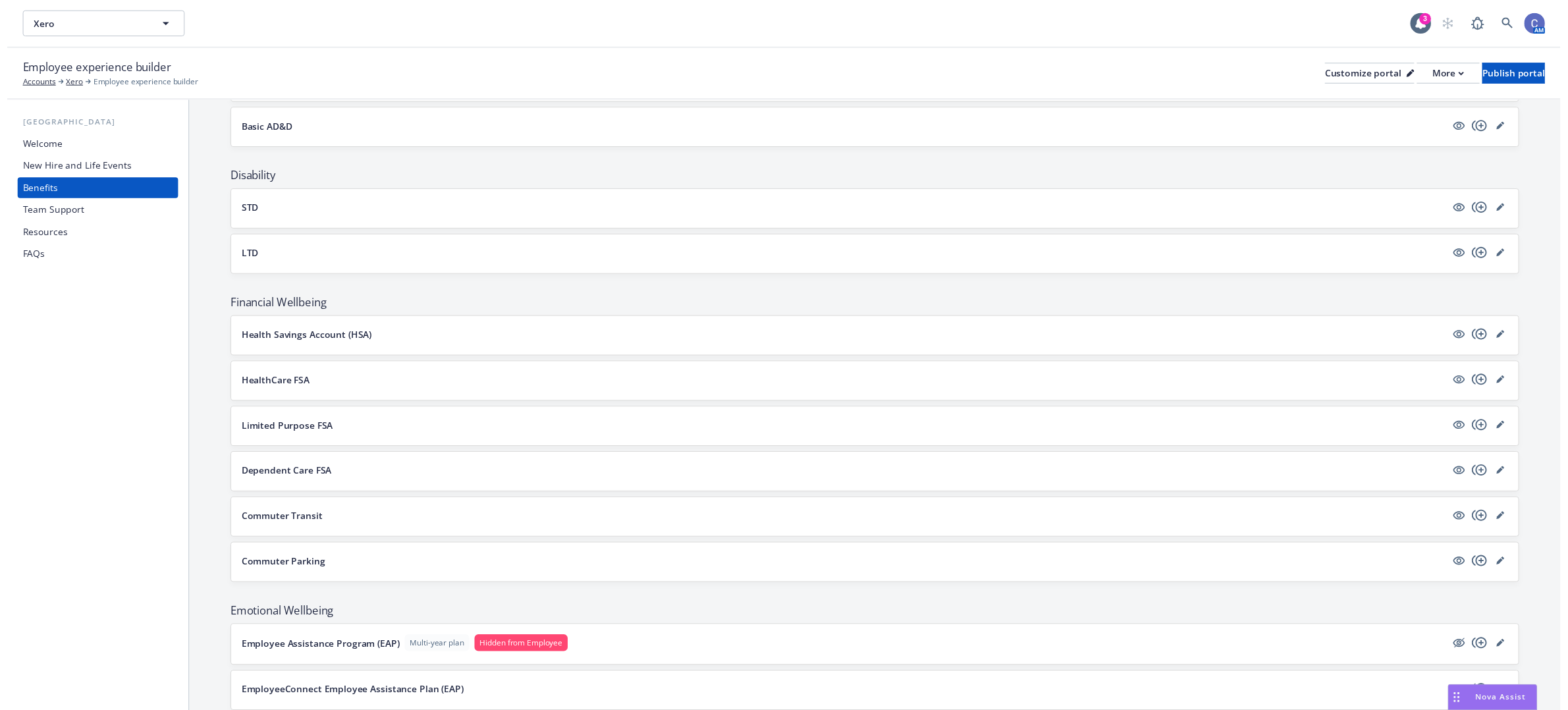
scroll to position [811, 0]
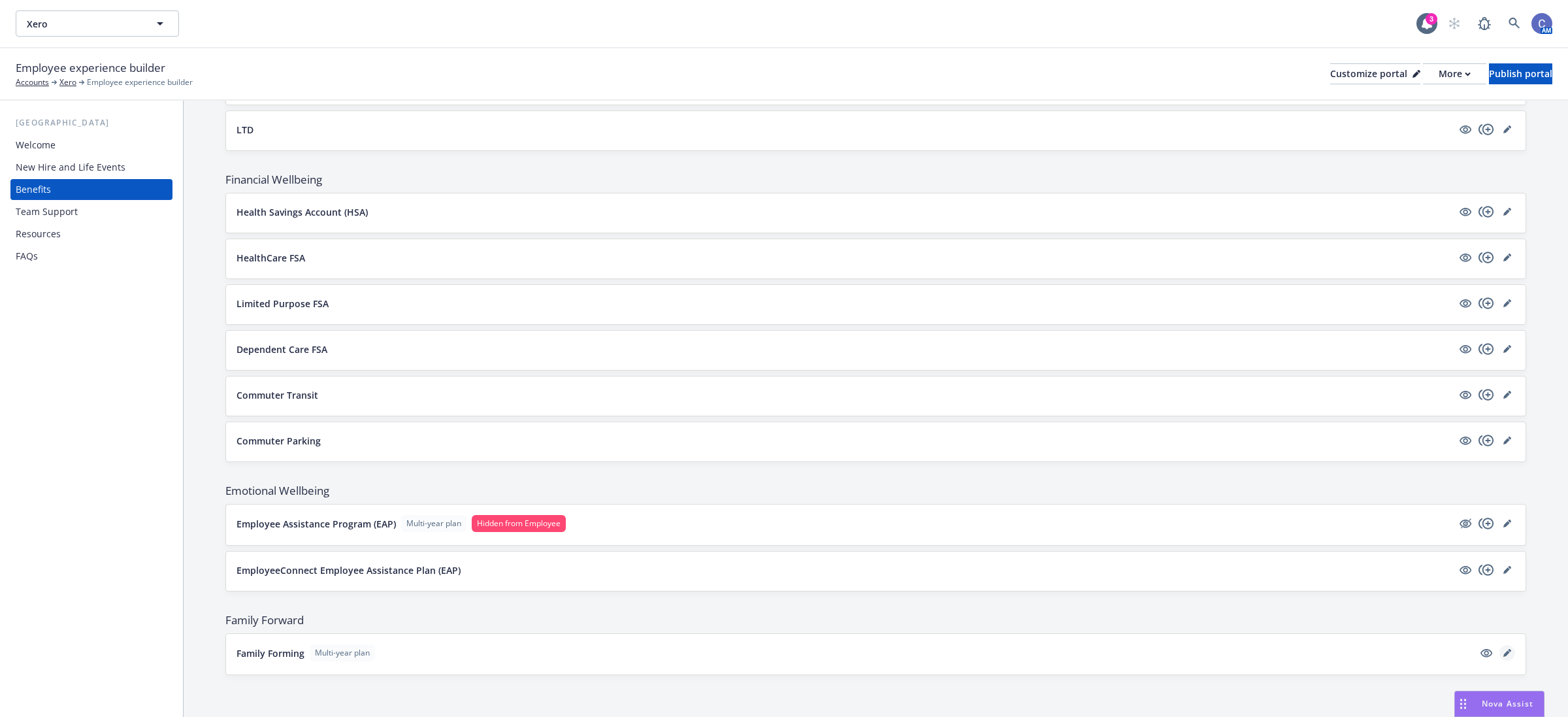
click at [1503, 650] on icon "editPencil" at bounding box center [1507, 652] width 8 height 8
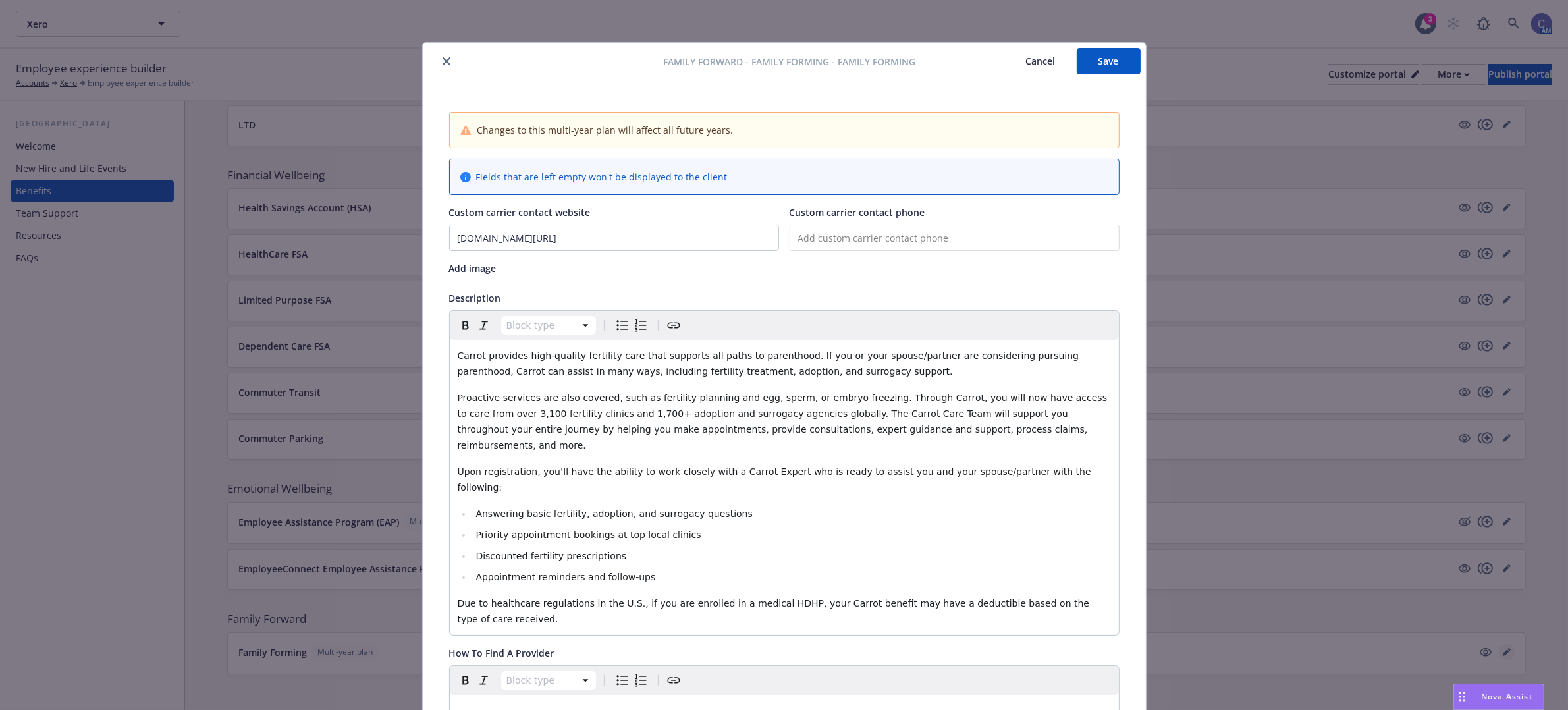
scroll to position [39, 0]
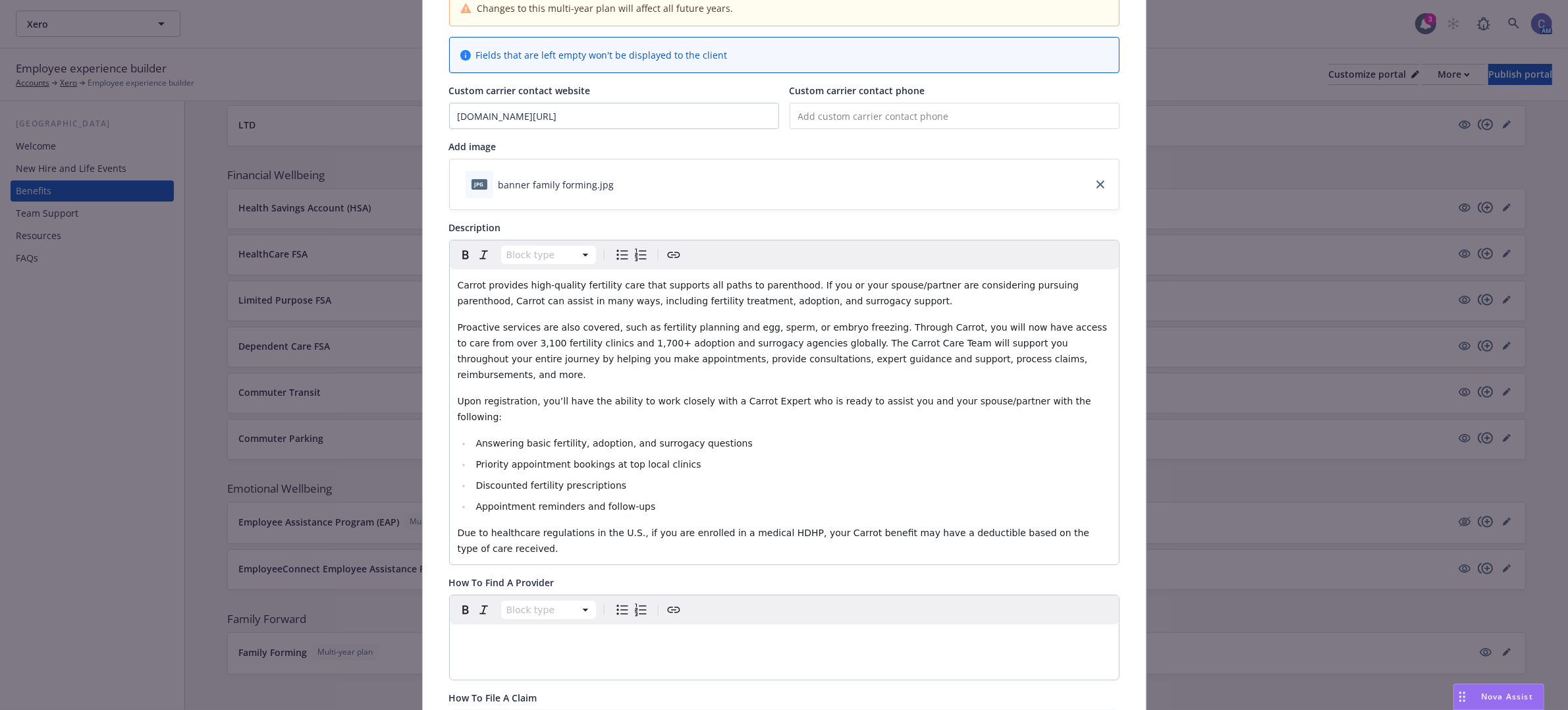
drag, startPoint x: 1049, startPoint y: 411, endPoint x: 1046, endPoint y: 400, distance: 11.4
click at [1049, 435] on li "Answering basic fertility, adoption, and surrogacy questions" at bounding box center [791, 444] width 638 height 16
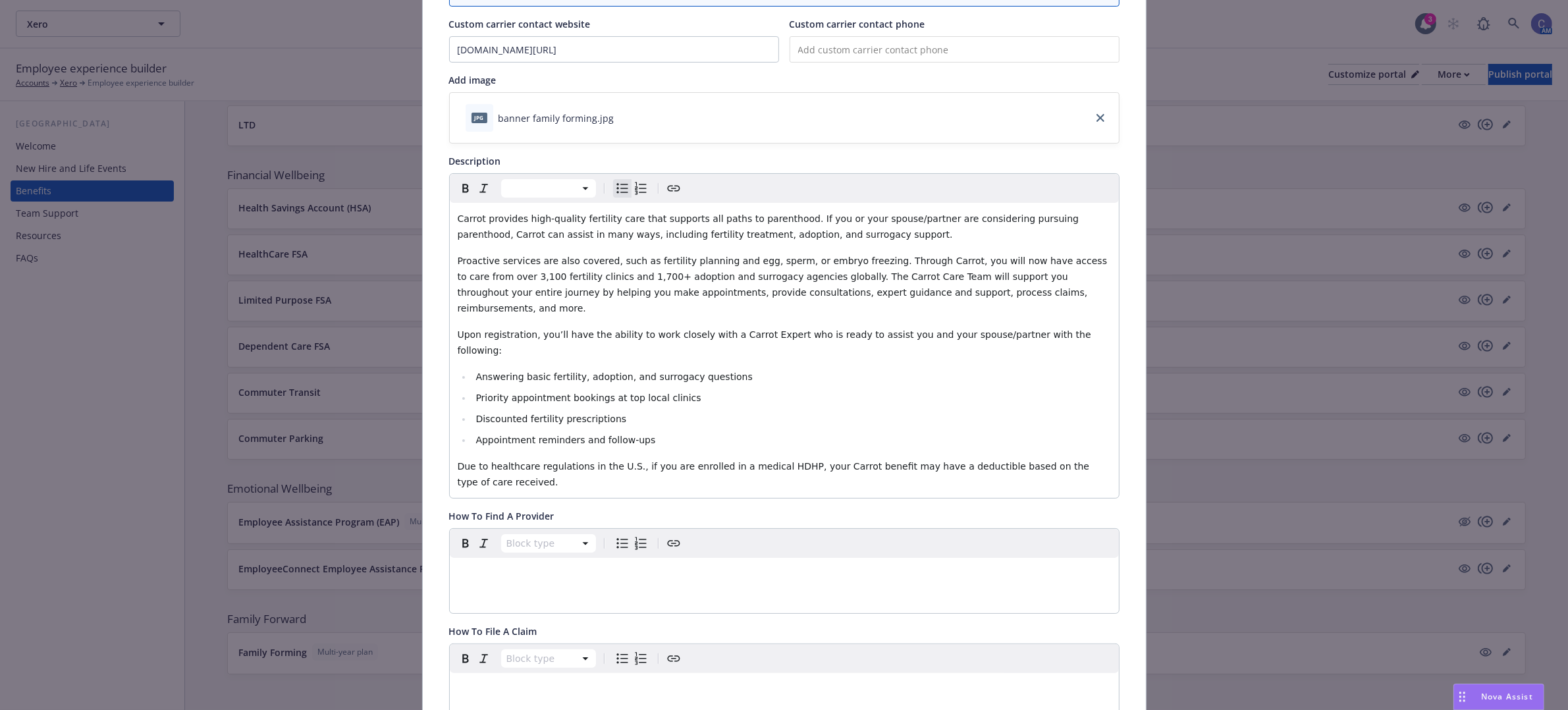
scroll to position [165, 0]
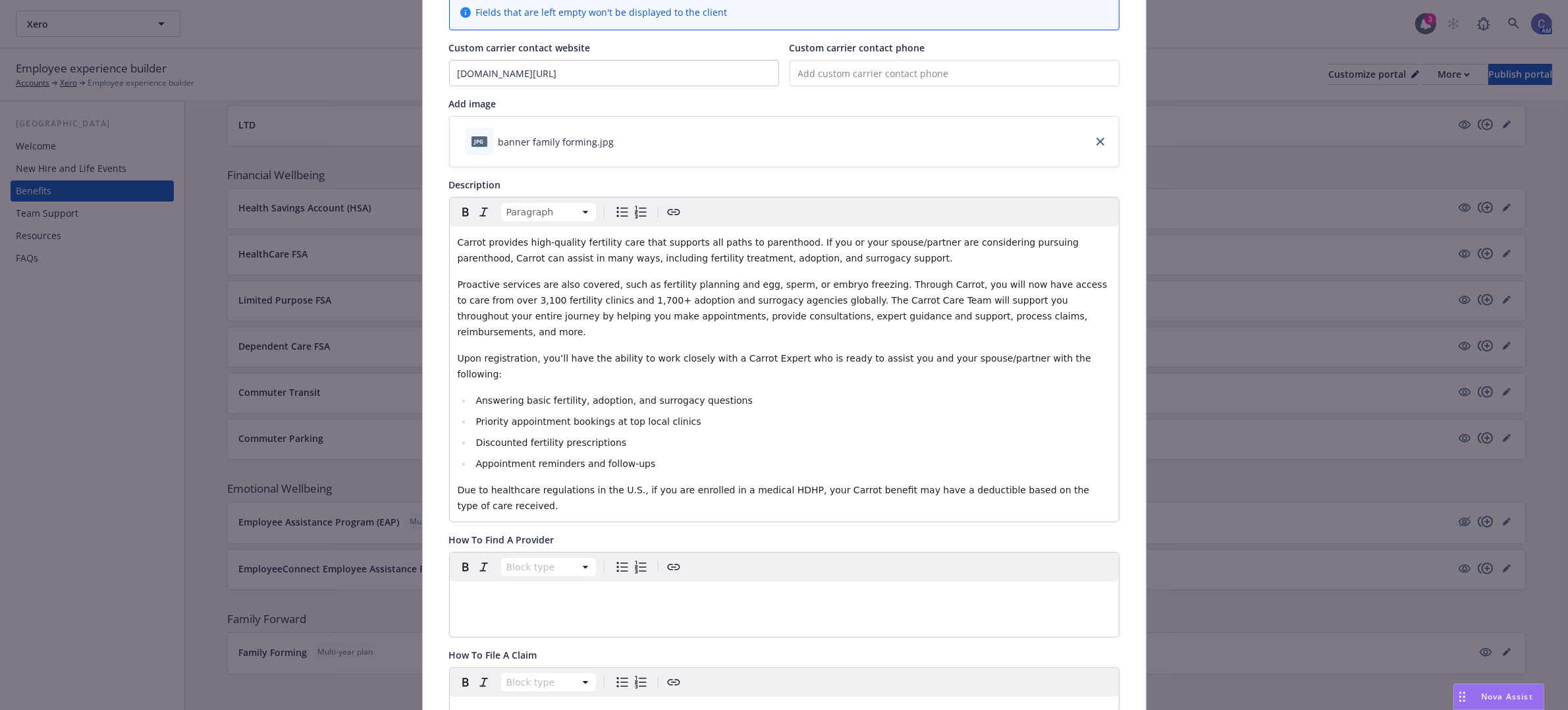
click at [935, 314] on p "Proactive services are also covered, such as fertility planning and egg, sperm,…" at bounding box center [784, 308] width 653 height 63
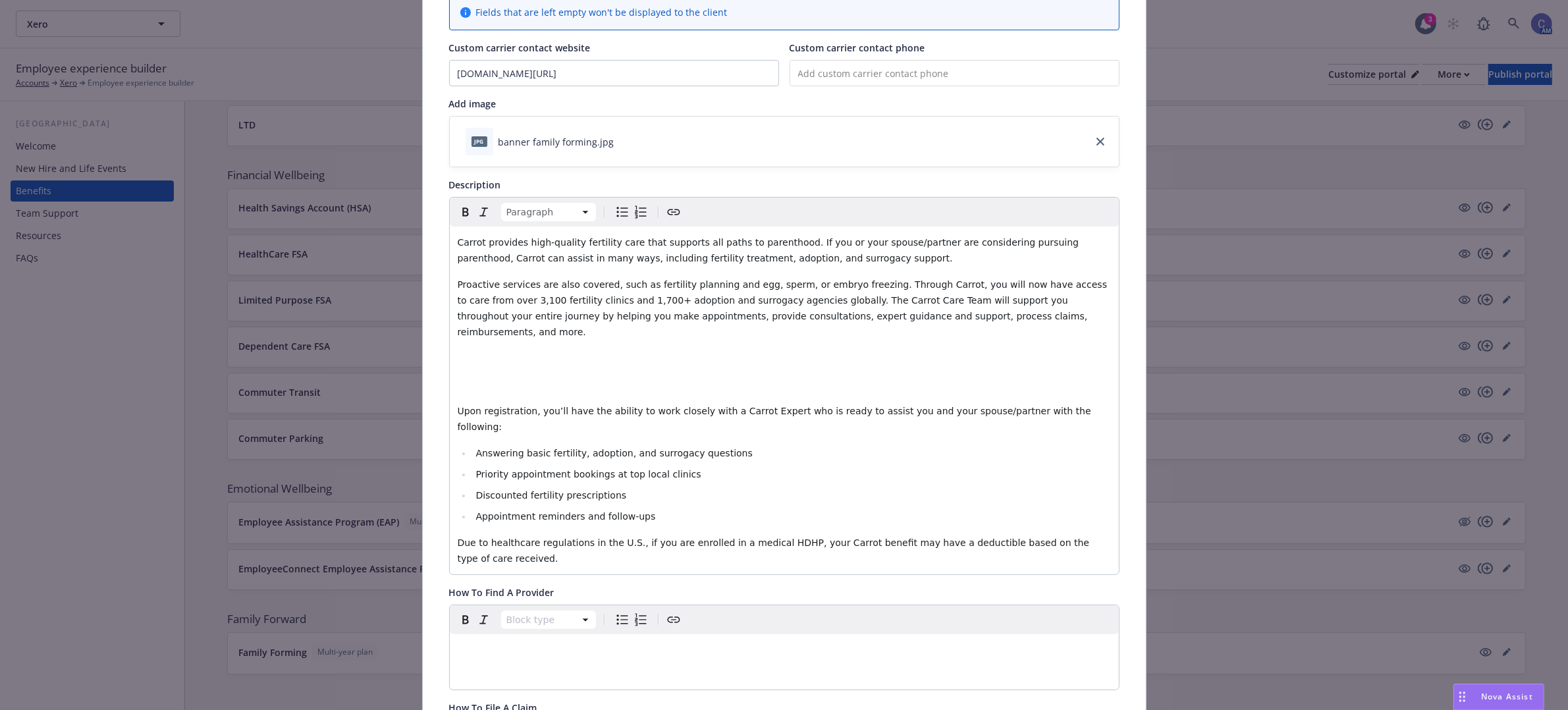
paste div "editable markdown"
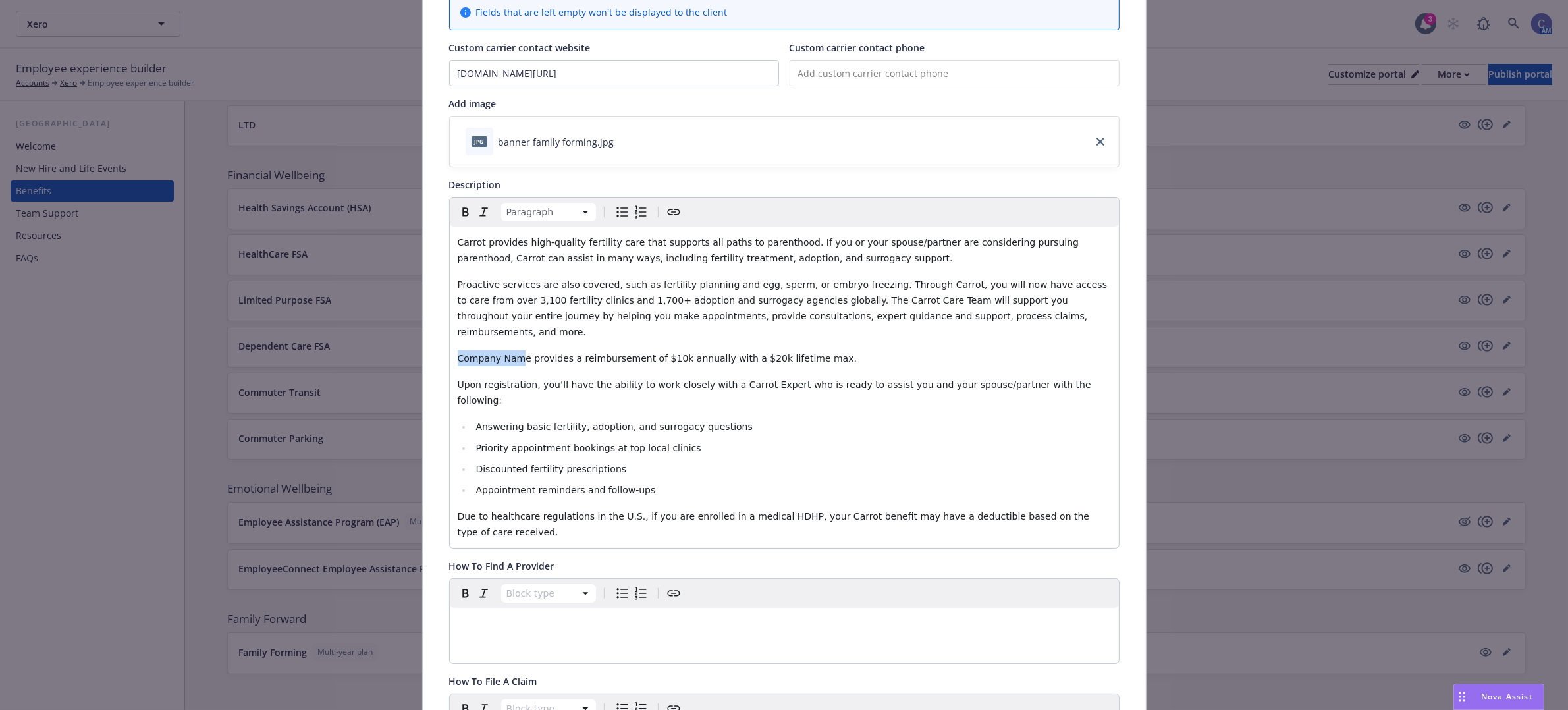
drag, startPoint x: 509, startPoint y: 342, endPoint x: 410, endPoint y: 338, distance: 99.1
click at [410, 338] on div "Family Forward - Family Forming - Family Forming Cancel Save Changes to this mu…" at bounding box center [784, 355] width 1568 height 710
click at [684, 353] on span "Xero provides a reimbursement of $10k annually with a $20k lifetime max." at bounding box center [630, 359] width 346 height 11
click at [644, 353] on span "Xero provides a reimbursement of $10k annually with a $10k lifetime max." at bounding box center [630, 359] width 346 height 11
drag, startPoint x: 679, startPoint y: 344, endPoint x: 594, endPoint y: 347, distance: 85.1
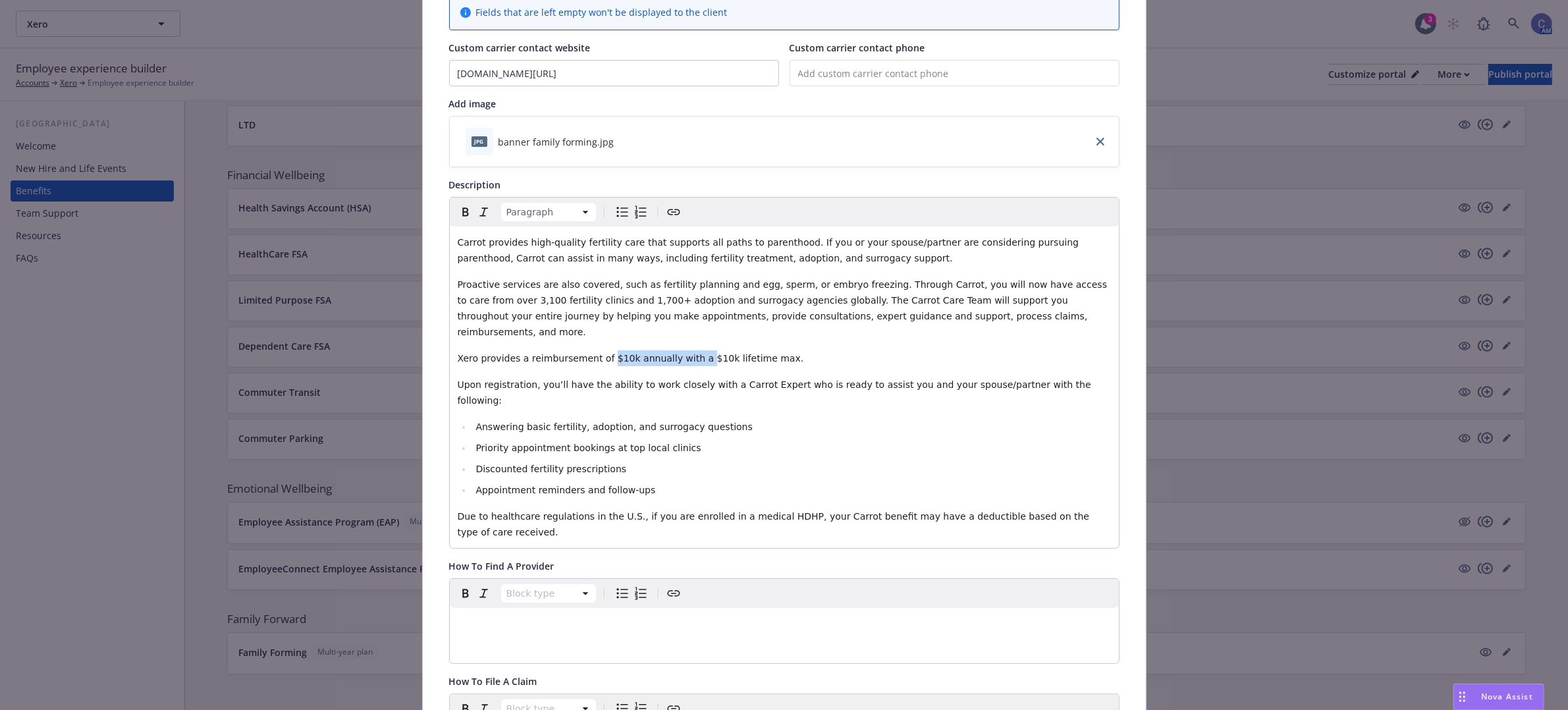
click at [594, 353] on span "Xero provides a reimbursement of $10k annually with a $10k lifetime max." at bounding box center [630, 359] width 346 height 11
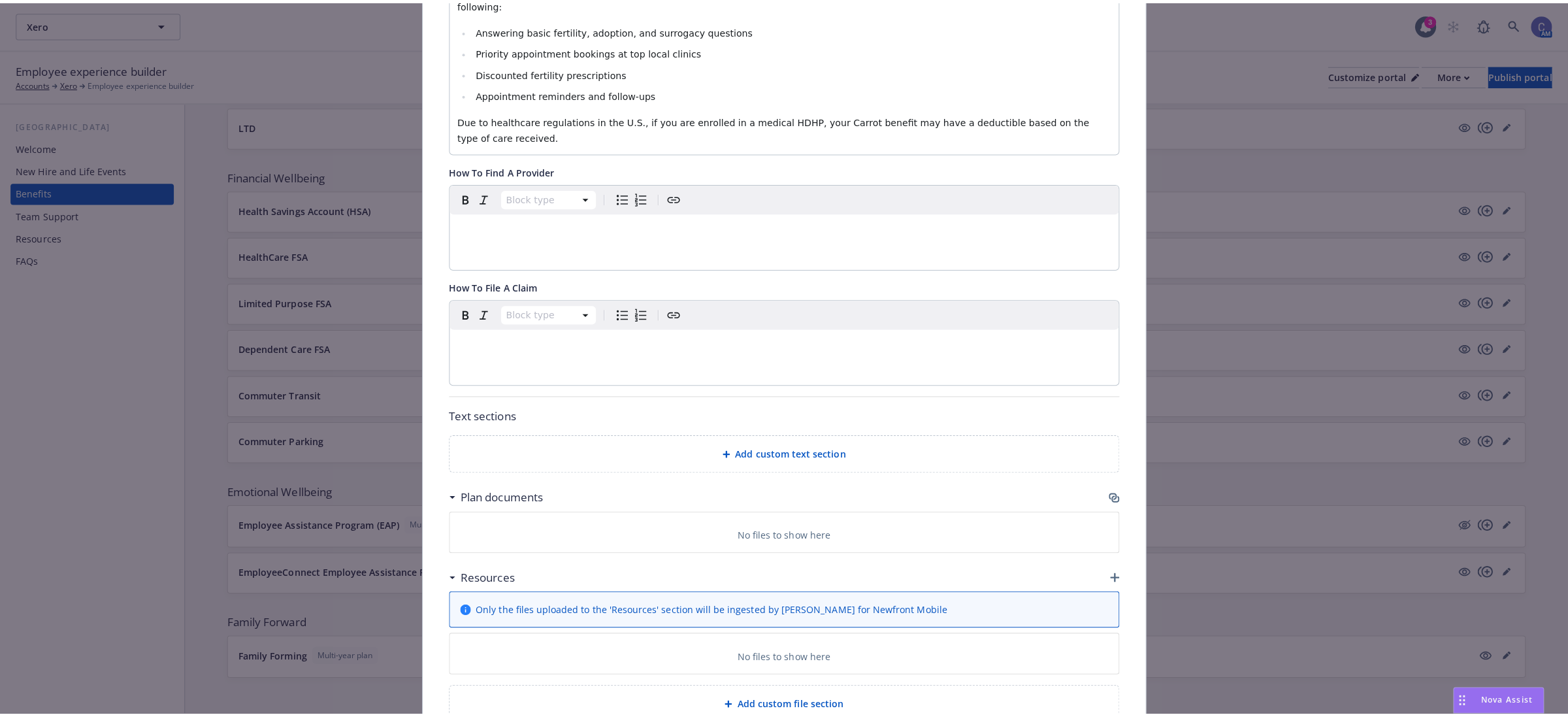
scroll to position [596, 0]
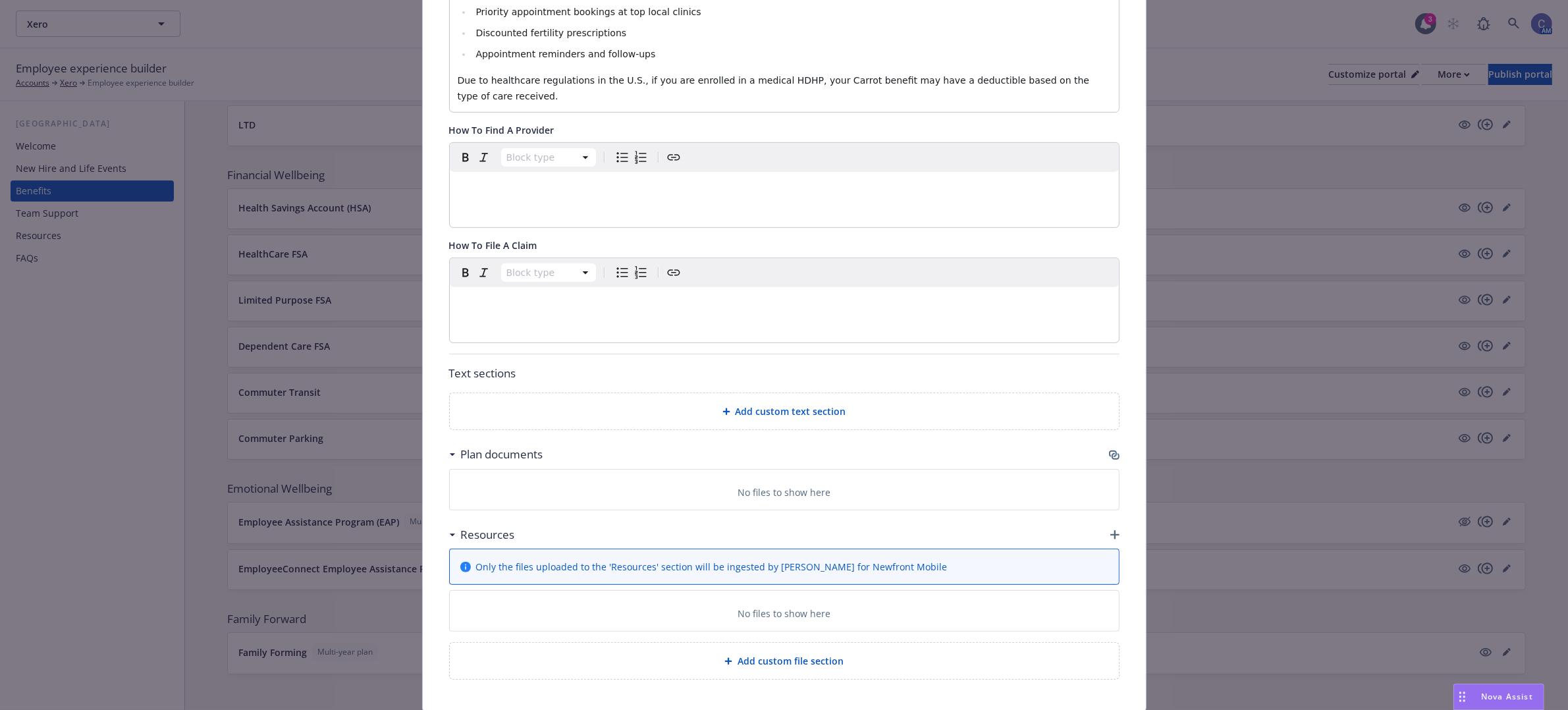
click at [1111, 453] on icon "button" at bounding box center [1115, 456] width 8 height 6
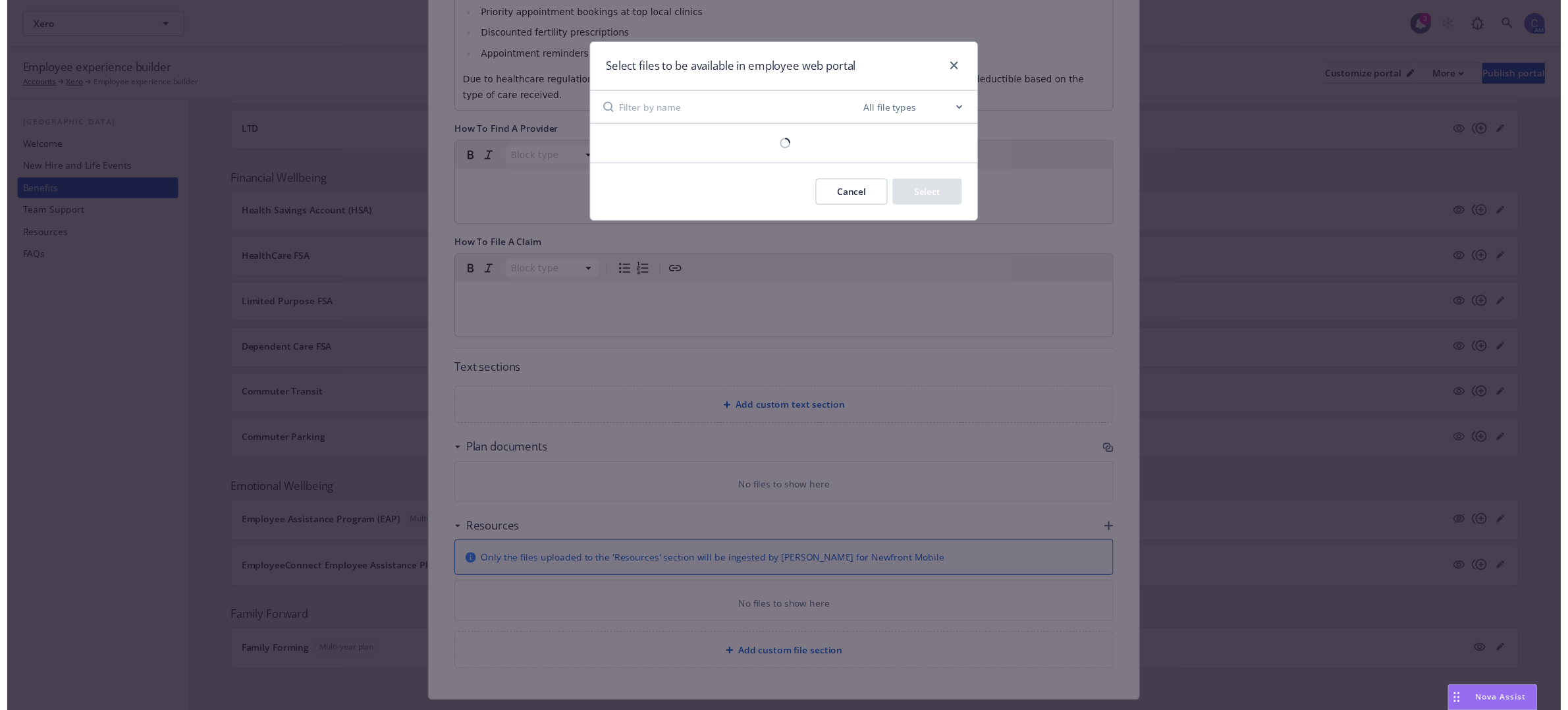
scroll to position [588, 0]
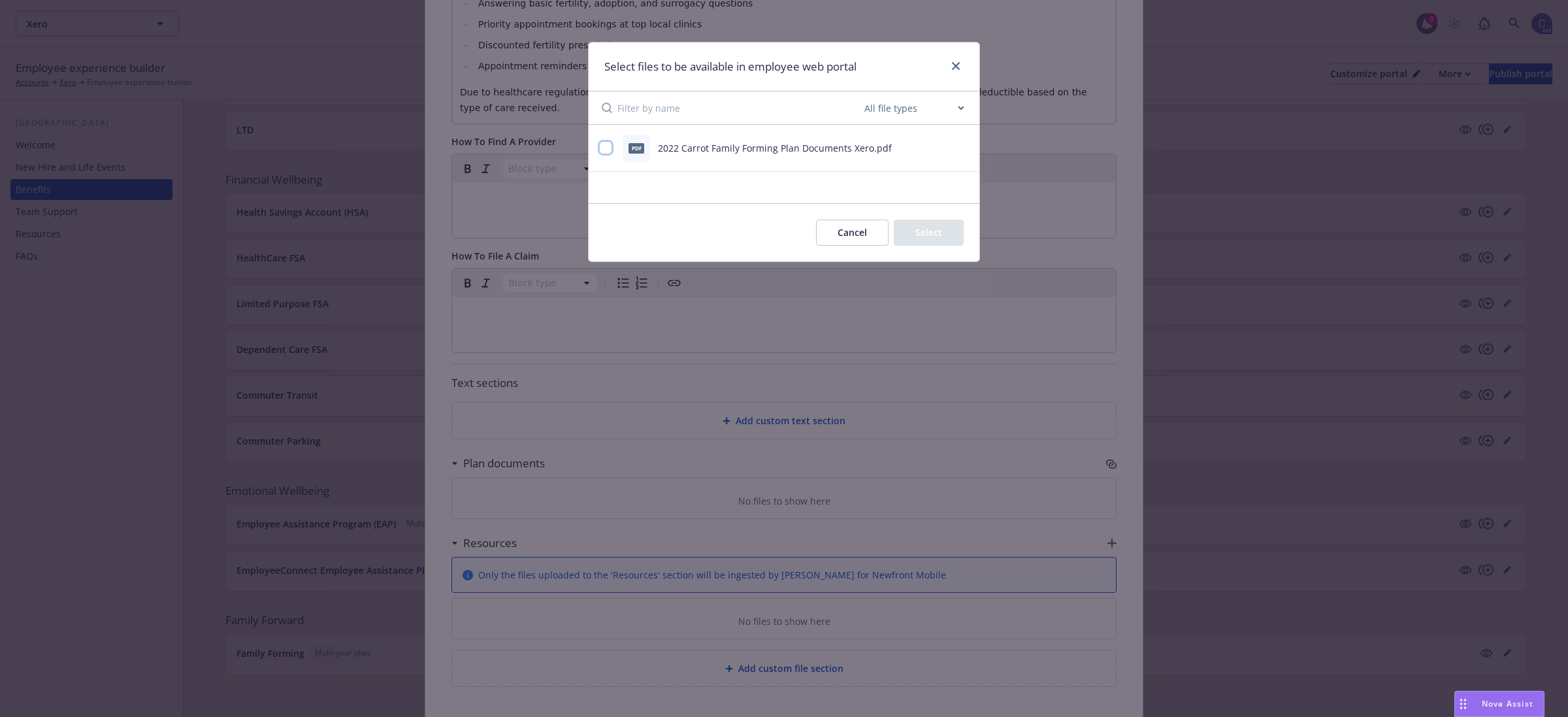
click at [606, 146] on input "checkbox" at bounding box center [605, 147] width 13 height 13
checkbox input "true"
drag, startPoint x: 921, startPoint y: 232, endPoint x: 929, endPoint y: 233, distance: 8.1
click at [921, 232] on button "Select 1 file" at bounding box center [916, 232] width 94 height 26
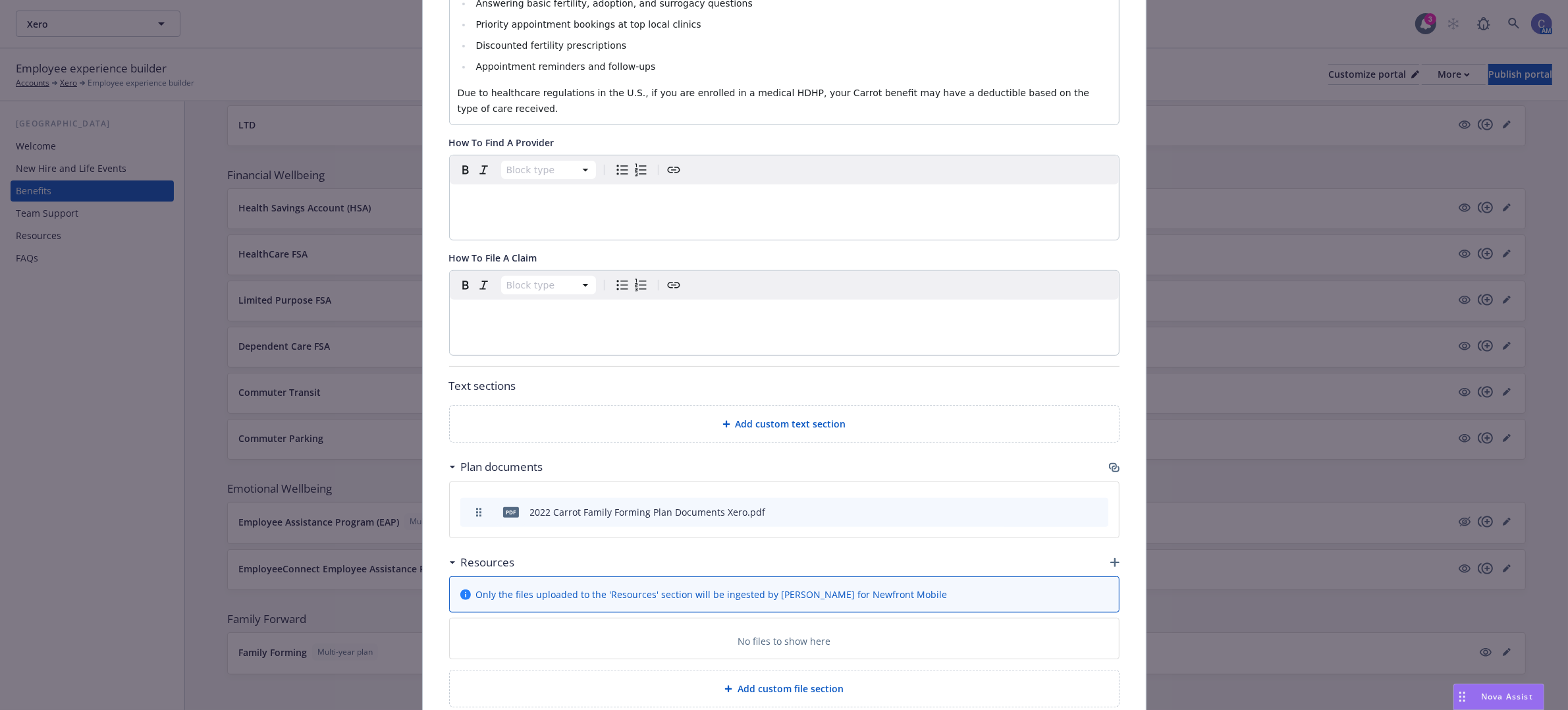
drag, startPoint x: 1110, startPoint y: 511, endPoint x: 1202, endPoint y: 551, distance: 100.3
click at [1110, 549] on div "Resources" at bounding box center [784, 562] width 670 height 28
click at [1110, 558] on icon "button" at bounding box center [1115, 562] width 9 height 9
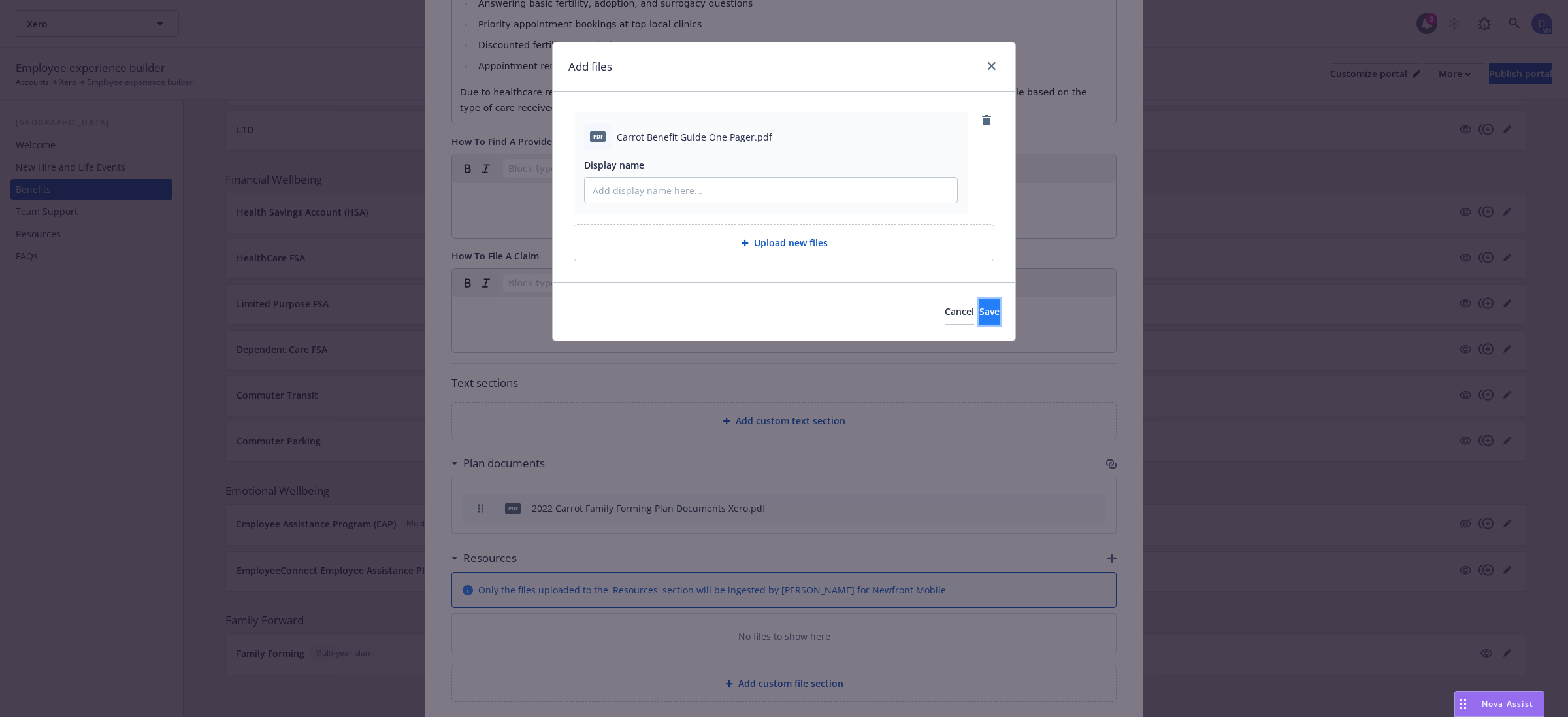
click at [979, 309] on span "Save" at bounding box center [989, 311] width 20 height 12
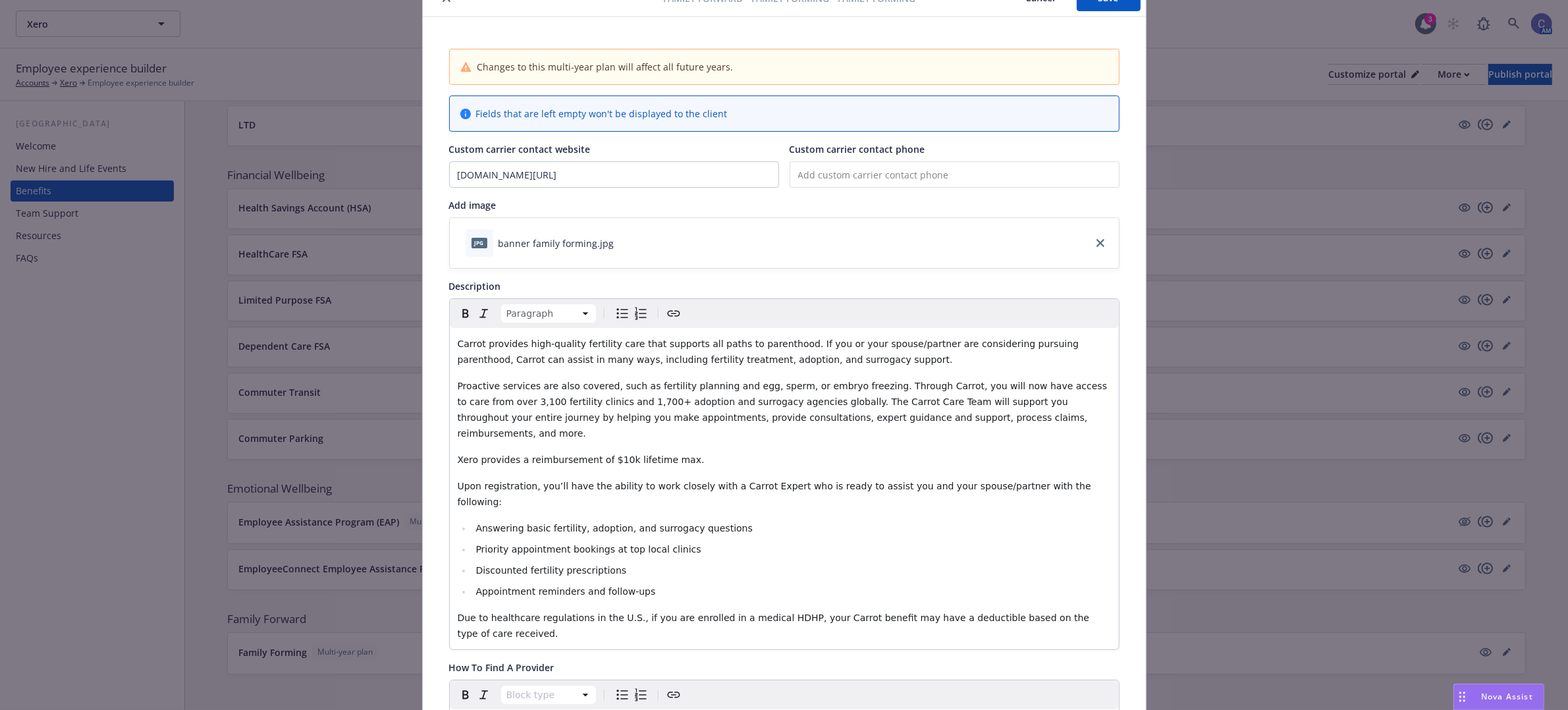
scroll to position [0, 0]
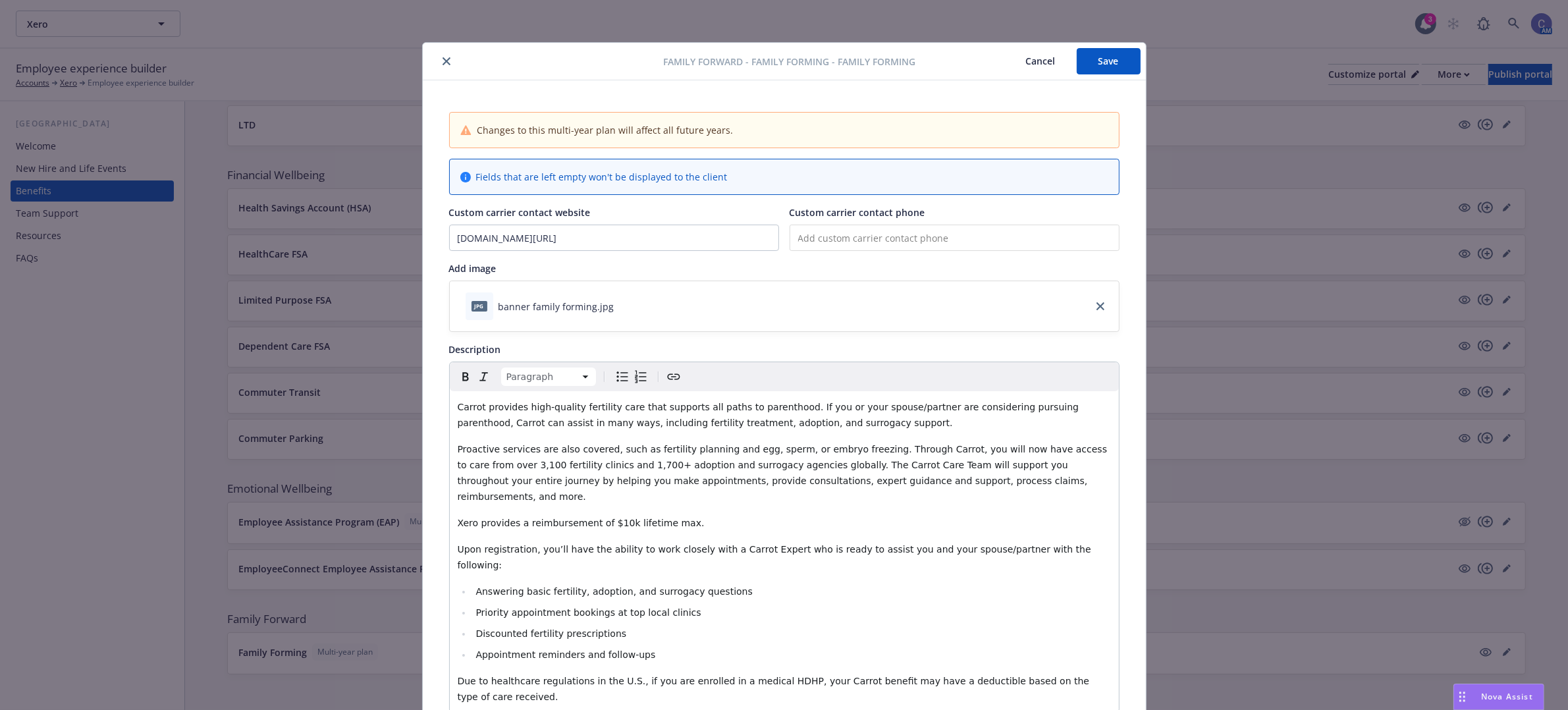
drag, startPoint x: 876, startPoint y: 239, endPoint x: 859, endPoint y: 245, distance: 18.0
click at [876, 239] on input "tel" at bounding box center [954, 237] width 330 height 26
type input "(888) 817-9040"
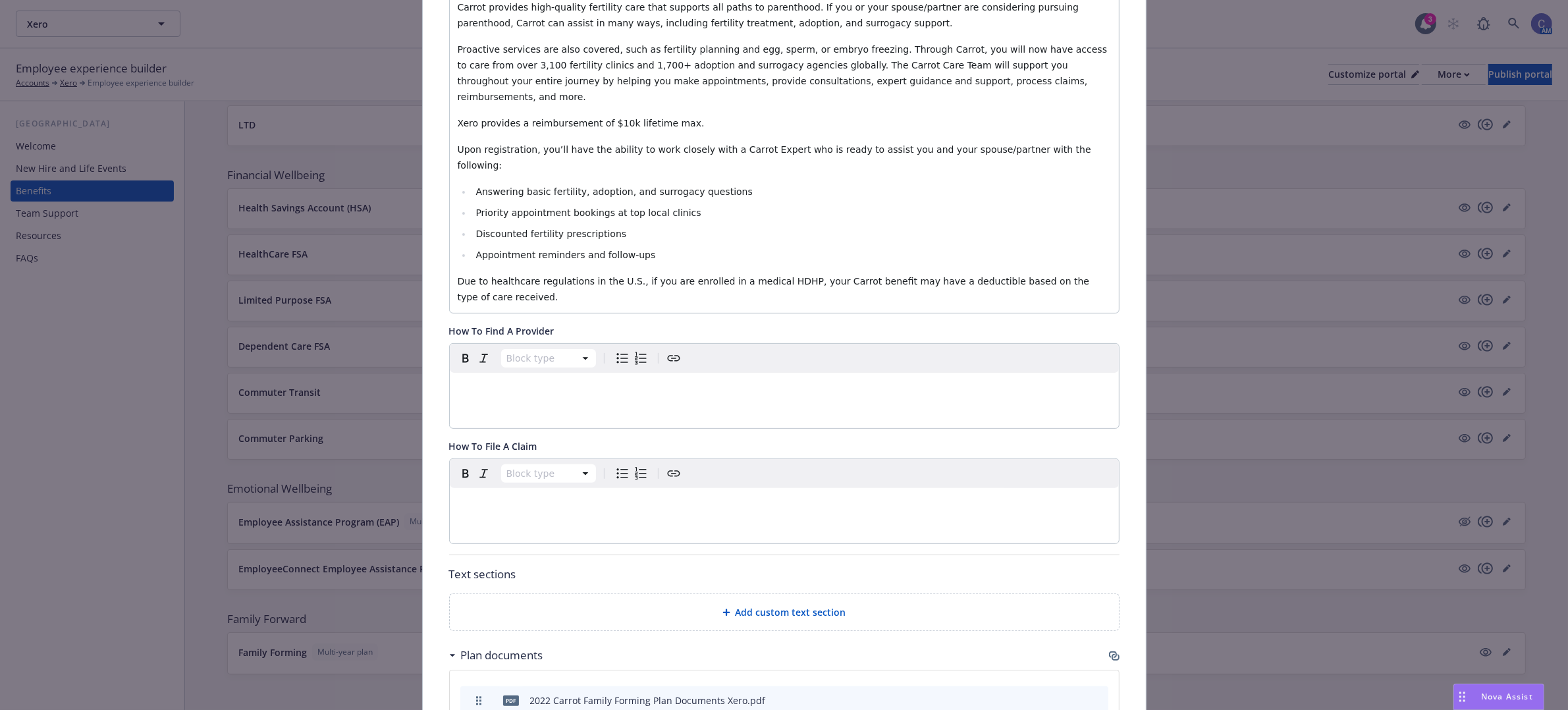
scroll to position [411, 0]
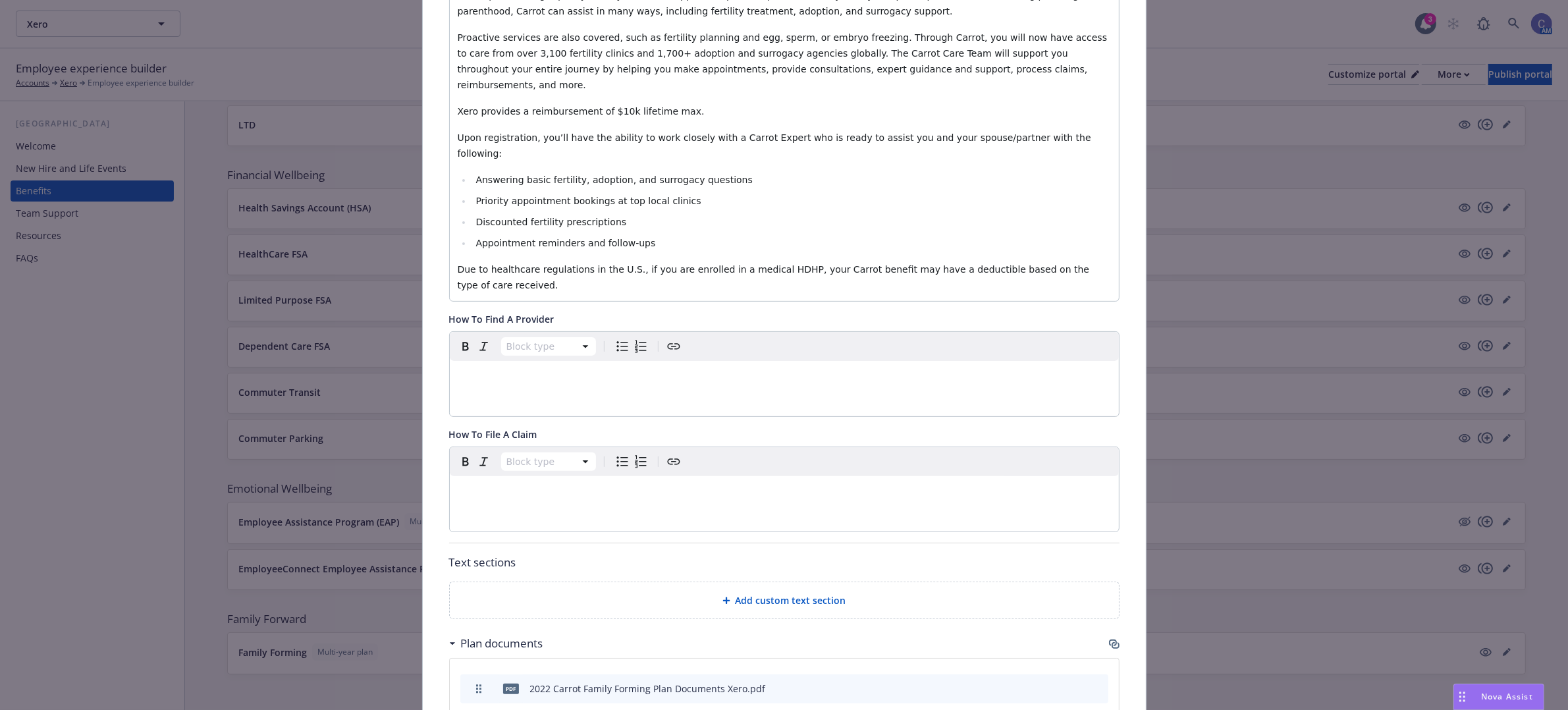
click at [759, 594] on span "Add custom text section" at bounding box center [791, 600] width 111 height 13
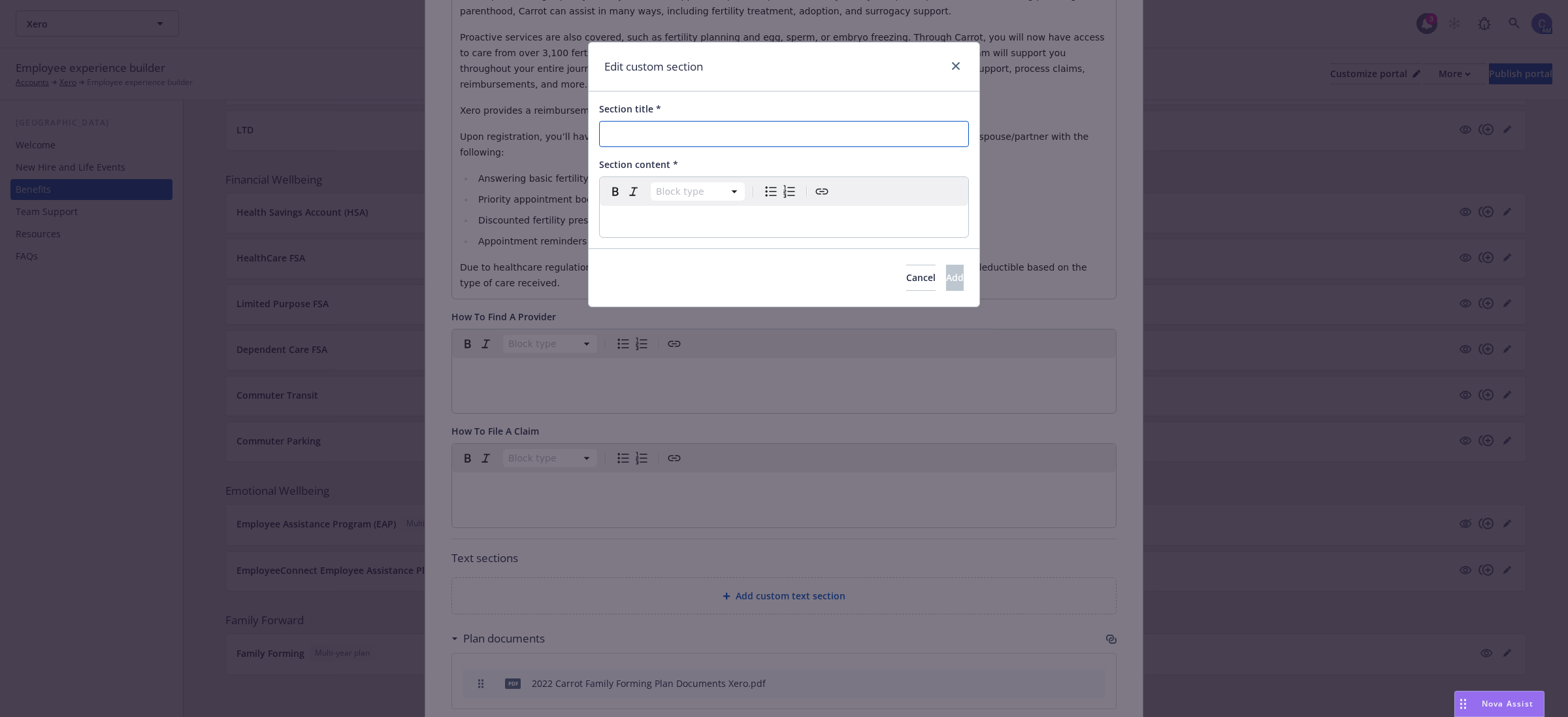
click at [680, 144] on input "Section title *" at bounding box center [783, 133] width 370 height 26
type input "Care Navigation for Members"
select select "paragraph"
click at [758, 212] on div "editable markdown" at bounding box center [783, 221] width 368 height 31
click at [835, 226] on p "https://www.get-carrot.com/employee-support" at bounding box center [784, 222] width 353 height 16
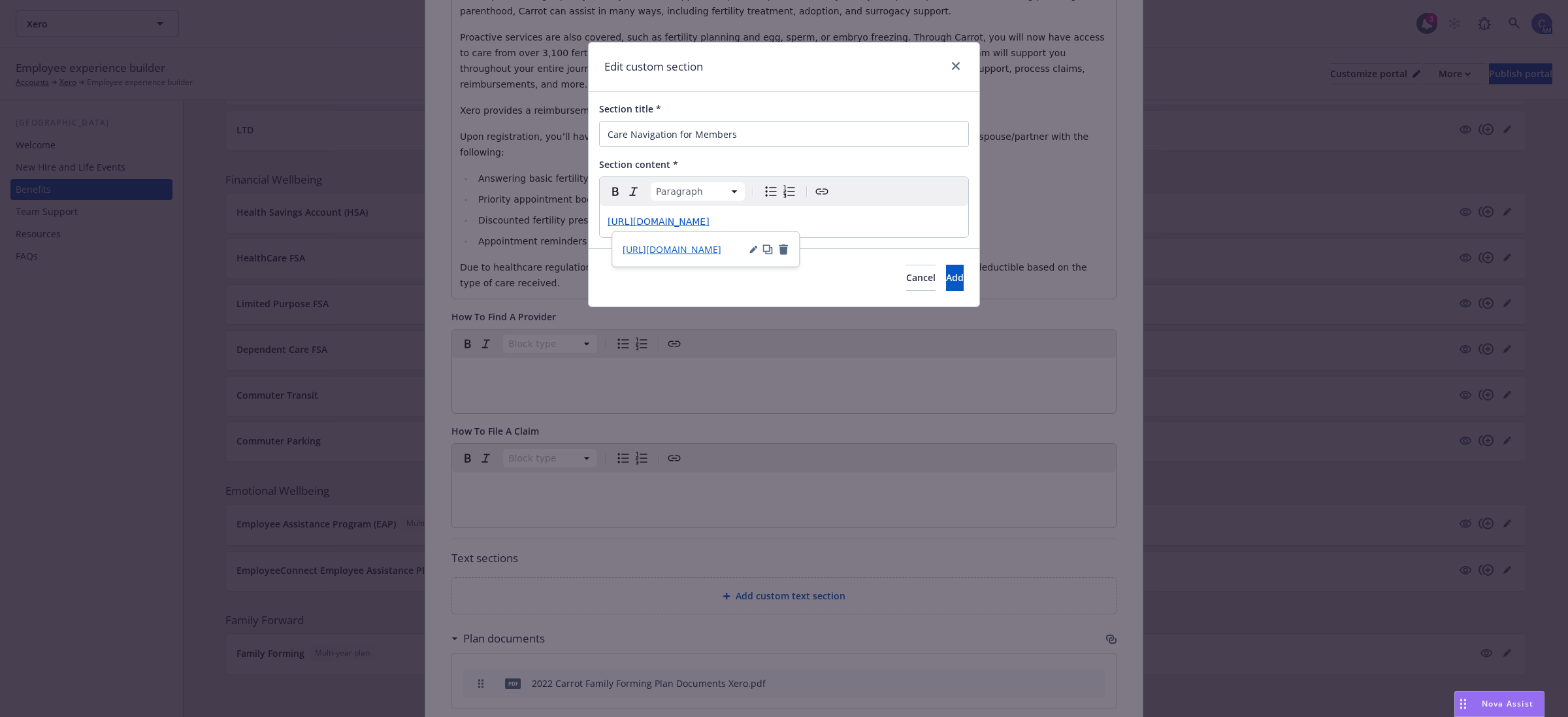
drag, startPoint x: 835, startPoint y: 226, endPoint x: 309, endPoint y: 221, distance: 526.0
click at [308, 222] on div "Edit custom section Section title * Care Navigation for Members Section content…" at bounding box center [784, 358] width 1568 height 717
select select
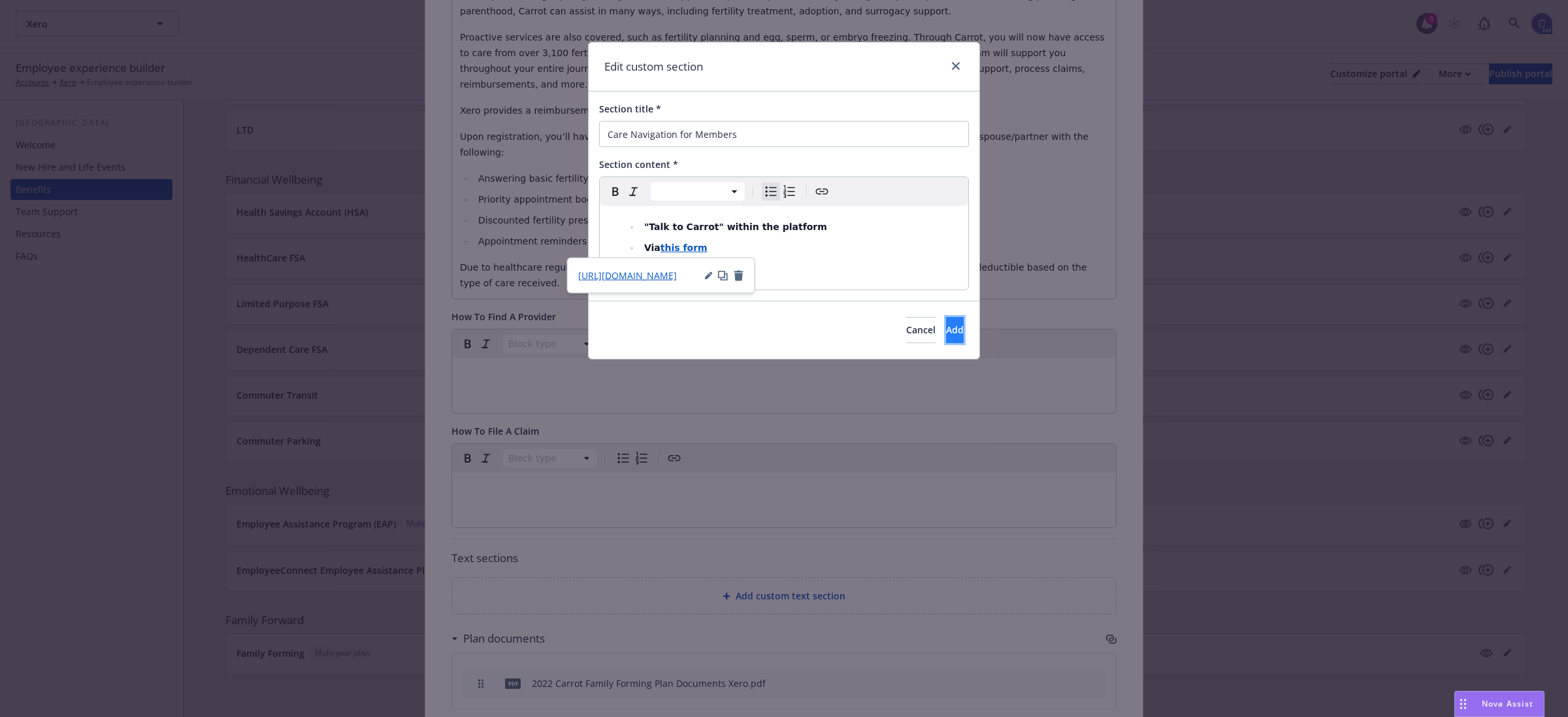
click at [946, 336] on span "Add" at bounding box center [955, 330] width 18 height 12
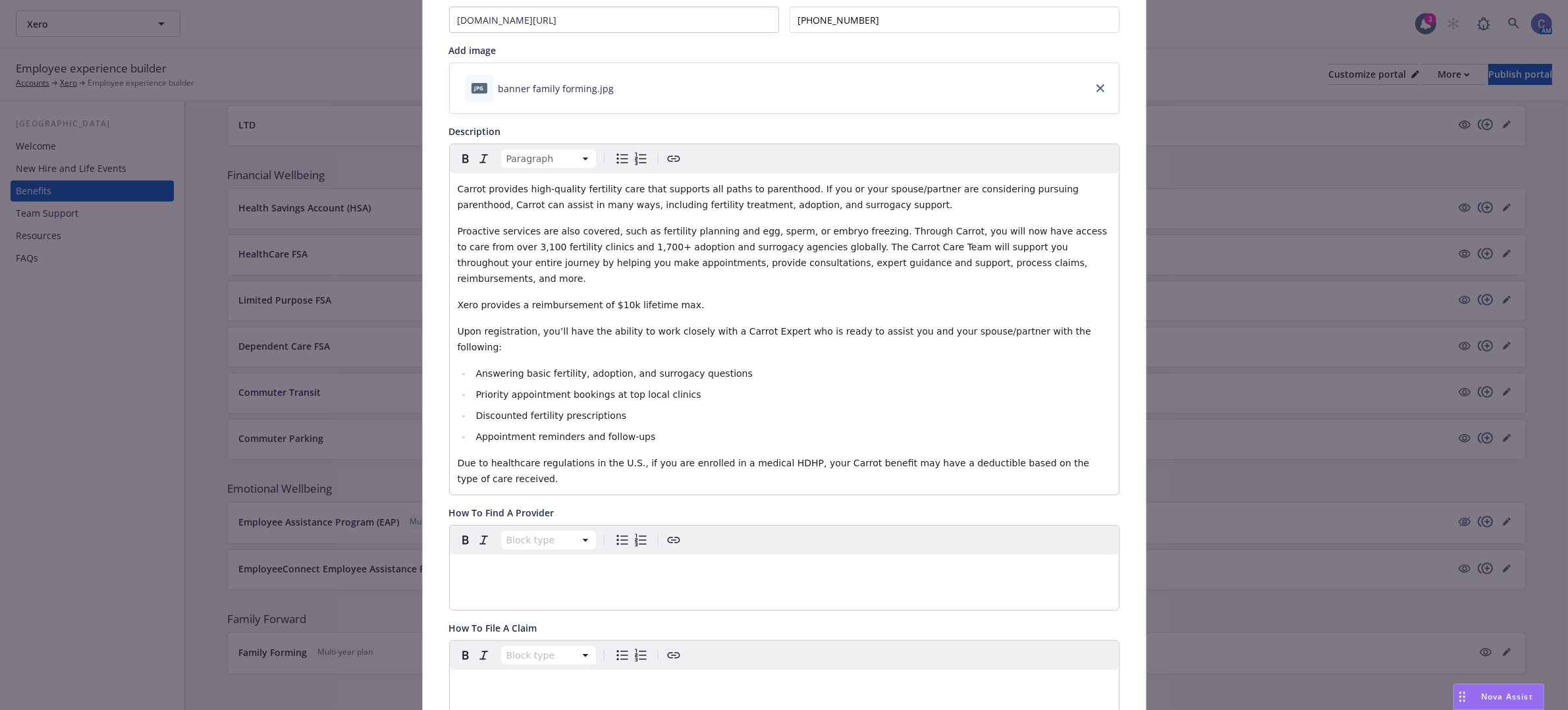
scroll to position [247, 0]
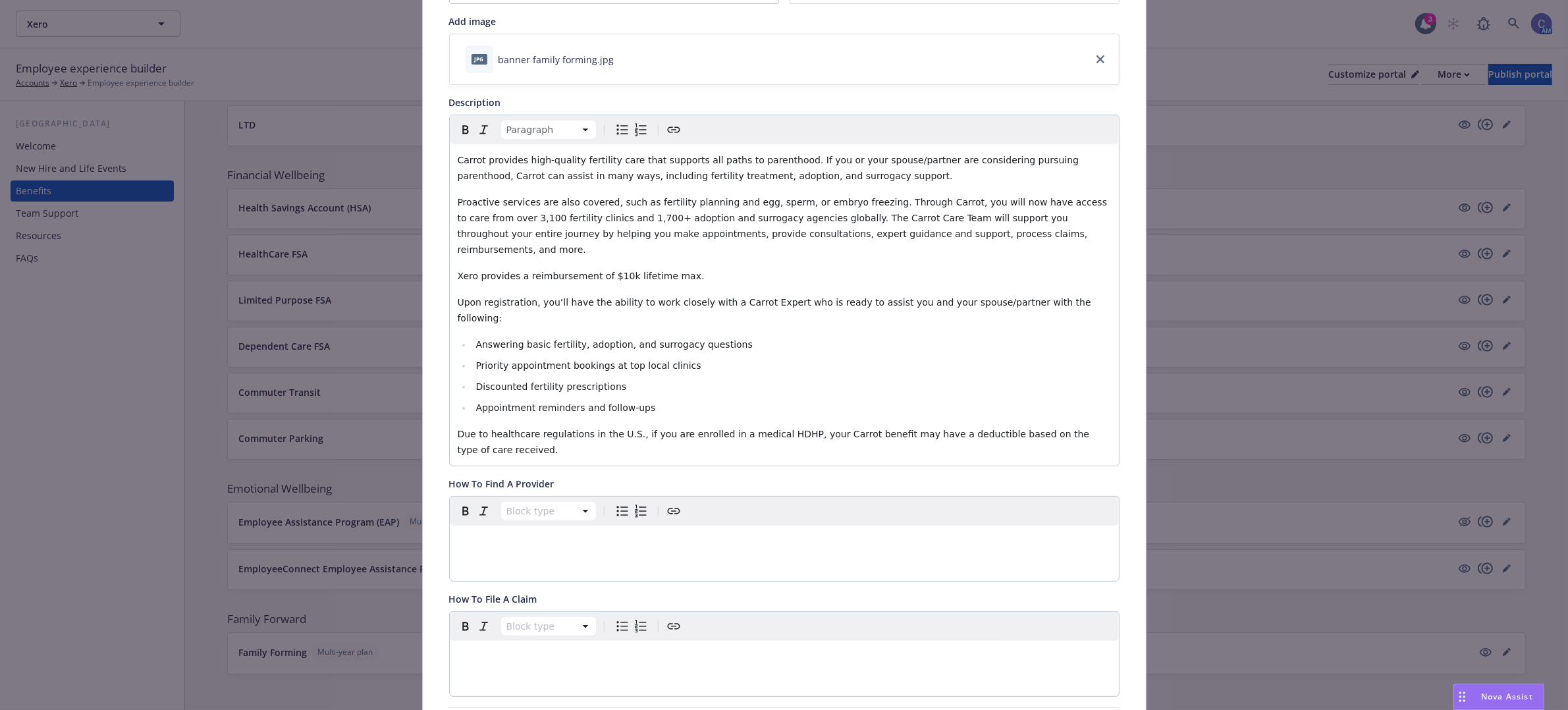
drag, startPoint x: 662, startPoint y: 258, endPoint x: 692, endPoint y: 265, distance: 30.8
click at [662, 271] on span "Xero provides a reimbursement of $10k lifetime max." at bounding box center [581, 276] width 247 height 11
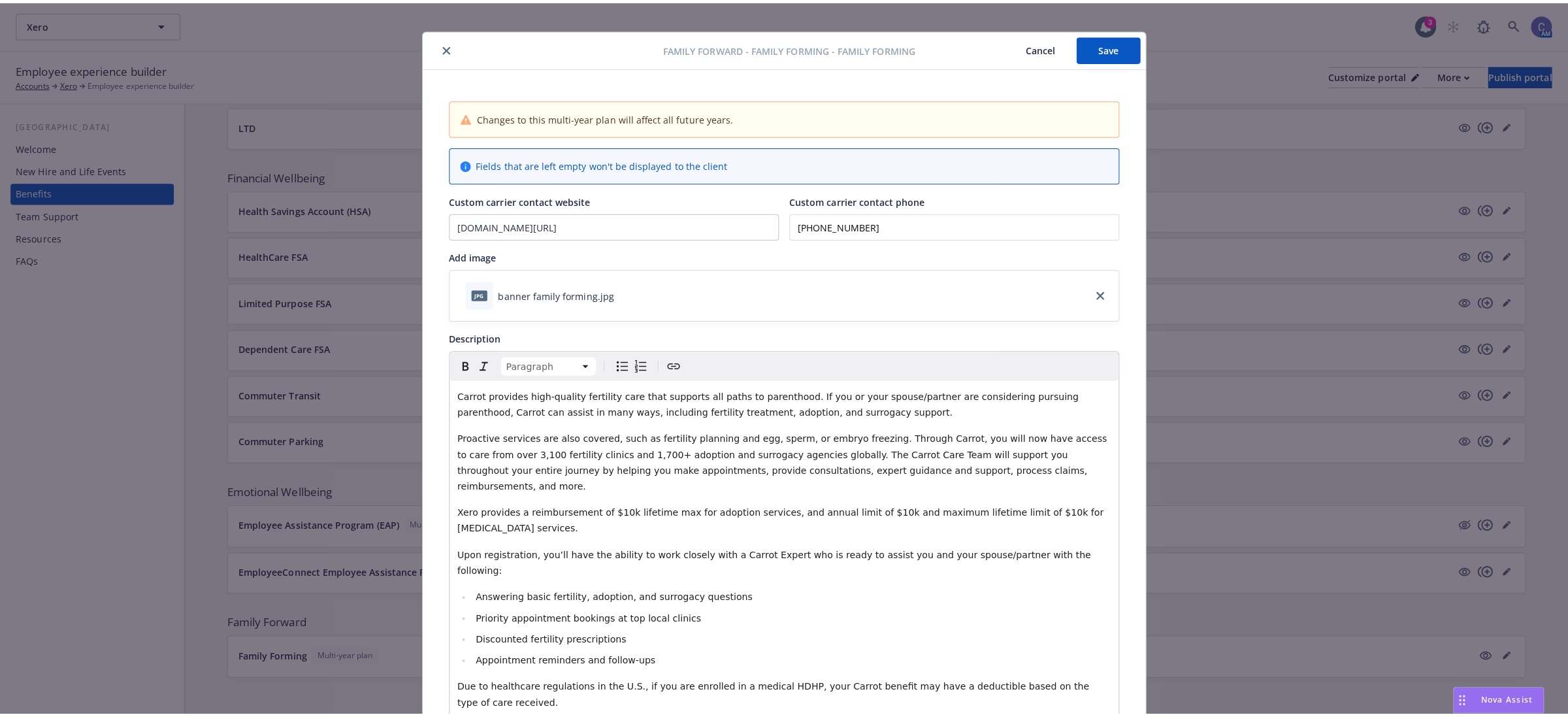
scroll to position [0, 0]
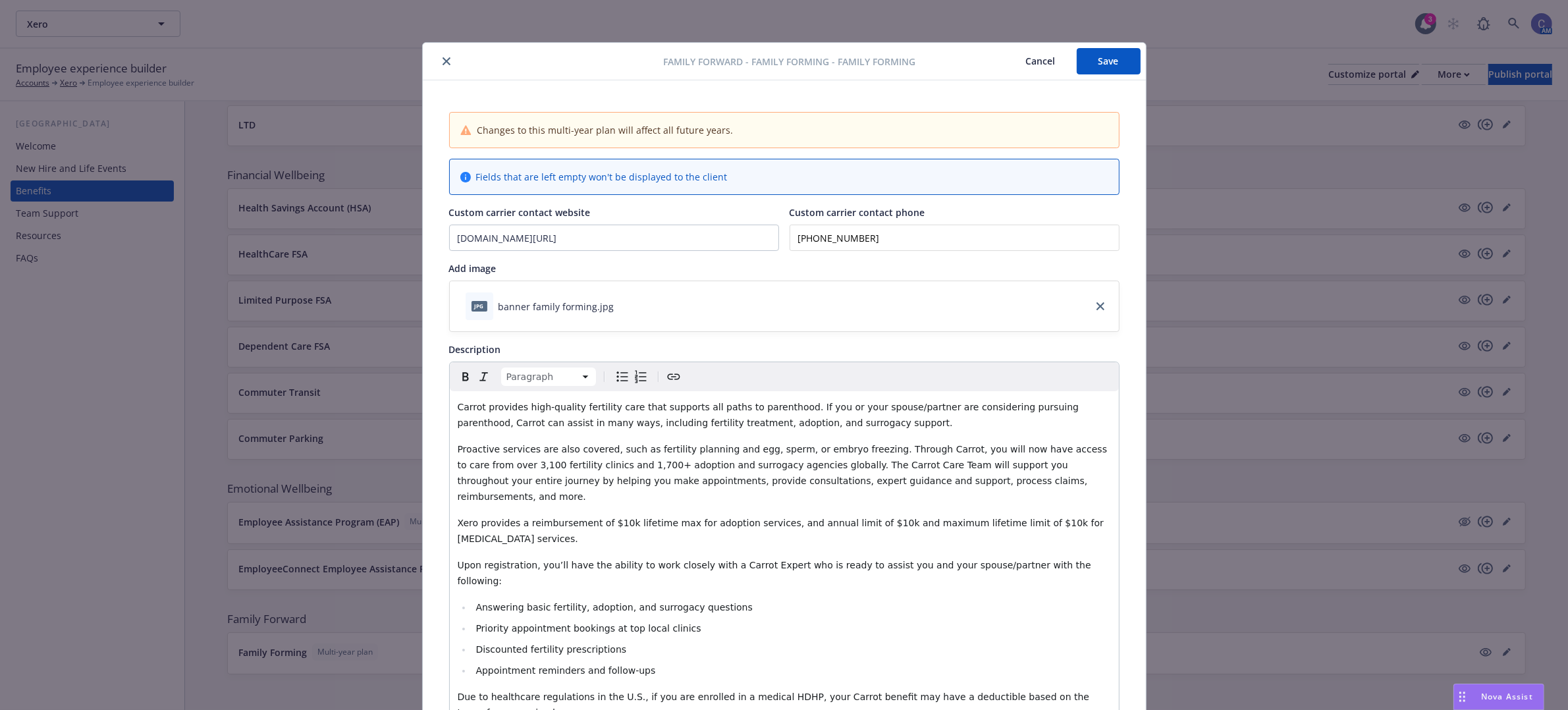
click at [1100, 64] on button "Save" at bounding box center [1108, 61] width 63 height 26
click at [1031, 68] on button "Cancel" at bounding box center [1041, 61] width 72 height 26
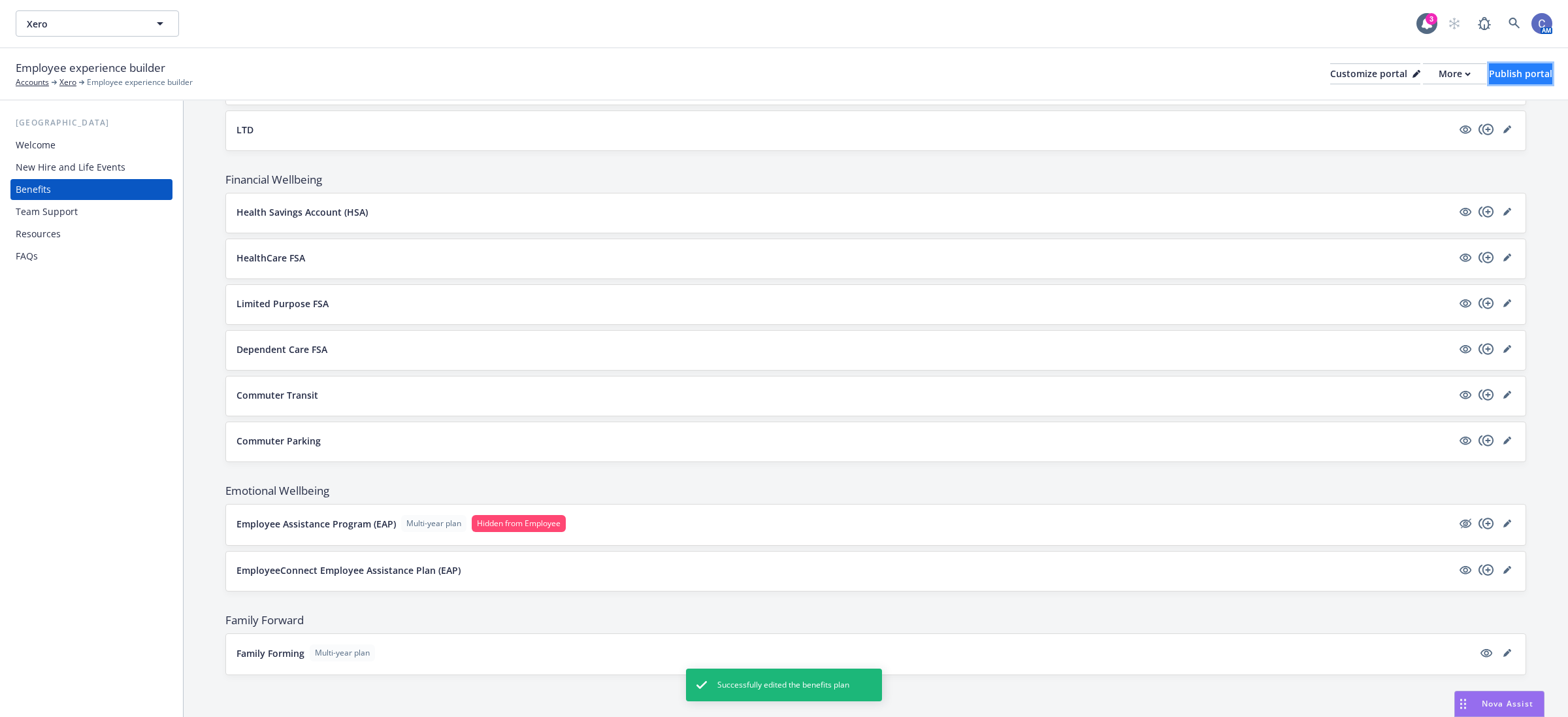
click at [1509, 75] on div "Publish portal" at bounding box center [1520, 74] width 63 height 20
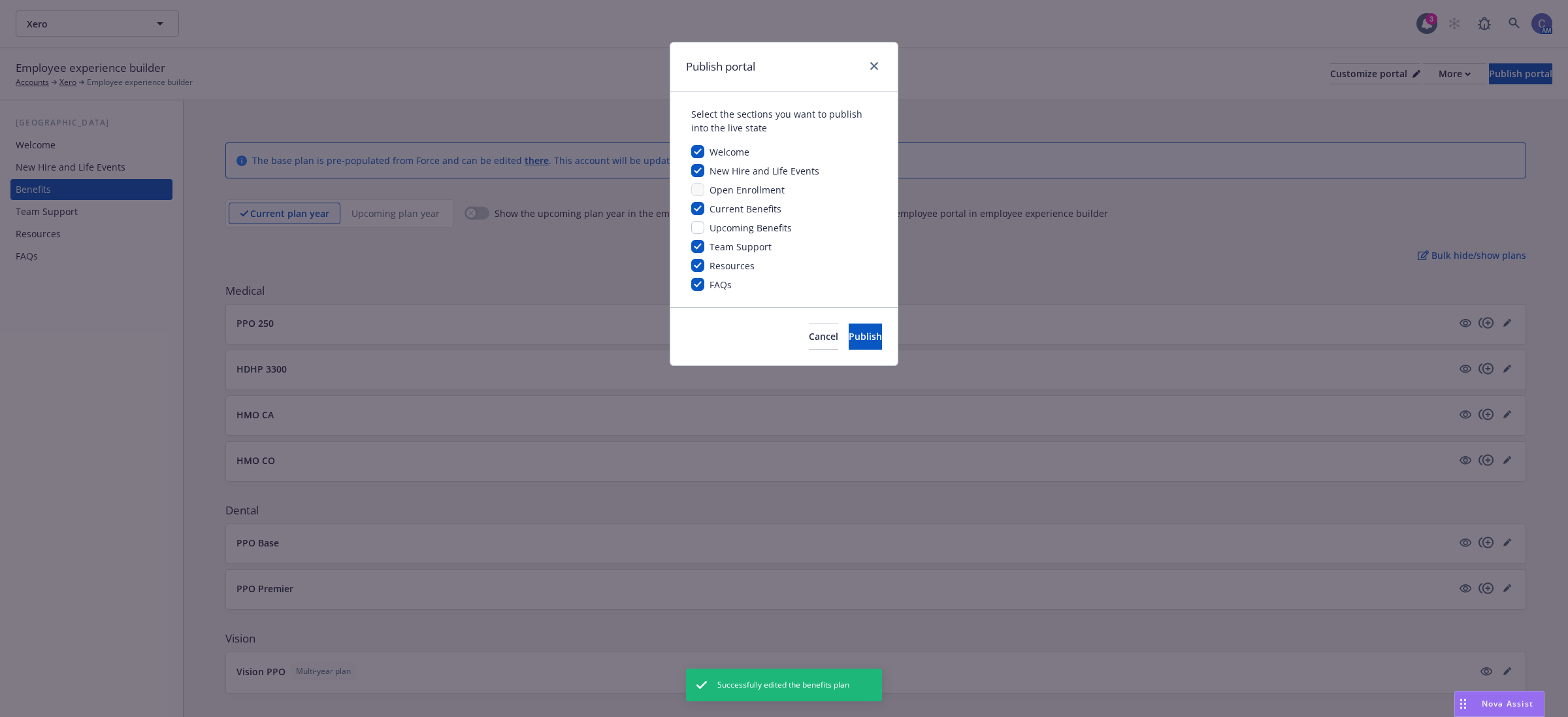
drag, startPoint x: 900, startPoint y: 350, endPoint x: 894, endPoint y: 347, distance: 6.7
click at [898, 349] on div "Publish portal Select the sections you want to publish into the live state Welc…" at bounding box center [784, 358] width 1568 height 717
click at [849, 331] on span "Publish" at bounding box center [866, 336] width 34 height 12
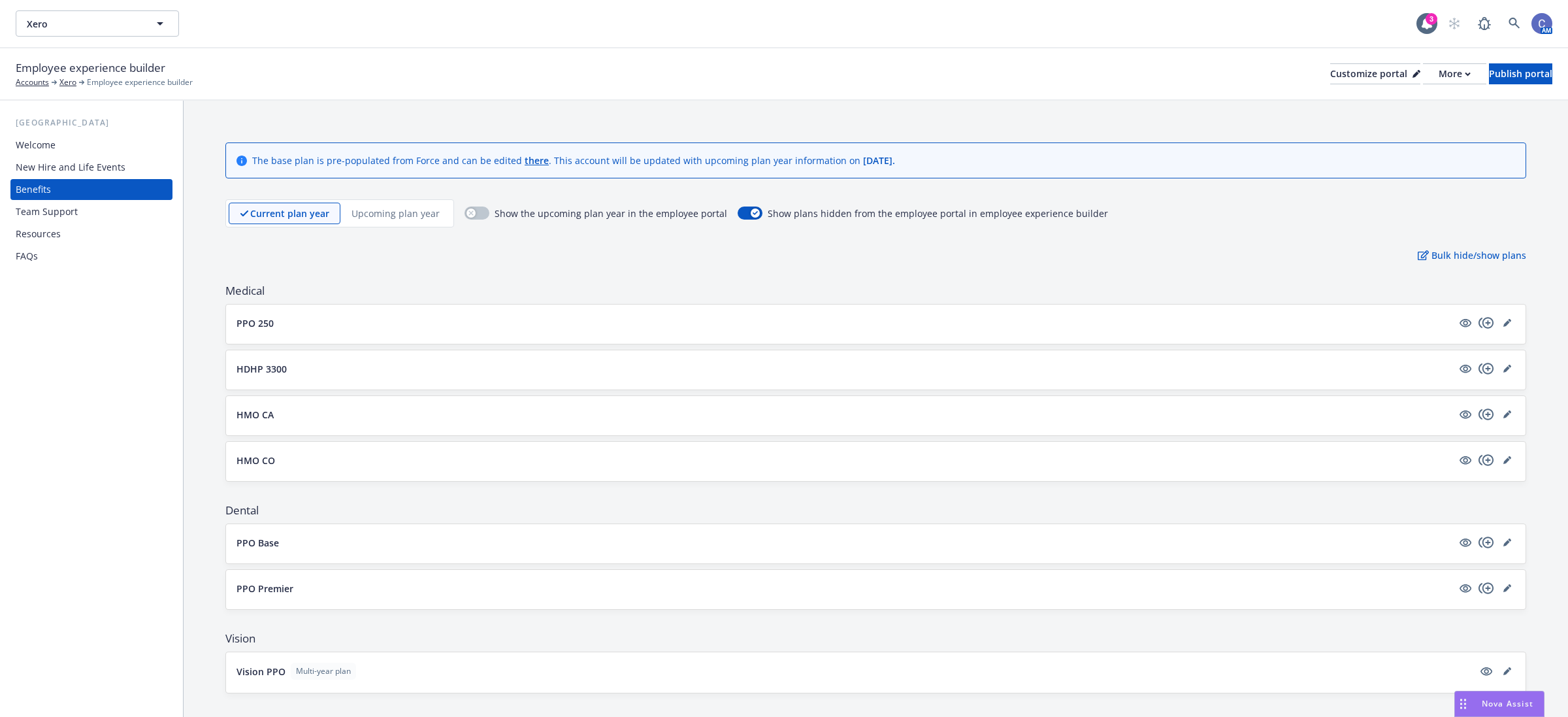
click at [1502, 321] on div at bounding box center [1486, 323] width 58 height 16
click at [1503, 322] on icon "editPencil" at bounding box center [1507, 322] width 8 height 8
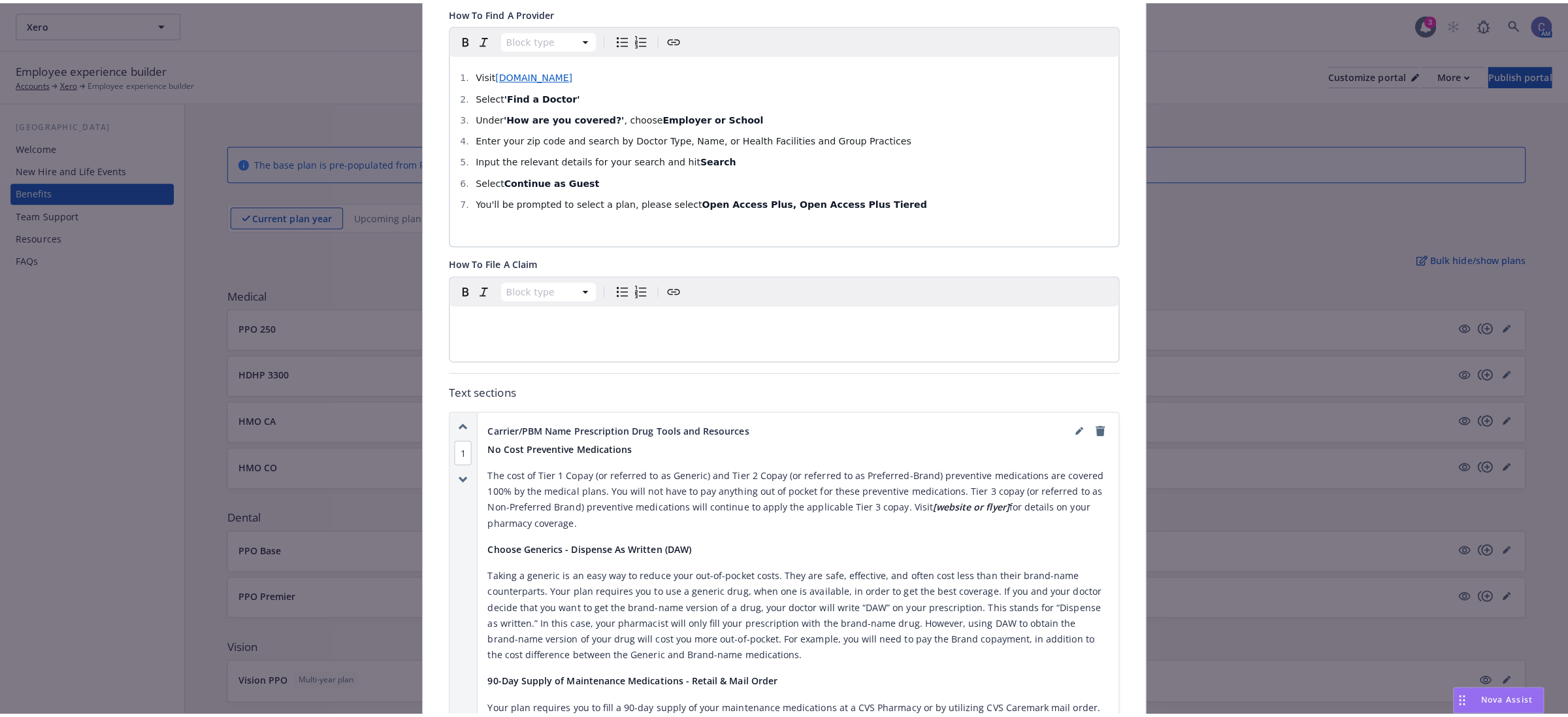
scroll to position [448, 0]
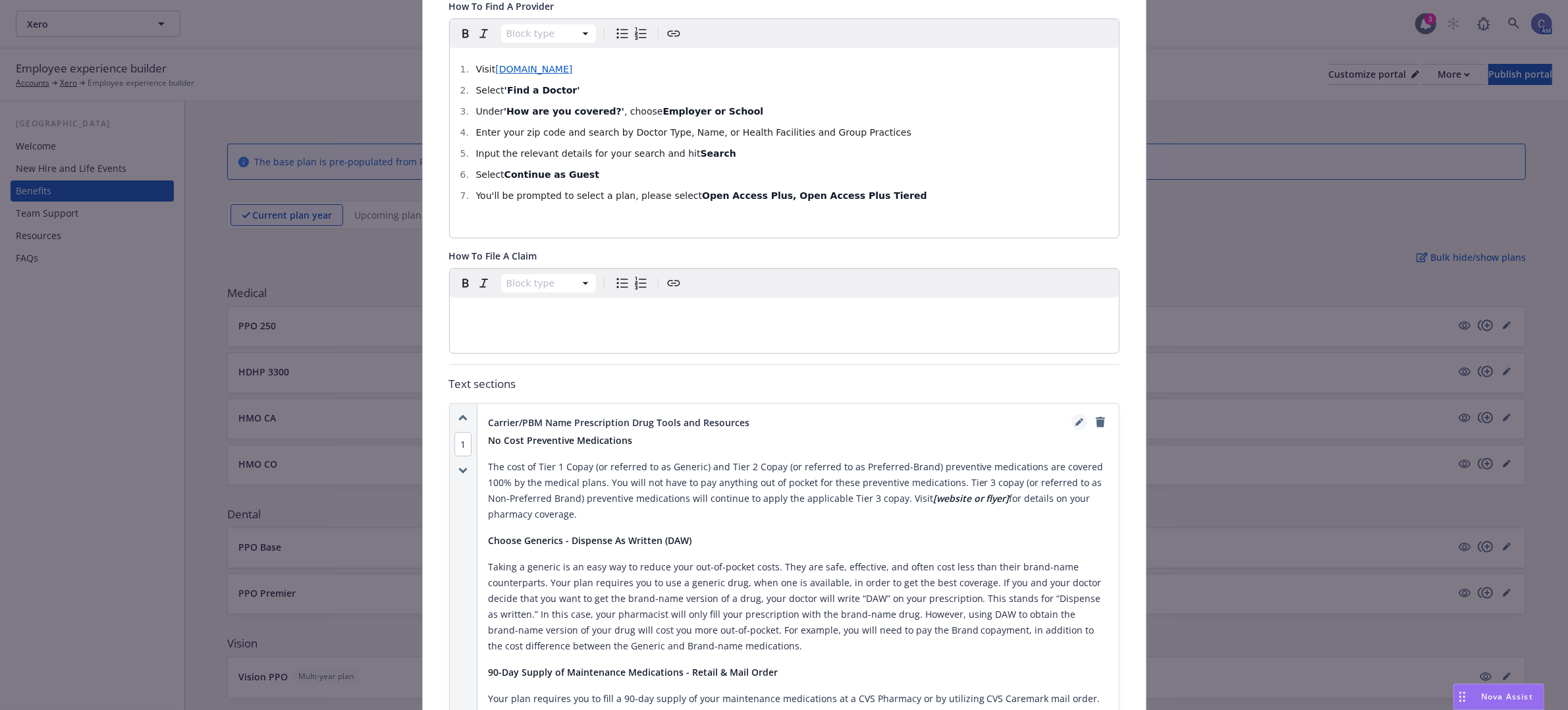
click at [1071, 415] on link "editPencil" at bounding box center [1079, 422] width 16 height 16
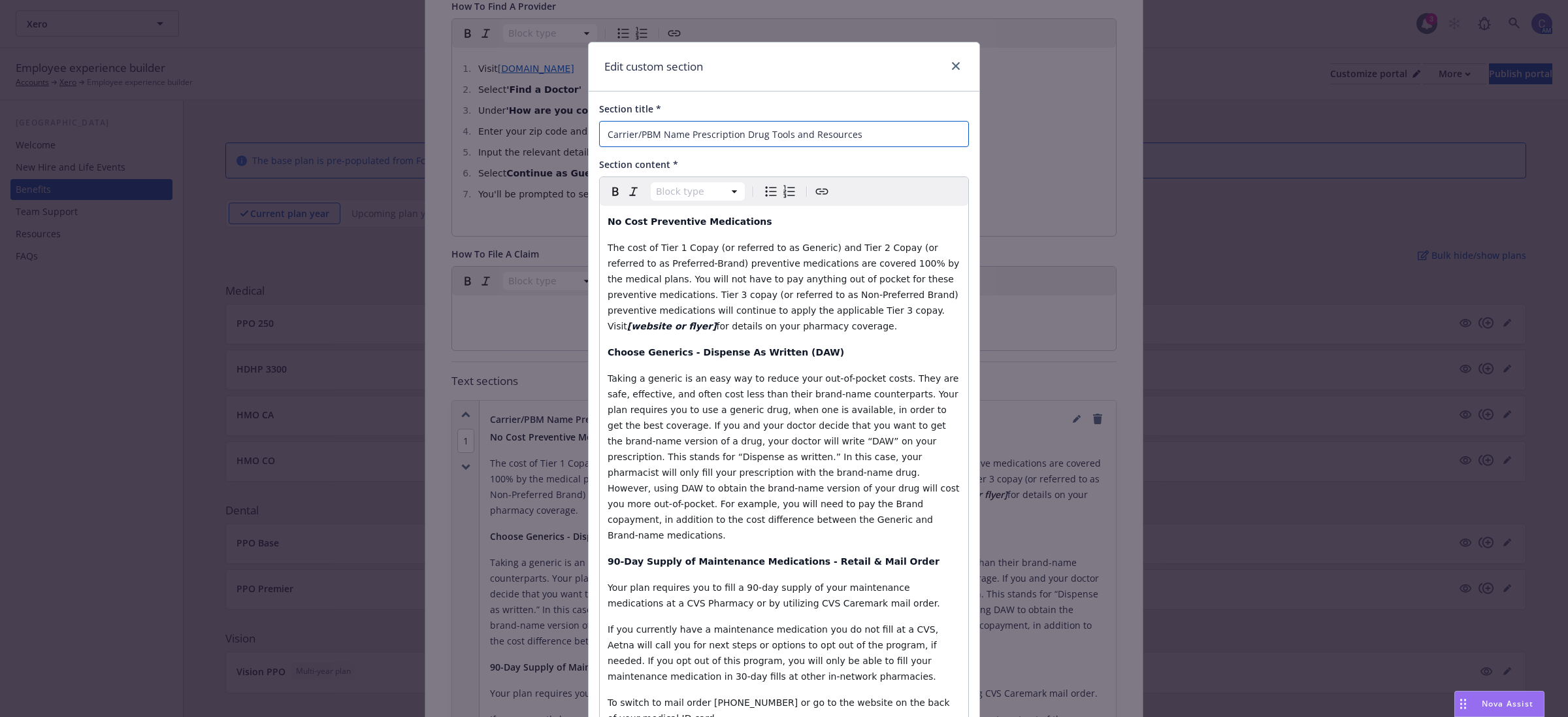
drag, startPoint x: 637, startPoint y: 135, endPoint x: 569, endPoint y: 120, distance: 69.6
click at [569, 120] on div "Edit custom section Section title * Carrier/PBM Name Prescription Drug Tools an…" at bounding box center [784, 358] width 1568 height 717
drag, startPoint x: 690, startPoint y: 132, endPoint x: 492, endPoint y: 109, distance: 199.3
click at [492, 109] on div "Edit custom section Section title * Carrier/PBM Name Prescription Drug Tools an…" at bounding box center [784, 358] width 1568 height 717
type input "Cigna rescription Drug Tools and Resources"
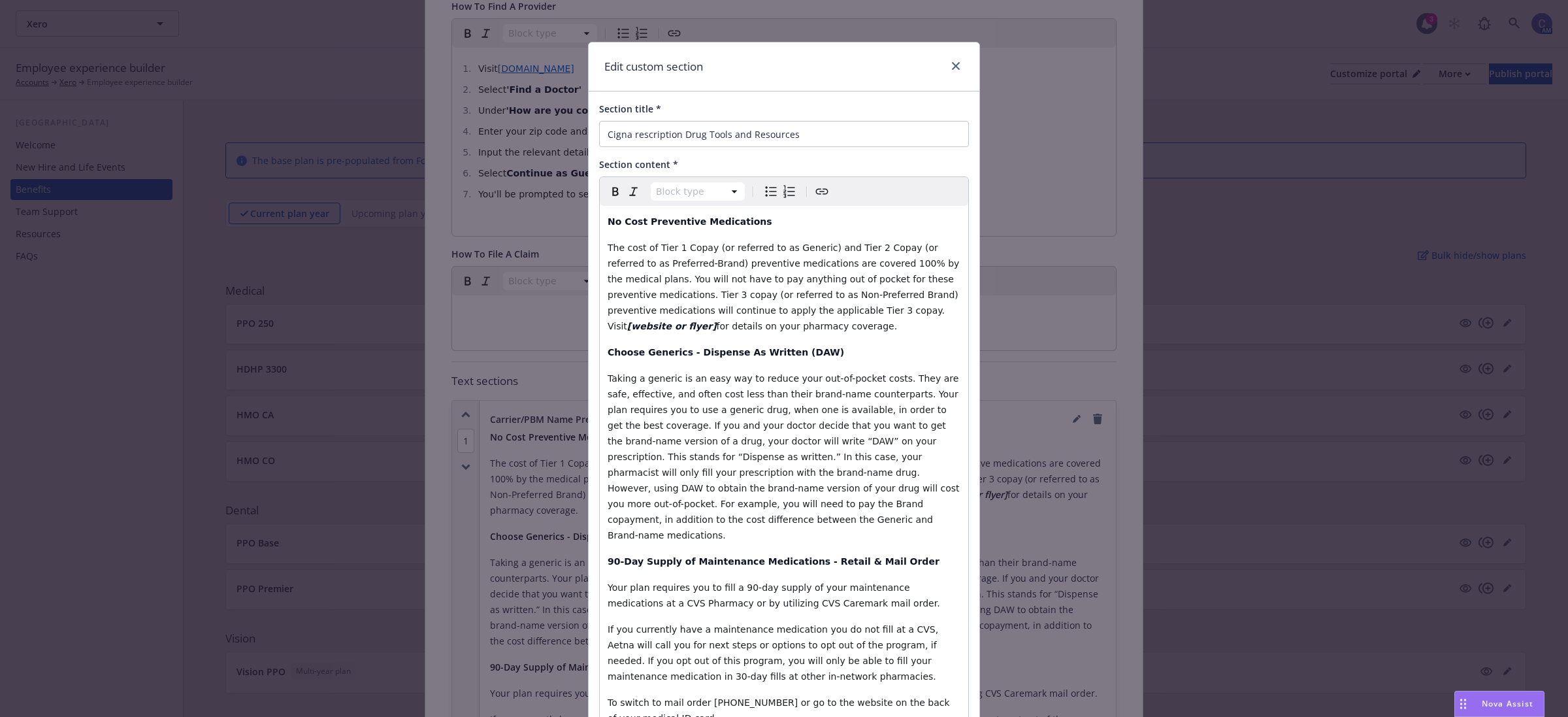
select select "paragraph"
click at [628, 130] on input "Cigna rescription Drug Tools and Resources" at bounding box center [783, 133] width 370 height 26
click at [820, 138] on input "Cigna Prescription Drug Tools and Resources" at bounding box center [783, 133] width 370 height 26
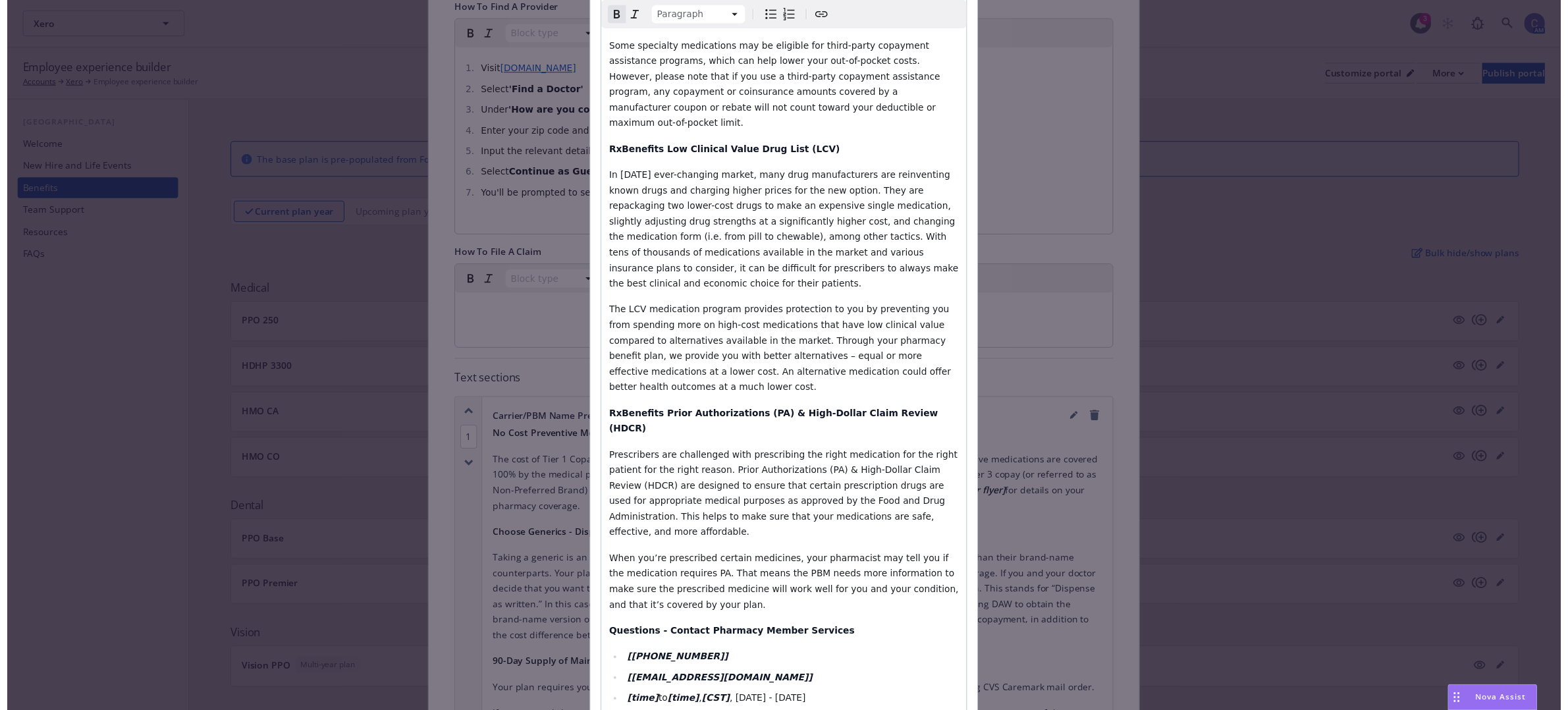
scroll to position [1111, 0]
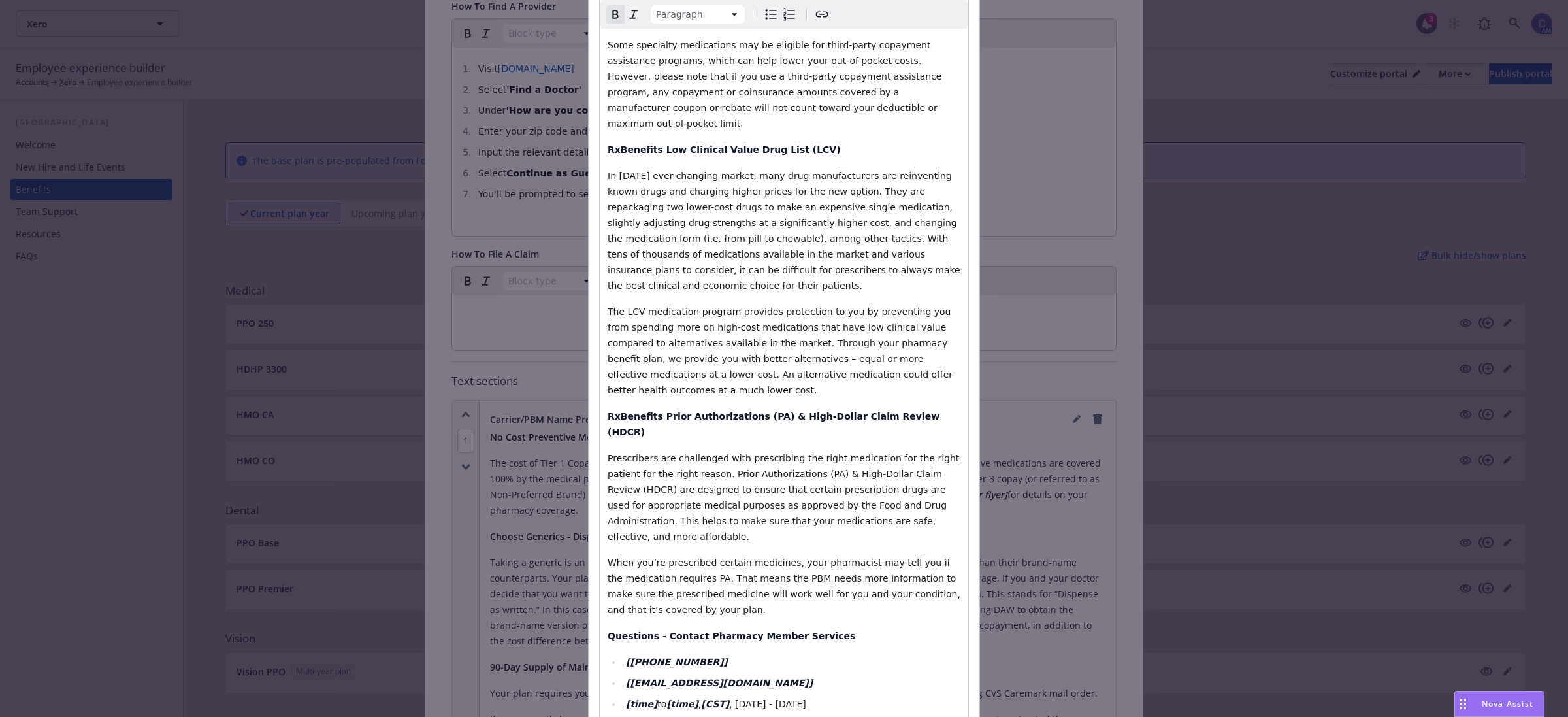
type input "Cigna Prescription Drug Tools and Resources"
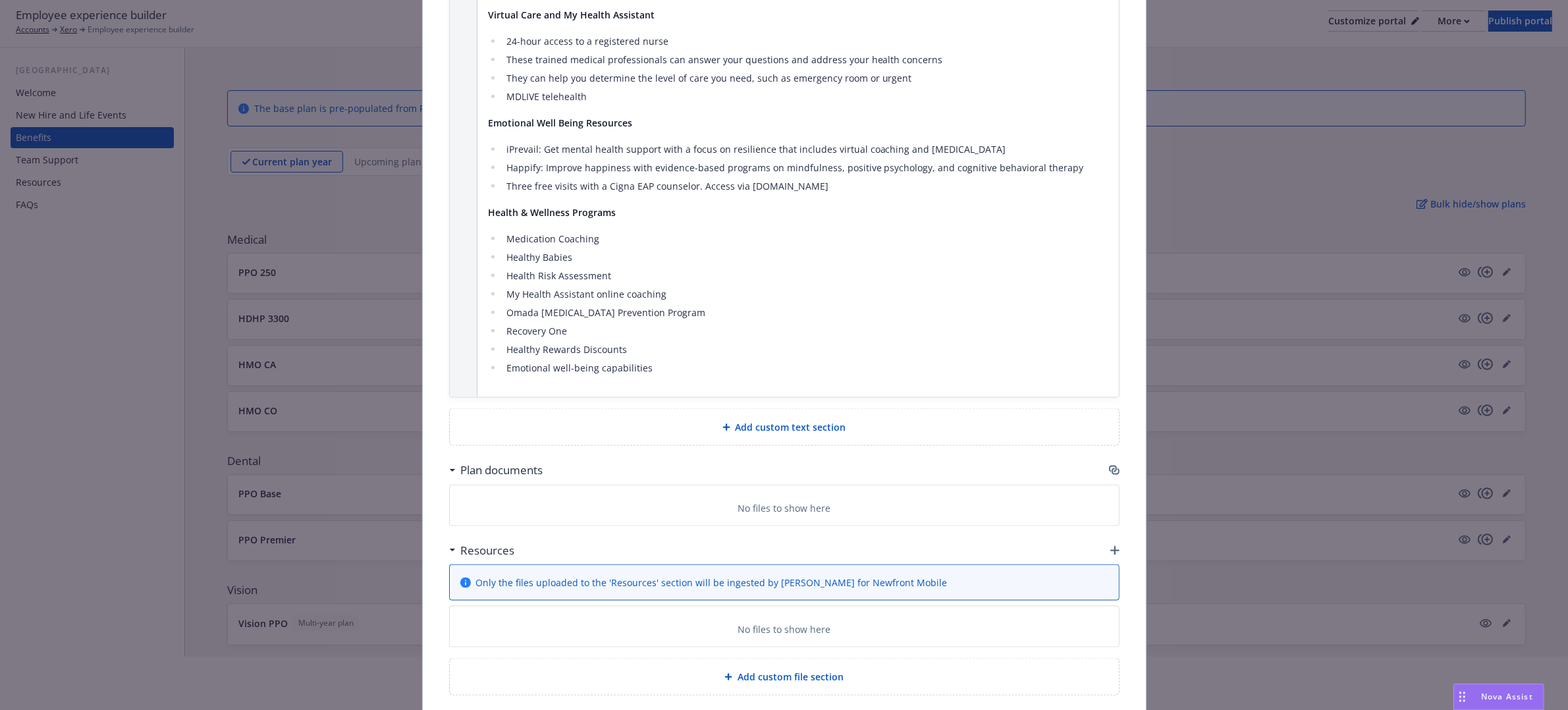
scroll to position [82, 0]
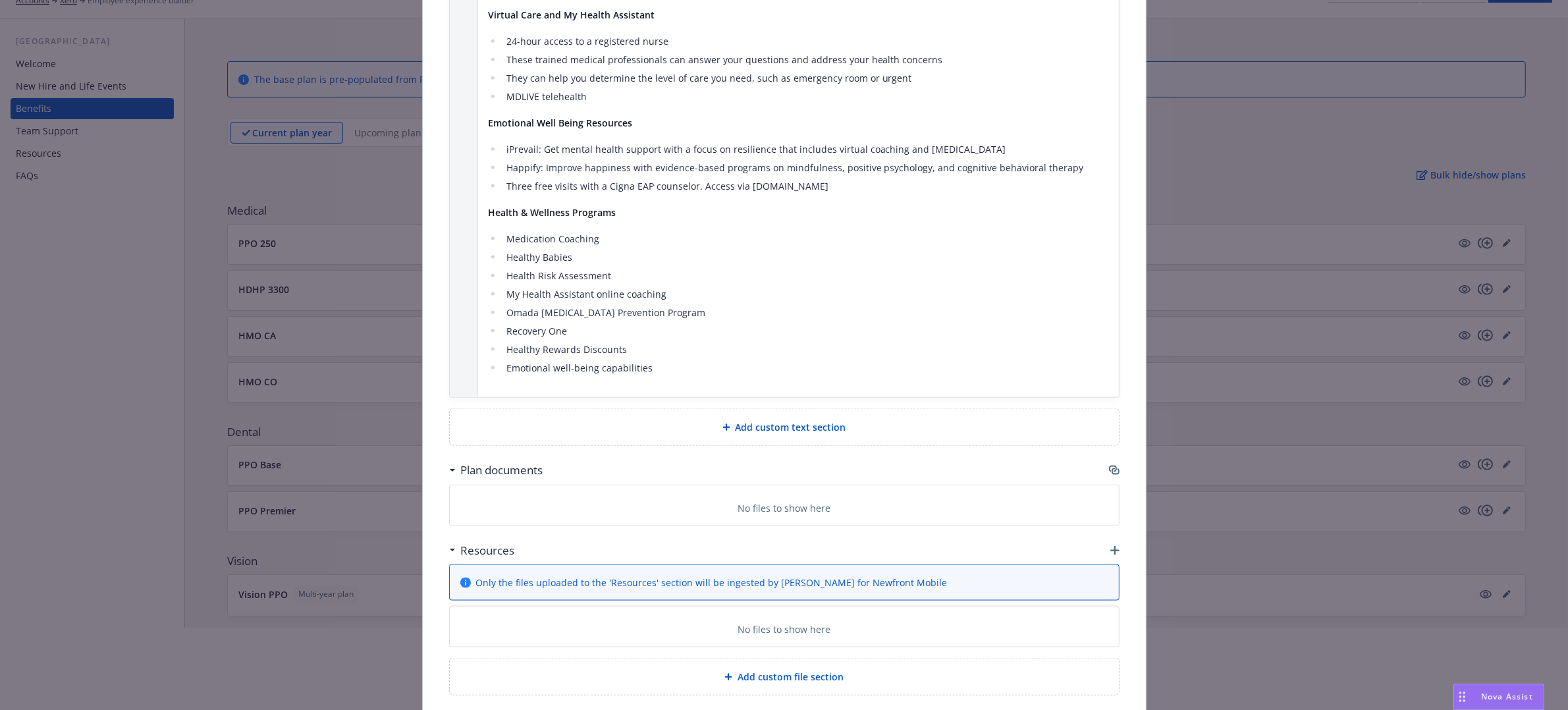
drag, startPoint x: 1128, startPoint y: 115, endPoint x: 1120, endPoint y: 126, distance: 13.6
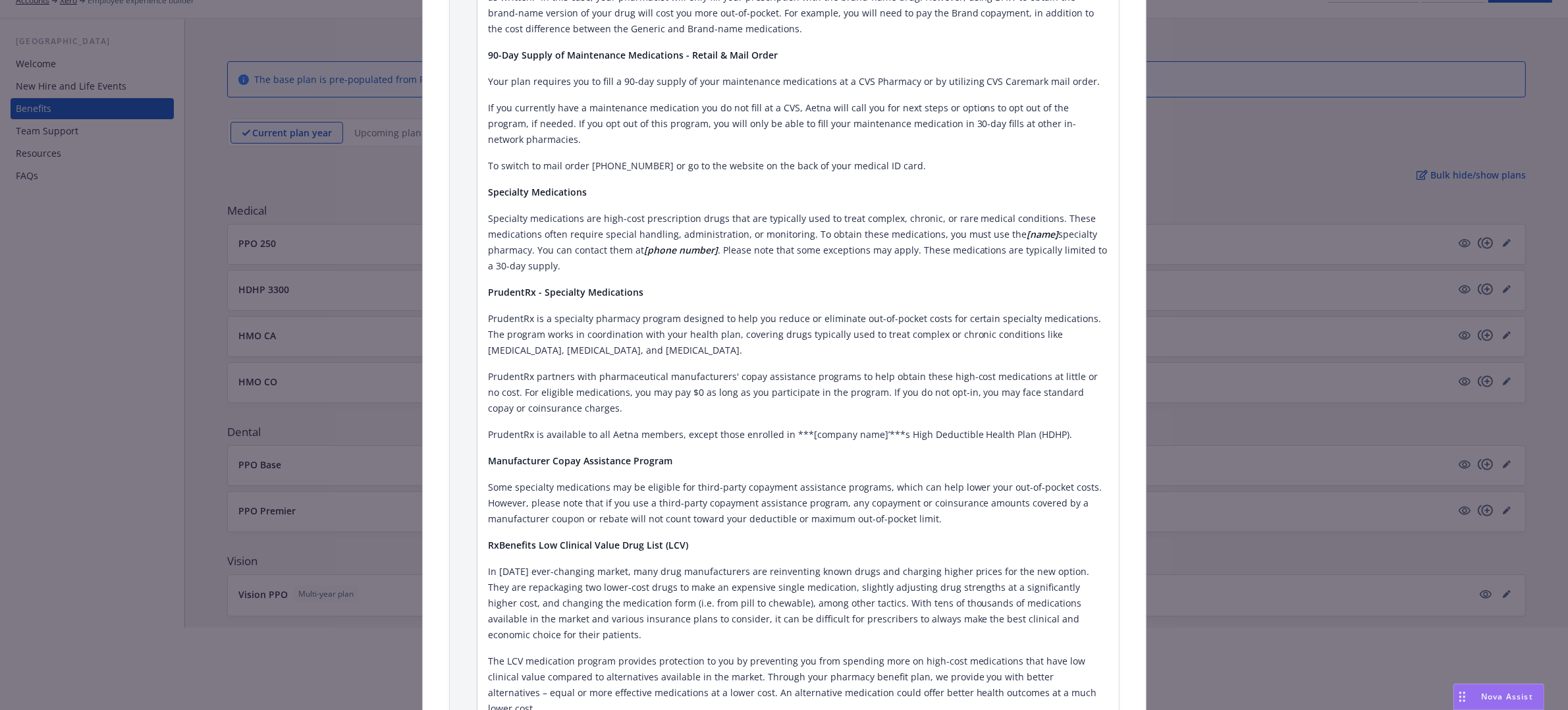
scroll to position [1043, 0]
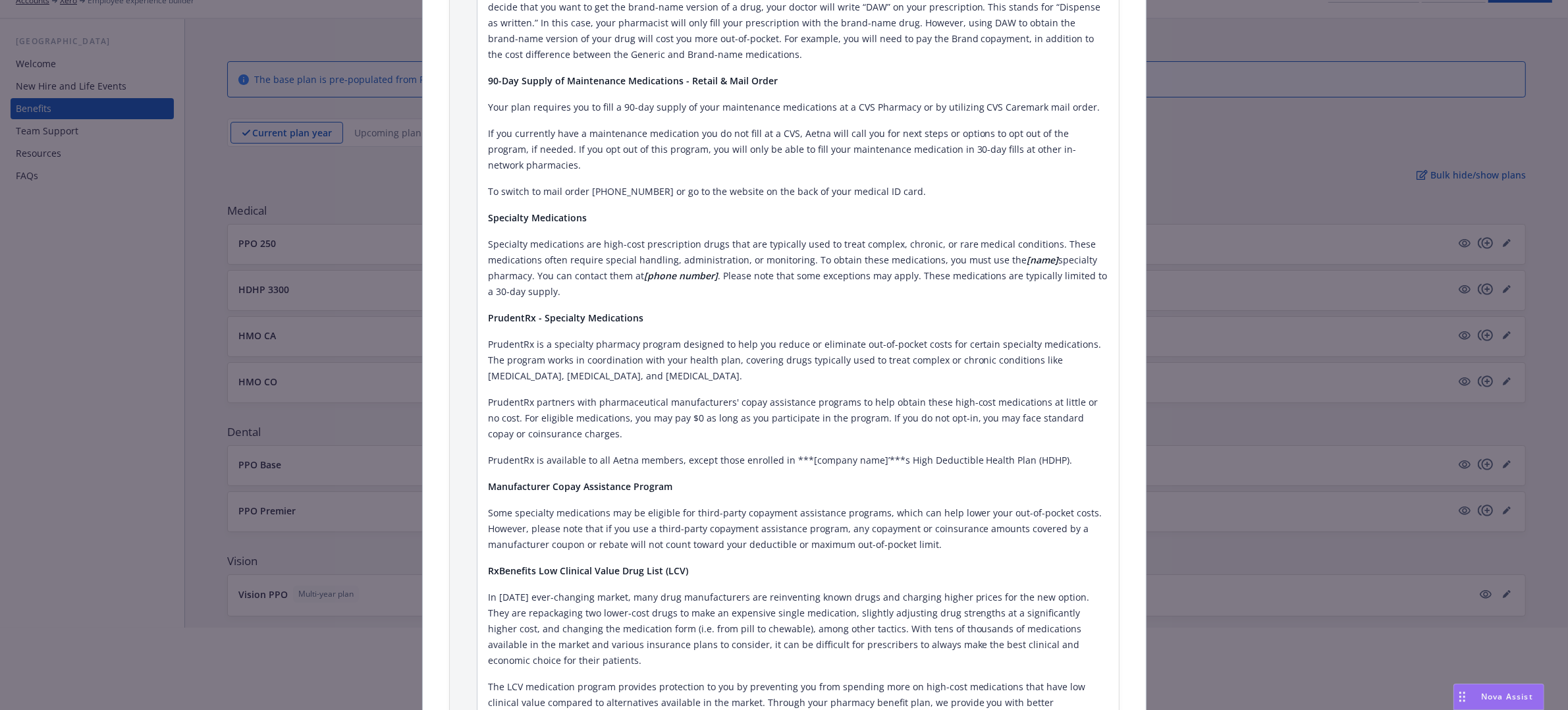
click at [1126, 104] on div "Fields that are left empty won't be displayed to the client Custom carrier cont…" at bounding box center [784, 459] width 723 height 2842
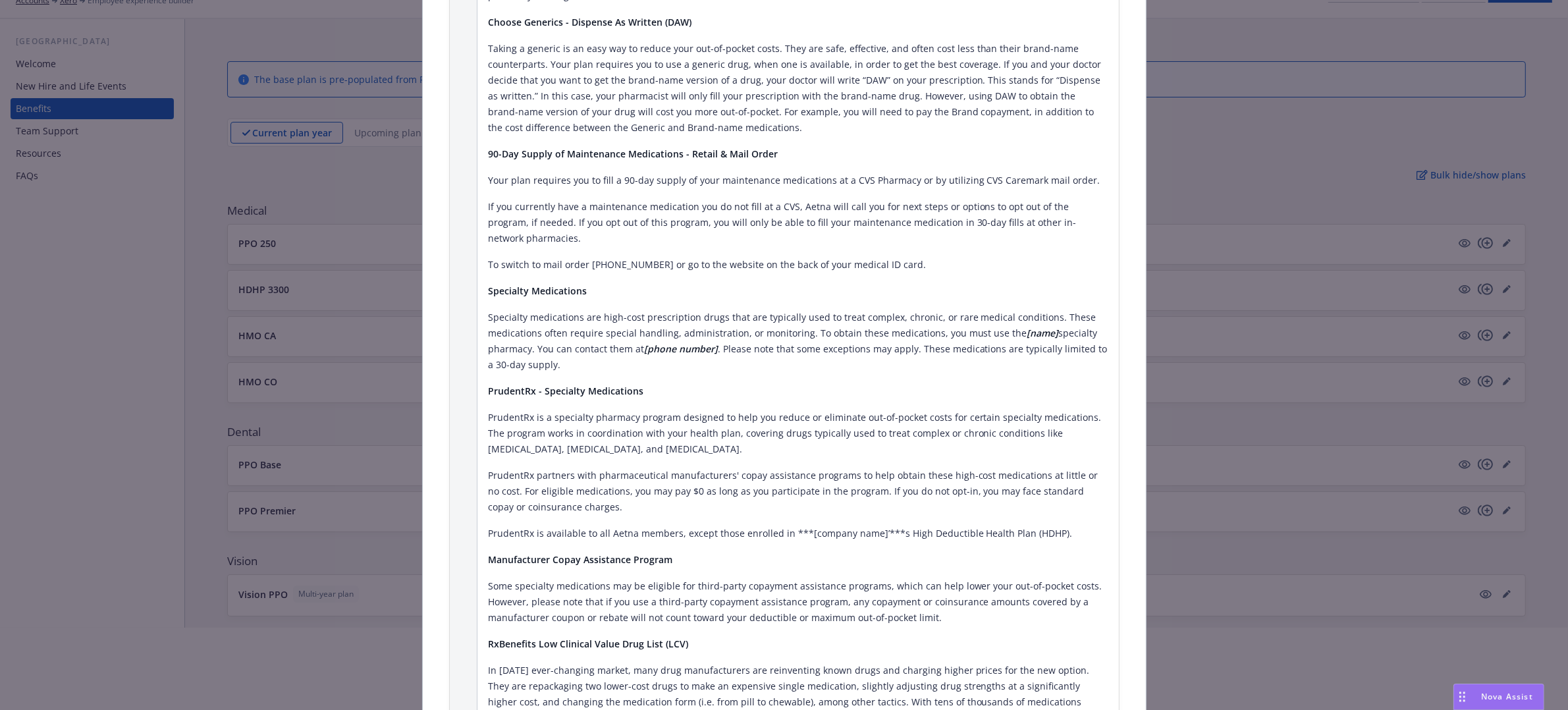
scroll to position [796, 0]
